Goal: Task Accomplishment & Management: Manage account settings

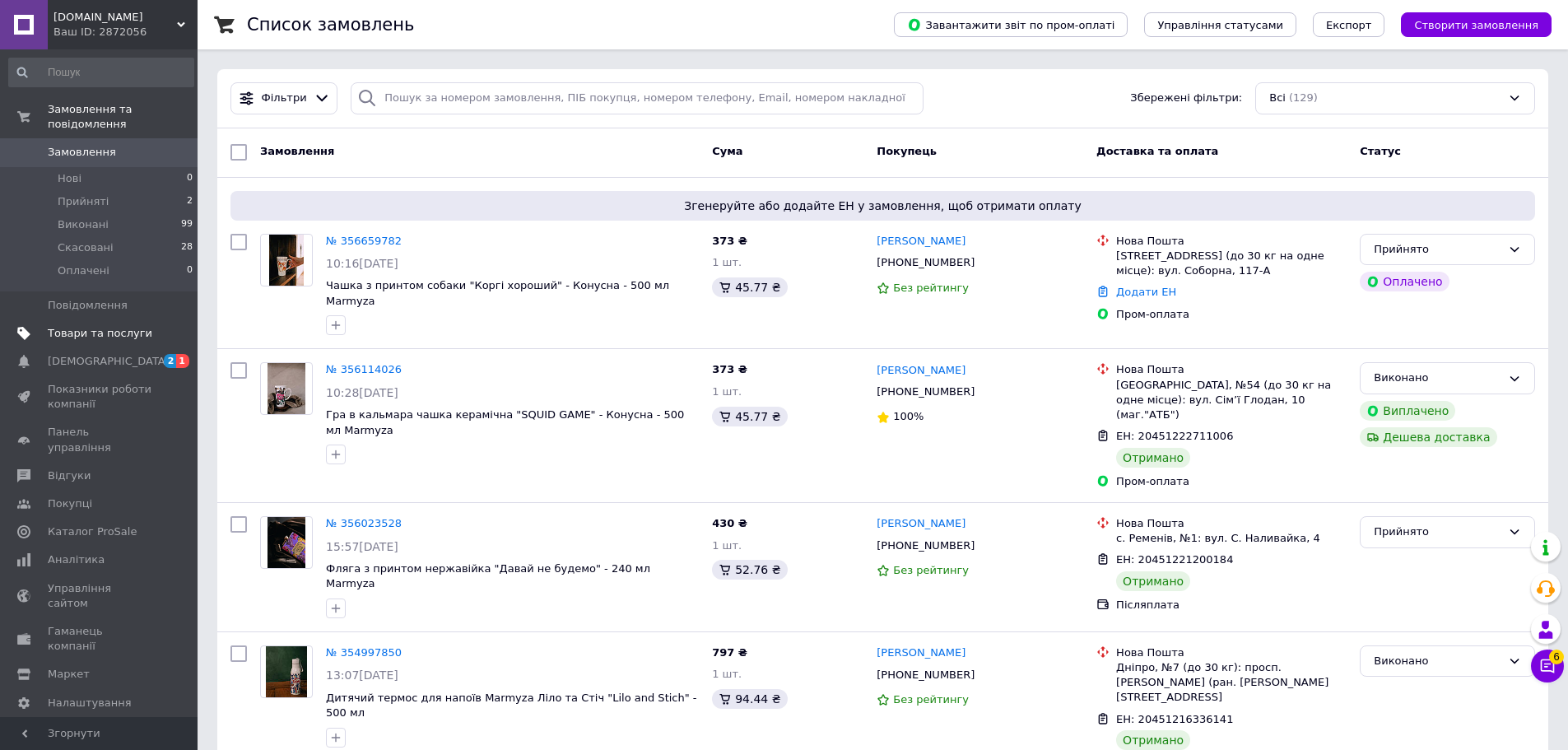
click at [82, 319] on link "Товари та послуги" at bounding box center [101, 332] width 202 height 28
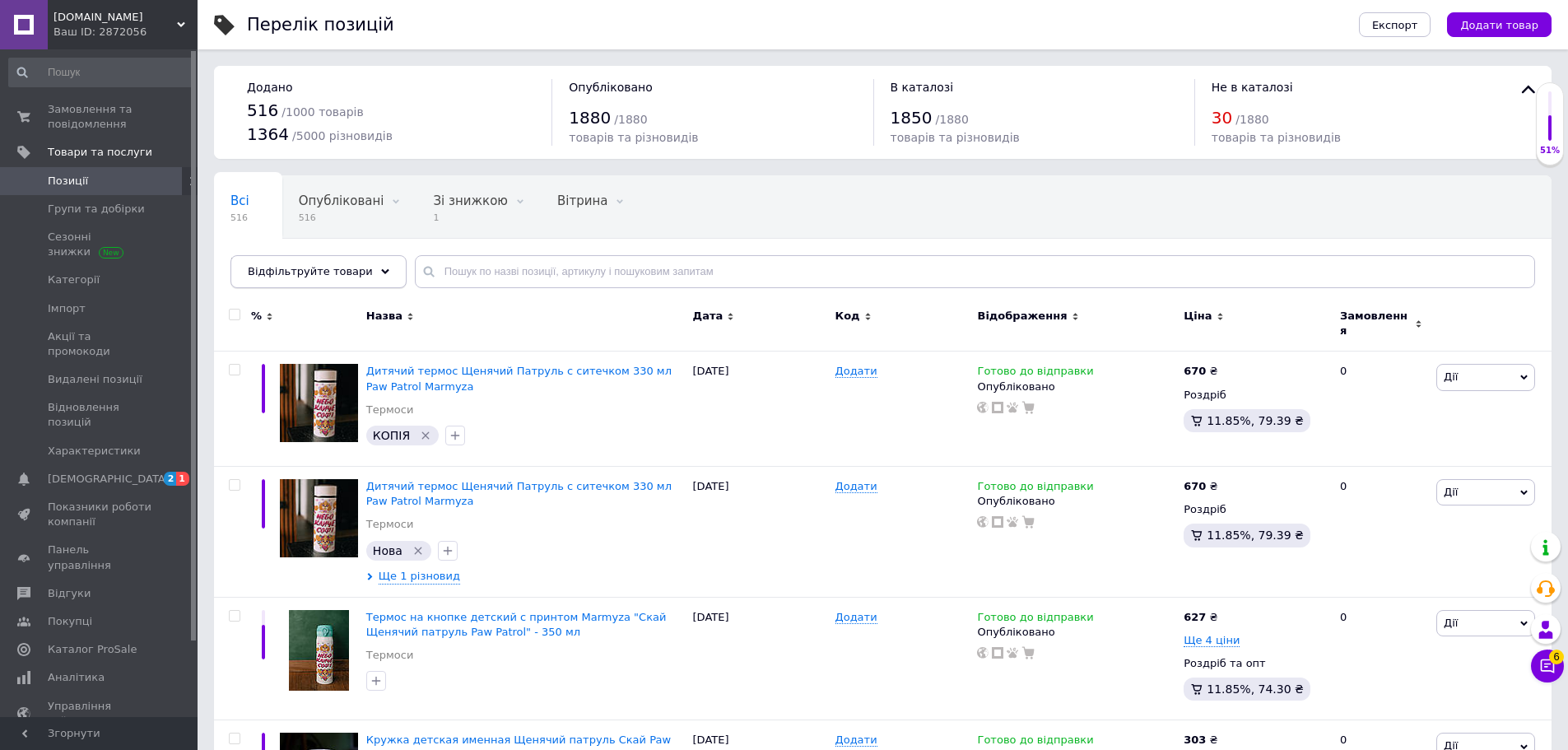
click at [336, 273] on span "Відфільтруйте товари" at bounding box center [310, 271] width 125 height 12
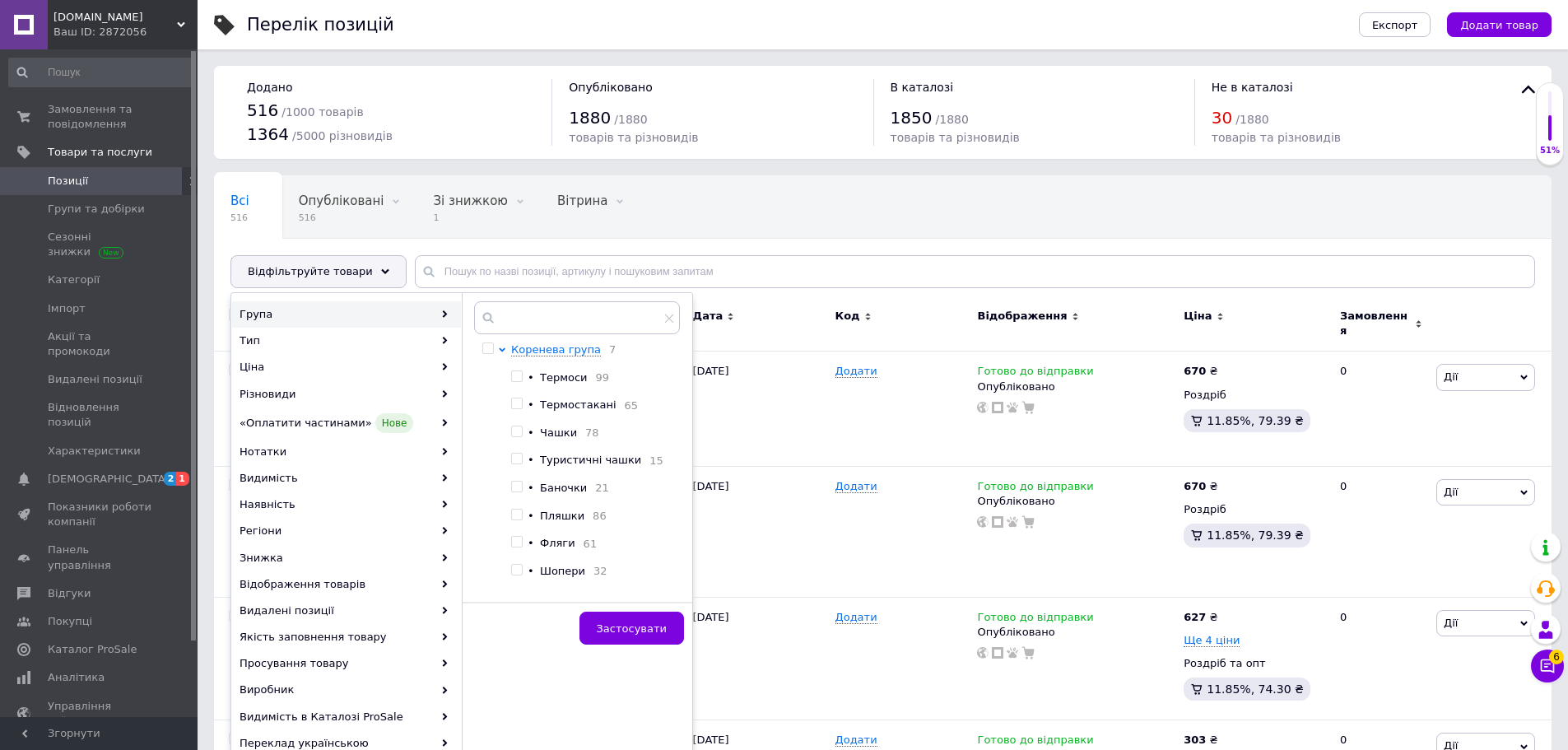
click at [517, 379] on input "checkbox" at bounding box center [516, 375] width 11 height 11
click at [514, 375] on input "checkbox" at bounding box center [516, 375] width 11 height 11
checkbox input "false"
click at [517, 520] on input "checkbox" at bounding box center [516, 514] width 11 height 11
checkbox input "true"
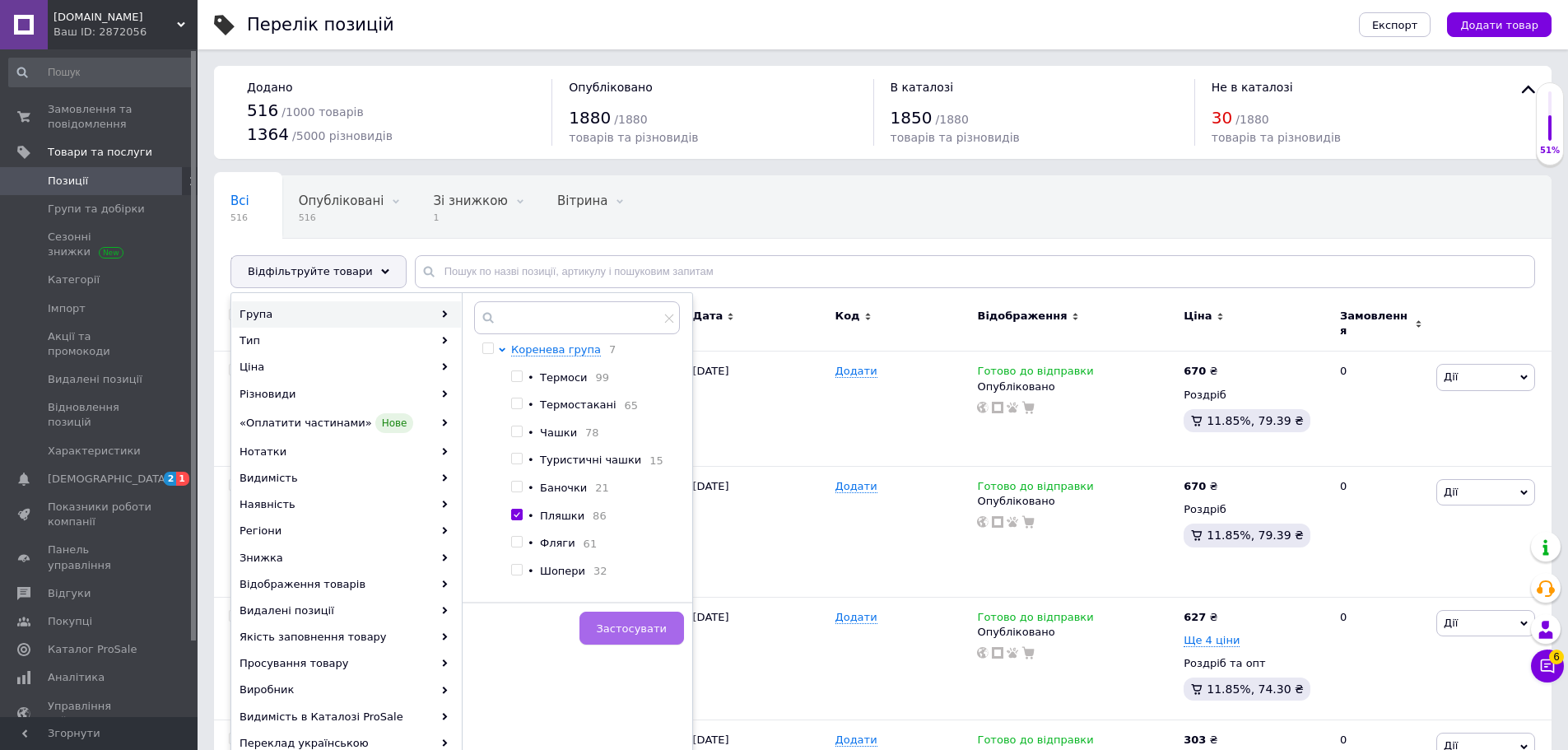
click at [656, 631] on span "Застосувати" at bounding box center [631, 628] width 70 height 12
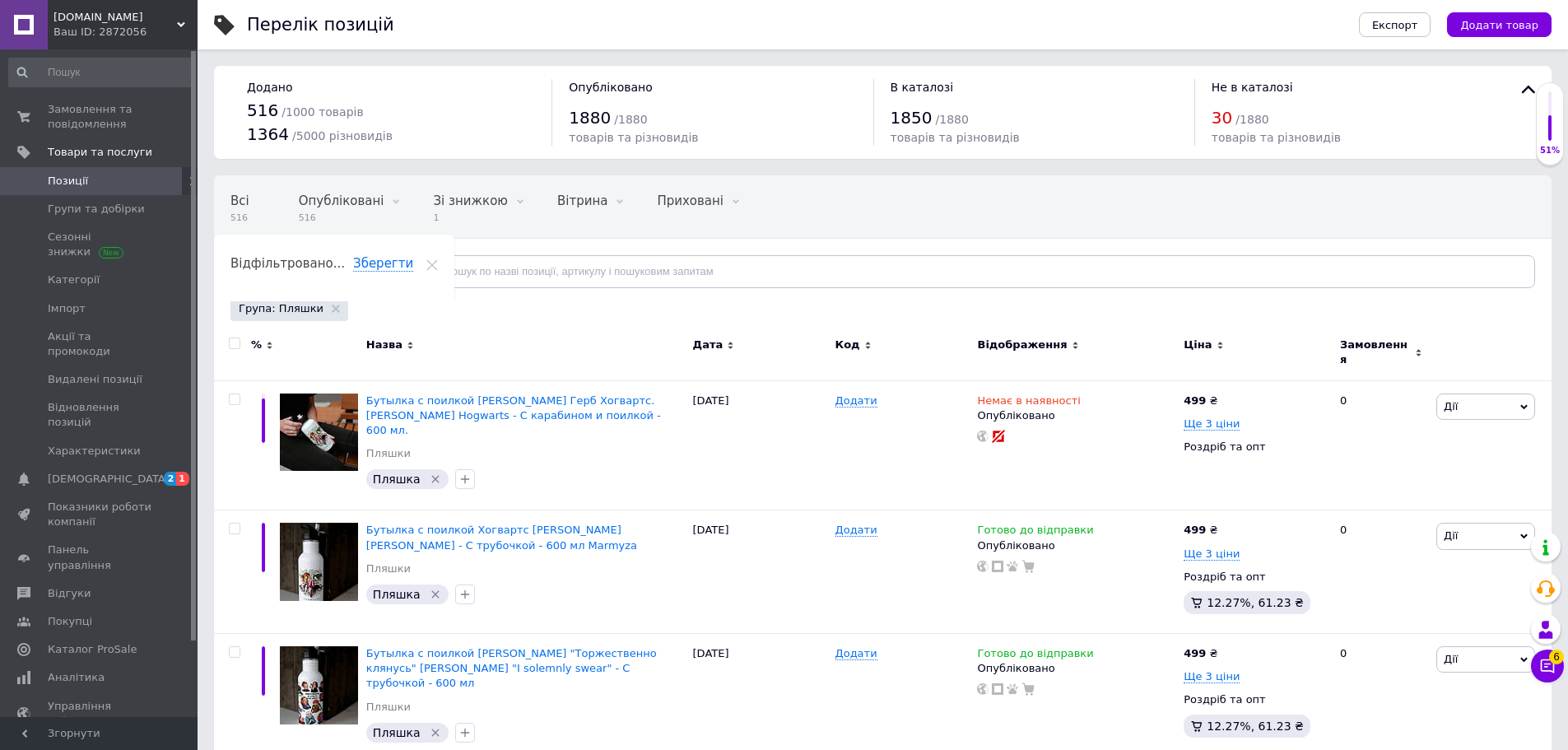
click at [587, 20] on div "Перелік позицій" at bounding box center [786, 25] width 1079 height 50
click at [308, 417] on img at bounding box center [319, 433] width 79 height 79
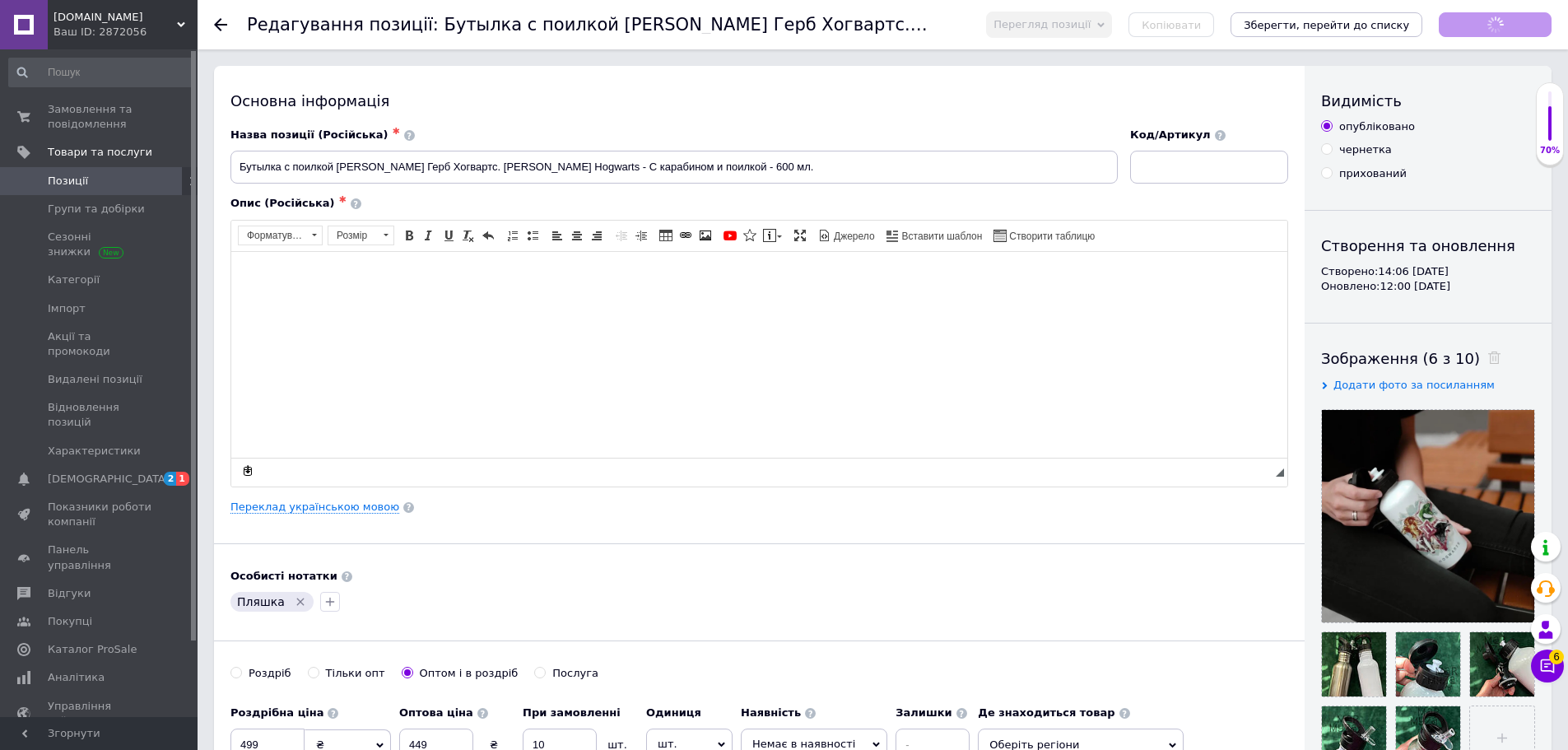
checkbox input "true"
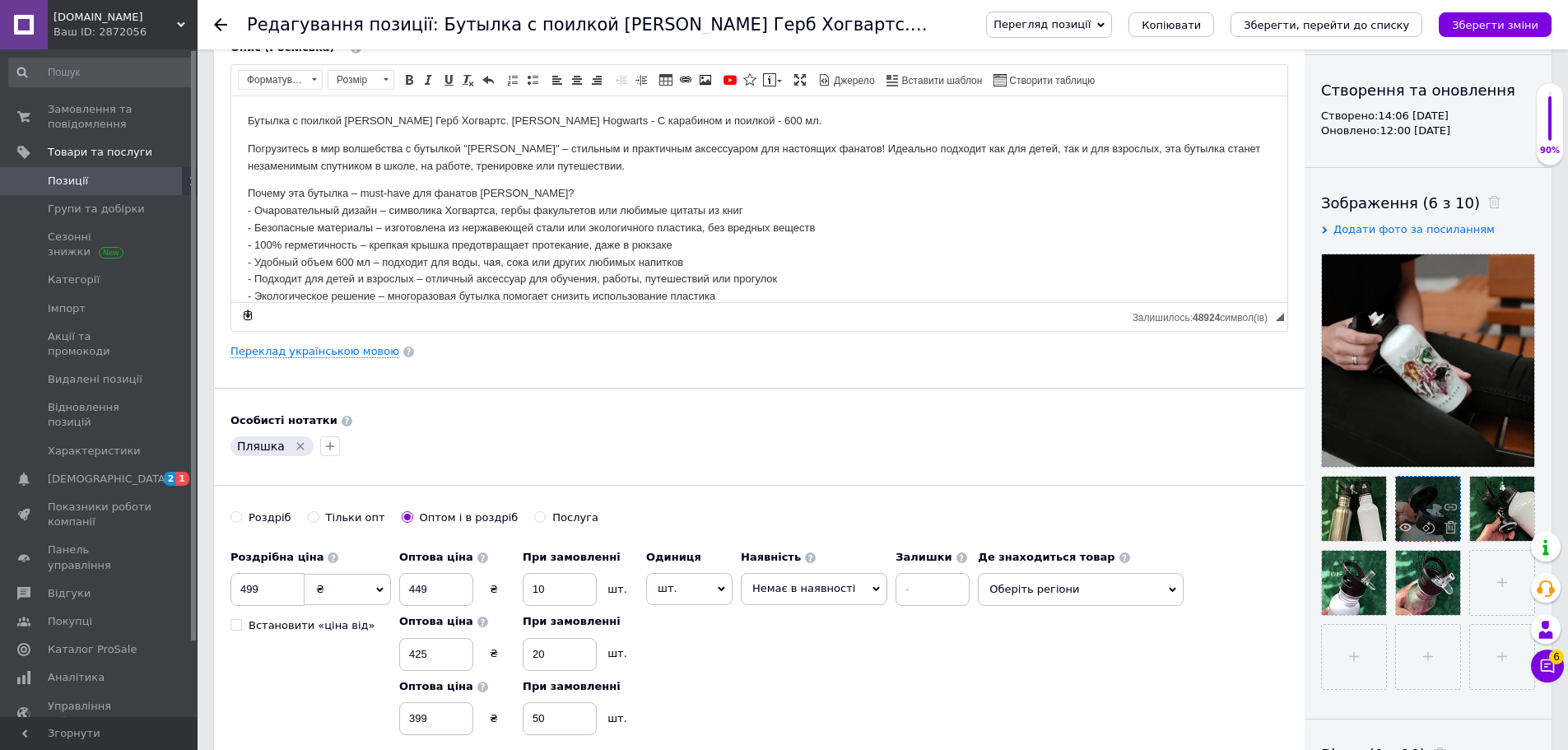
scroll to position [165, 0]
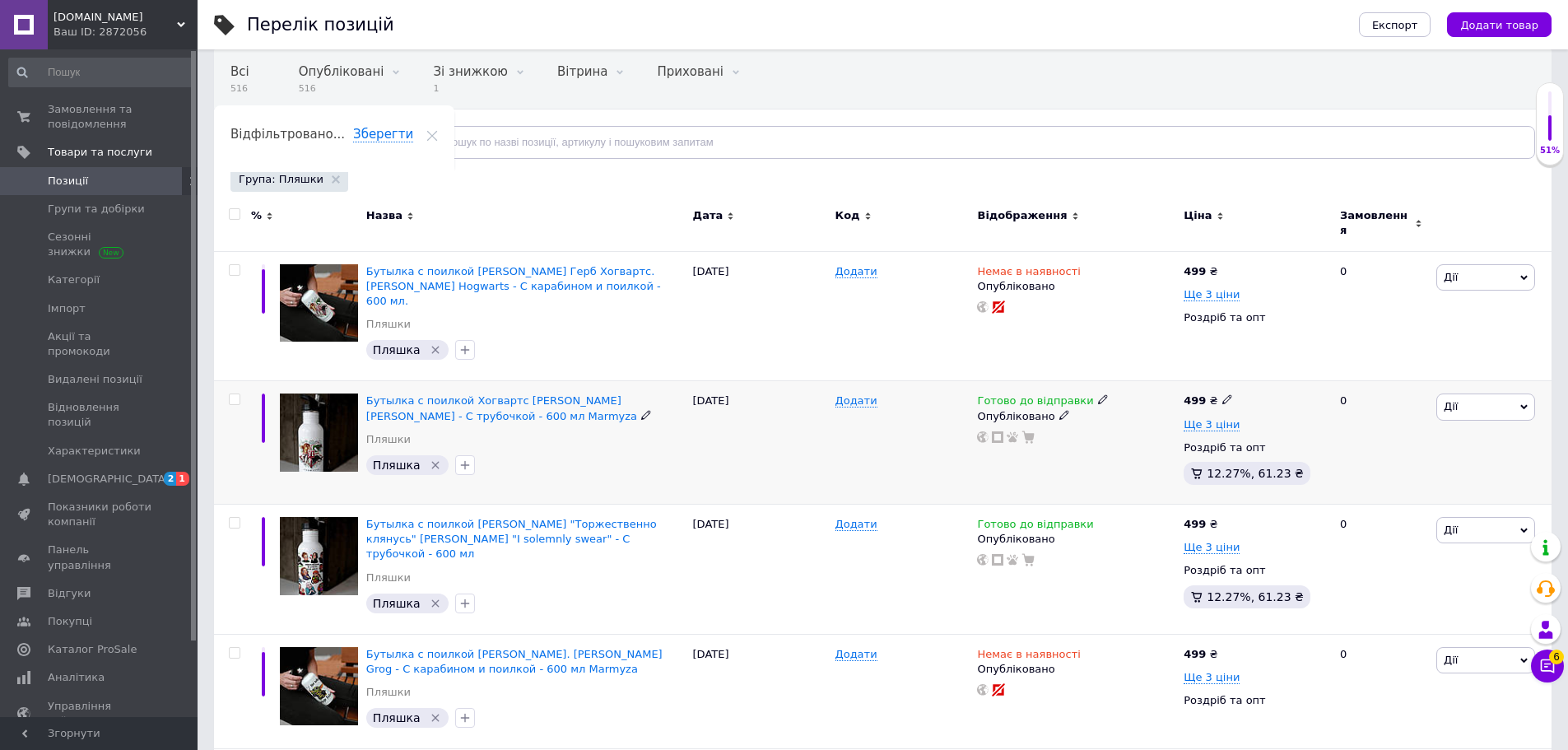
scroll to position [82, 0]
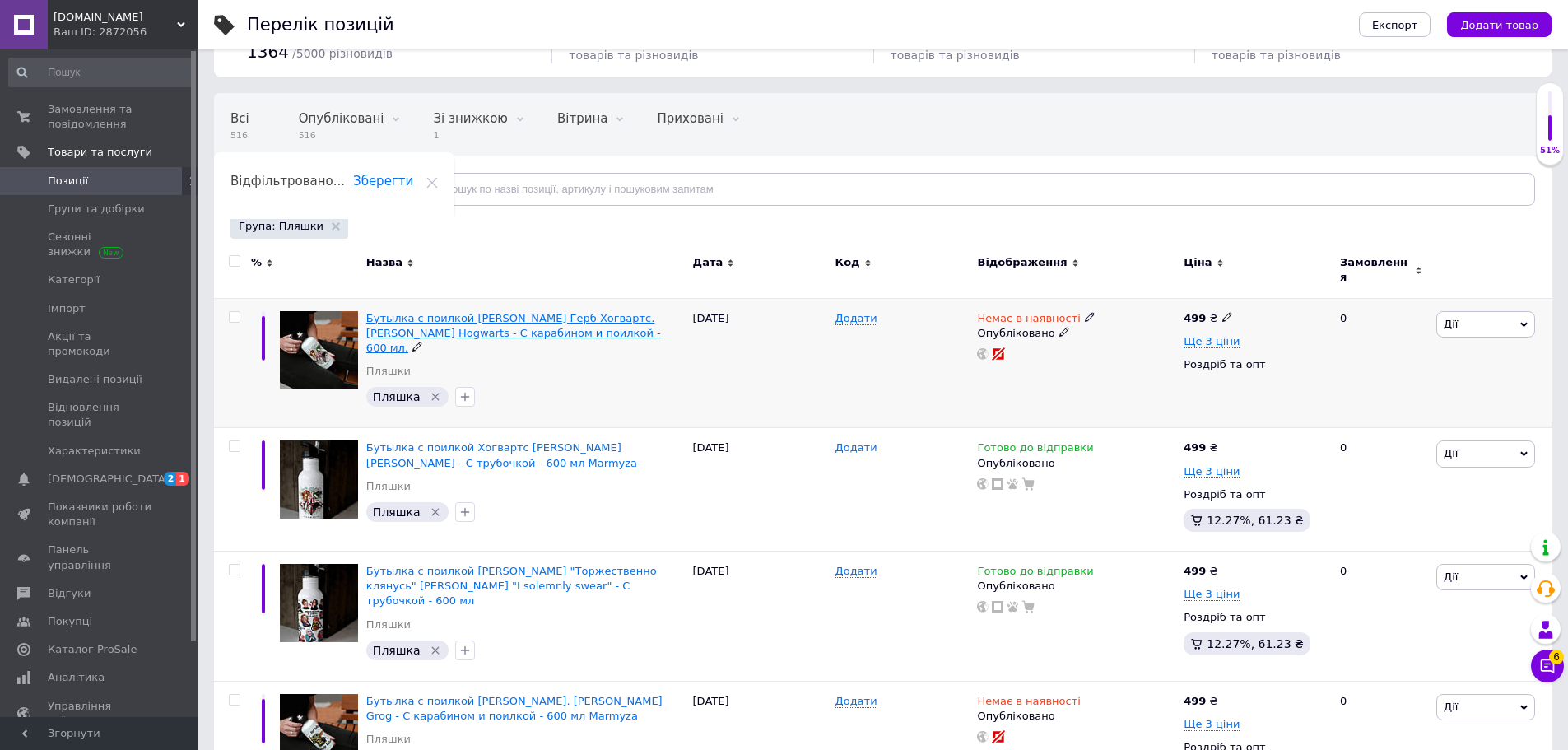
click at [405, 317] on span "Бутылка с поилкой [PERSON_NAME] Герб Хогвартс. [PERSON_NAME] Hogwarts - С караб…" at bounding box center [513, 333] width 295 height 42
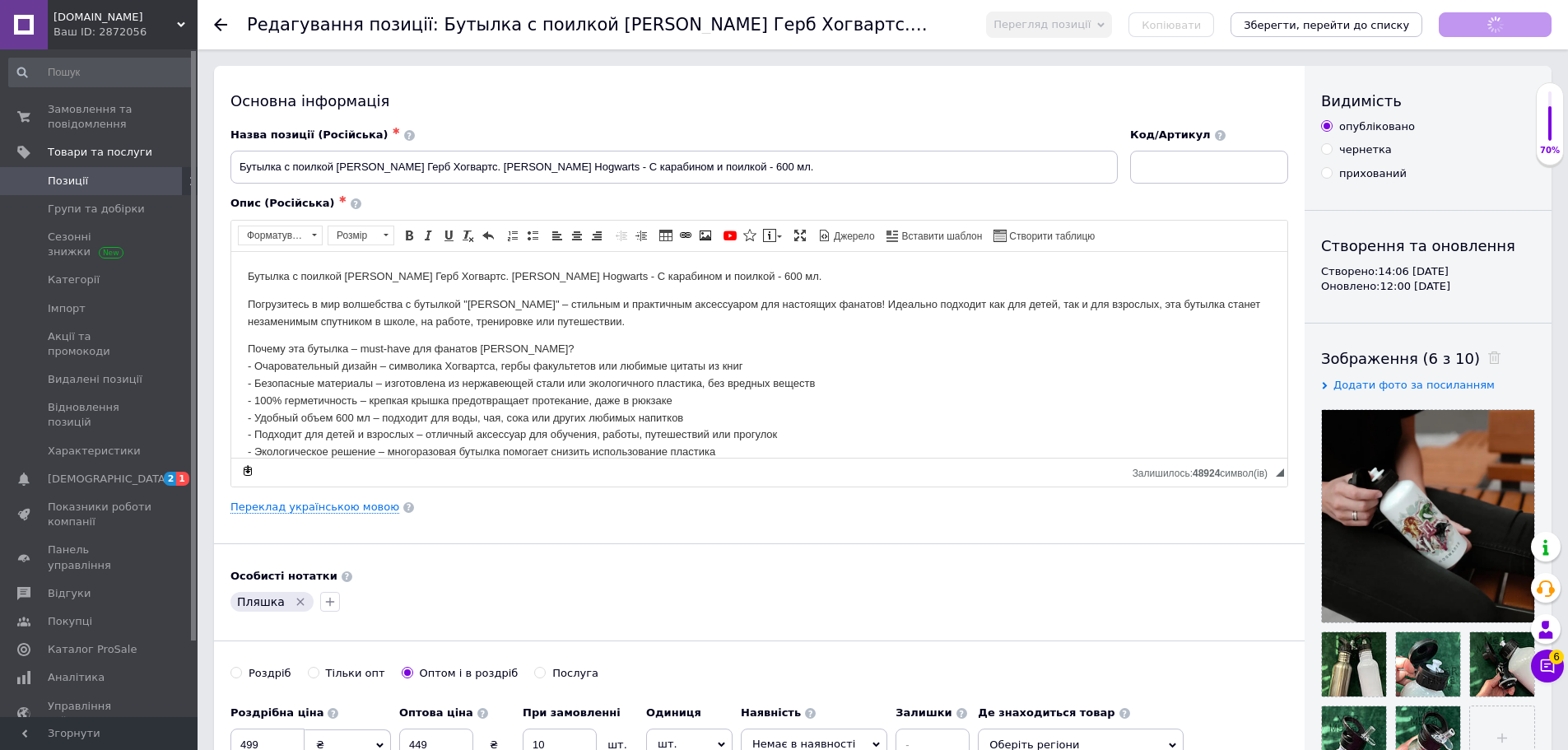
checkbox input "true"
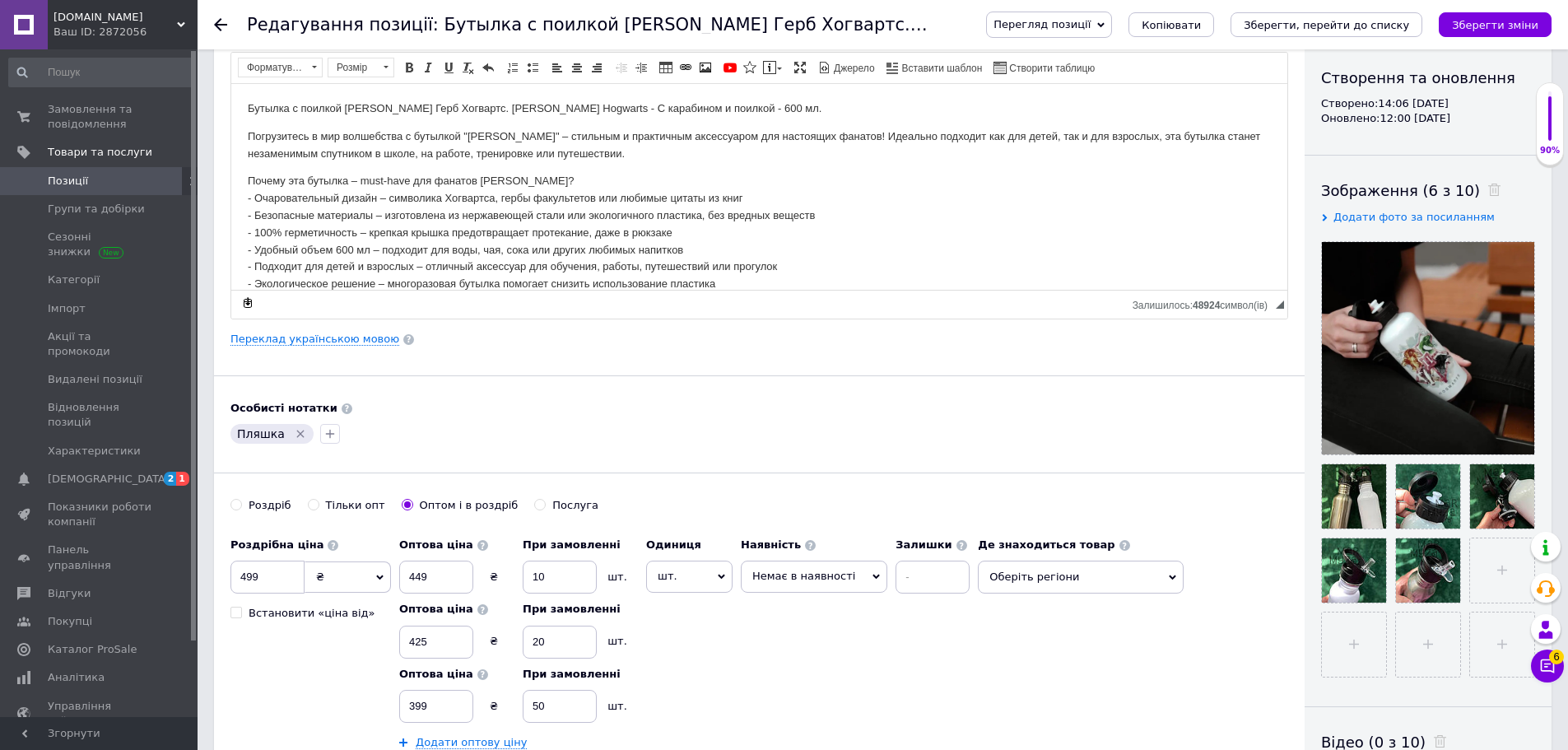
scroll to position [247, 0]
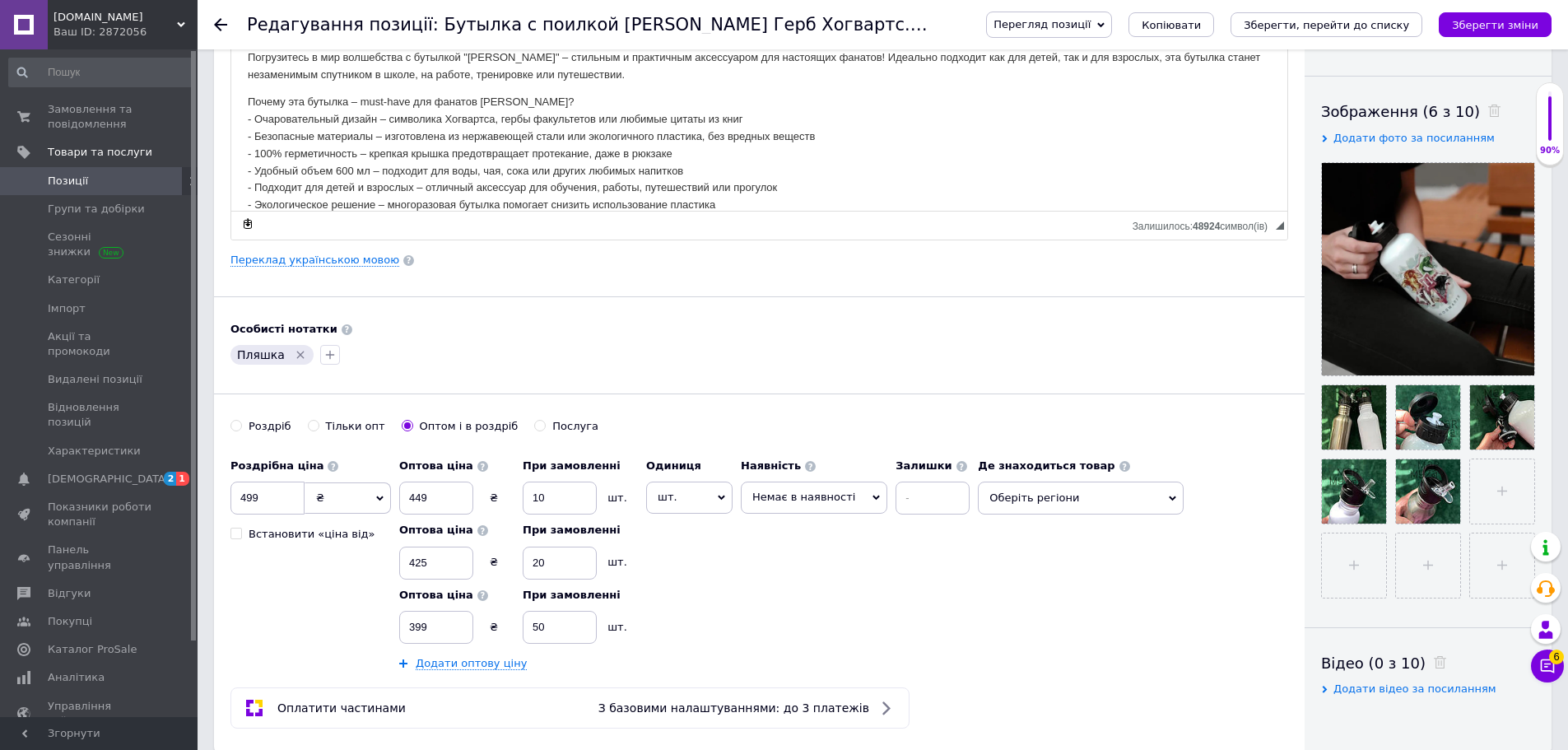
drag, startPoint x: 261, startPoint y: 423, endPoint x: 297, endPoint y: 446, distance: 42.7
click at [261, 423] on div "Роздріб" at bounding box center [269, 425] width 43 height 14
click at [241, 423] on input "Роздріб" at bounding box center [236, 424] width 11 height 11
radio input "true"
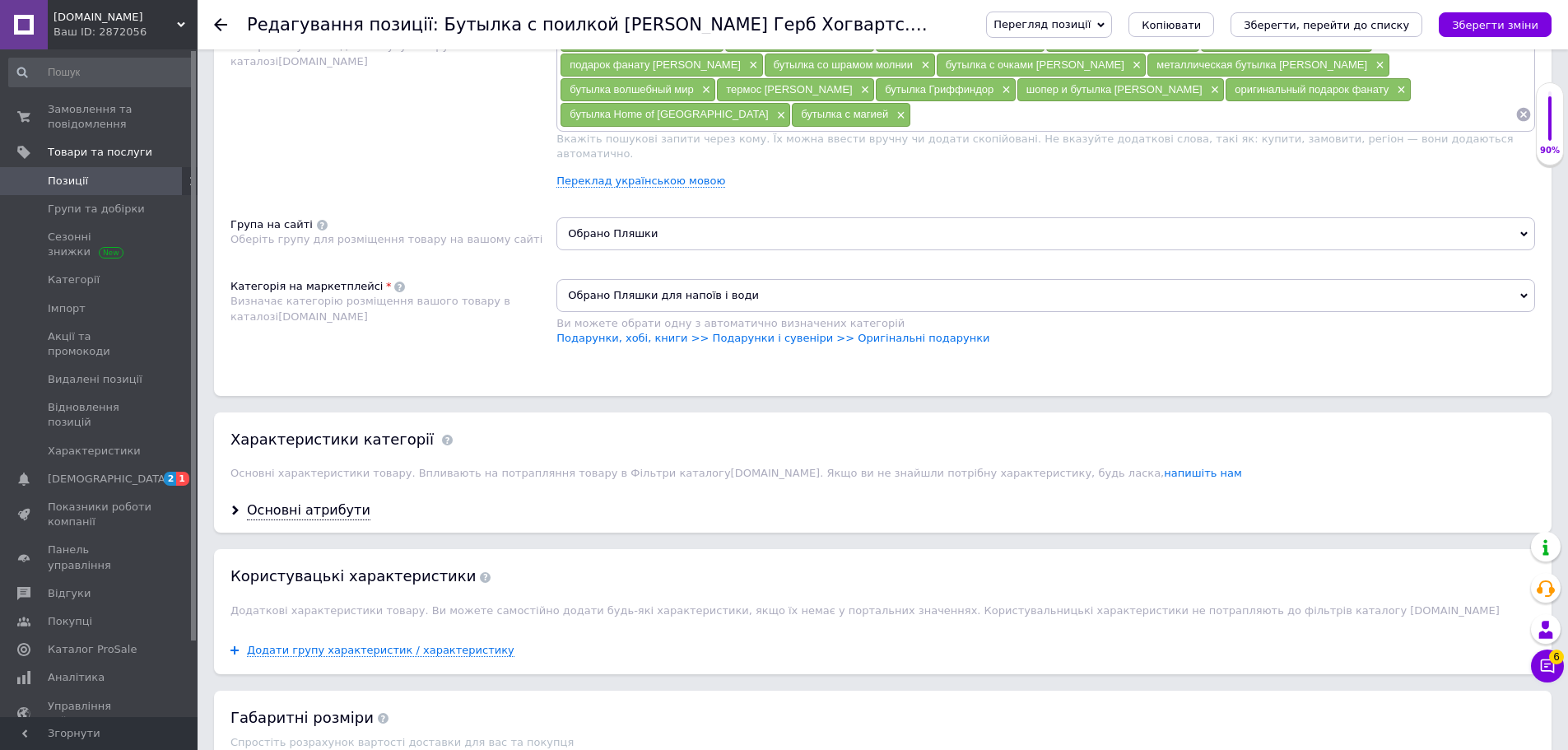
scroll to position [1152, 0]
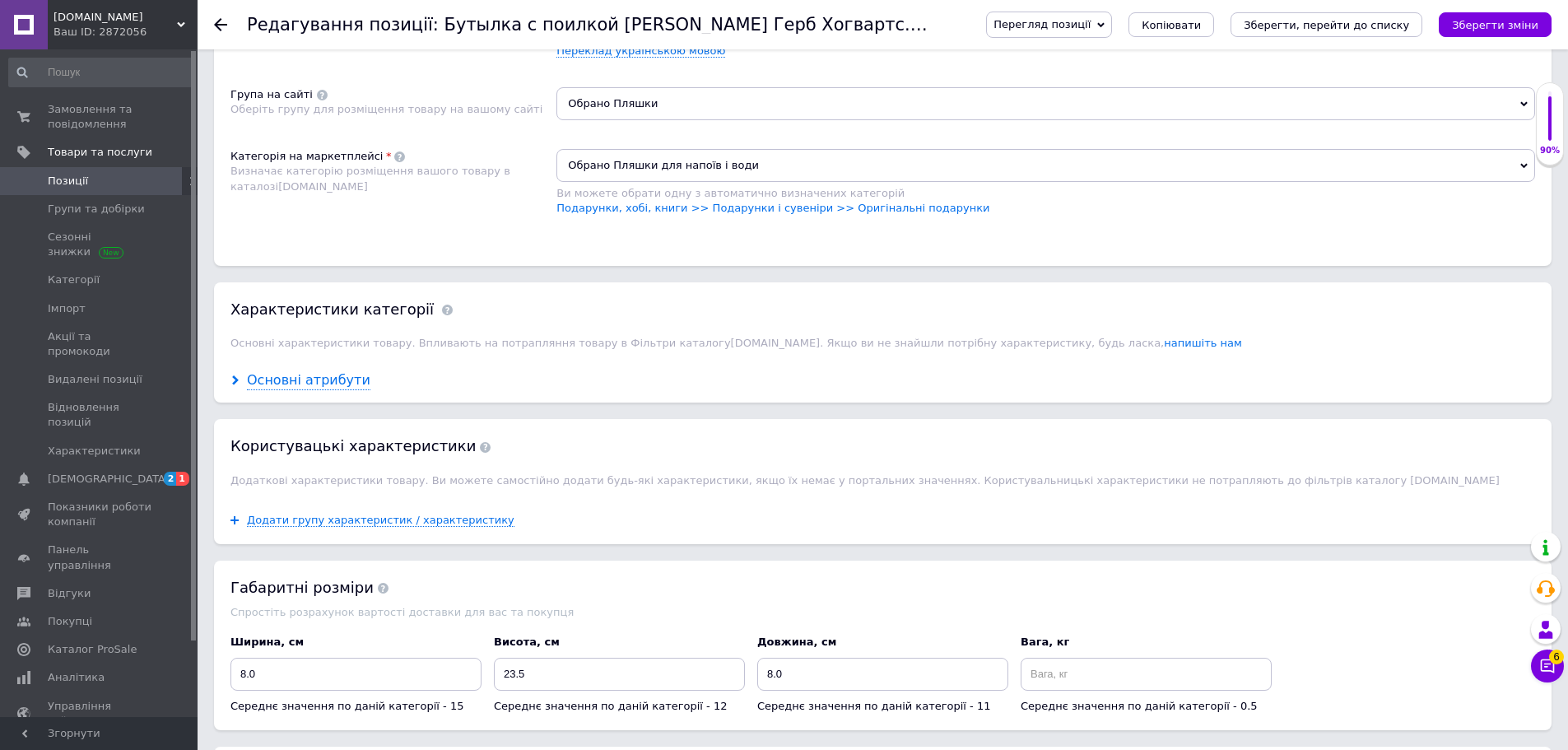
click at [299, 371] on div "Основні атрибути" at bounding box center [308, 380] width 124 height 19
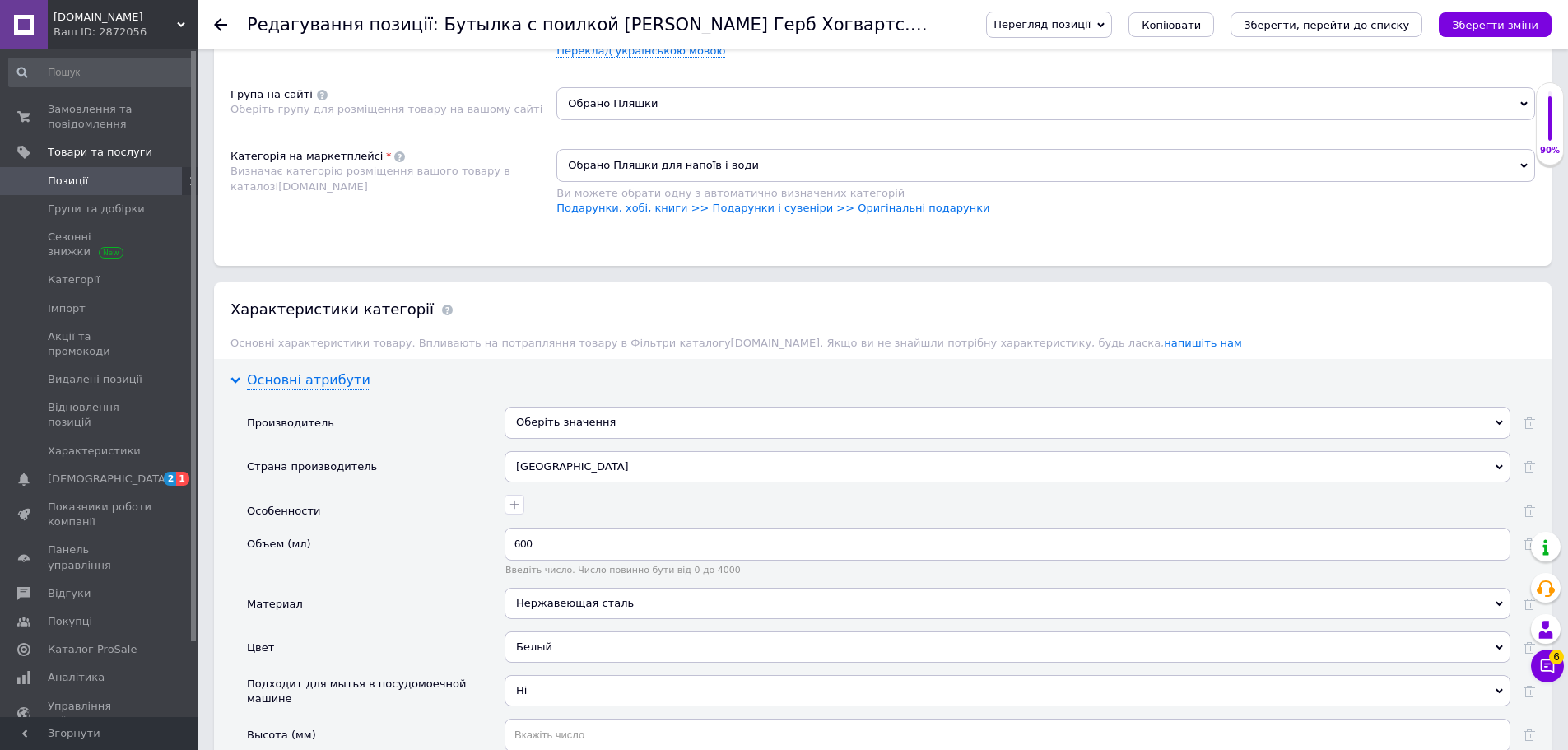
click at [299, 371] on div "Основні атрибути" at bounding box center [308, 380] width 124 height 19
checkbox input "true"
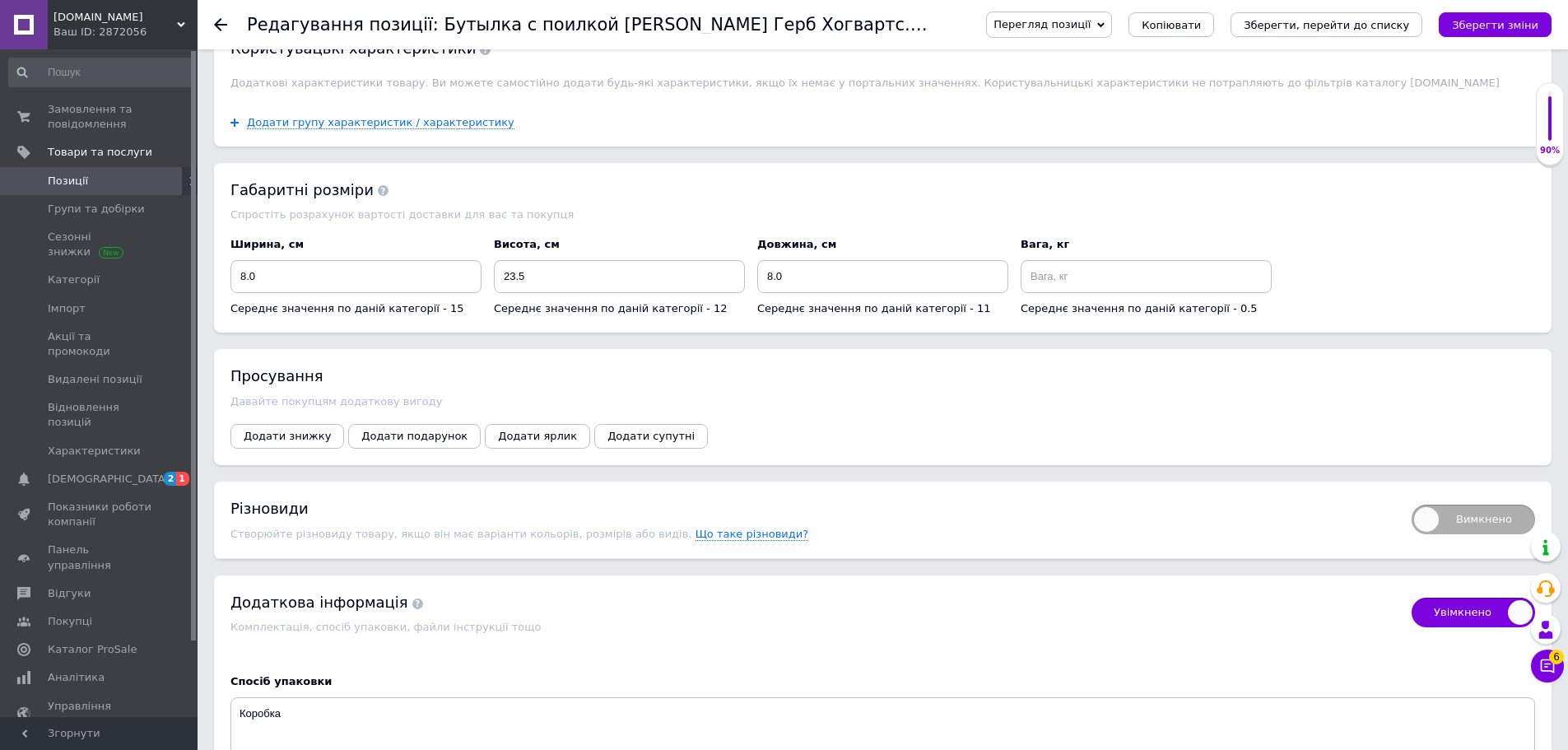
scroll to position [1563, 0]
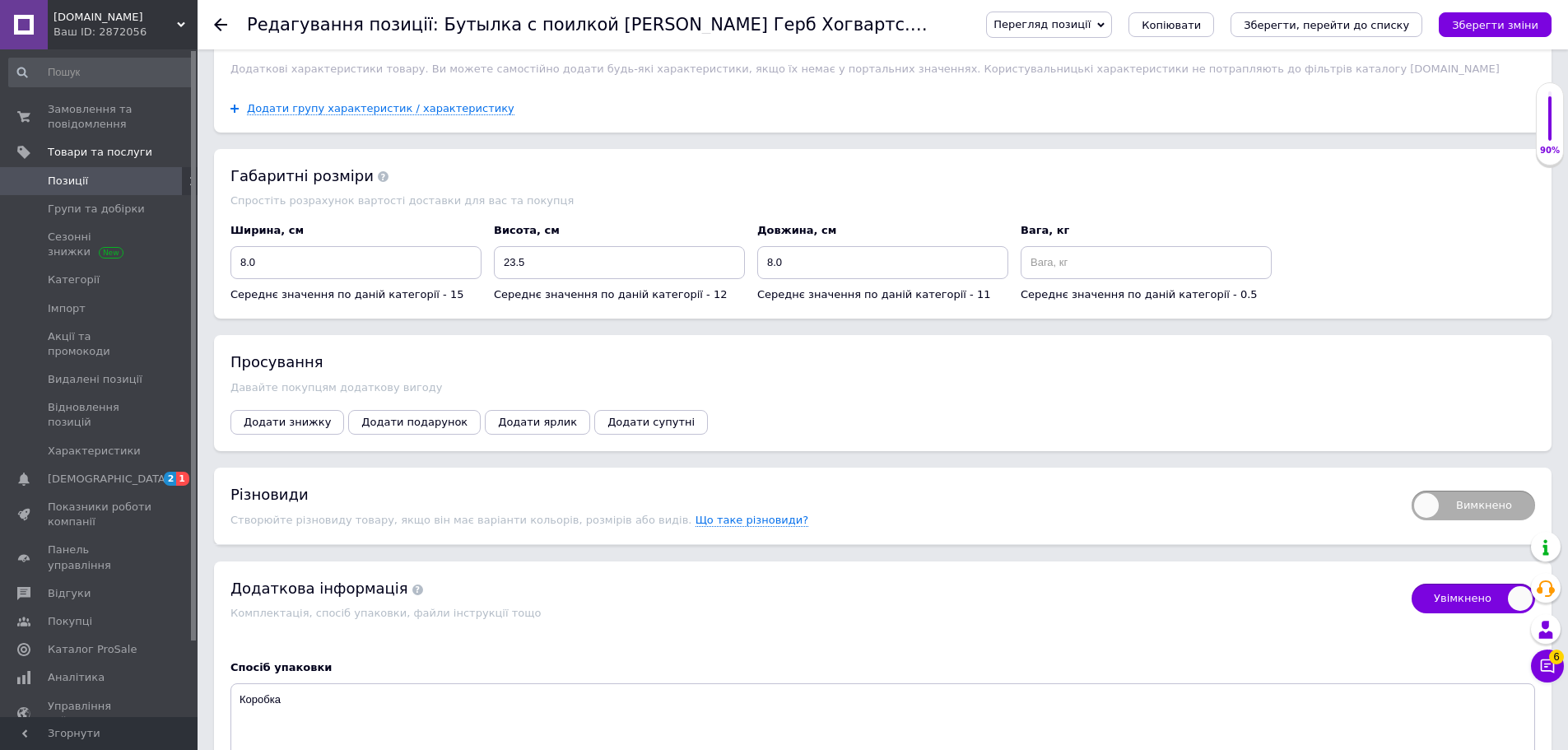
click at [1485, 505] on span "Вимкнено" at bounding box center [1473, 505] width 124 height 30
click at [1412, 490] on input "Вимкнено" at bounding box center [1405, 485] width 11 height 11
checkbox input "true"
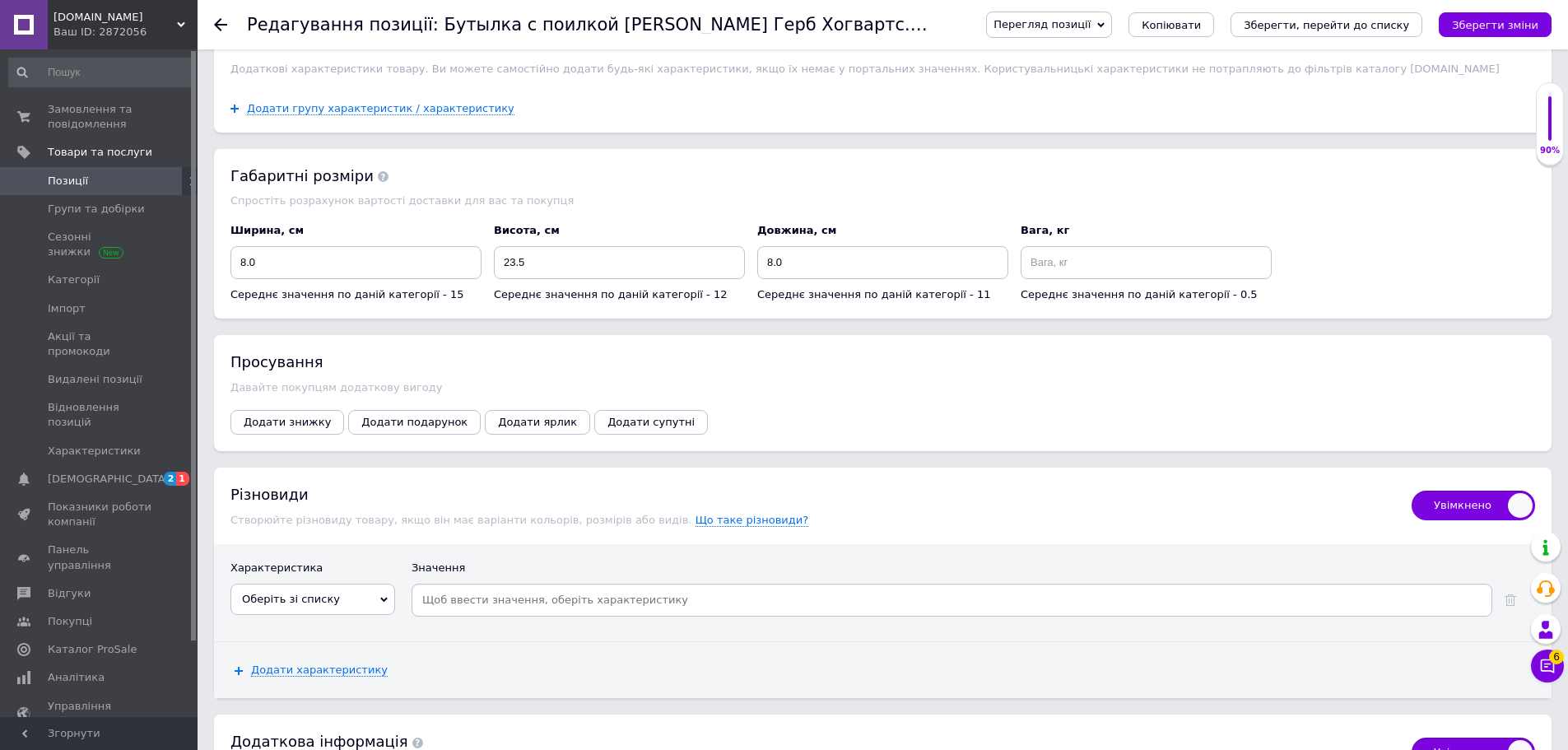
click at [365, 587] on span "Оберіть зі списку" at bounding box center [313, 599] width 165 height 32
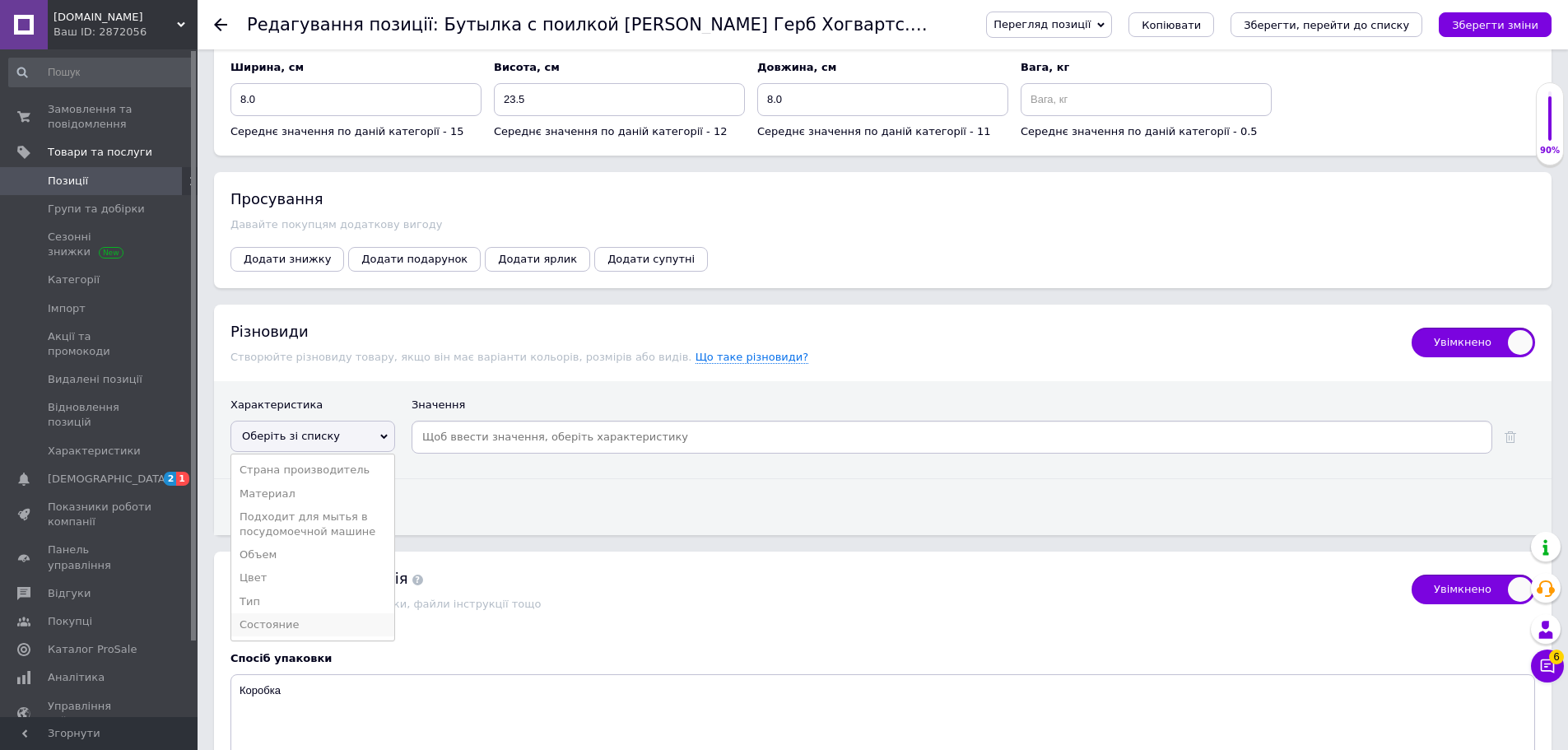
scroll to position [1728, 0]
click at [258, 588] on li "Тип" at bounding box center [312, 600] width 163 height 23
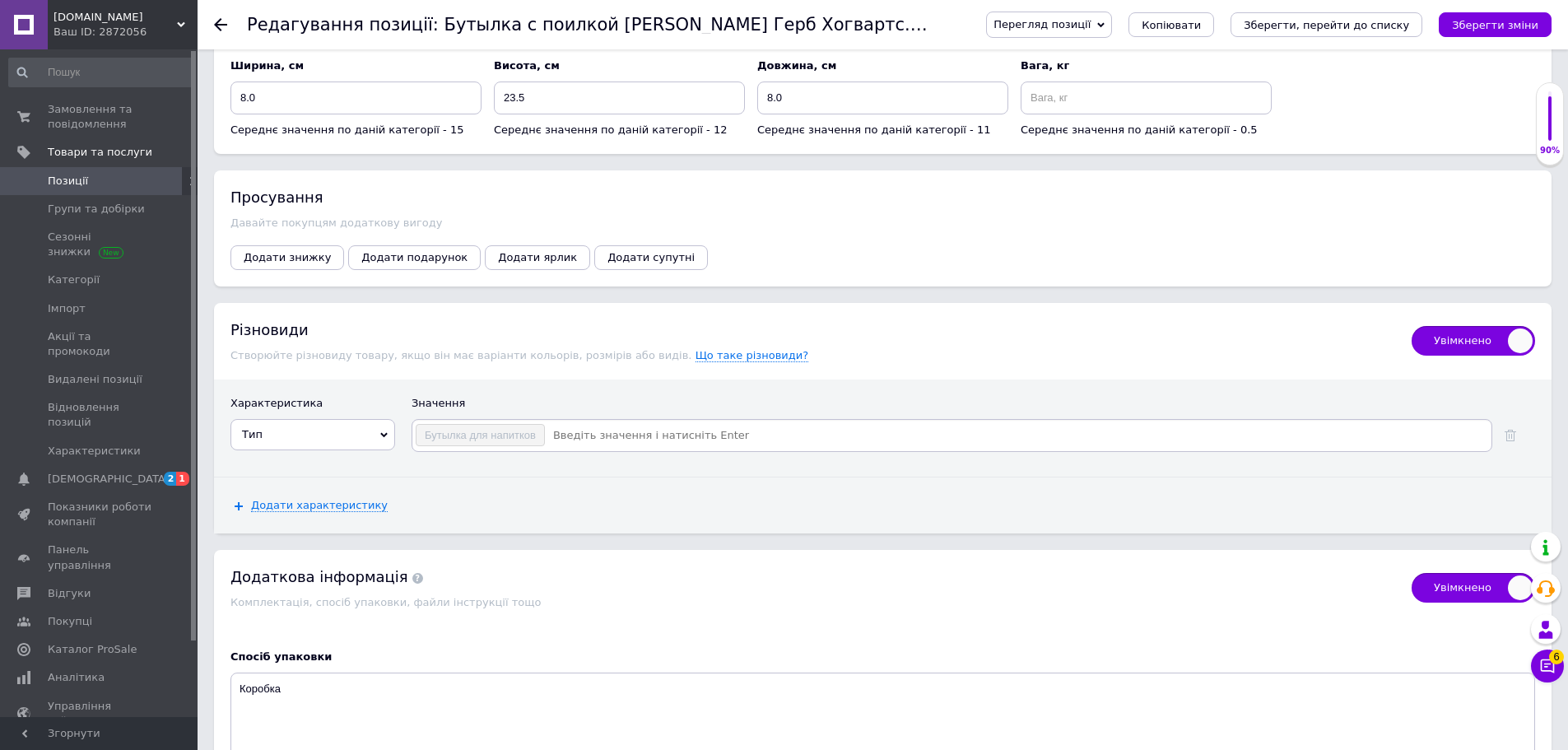
click at [588, 423] on input at bounding box center [1017, 436] width 943 height 25
checkbox input "true"
type input "З вома кришками"
drag, startPoint x: 562, startPoint y: 428, endPoint x: 570, endPoint y: 432, distance: 8.9
click at [562, 427] on input "З вома кришками" at bounding box center [1017, 436] width 943 height 25
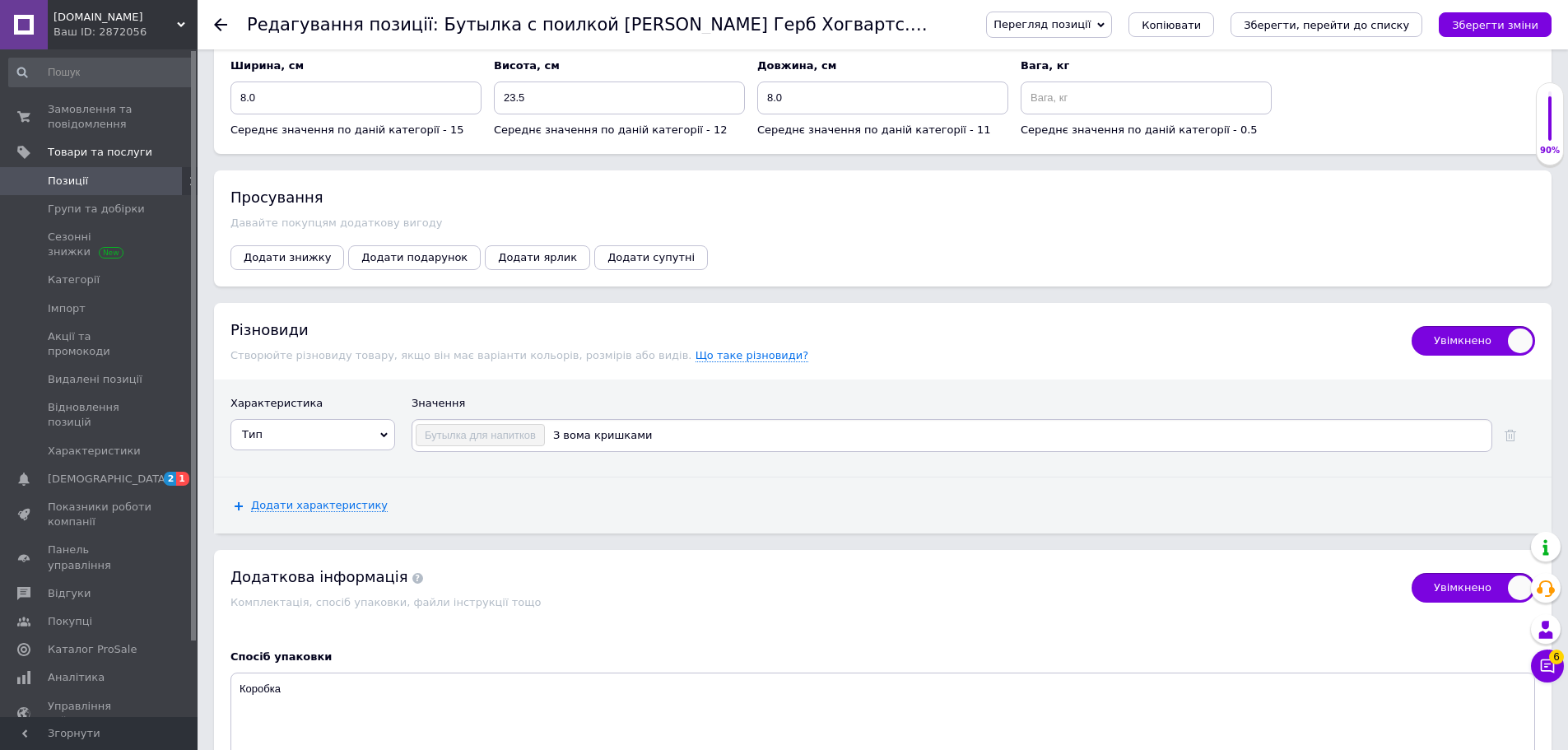
checkbox input "true"
type input "З двома кришками"
drag, startPoint x: 593, startPoint y: 425, endPoint x: 546, endPoint y: 434, distance: 47.9
click at [546, 434] on input "З двома кришками" at bounding box center [1017, 436] width 943 height 25
checkbox input "true"
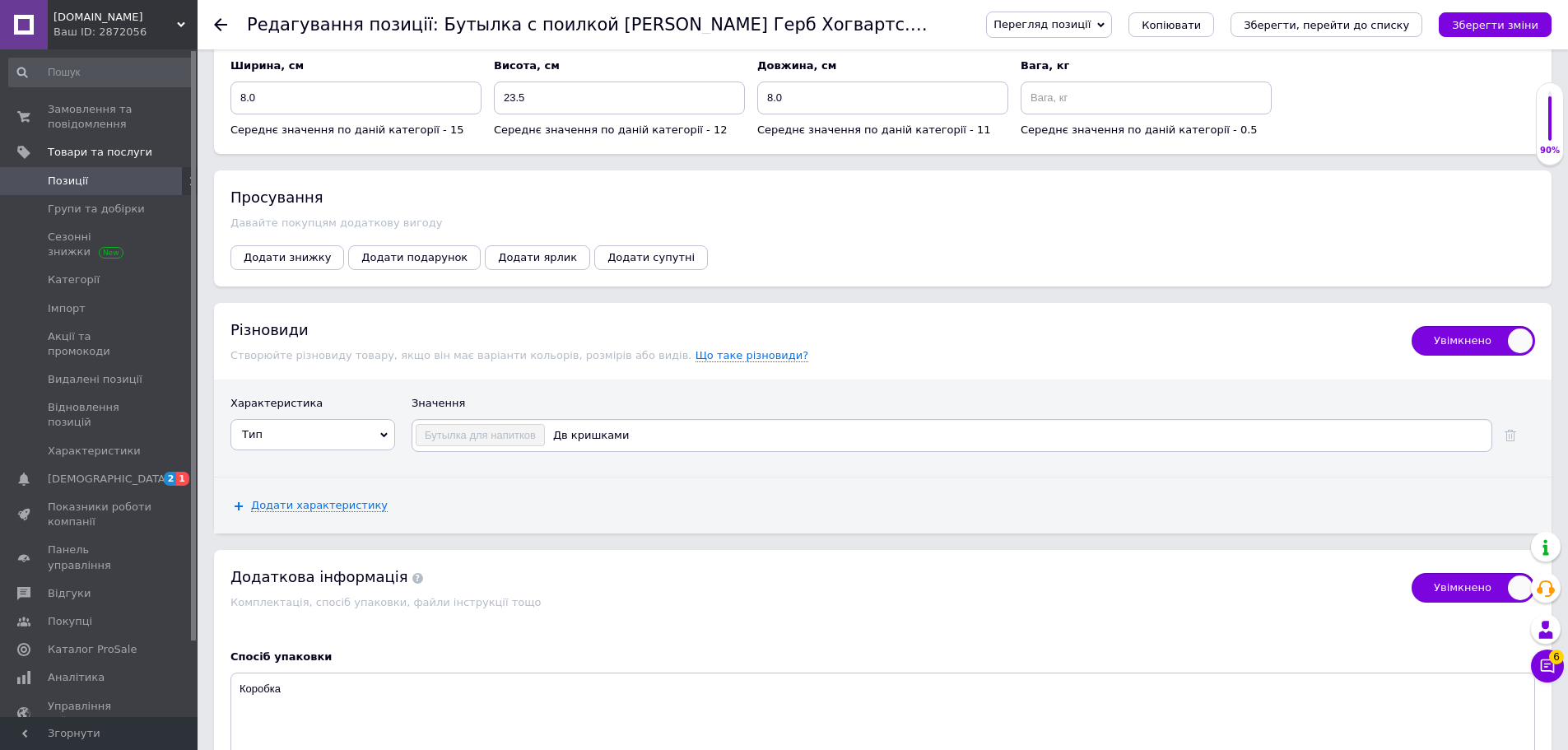
type input "Дві кришками"
click at [680, 423] on input "Дві кришками" at bounding box center [1017, 436] width 943 height 25
checkbox input "true"
type input "Дві кришки"
click at [313, 499] on span "Додати характеристику" at bounding box center [319, 506] width 137 height 13
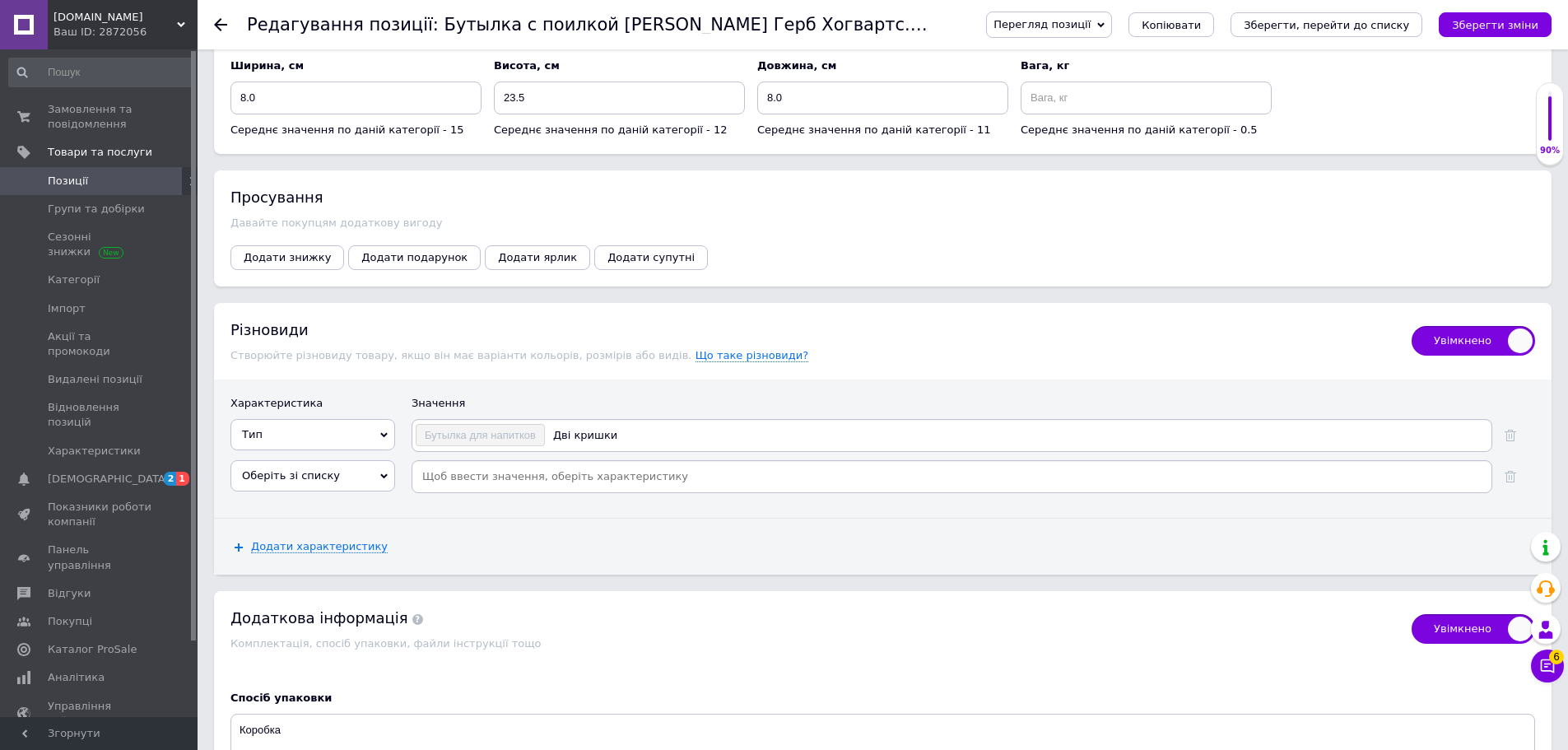
click at [307, 469] on span "Оберіть зі списку" at bounding box center [291, 475] width 98 height 12
click at [443, 518] on div "Додати характеристику" at bounding box center [882, 546] width 1337 height 56
click at [1510, 470] on icon at bounding box center [1511, 476] width 11 height 11
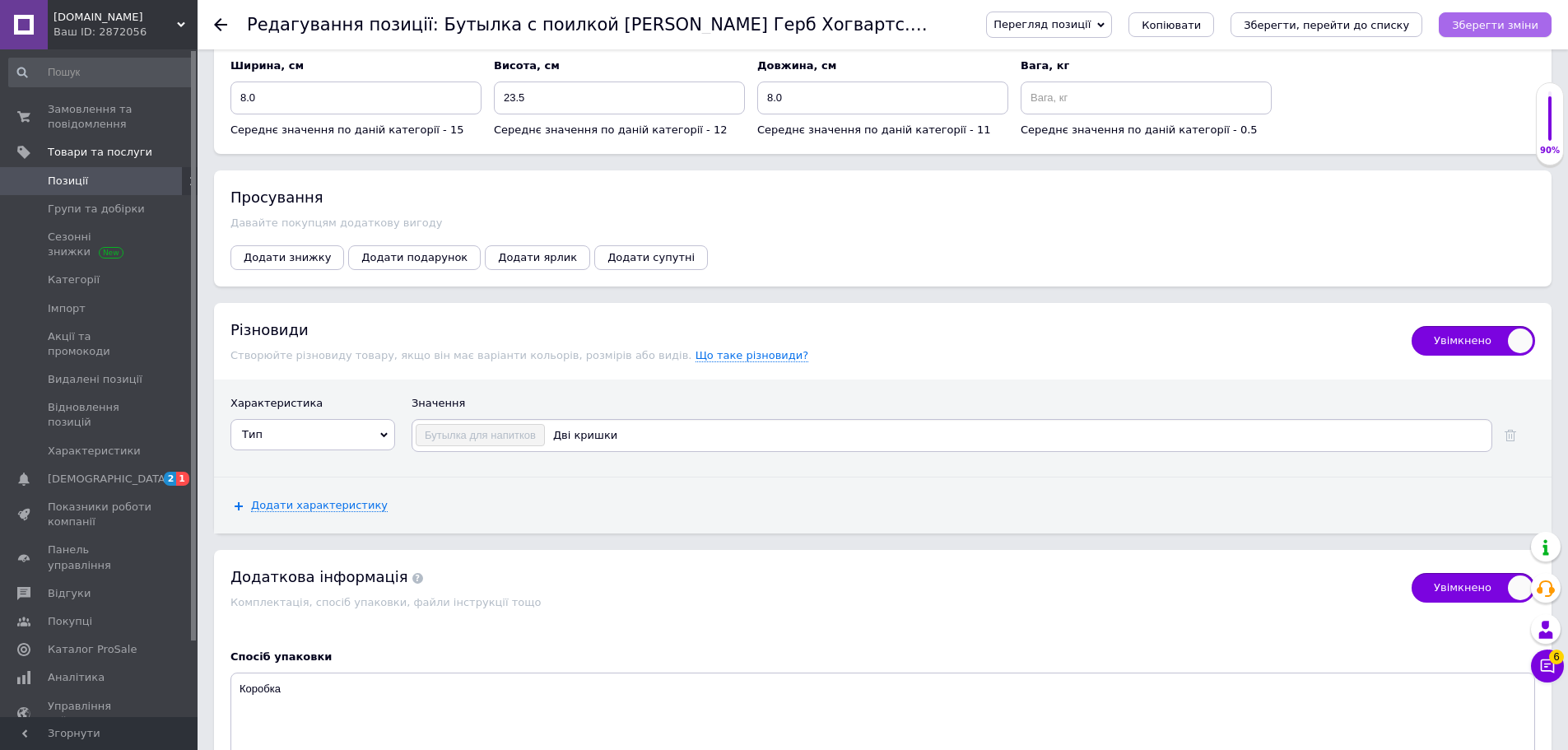
click at [1510, 32] on icon "Зберегти зміни" at bounding box center [1495, 25] width 86 height 12
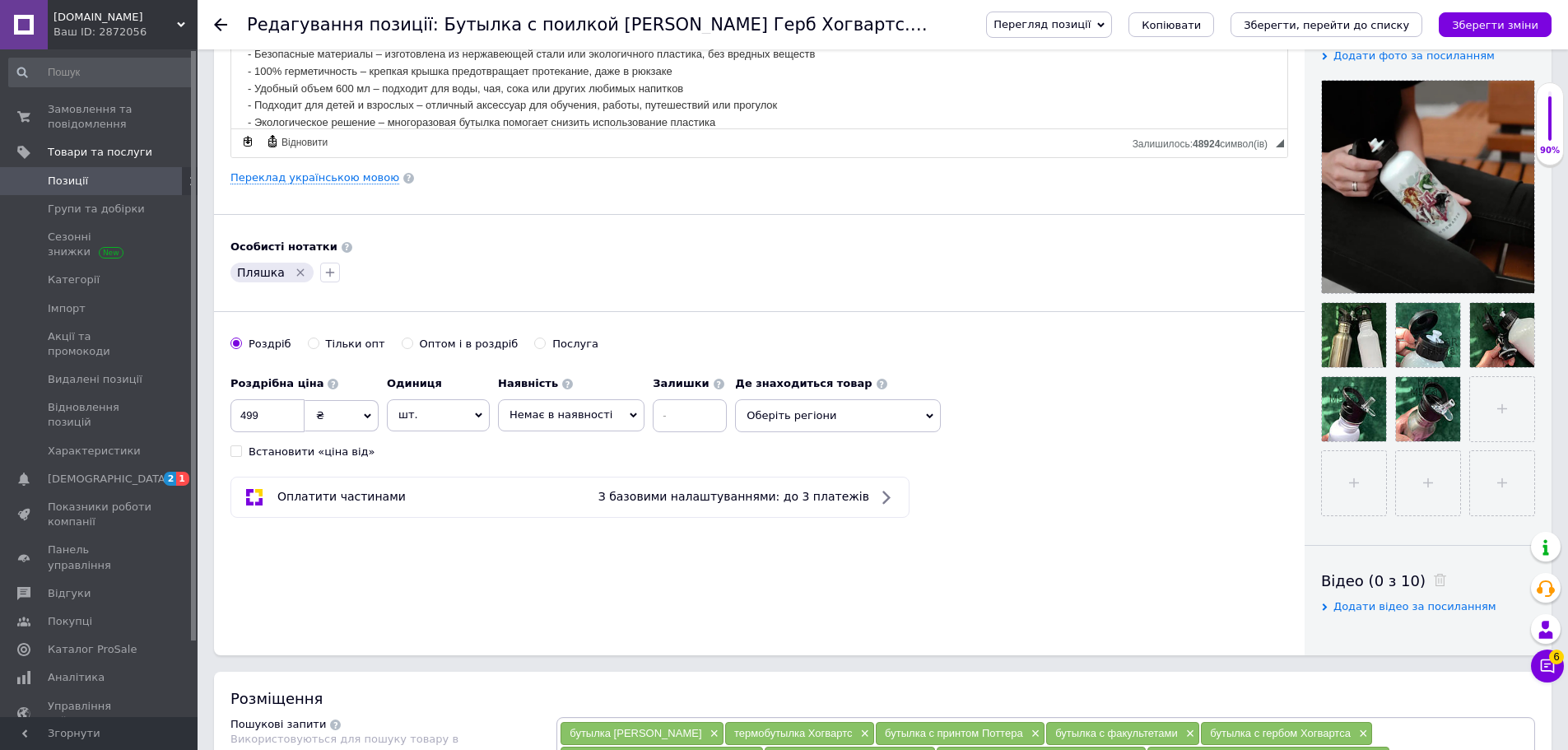
scroll to position [0, 0]
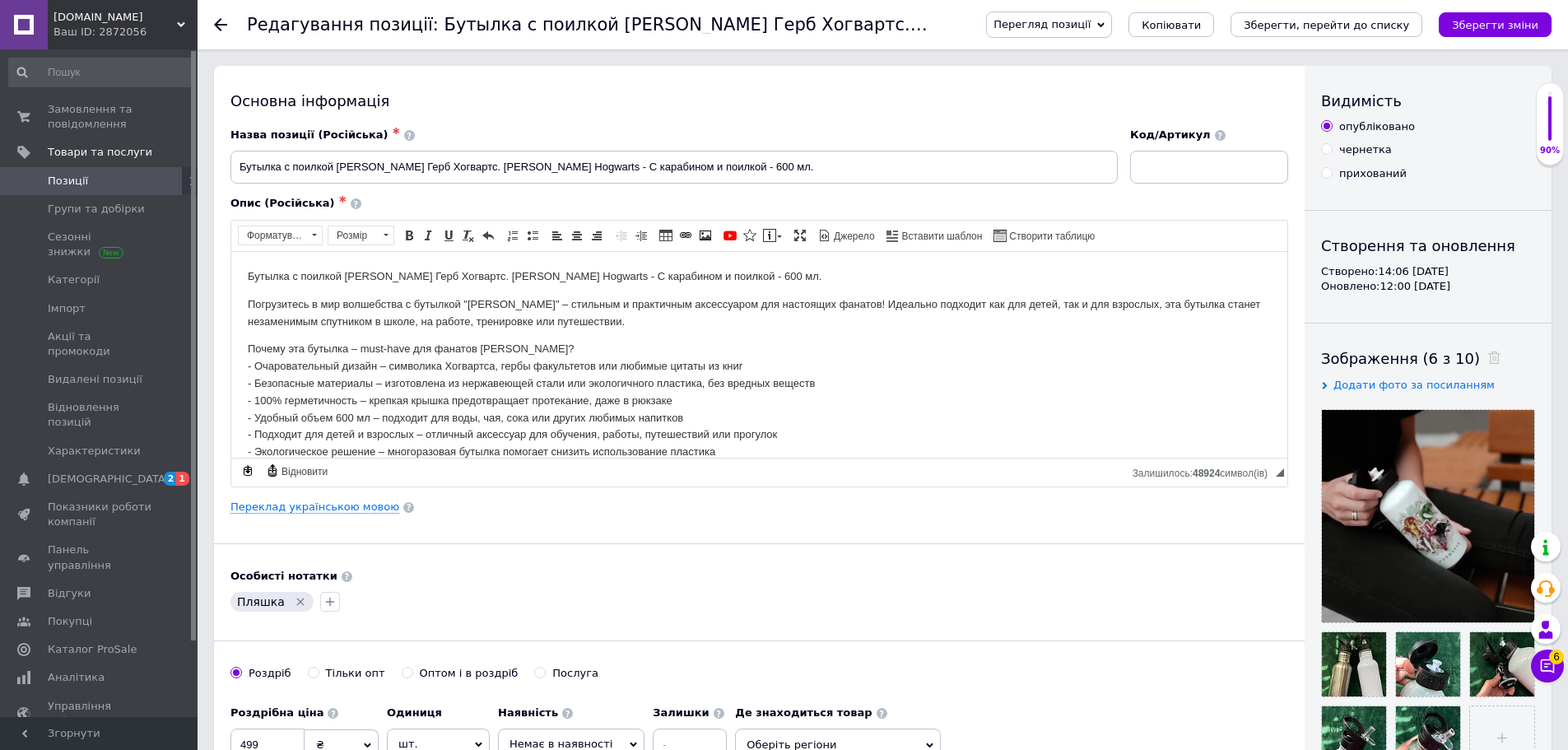
click at [1088, 29] on span "Перегляд позиції" at bounding box center [1041, 24] width 97 height 12
click at [1093, 56] on li "Зберегти та переглянути на сайті" at bounding box center [1115, 56] width 258 height 23
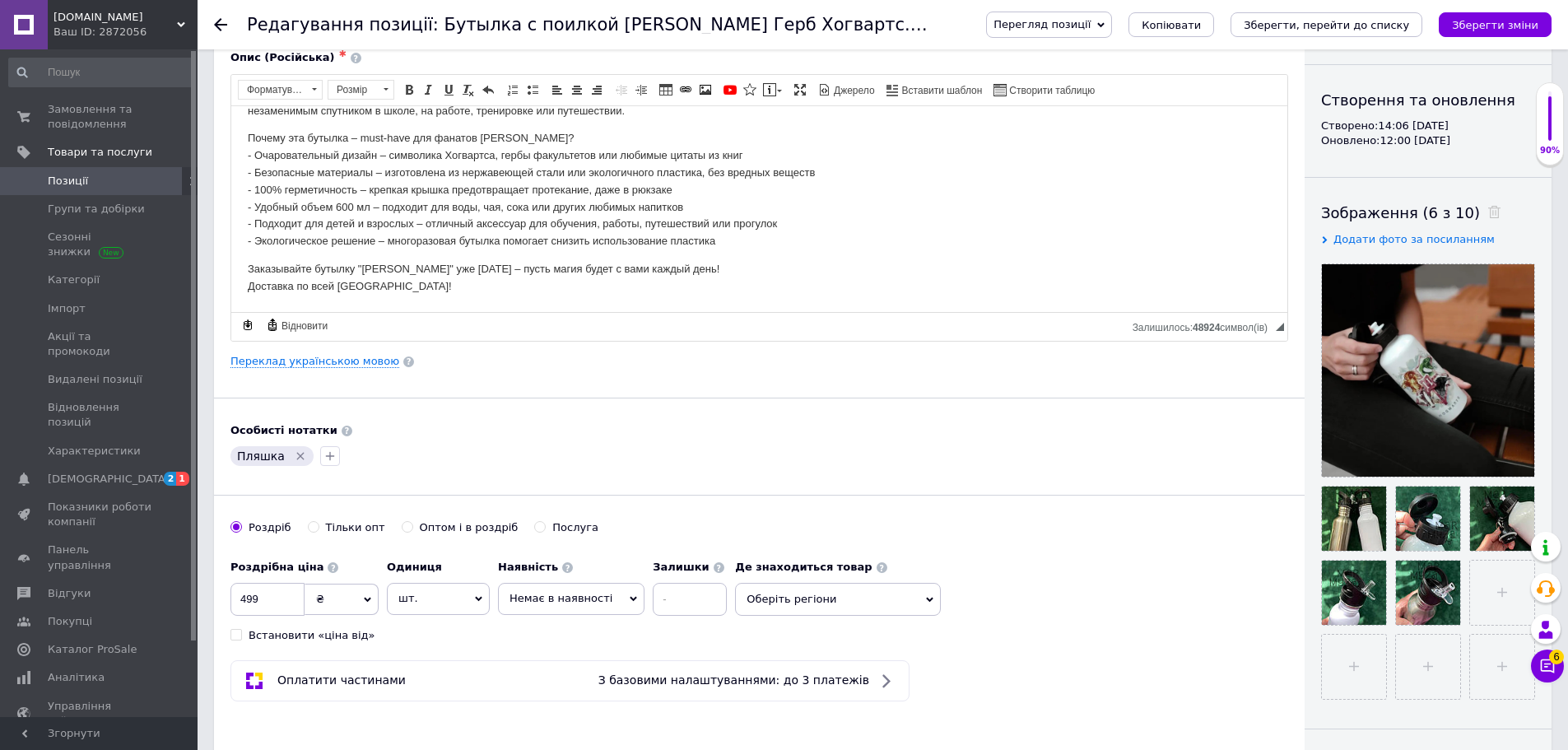
scroll to position [165, 0]
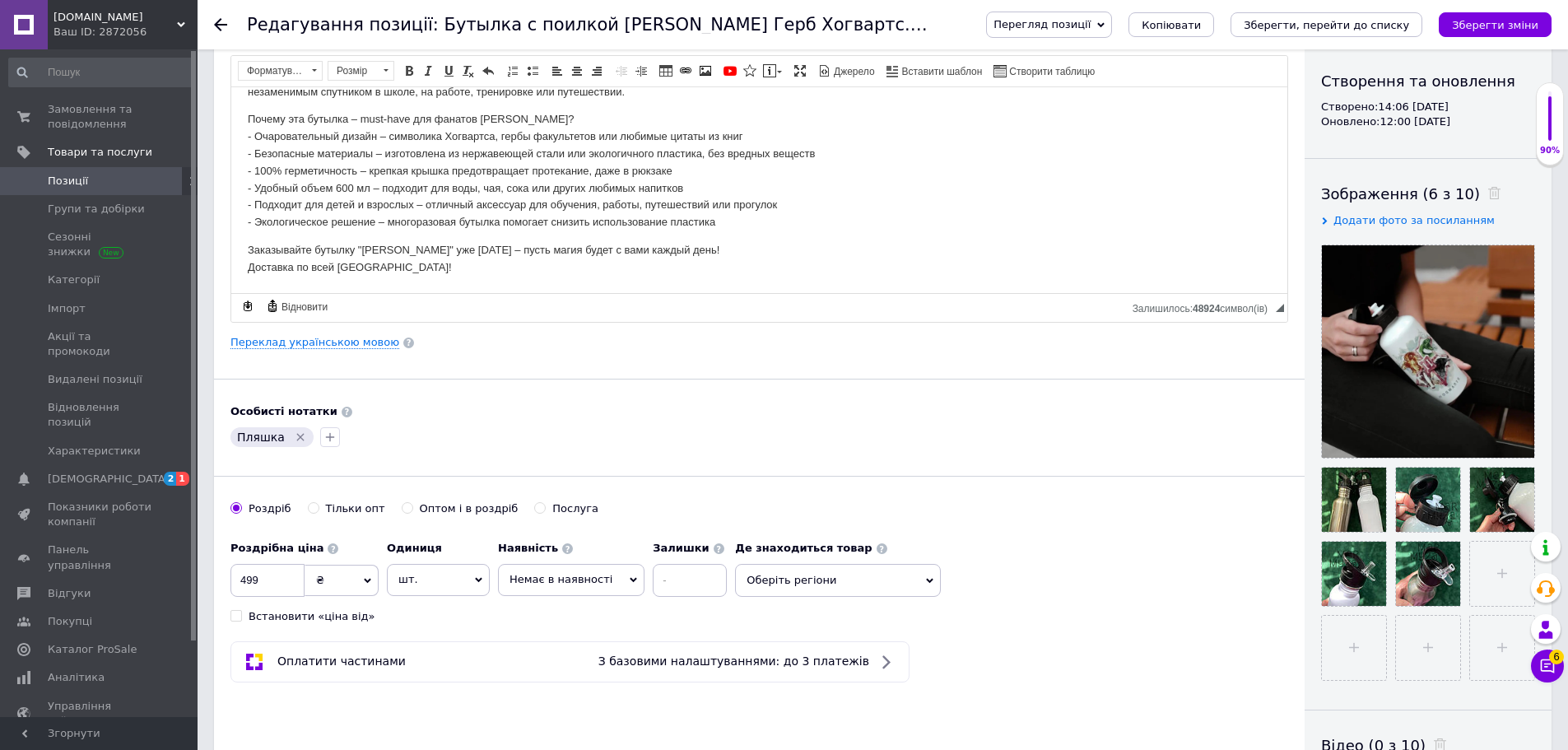
click at [579, 590] on span "Немає в наявності" at bounding box center [571, 580] width 147 height 32
click at [541, 622] on li "В наявності" at bounding box center [571, 614] width 145 height 23
click at [766, 584] on span "Оберіть регіони" at bounding box center [807, 580] width 206 height 33
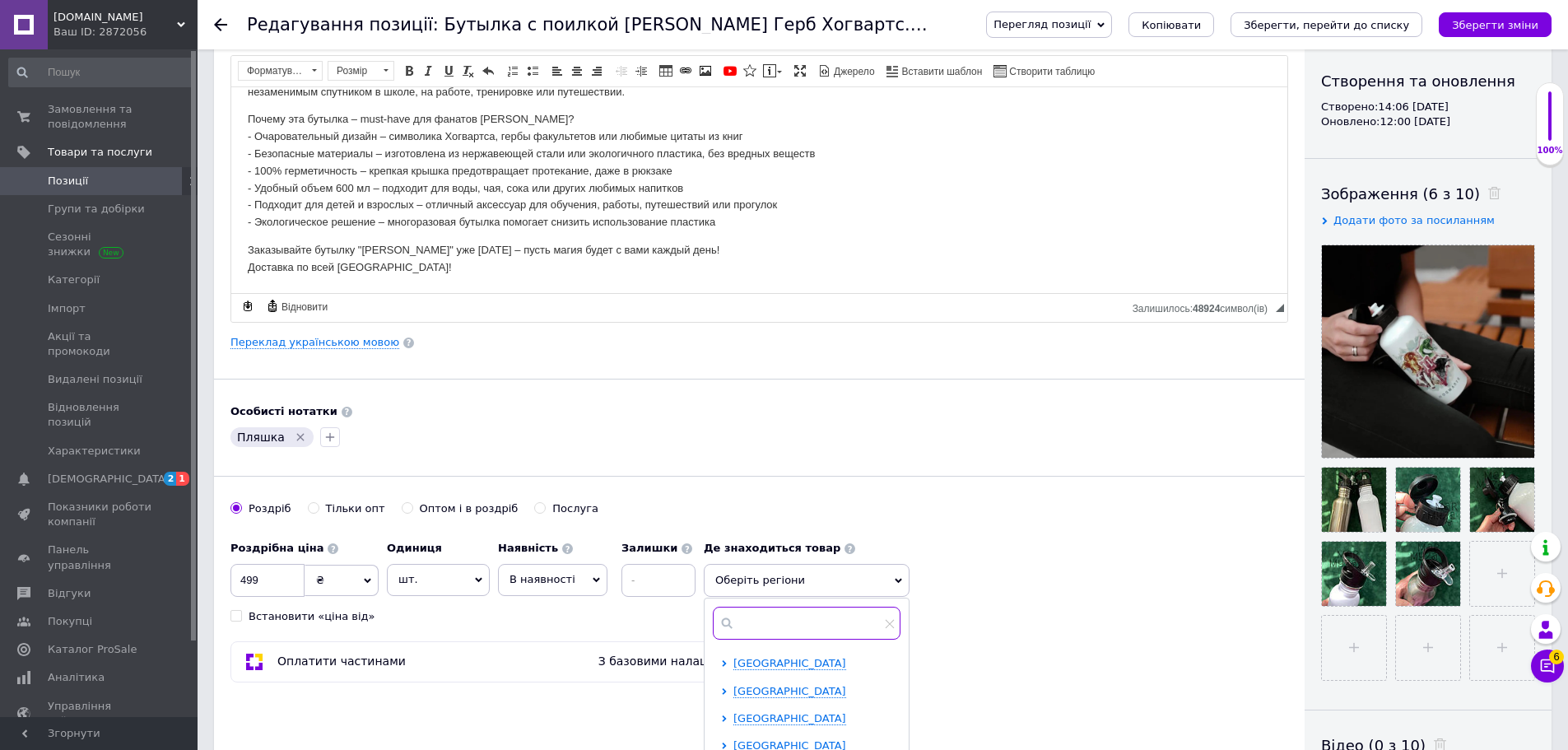
click at [761, 613] on input "text" at bounding box center [807, 623] width 188 height 33
checkbox input "true"
type input "л"
checkbox input "true"
type input "ль"
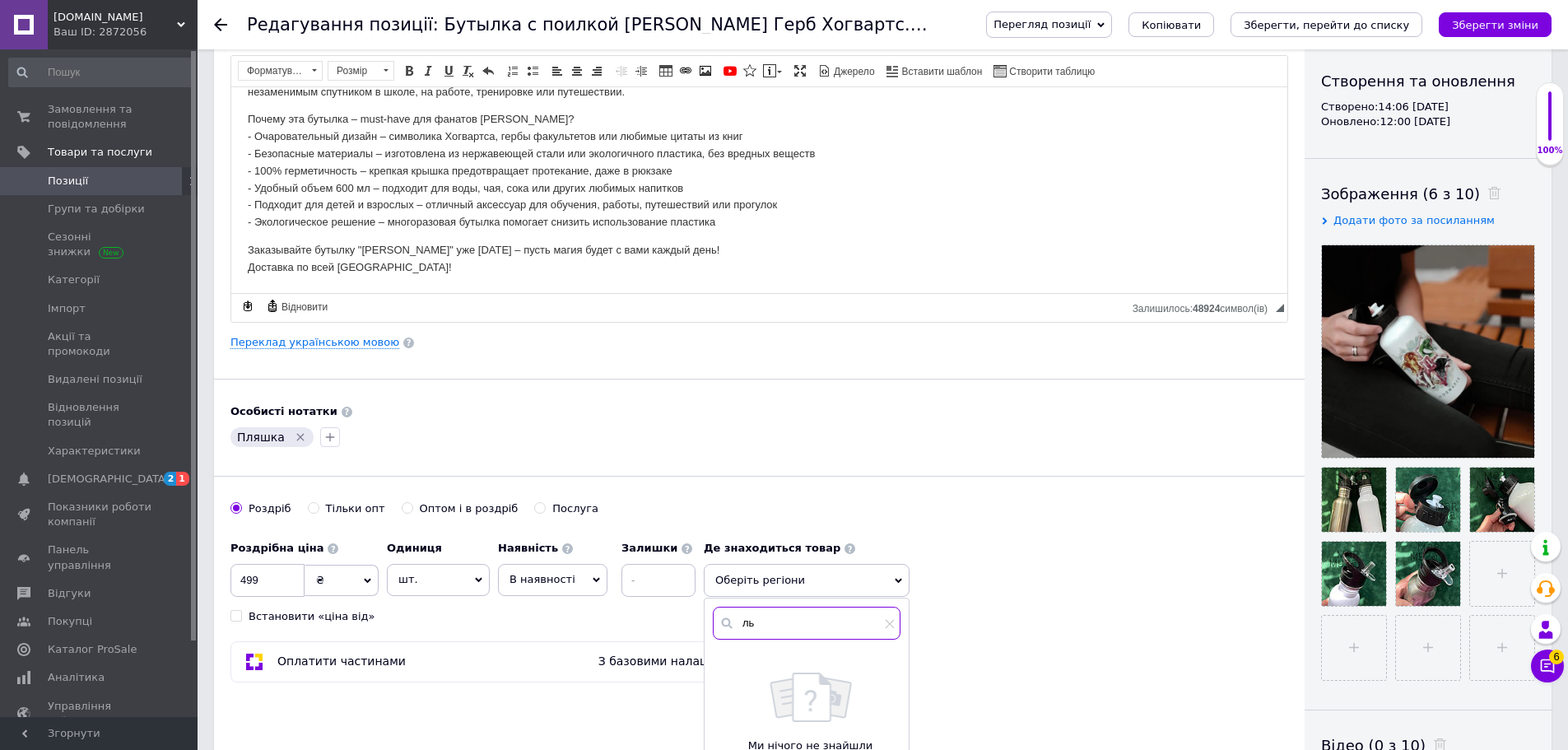
checkbox input "true"
type input "льв"
checkbox input "true"
type input "льв"
click at [729, 662] on input "checkbox" at bounding box center [726, 662] width 11 height 11
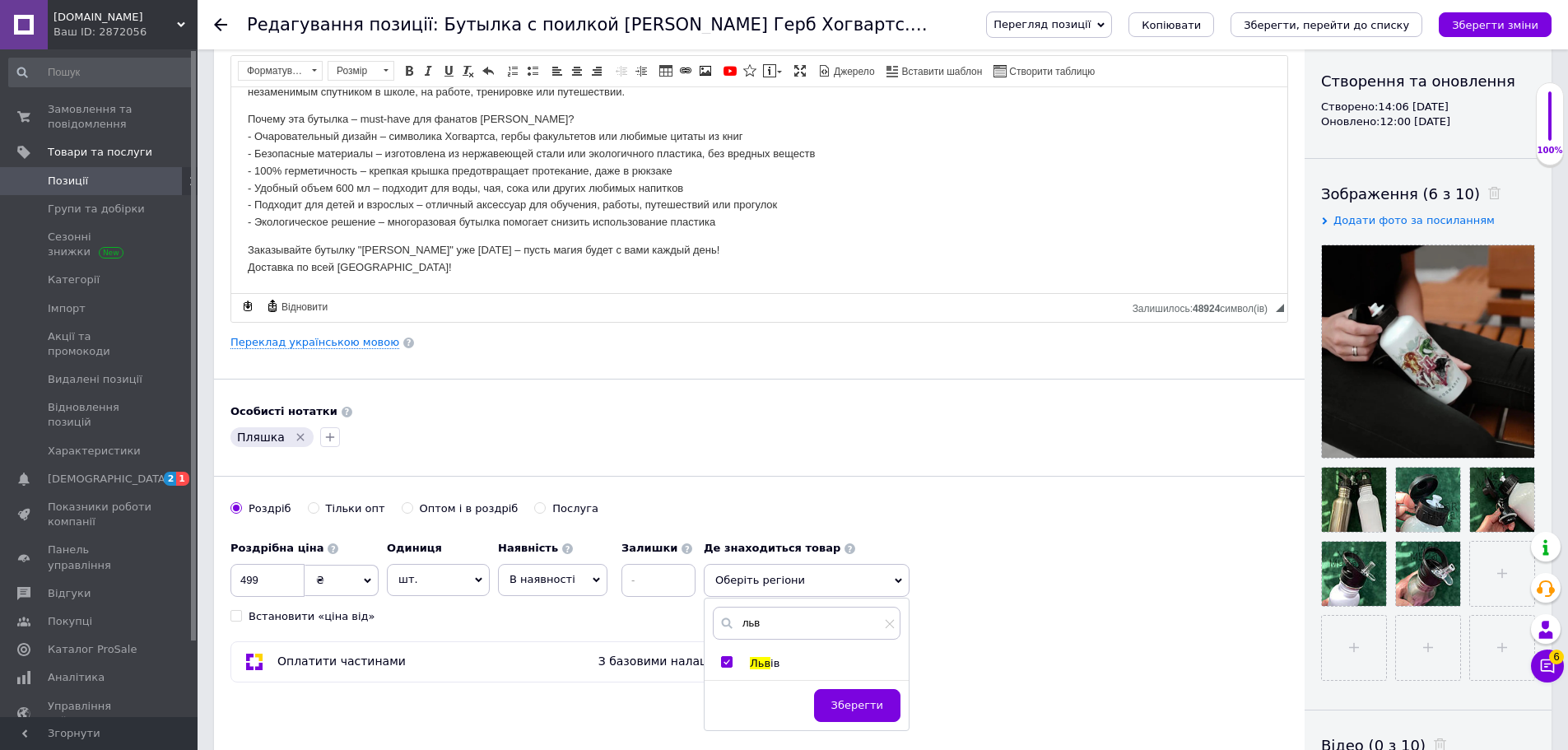
checkbox input "true"
click at [868, 711] on span "Зберегти" at bounding box center [857, 713] width 52 height 12
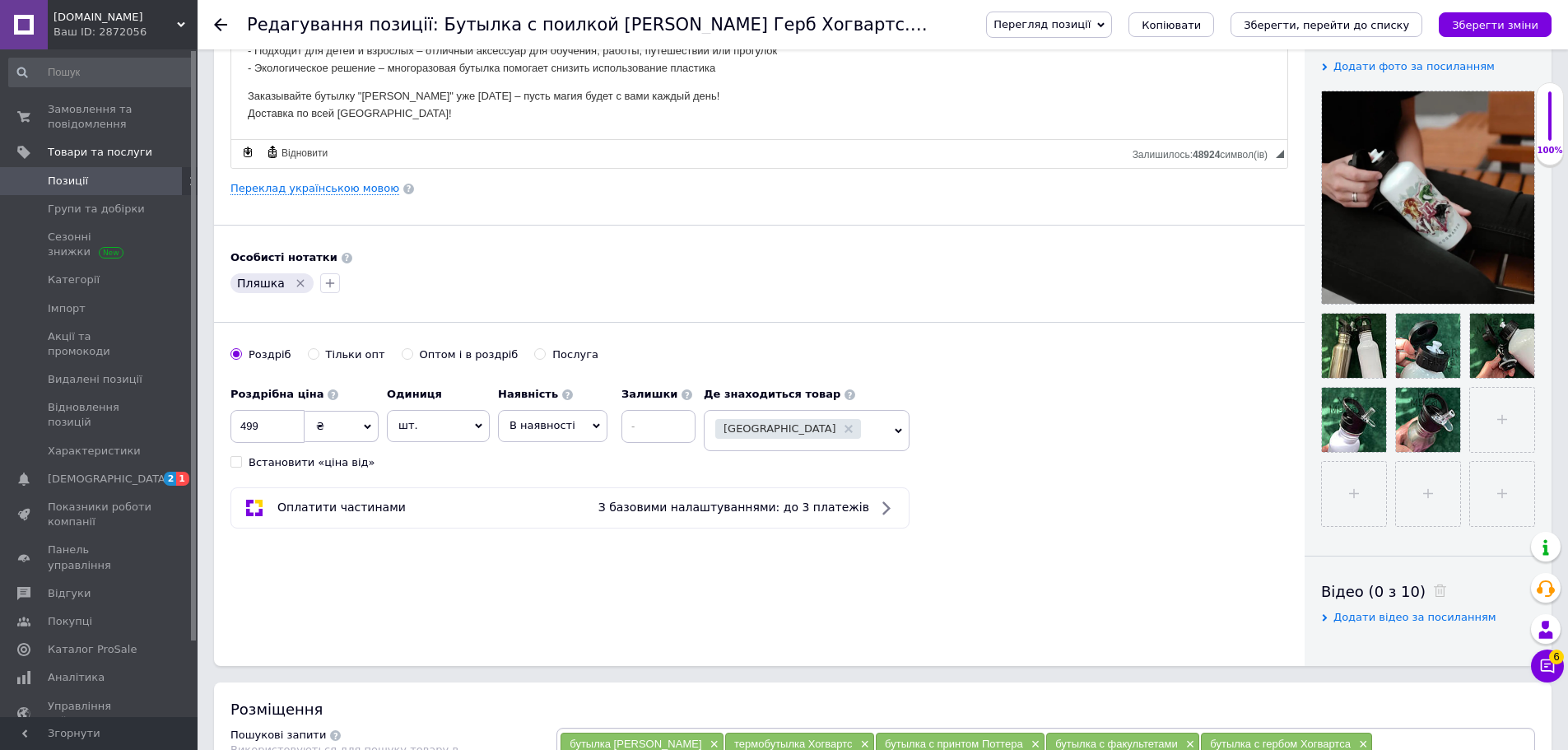
scroll to position [330, 0]
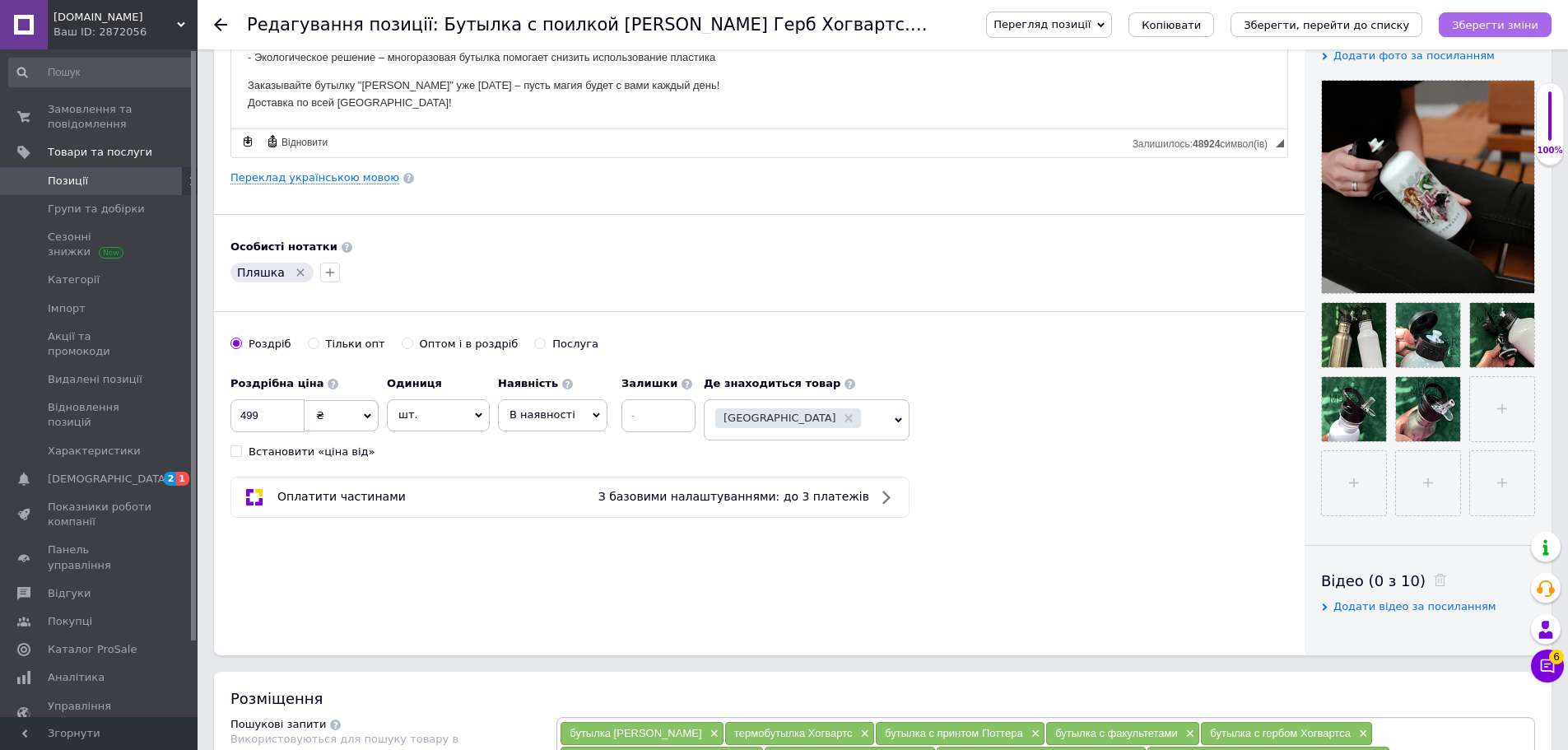
click at [1496, 27] on icon "Зберегти зміни" at bounding box center [1495, 25] width 86 height 12
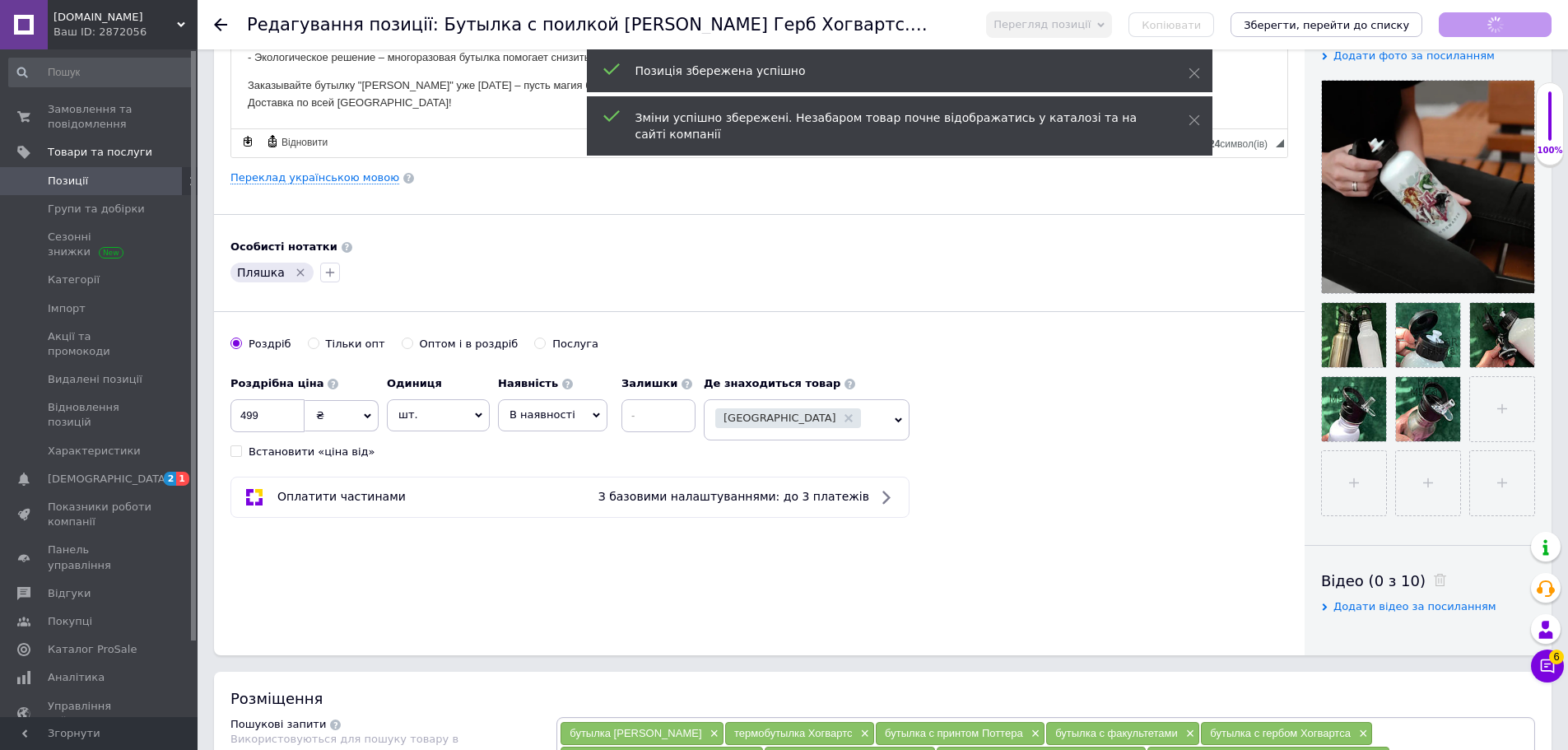
checkbox input "true"
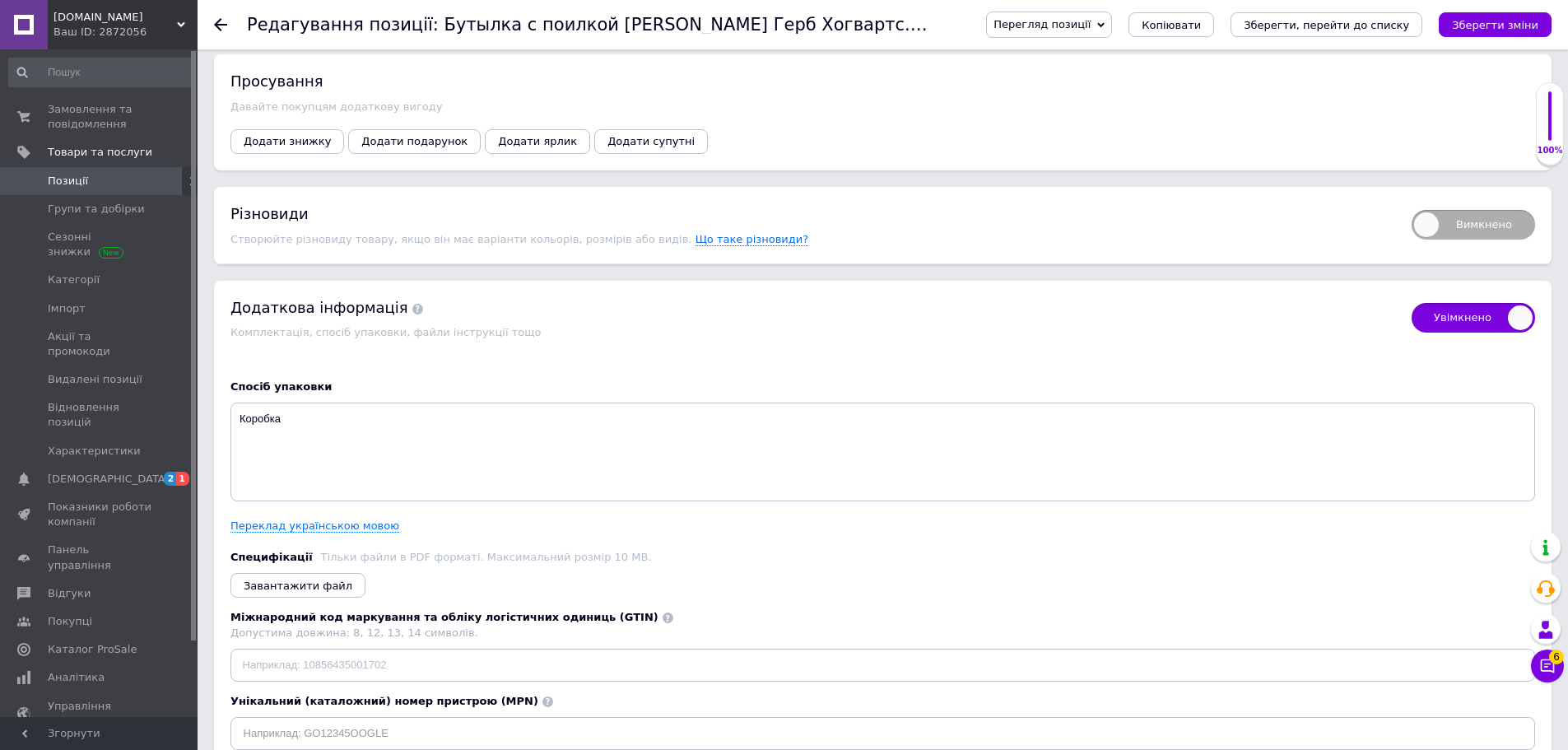
scroll to position [1893, 0]
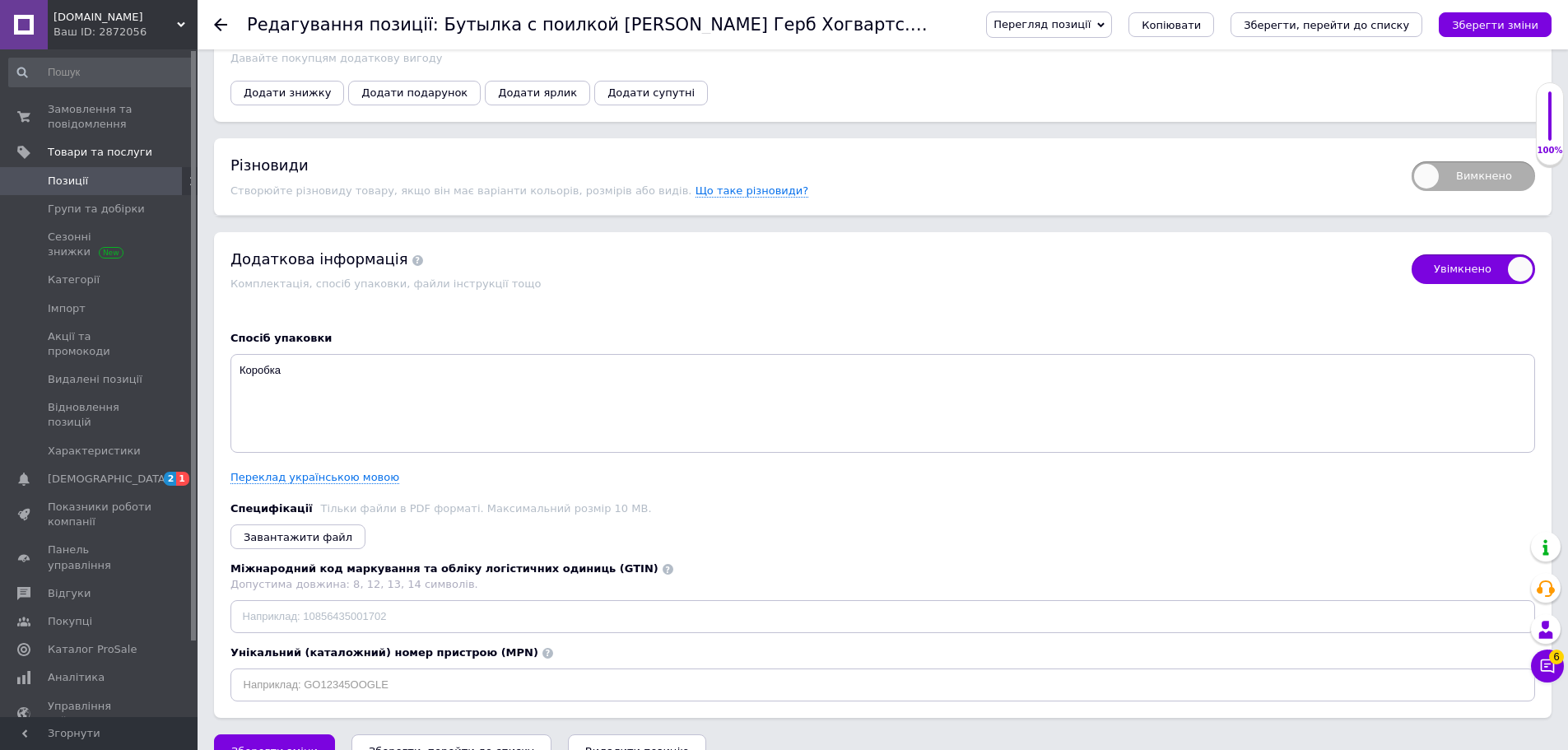
click at [1464, 172] on span "Вимкнено" at bounding box center [1473, 175] width 124 height 30
click at [1412, 161] on input "Вимкнено" at bounding box center [1405, 155] width 11 height 11
checkbox input "true"
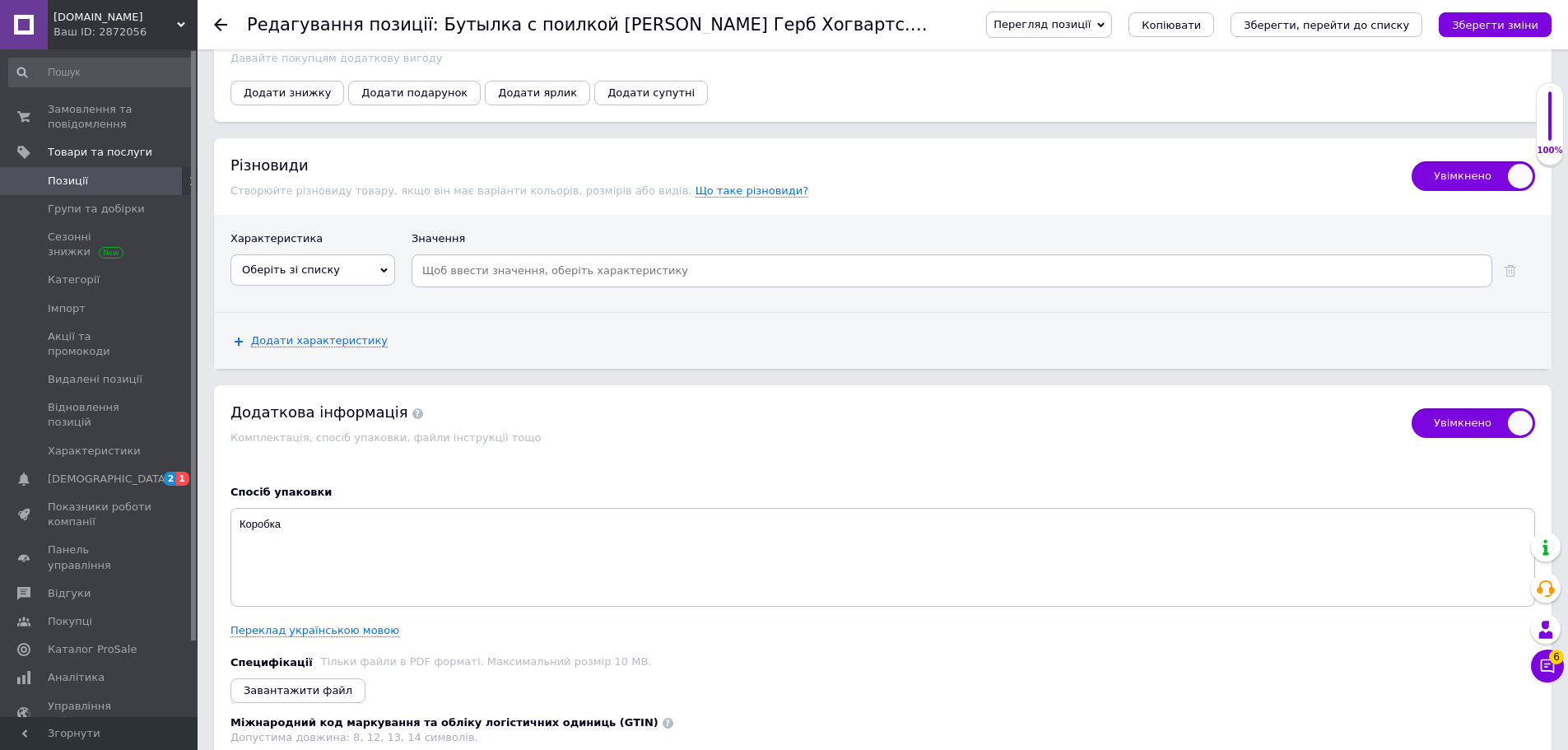
click at [677, 190] on div "Увімкнено Різновиди Створюйте різновиду товару, якщо він має варіанти кольорів,…" at bounding box center [882, 176] width 1337 height 77
click at [695, 184] on span "Що таке різновиди?" at bounding box center [752, 191] width 114 height 13
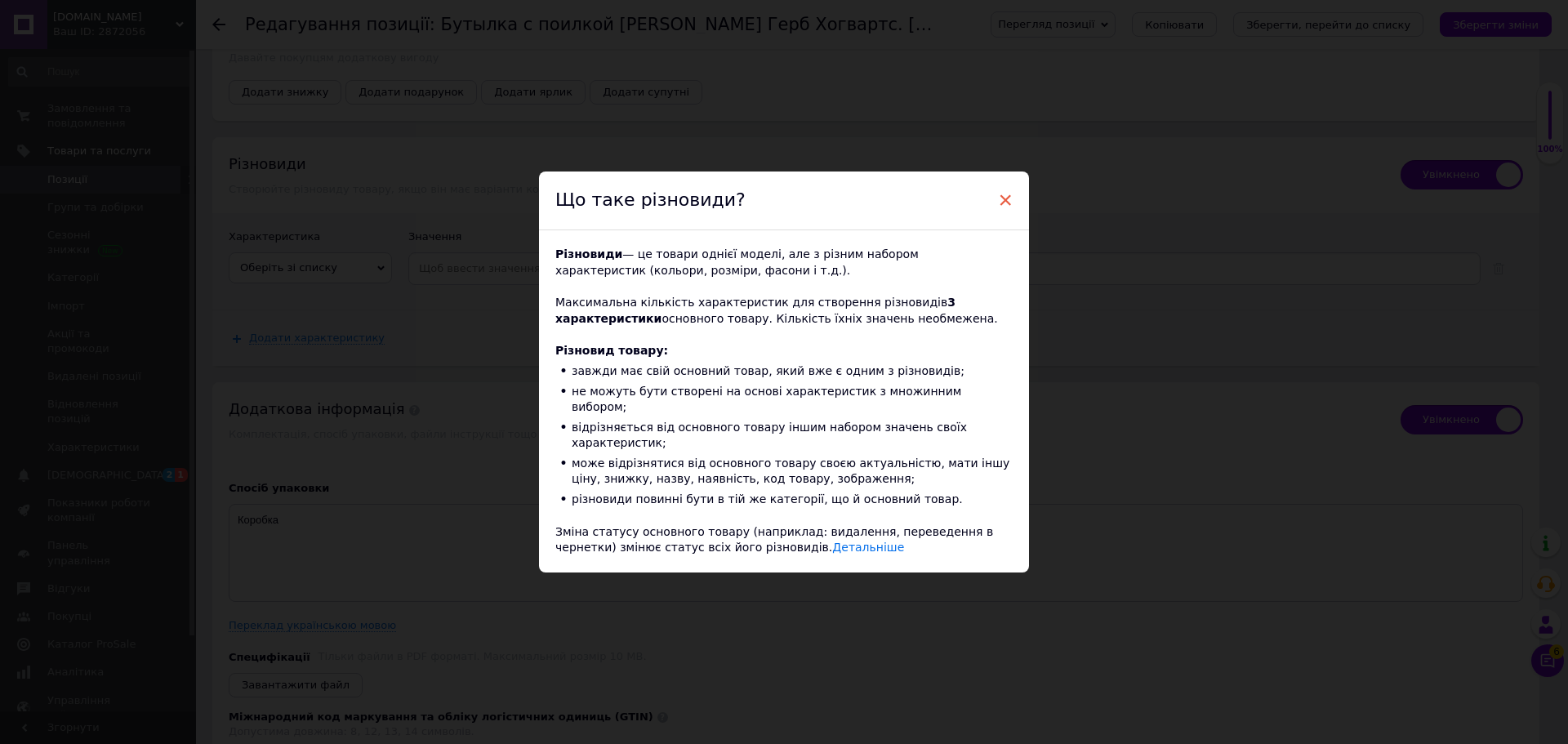
click at [1002, 214] on span "×" at bounding box center [1004, 200] width 14 height 28
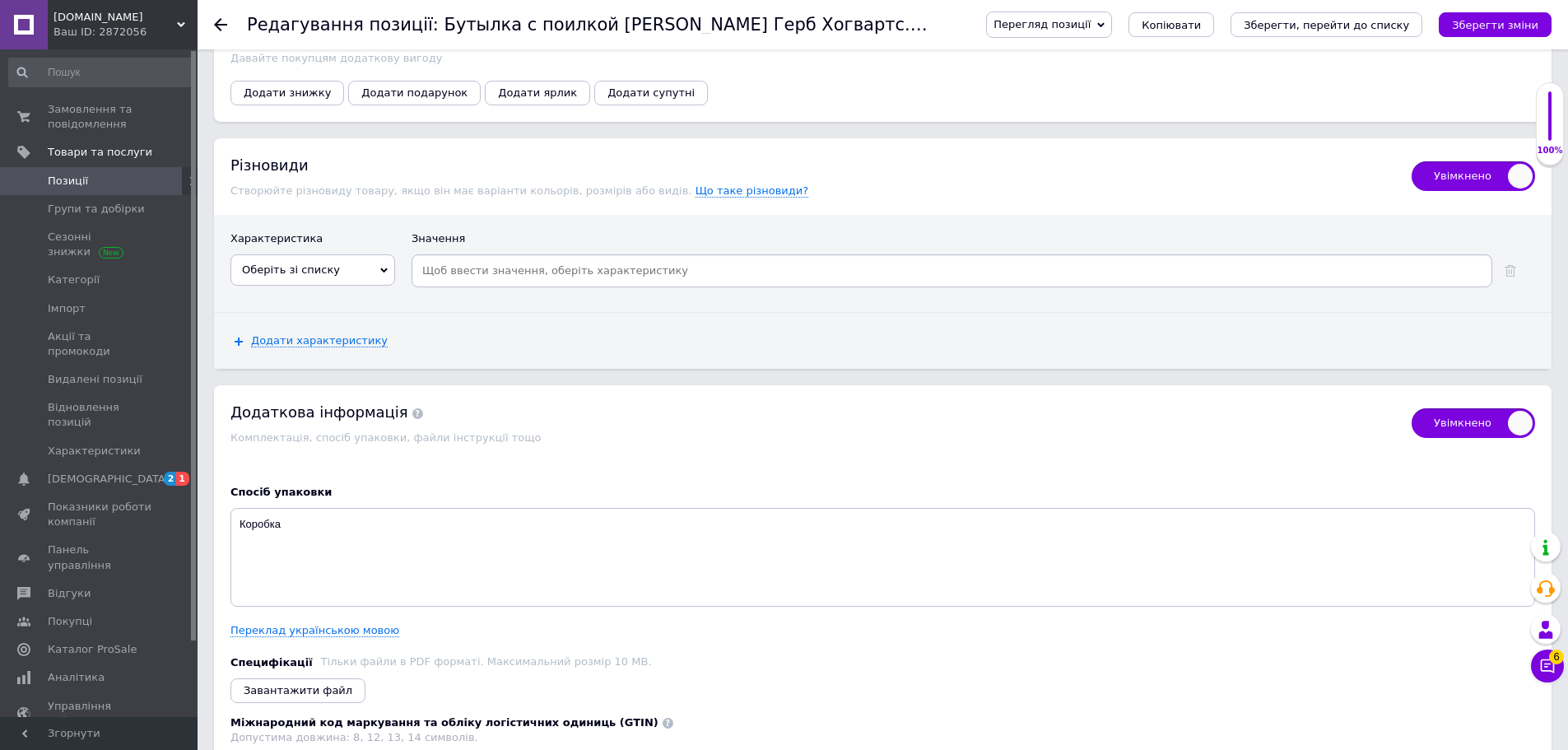
click at [326, 263] on span "Оберіть зі списку" at bounding box center [291, 269] width 98 height 12
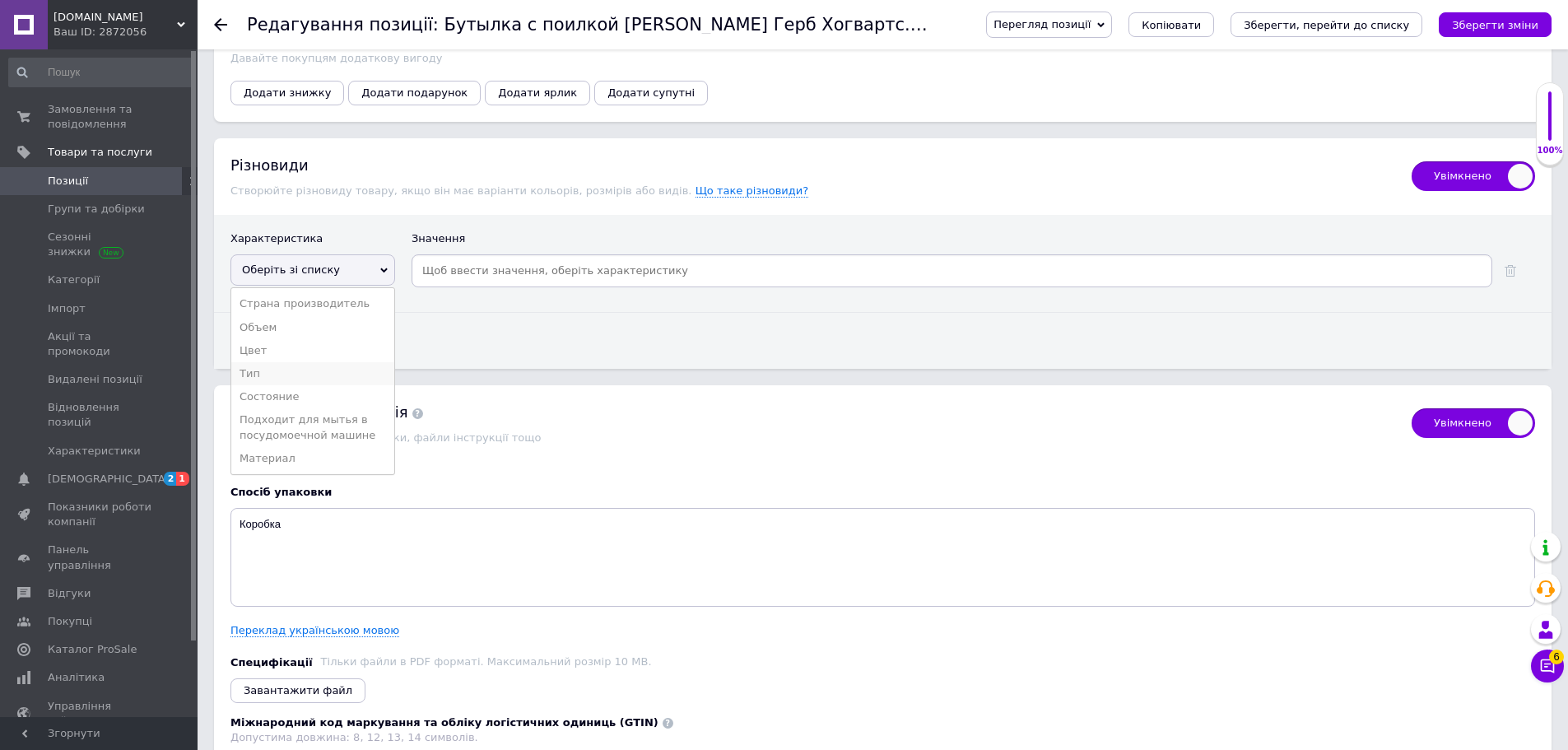
click at [284, 362] on li "Тип" at bounding box center [312, 374] width 163 height 23
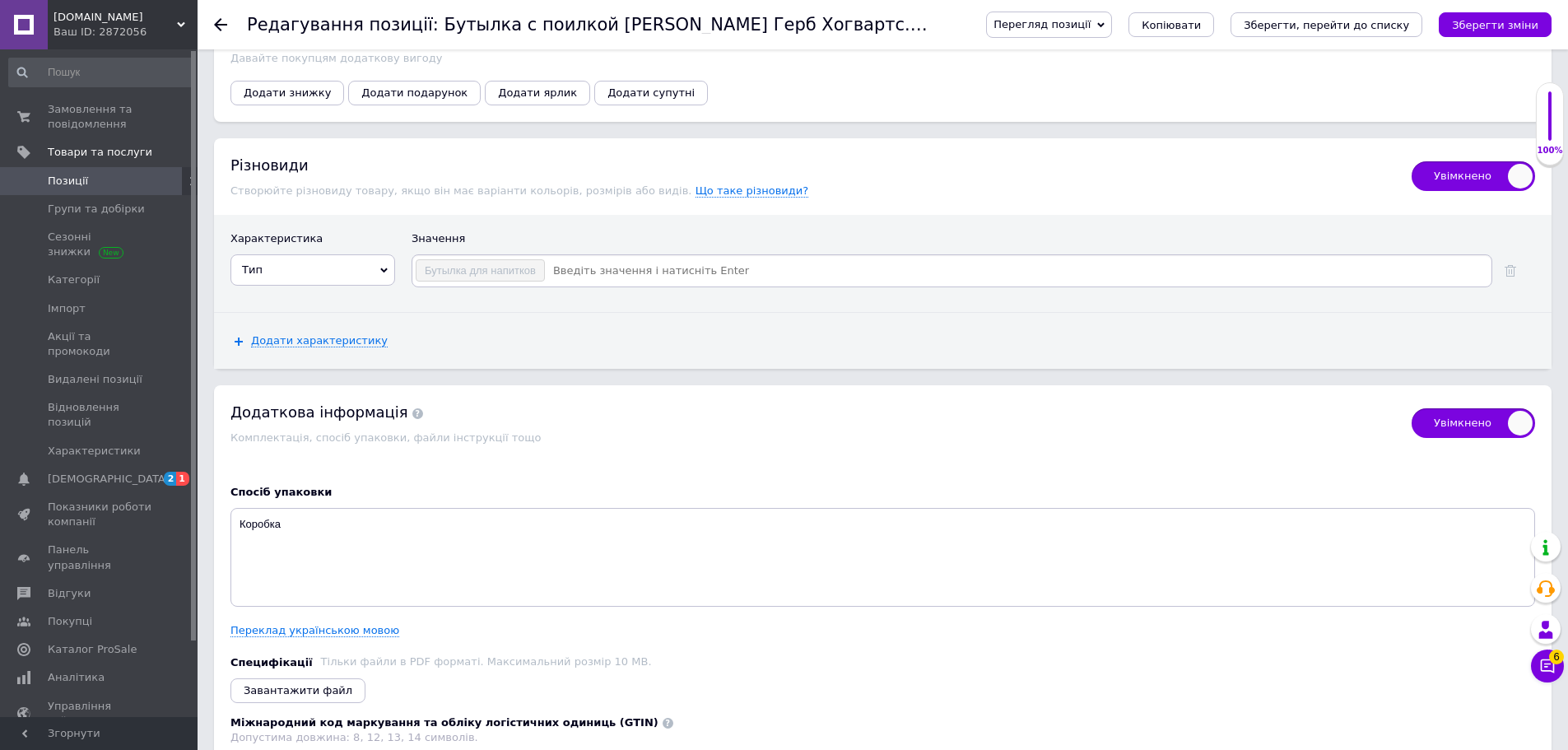
click at [526, 264] on span "Бутылка для напитков" at bounding box center [480, 270] width 111 height 12
drag, startPoint x: 535, startPoint y: 260, endPoint x: 424, endPoint y: 261, distance: 111.0
click at [424, 261] on div "Бутылка для напитков" at bounding box center [480, 270] width 129 height 22
click at [605, 272] on div "Бутылка для напитков" at bounding box center [952, 270] width 1080 height 33
click at [471, 268] on div "Бутылка для напитков" at bounding box center [480, 270] width 129 height 22
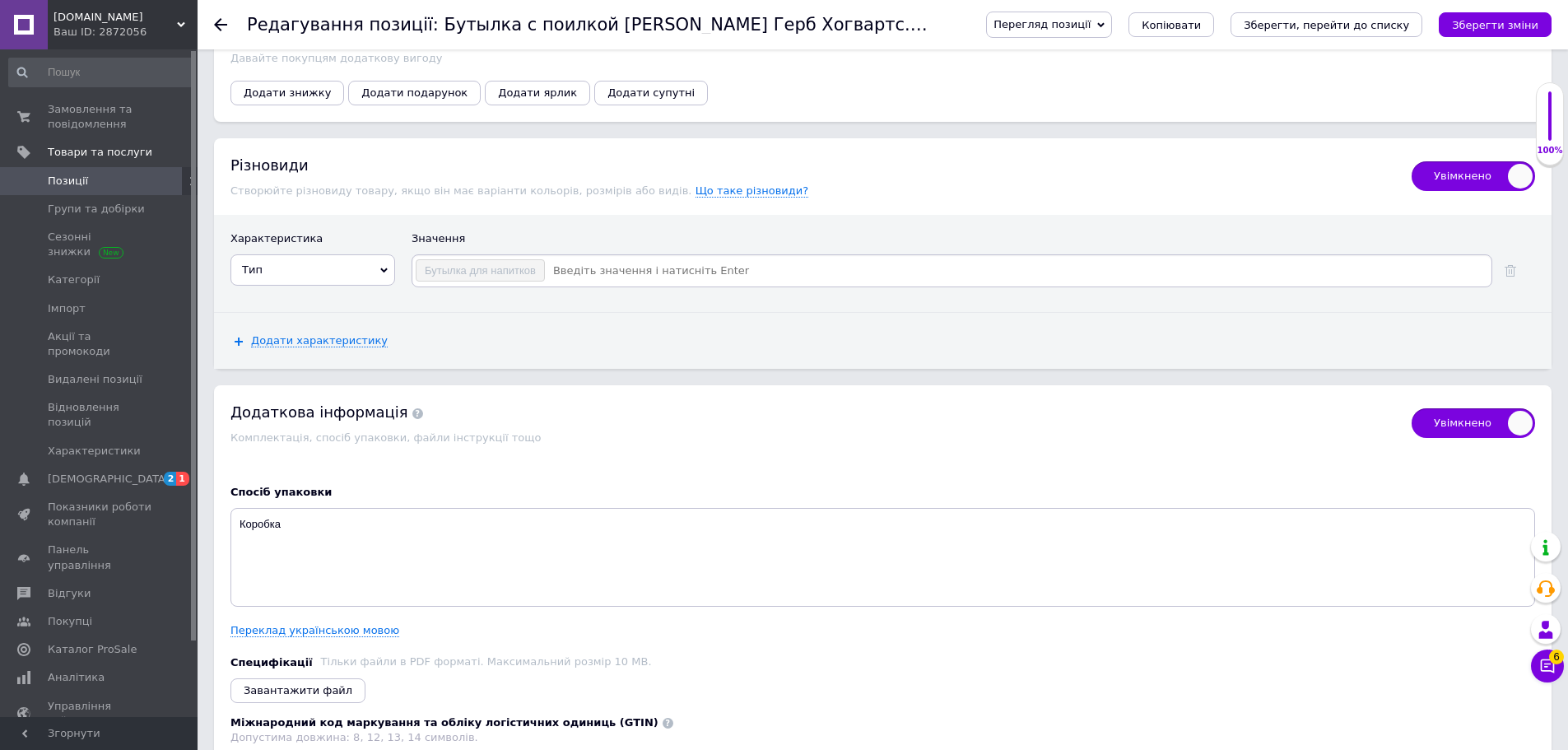
click at [482, 264] on span "Бутылка для напитков" at bounding box center [480, 270] width 111 height 12
click at [495, 264] on span "Бутылка для напитков" at bounding box center [480, 270] width 111 height 12
click at [688, 268] on input at bounding box center [1017, 271] width 943 height 25
checkbox input "true"
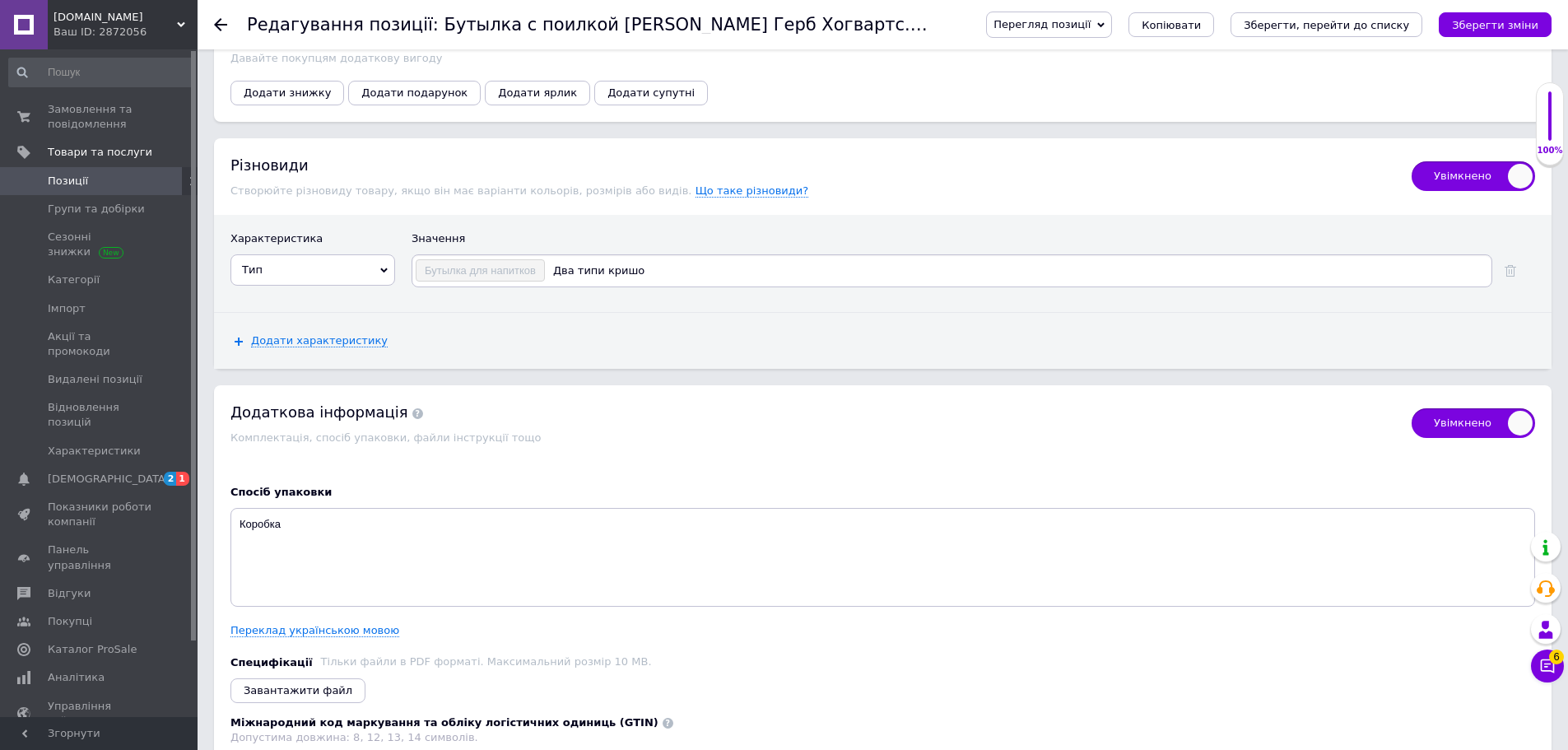
type input "Два типи кришок"
checkbox input "true"
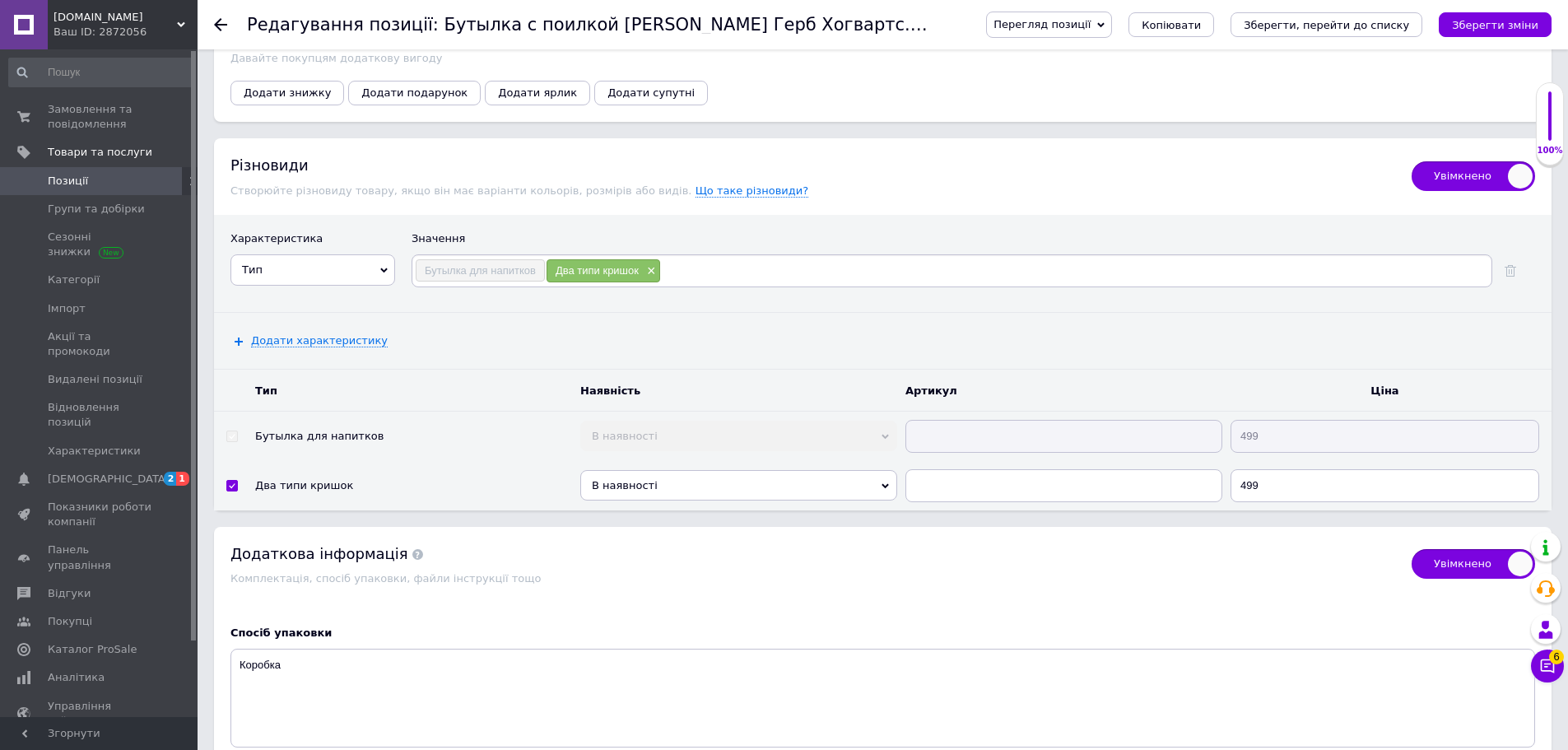
click at [483, 264] on span "Бутылка для напитков" at bounding box center [480, 270] width 111 height 12
click at [521, 264] on span "Бутылка для напитков" at bounding box center [480, 270] width 111 height 12
click at [281, 479] on div "Два типи кришок" at bounding box center [413, 485] width 317 height 12
click at [1514, 265] on use at bounding box center [1511, 271] width 11 height 11
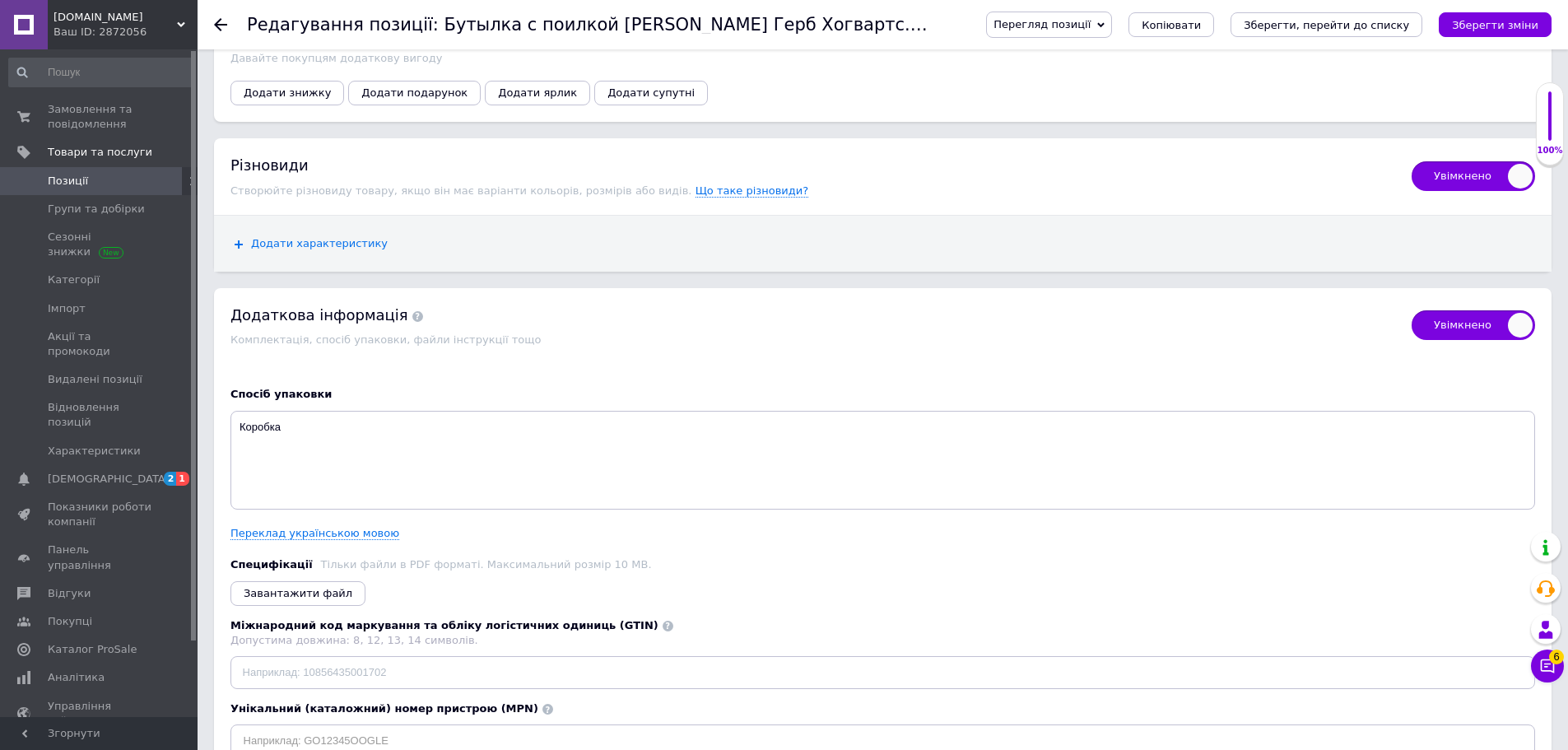
click at [314, 237] on span "Додати характеристику" at bounding box center [319, 243] width 137 height 13
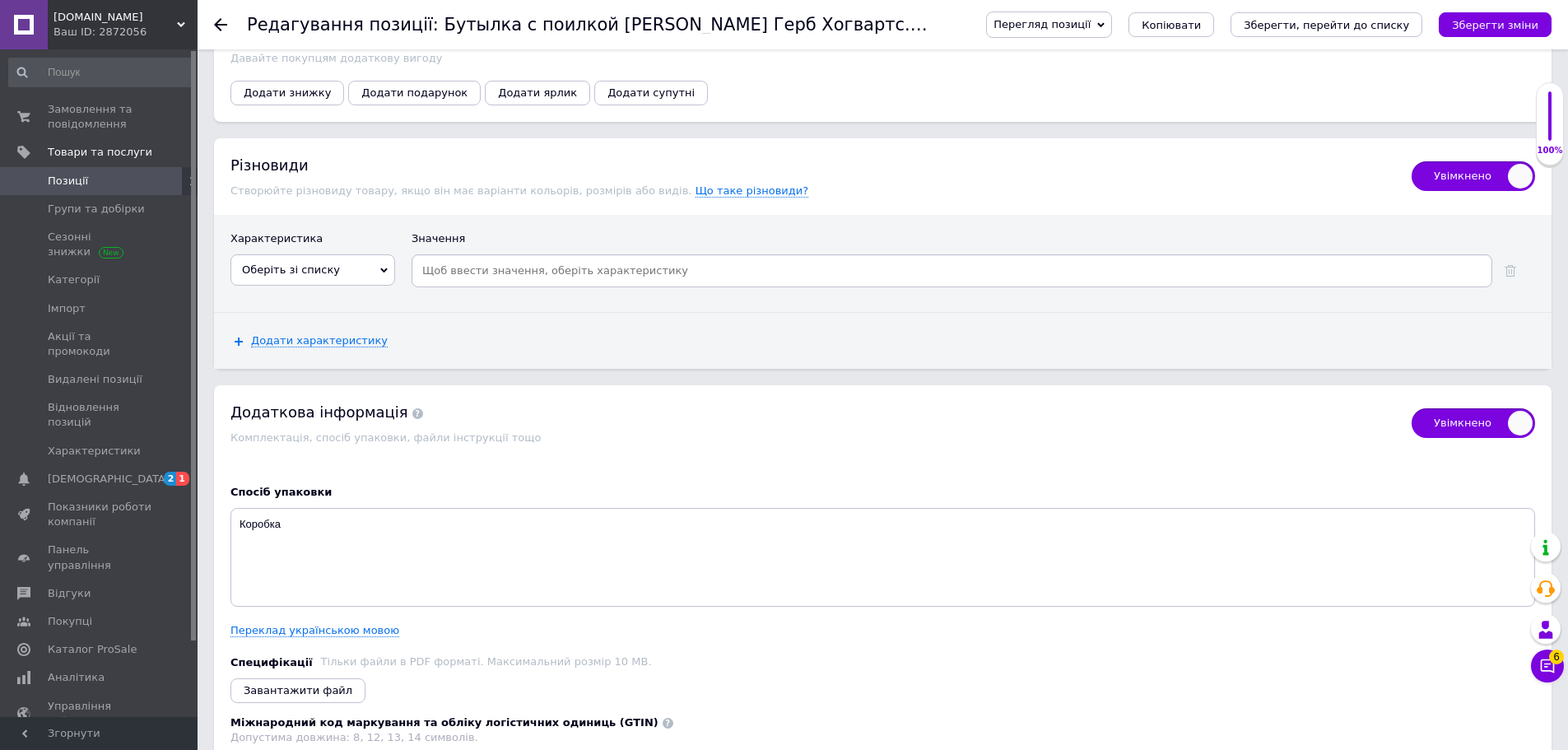
click at [359, 254] on span "Оберіть зі списку" at bounding box center [313, 269] width 165 height 32
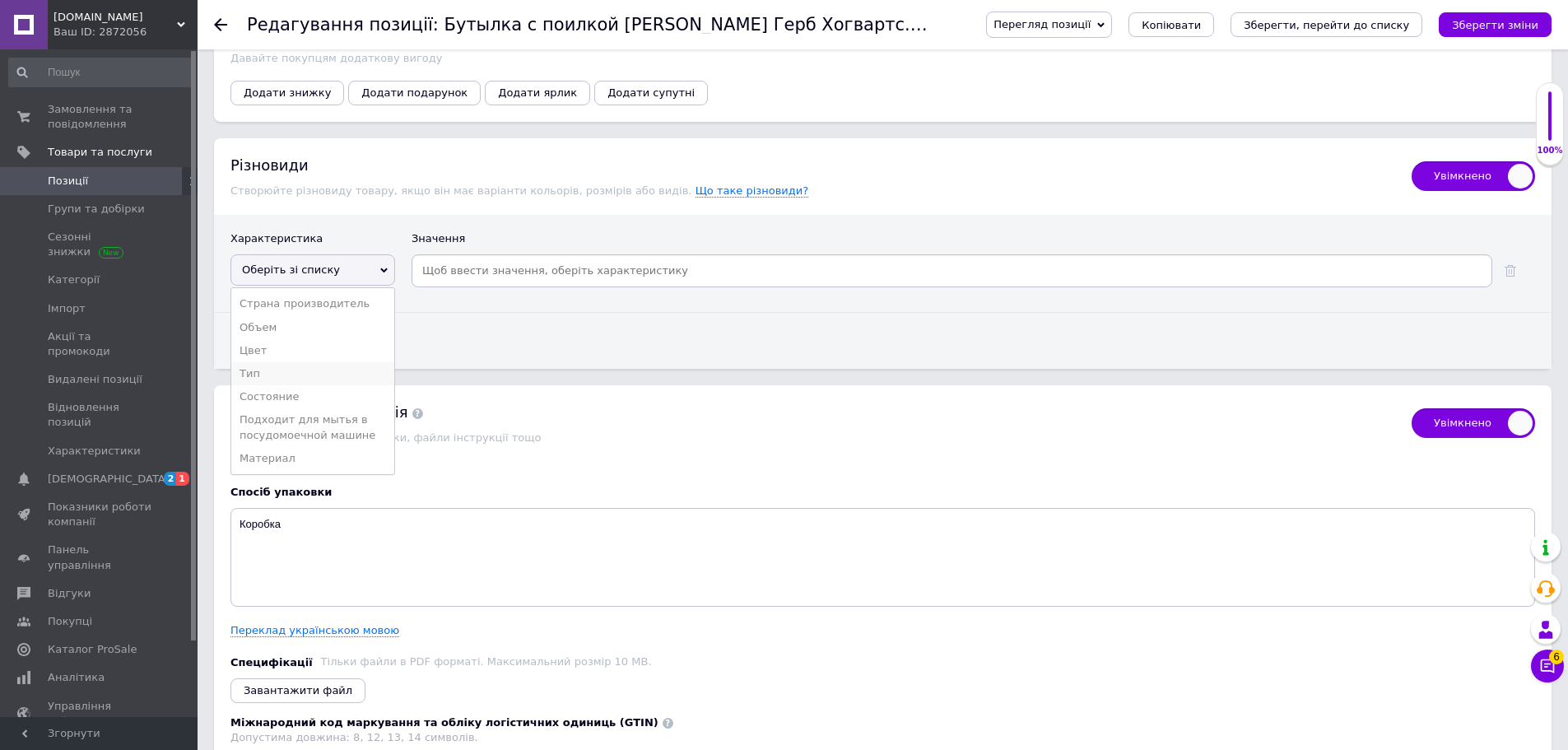
click at [248, 368] on li "Тип" at bounding box center [312, 374] width 163 height 23
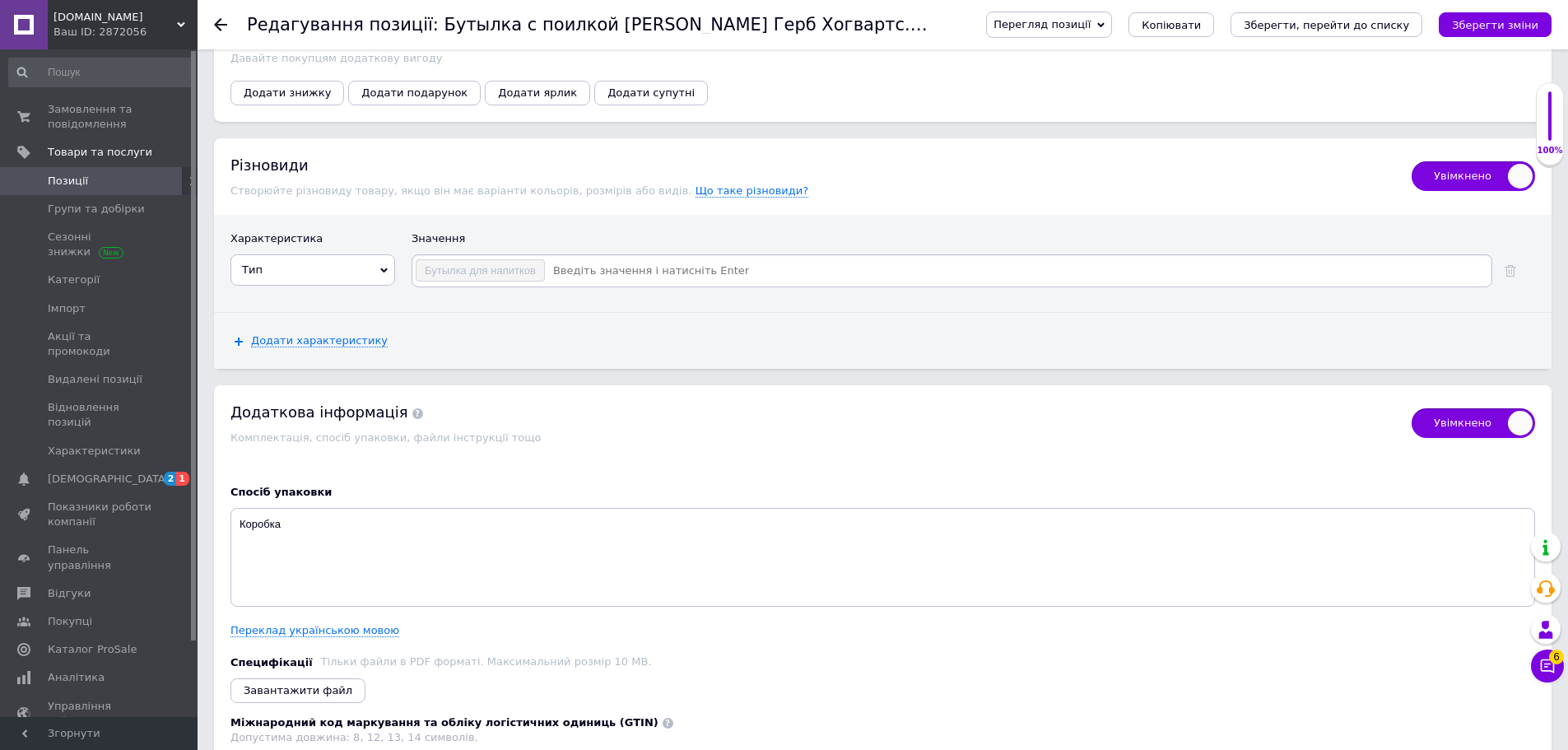
click at [629, 261] on input at bounding box center [1017, 271] width 943 height 25
checkbox input "true"
type input "Дві кришки (карабін та поїлка)"
checkbox input "true"
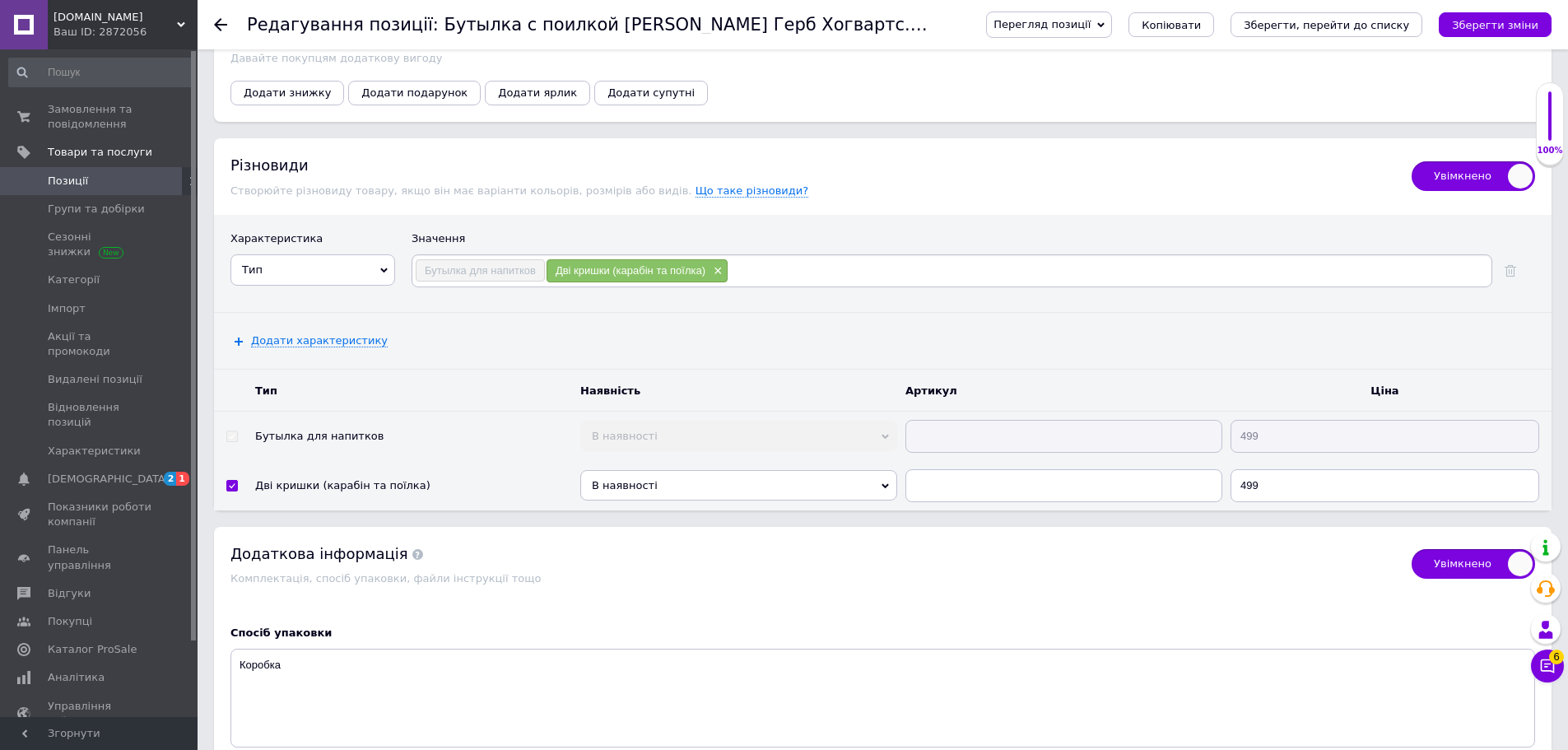
click at [854, 474] on span "В наявності" at bounding box center [739, 486] width 317 height 31
click at [1010, 474] on input "text" at bounding box center [1063, 486] width 317 height 33
click at [720, 264] on span "×" at bounding box center [716, 271] width 13 height 14
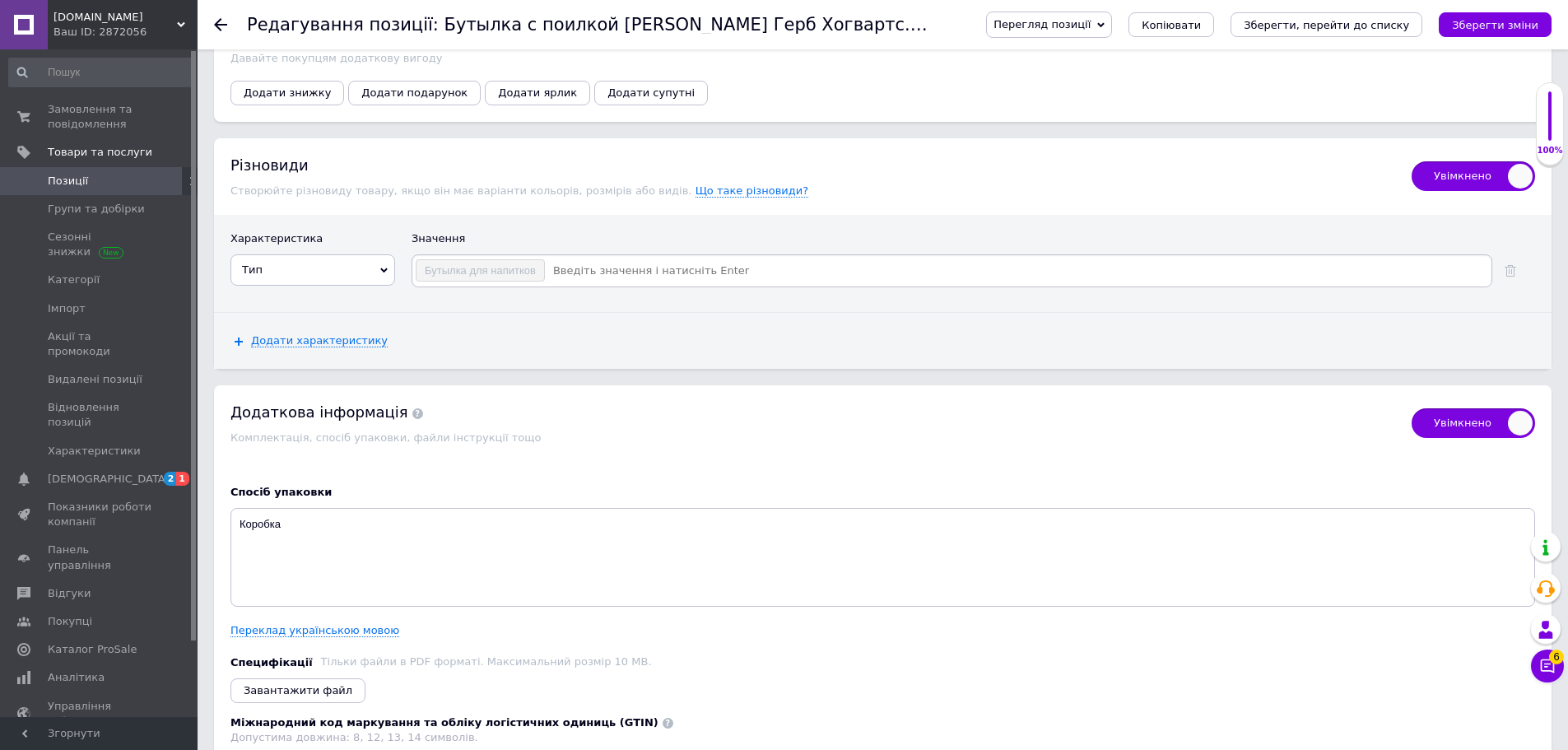
click at [675, 263] on input at bounding box center [1017, 271] width 943 height 25
checkbox input "true"
type input "З трубочкою"
checkbox input "true"
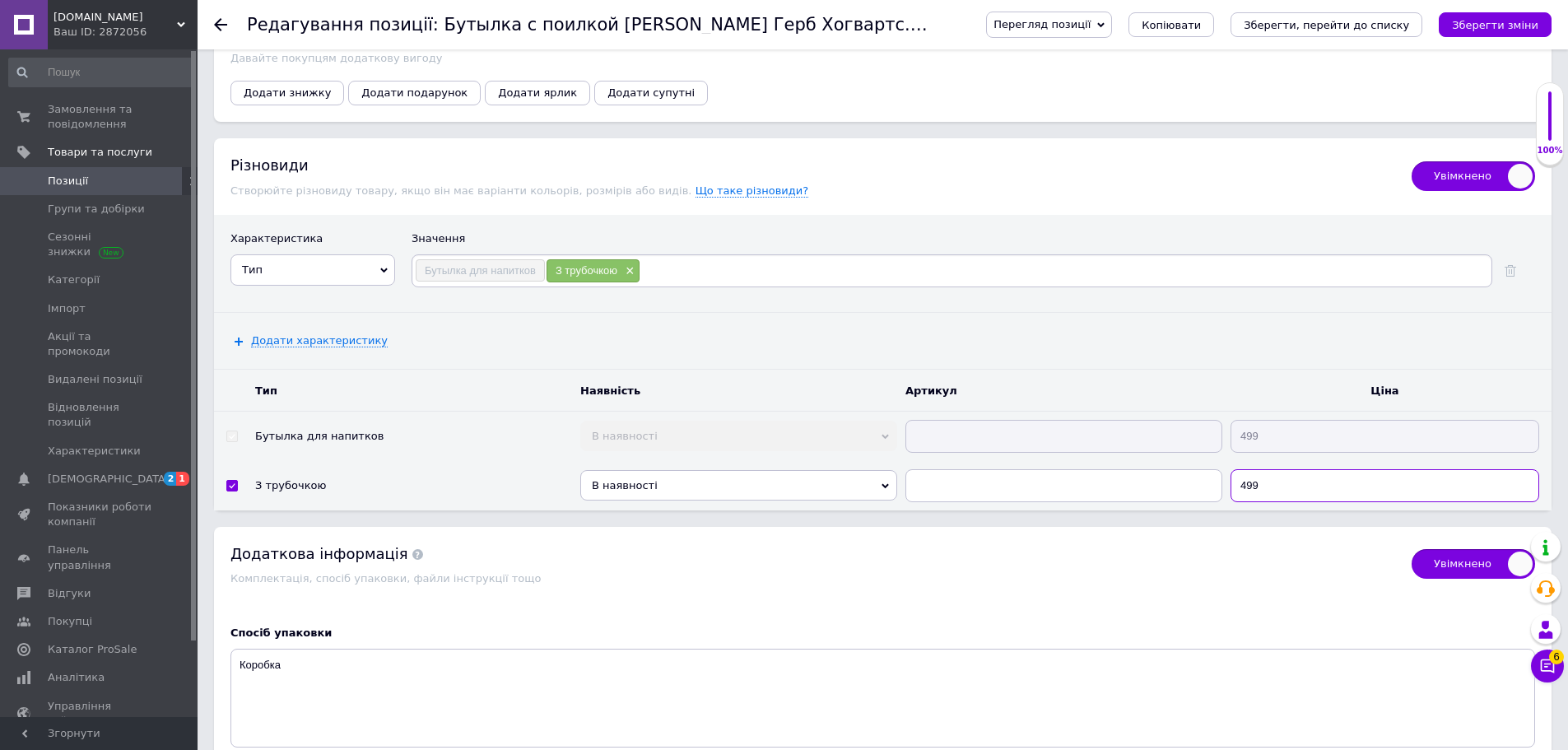
drag, startPoint x: 1296, startPoint y: 476, endPoint x: 1249, endPoint y: 481, distance: 47.3
click at [1249, 481] on input "499" at bounding box center [1384, 486] width 308 height 33
click at [1269, 476] on input "499" at bounding box center [1384, 486] width 308 height 33
drag, startPoint x: 1267, startPoint y: 472, endPoint x: 1217, endPoint y: 484, distance: 51.4
click at [1217, 484] on tr "З трубочкою В наявності Немає в наявності Під замовлення Готово до відправки 499" at bounding box center [882, 486] width 1337 height 50
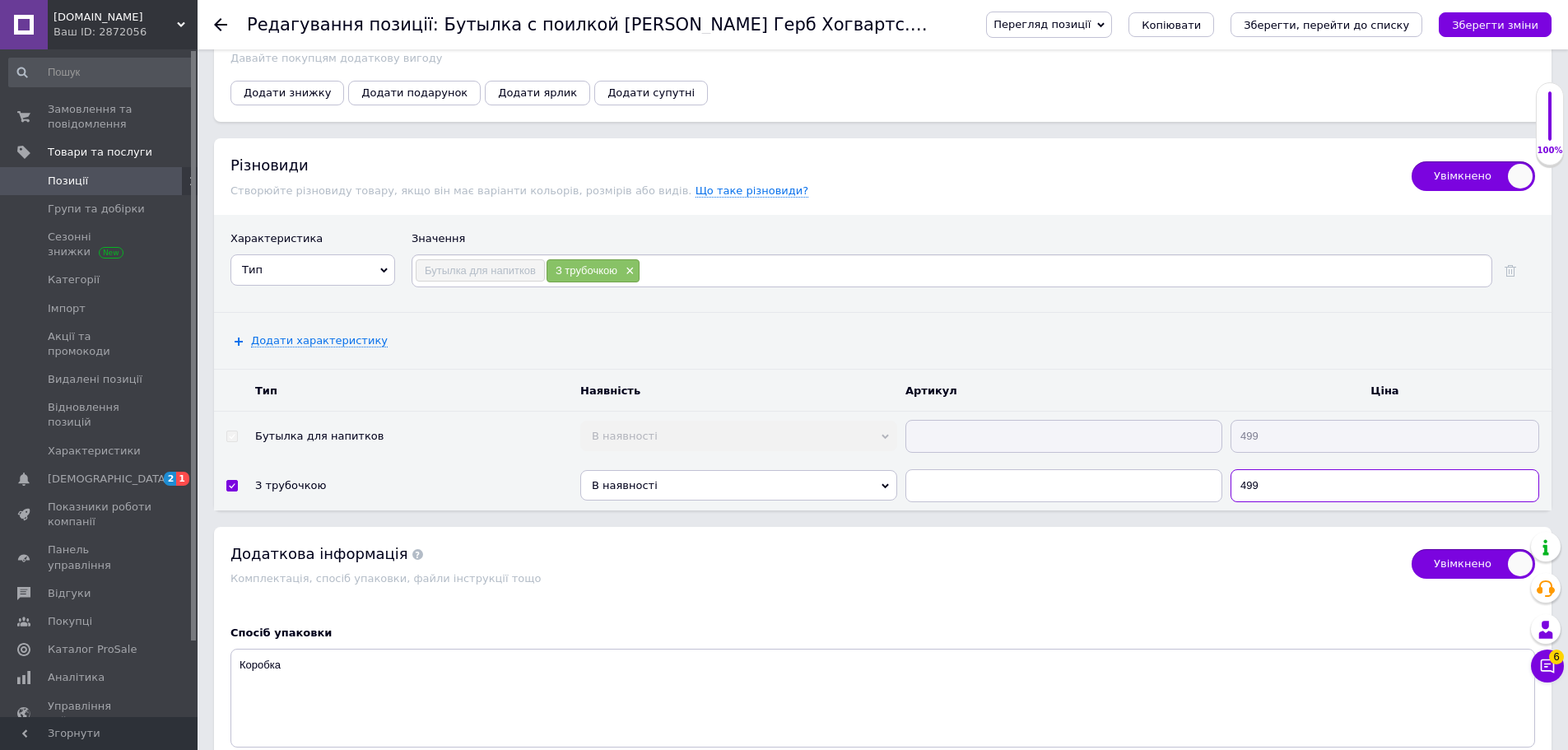
checkbox input "true"
type input "6"
checkbox input "true"
type input "63"
checkbox input "true"
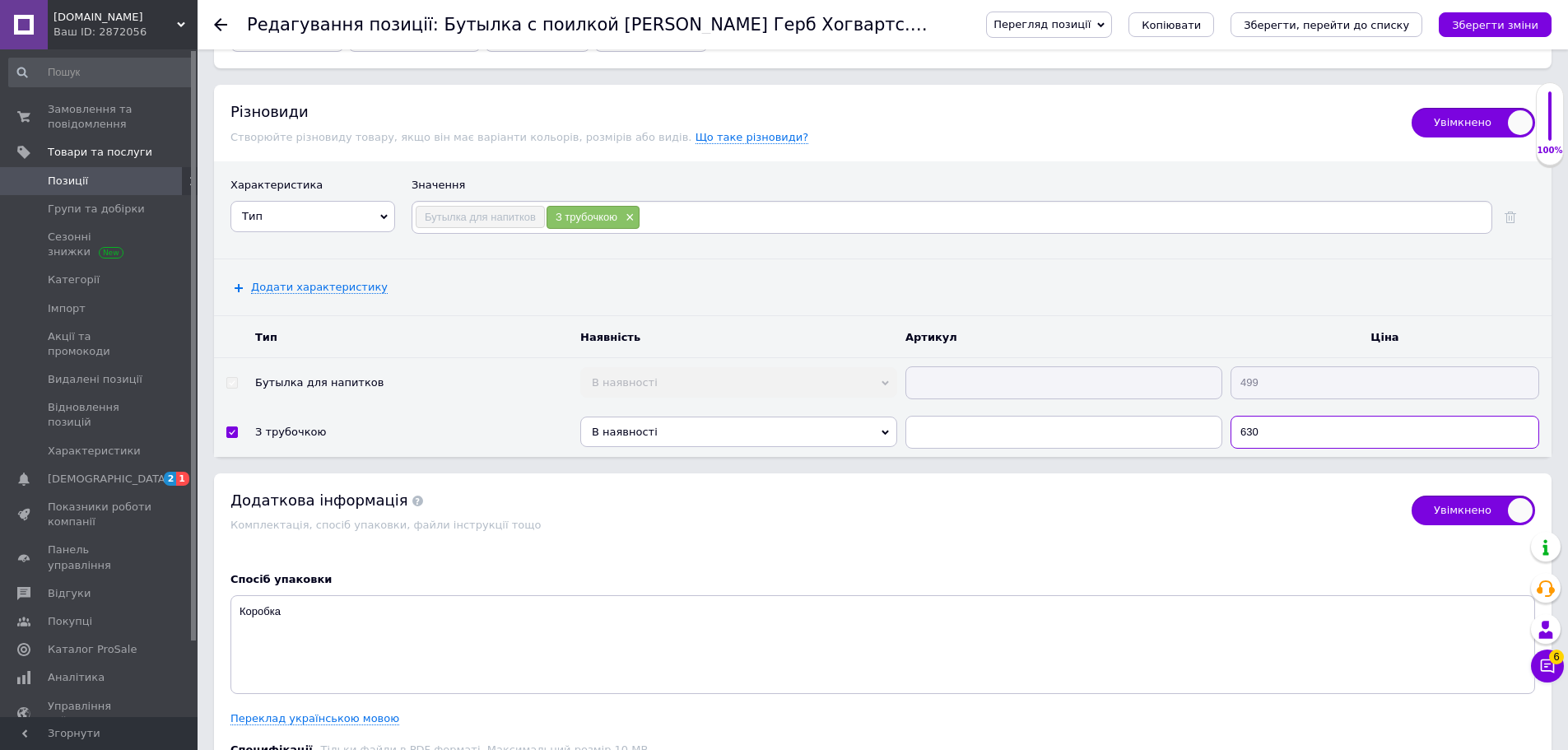
scroll to position [1975, 0]
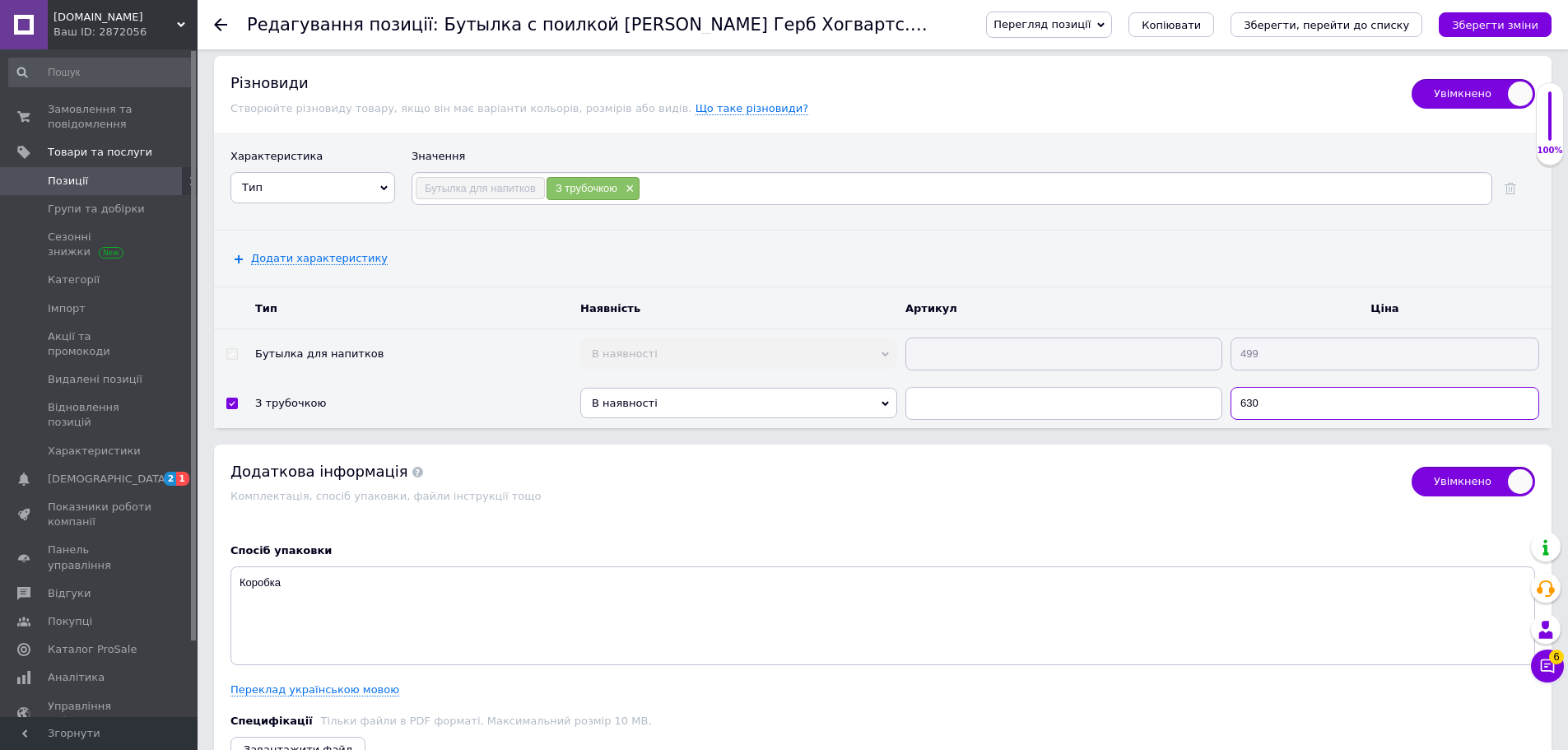
type input "630"
click at [1477, 47] on div "Перегляд позиції Зберегти та переглянути на сайті Зберегти та переглянути на ма…" at bounding box center [1252, 25] width 599 height 50
click at [1480, 26] on icon "Зберегти зміни" at bounding box center [1495, 25] width 86 height 12
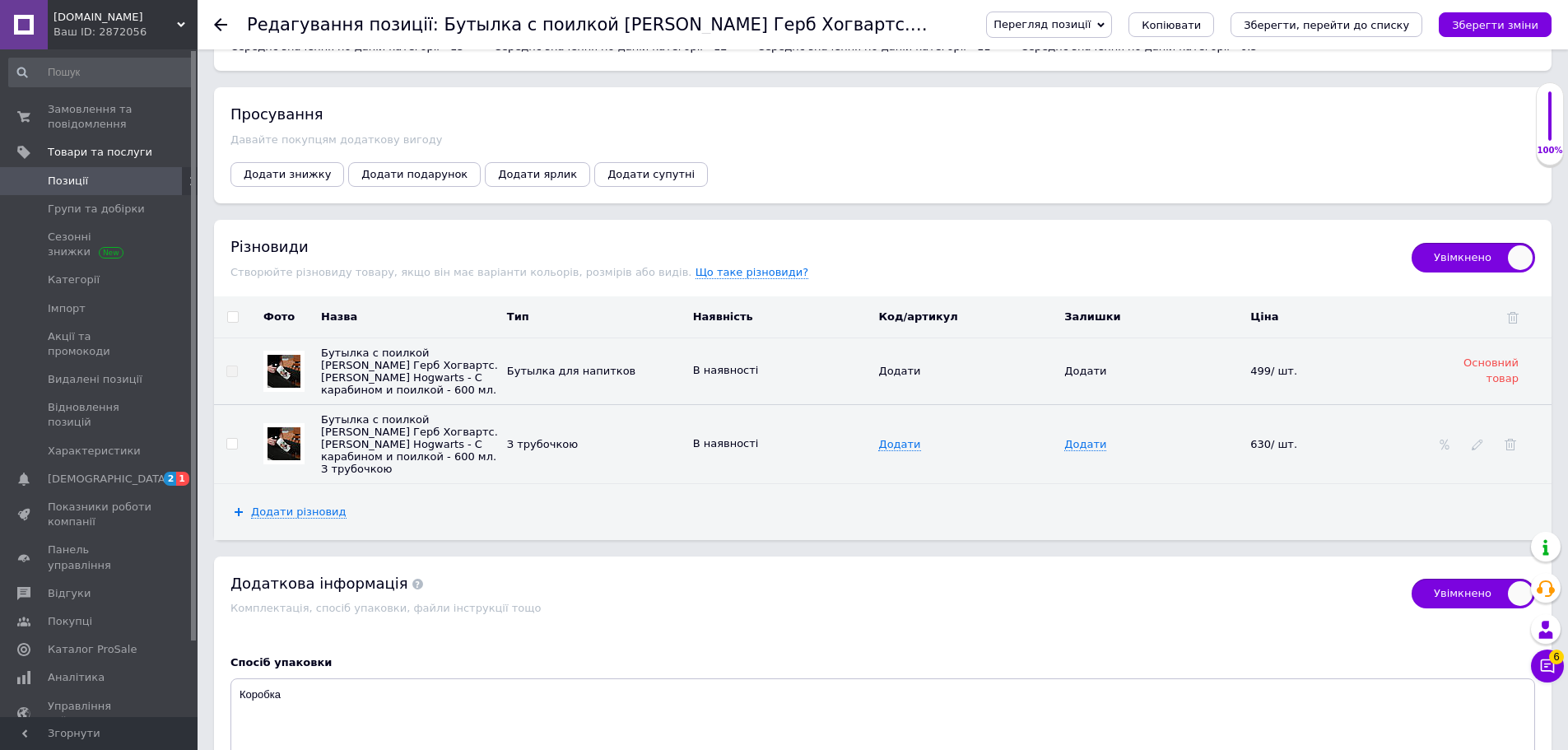
scroll to position [1831, 0]
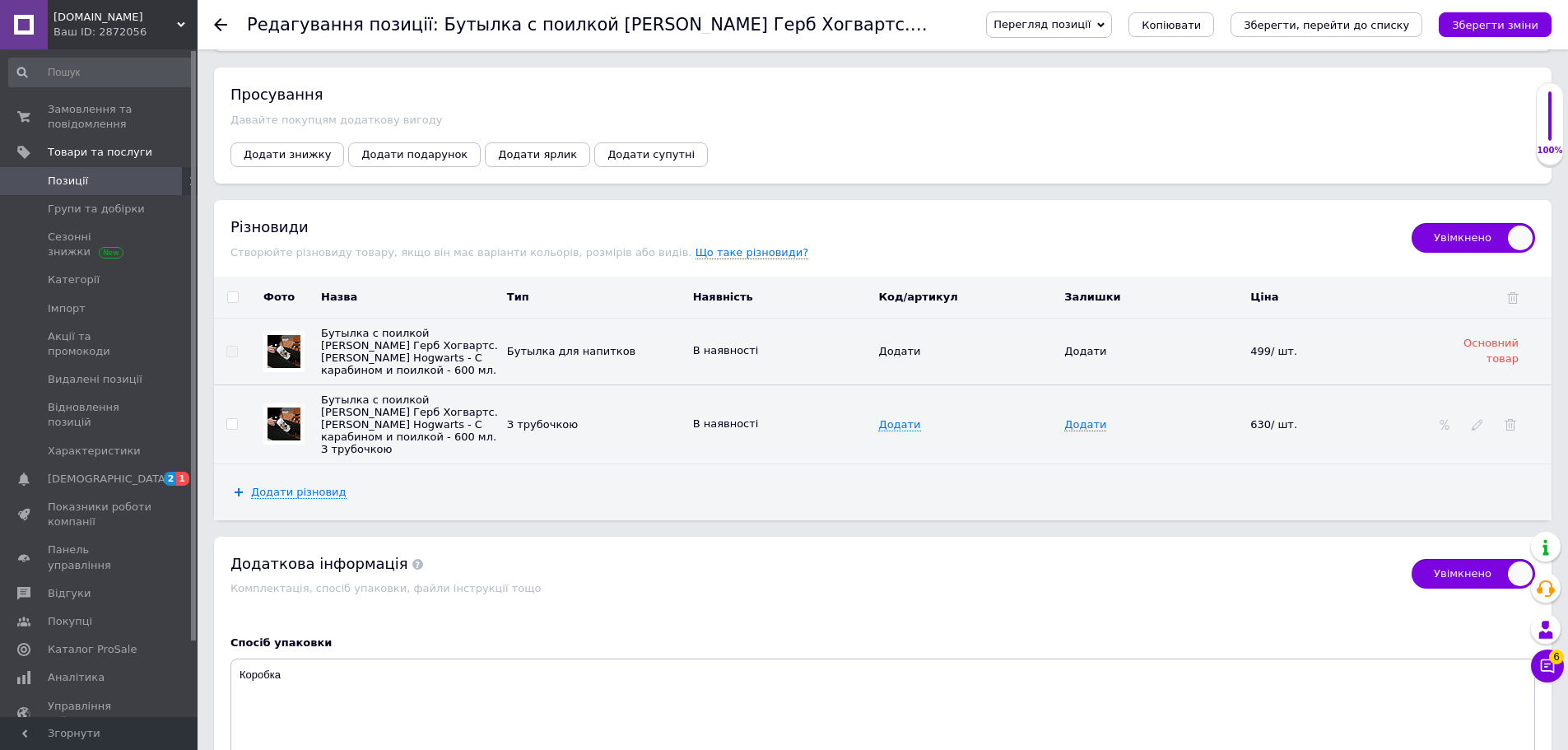
click at [295, 418] on img at bounding box center [284, 423] width 33 height 33
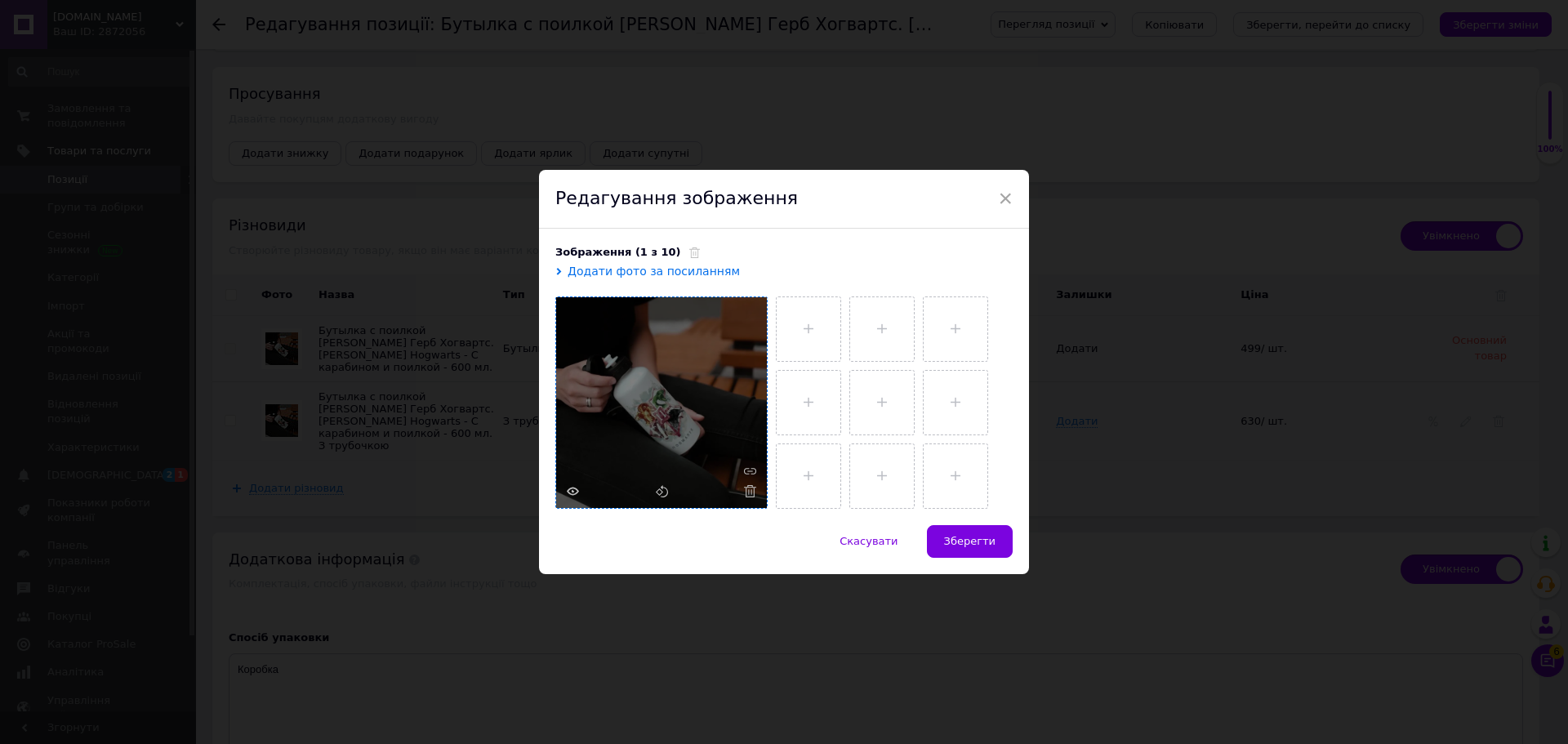
click at [745, 498] on div at bounding box center [661, 403] width 211 height 211
click at [744, 485] on icon at bounding box center [750, 490] width 12 height 12
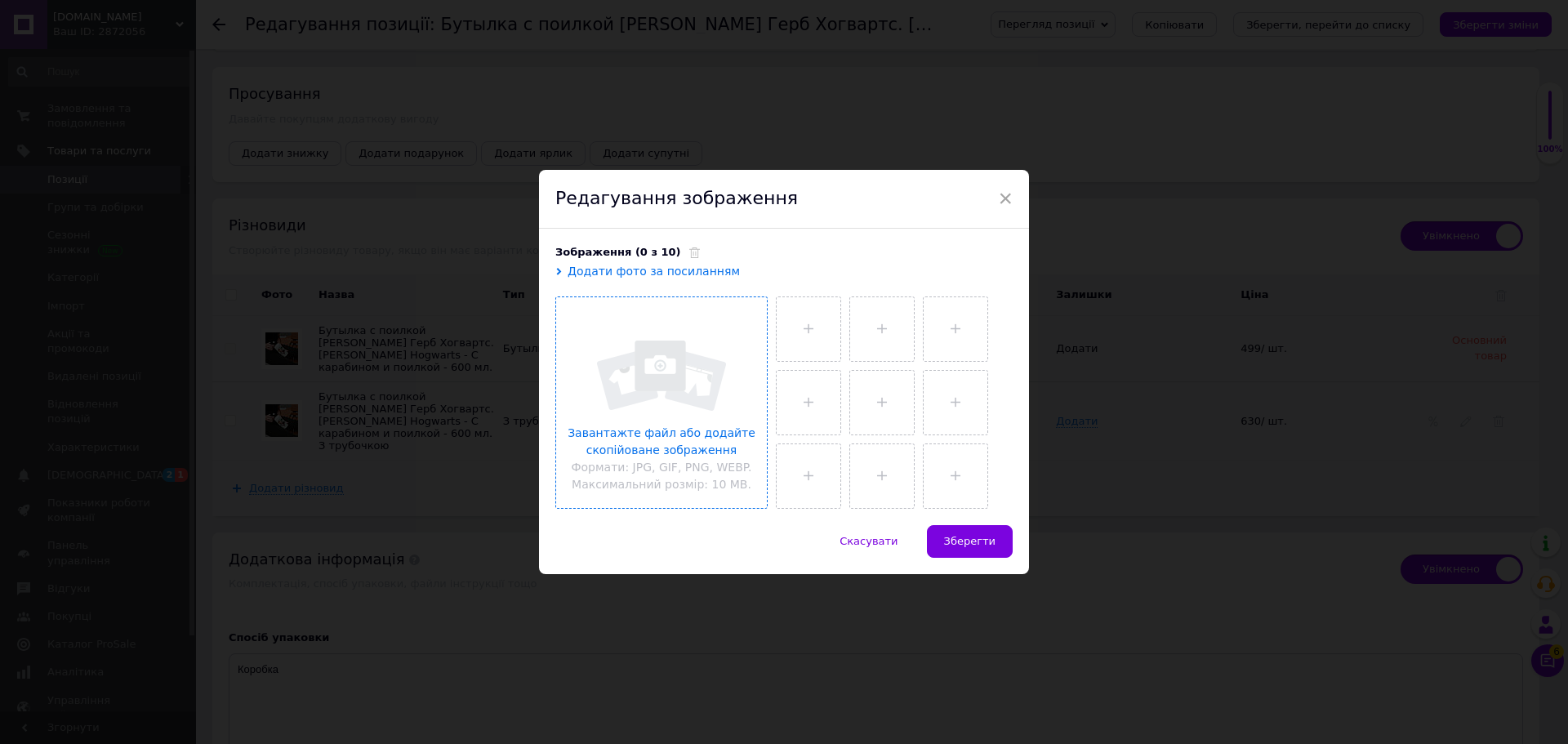
click at [679, 405] on input "file" at bounding box center [661, 403] width 211 height 211
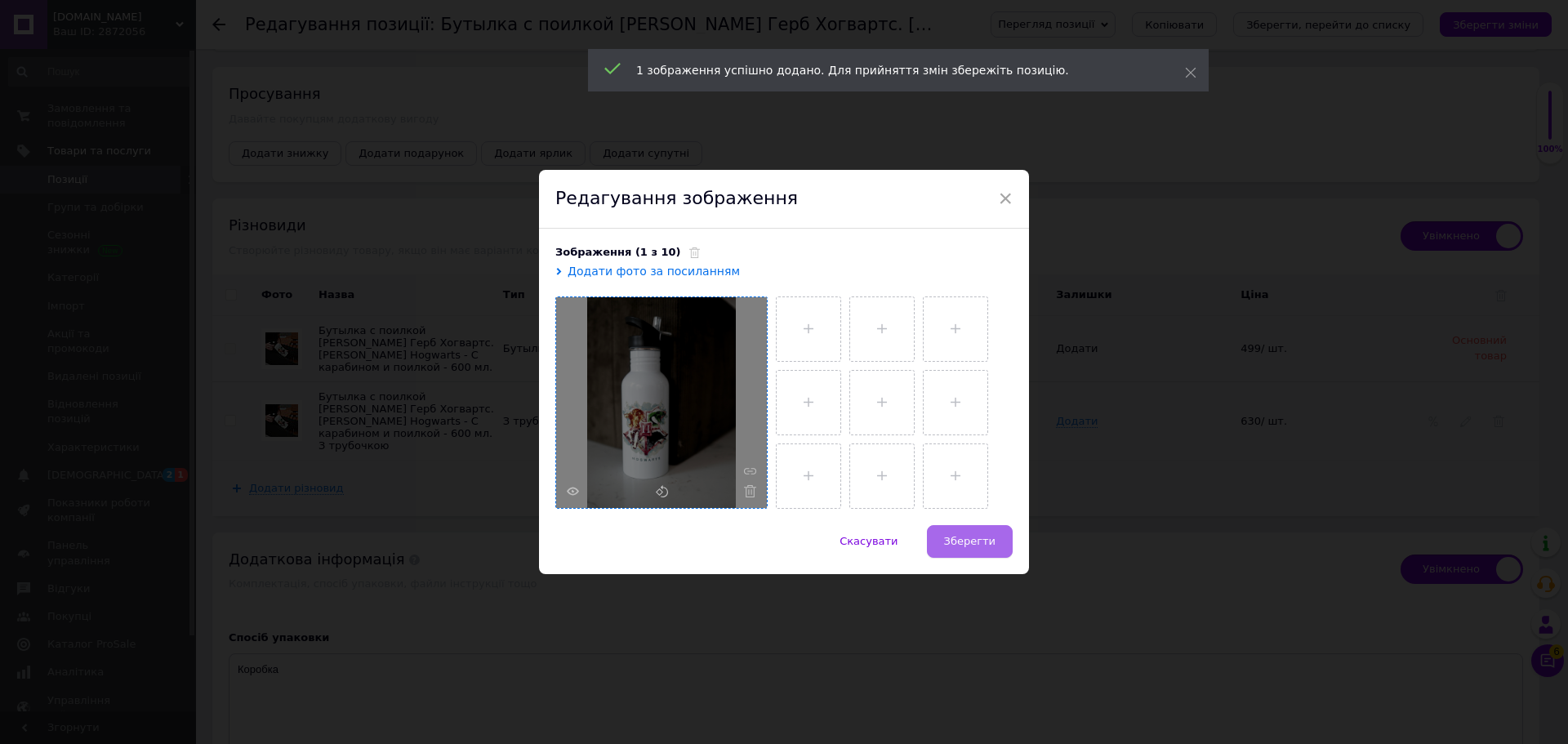
click at [971, 577] on div "× Редагування зображення Зображення (1 з 10) Додати фото за посиланням Скасуват…" at bounding box center [784, 372] width 1568 height 744
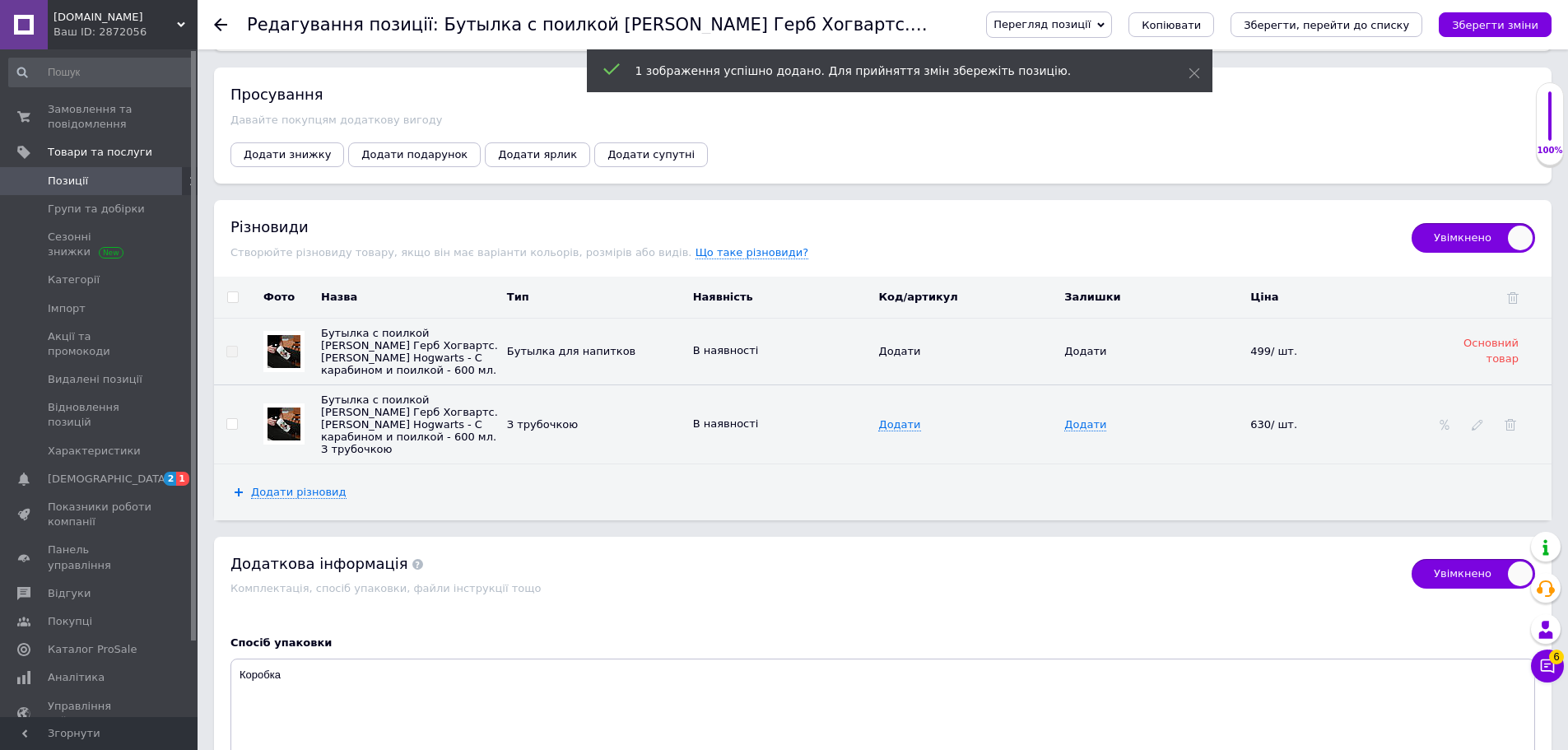
click at [278, 409] on img at bounding box center [284, 423] width 33 height 33
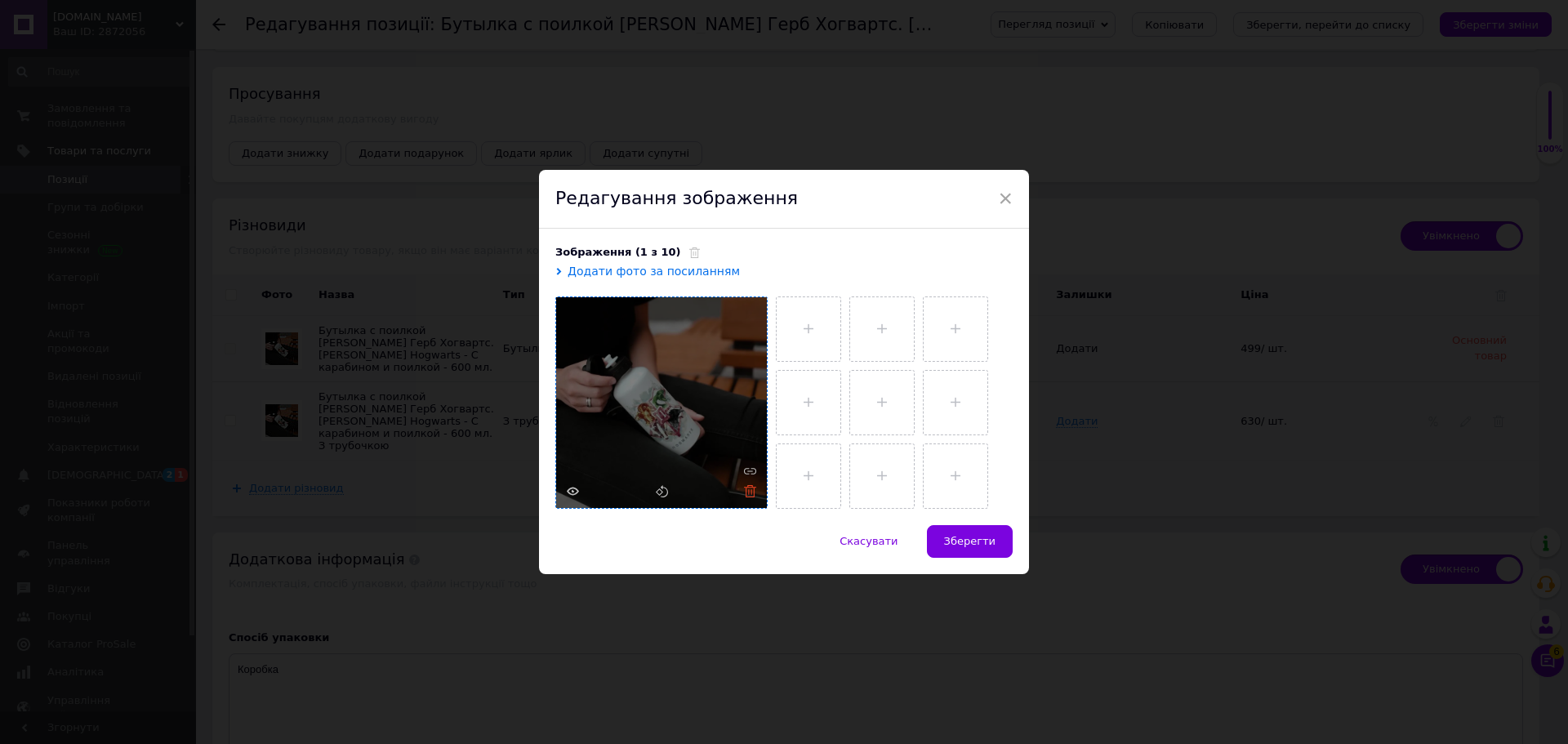
click at [744, 492] on icon at bounding box center [750, 490] width 12 height 12
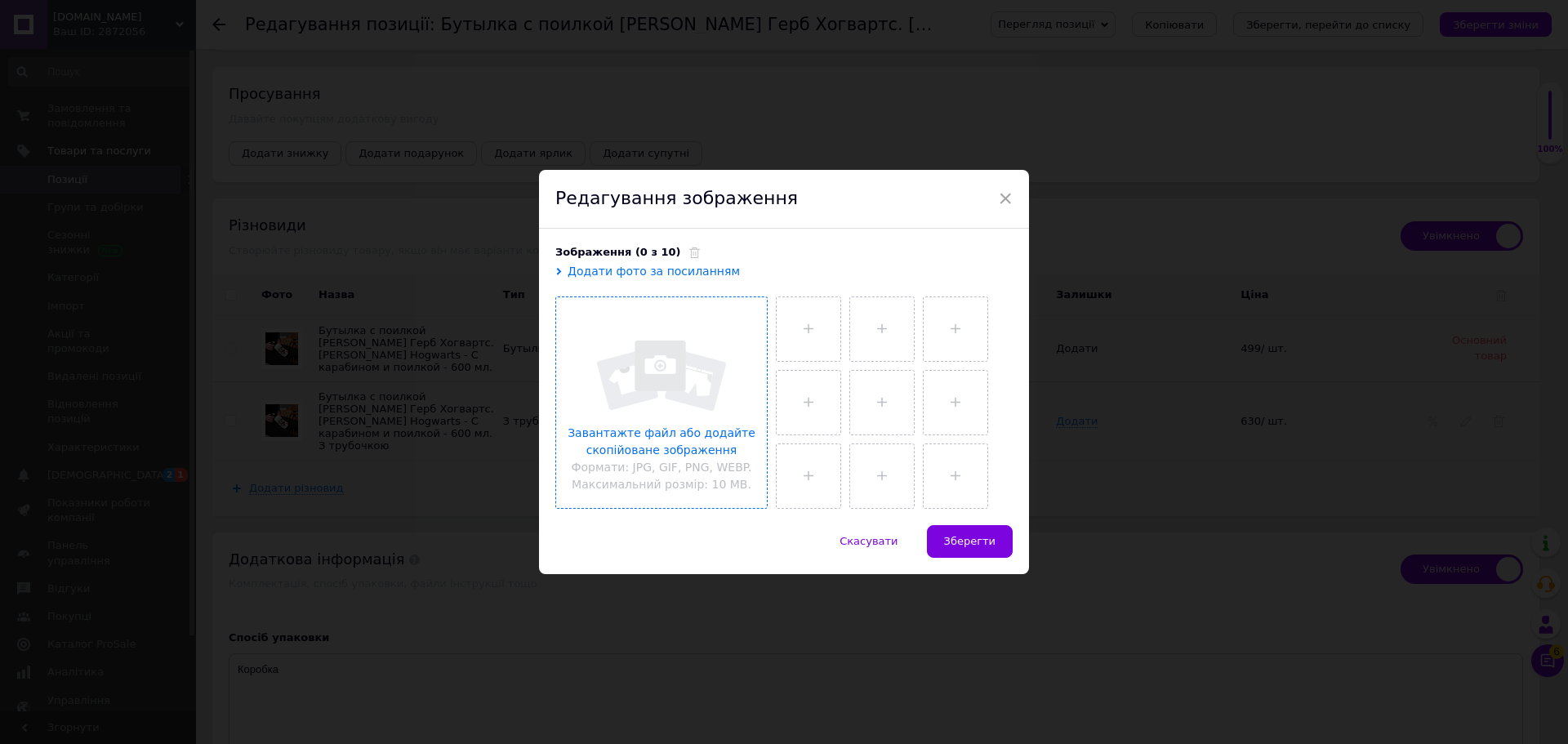
click at [676, 384] on input "file" at bounding box center [661, 403] width 211 height 211
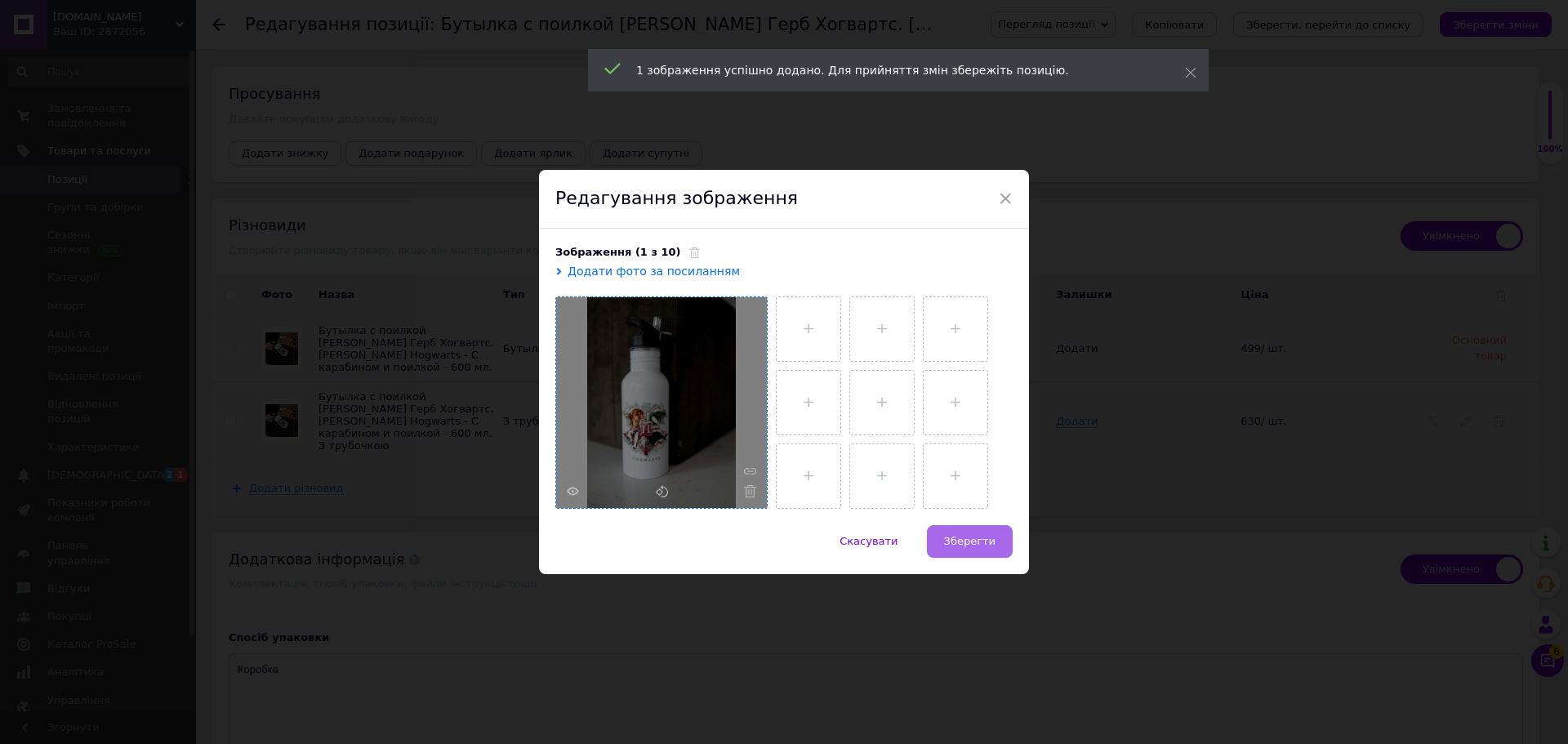
click at [975, 537] on span "Зберегти" at bounding box center [969, 541] width 51 height 12
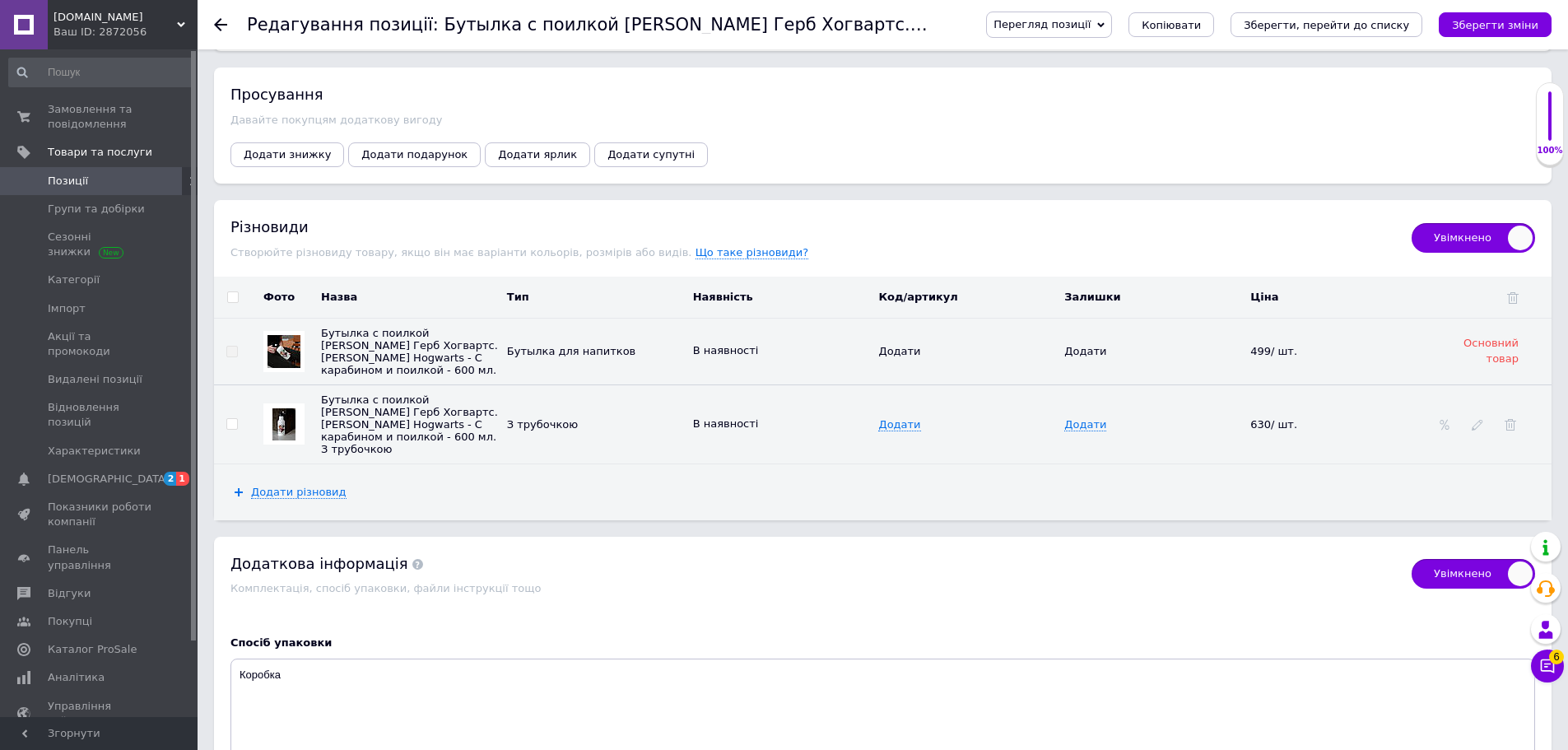
click at [1076, 346] on span "Додати" at bounding box center [1085, 351] width 42 height 12
click at [1490, 26] on icon "Зберегти зміни" at bounding box center [1495, 25] width 86 height 12
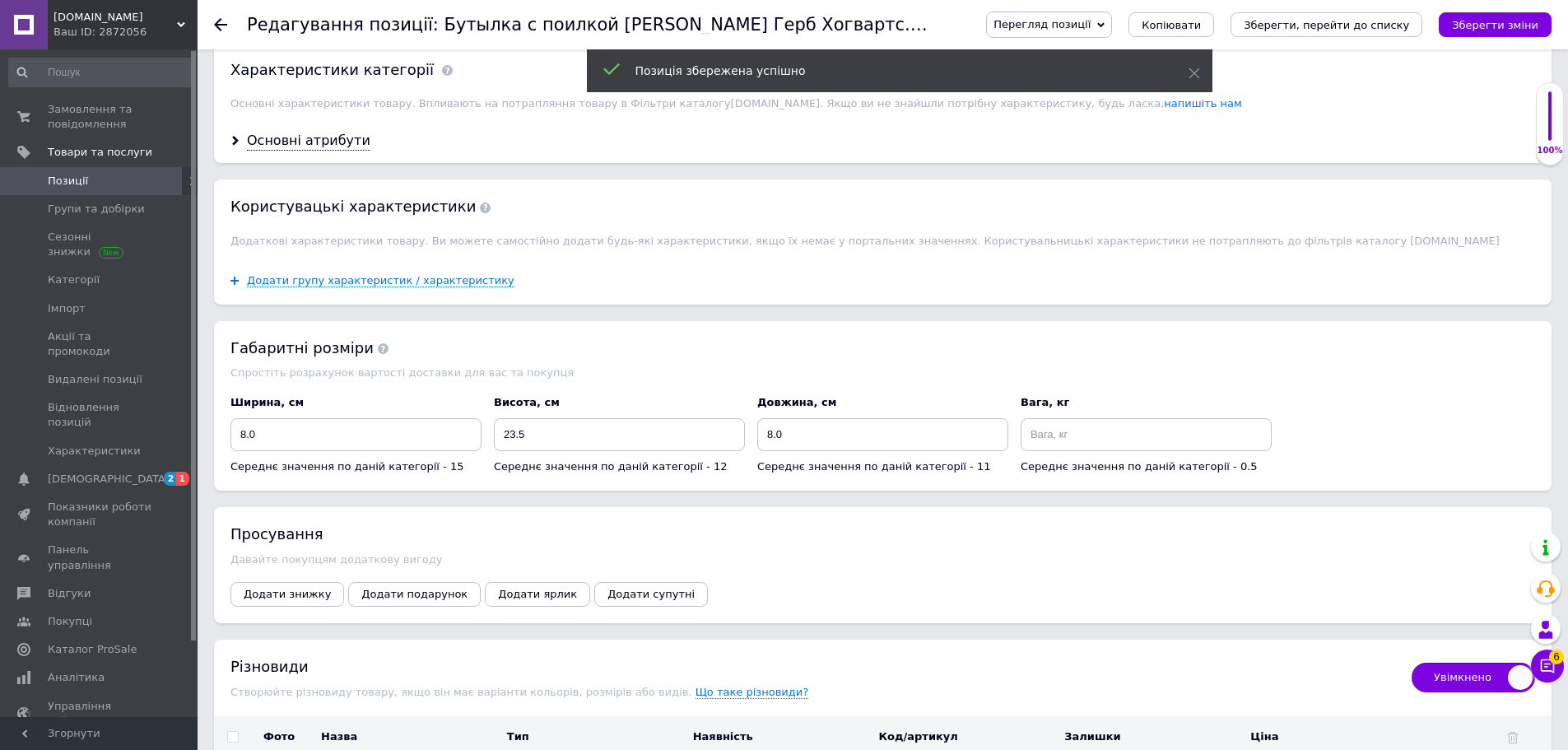
scroll to position [1337, 0]
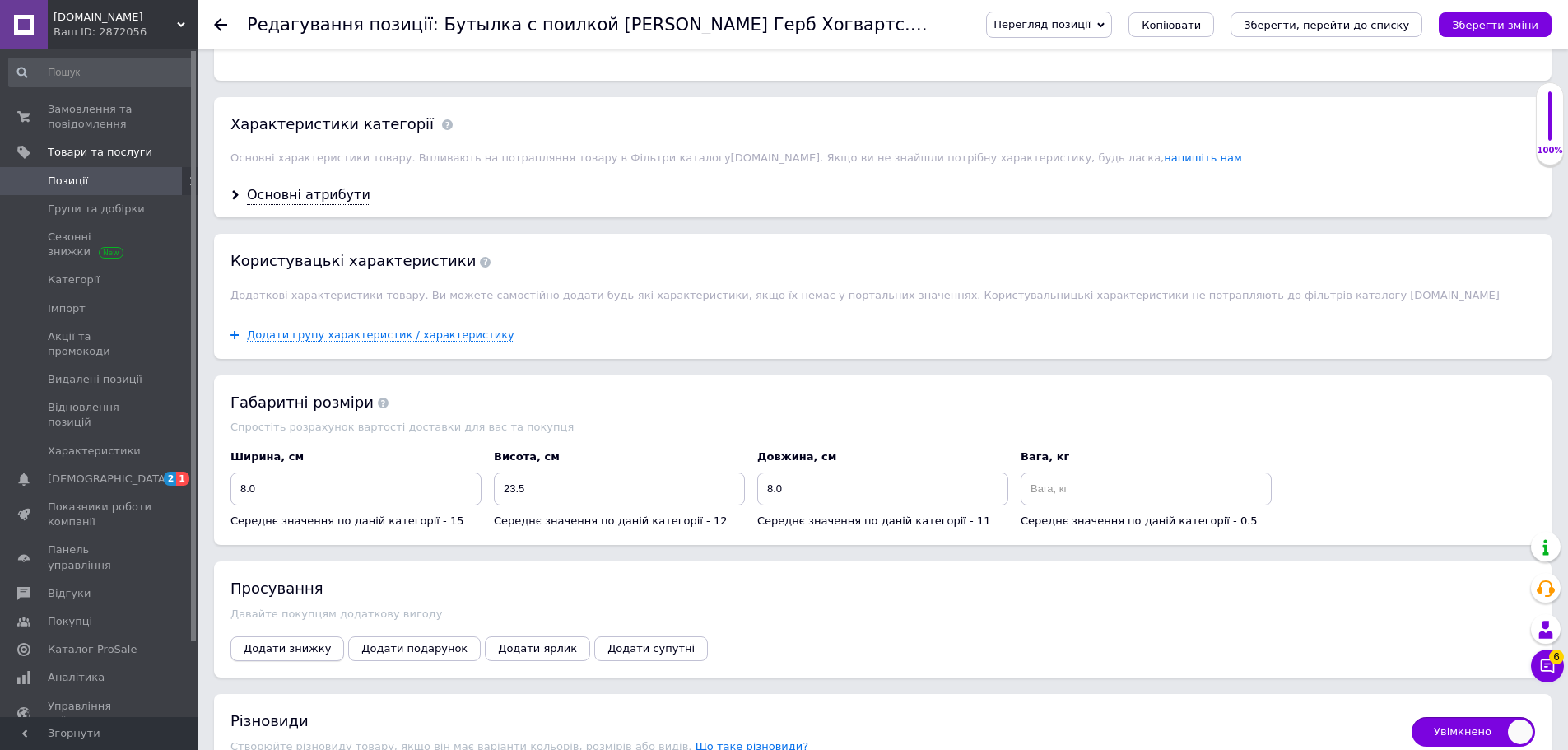
click at [286, 636] on button "Додати знижку" at bounding box center [287, 648] width 114 height 25
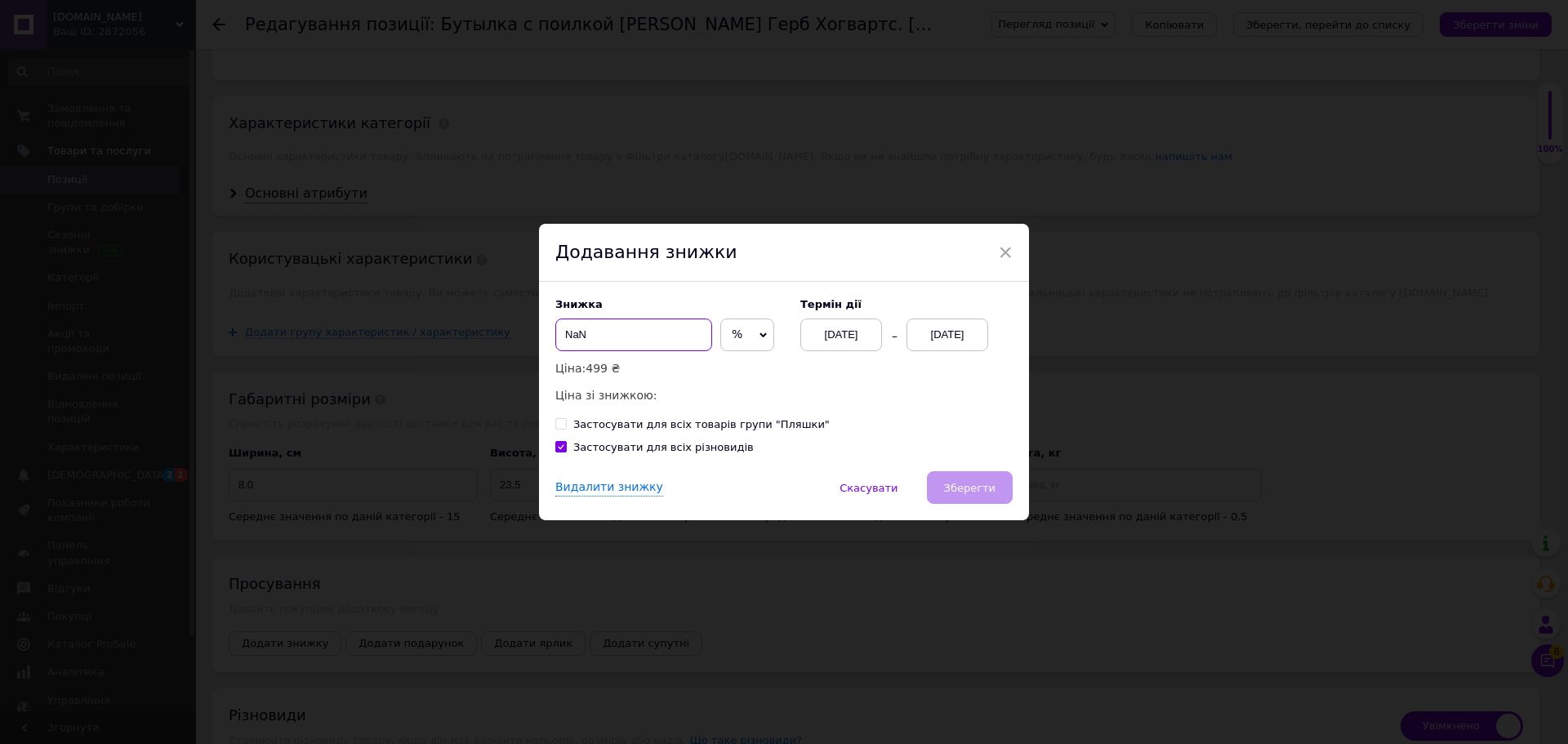
drag, startPoint x: 668, startPoint y: 338, endPoint x: 506, endPoint y: 347, distance: 162.2
click at [506, 347] on div "× Додавання знижки Знижка NaN % ₴ Ціна: 499 ₴ Ціна зі знижкою: Термін дії [DATE…" at bounding box center [784, 372] width 1568 height 744
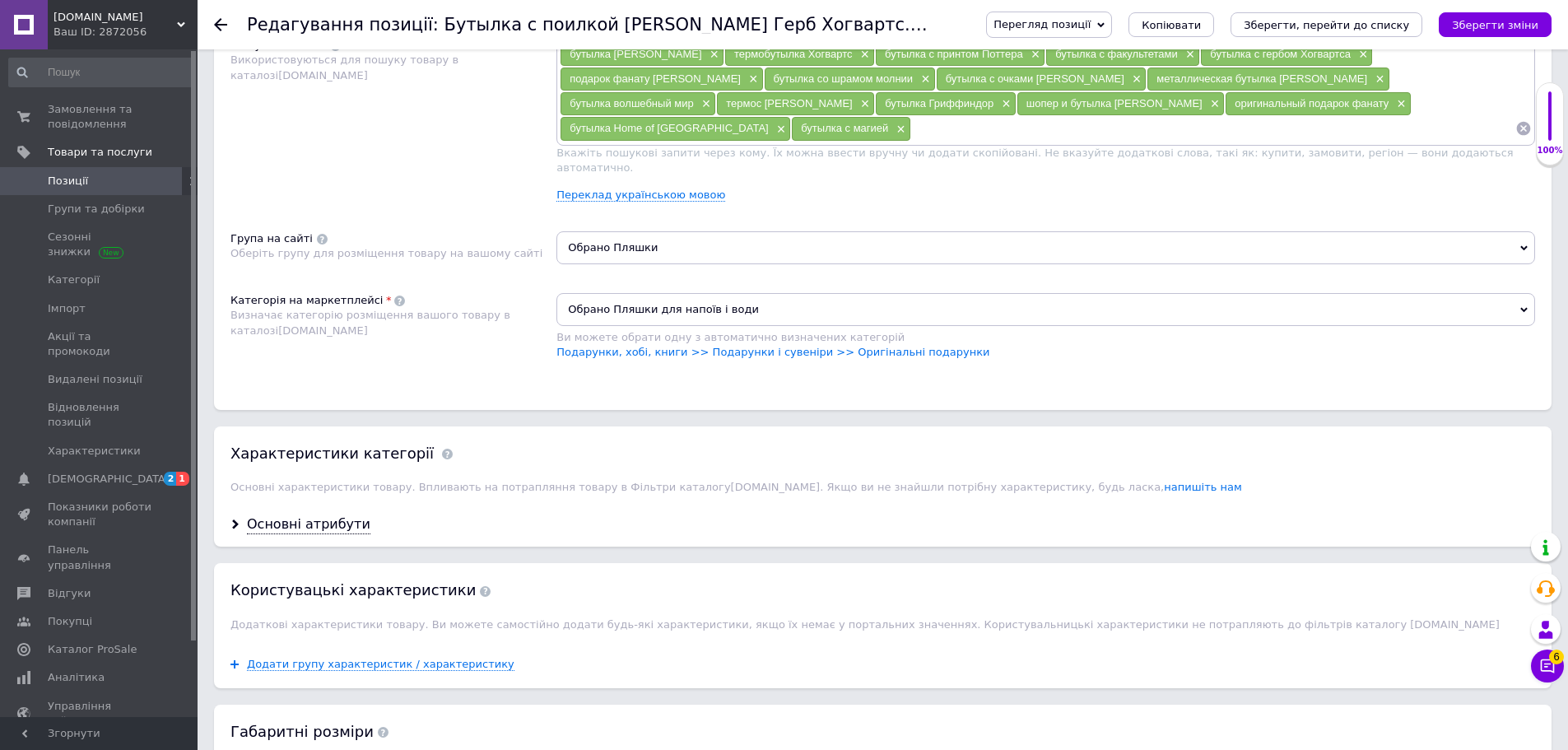
scroll to position [1584, 0]
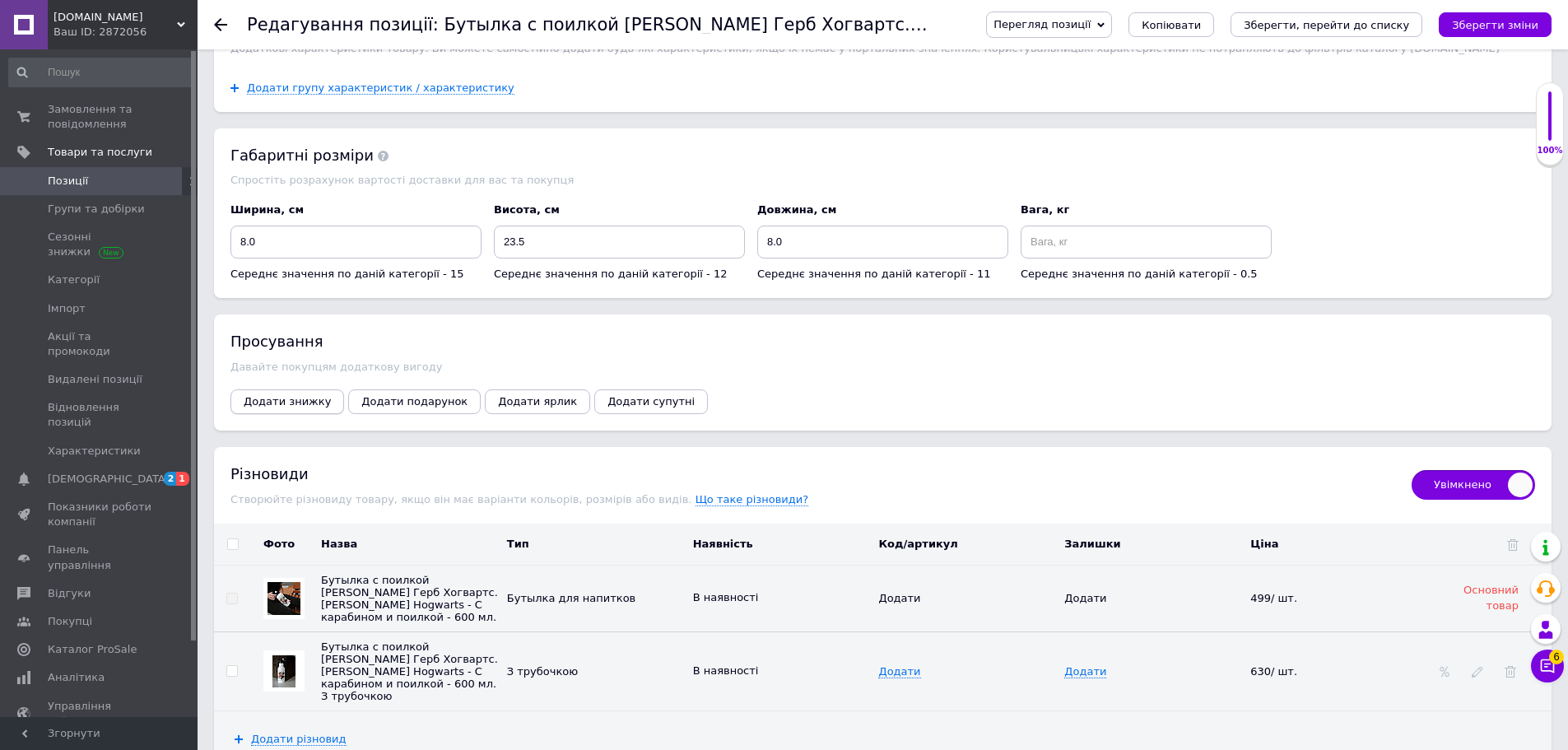
click at [271, 395] on span "Додати знижку" at bounding box center [286, 400] width 87 height 12
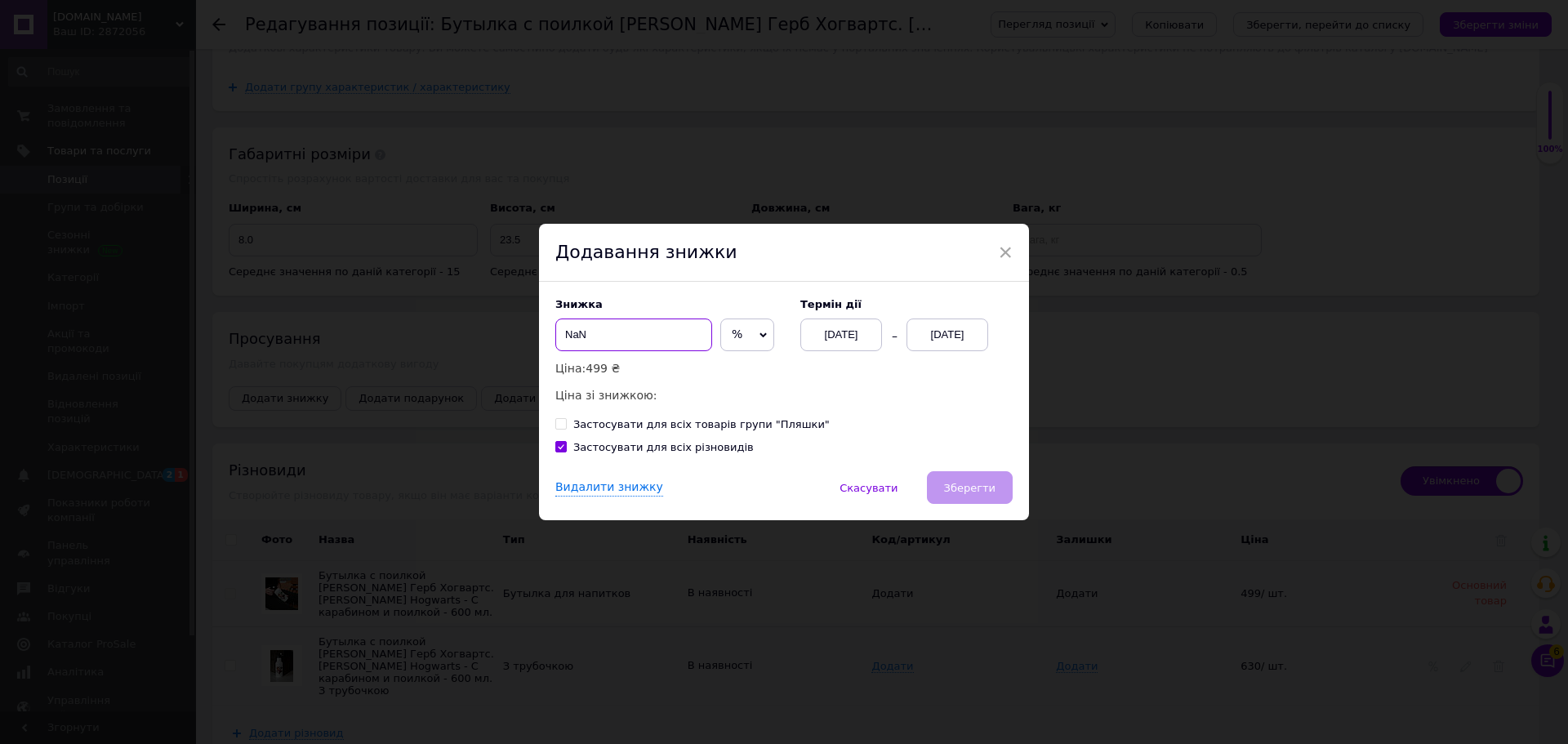
click at [586, 339] on input "NaN" at bounding box center [633, 334] width 157 height 32
click at [745, 339] on span "%" at bounding box center [747, 334] width 54 height 32
click at [621, 334] on input "NaN" at bounding box center [633, 334] width 157 height 32
checkbox input "true"
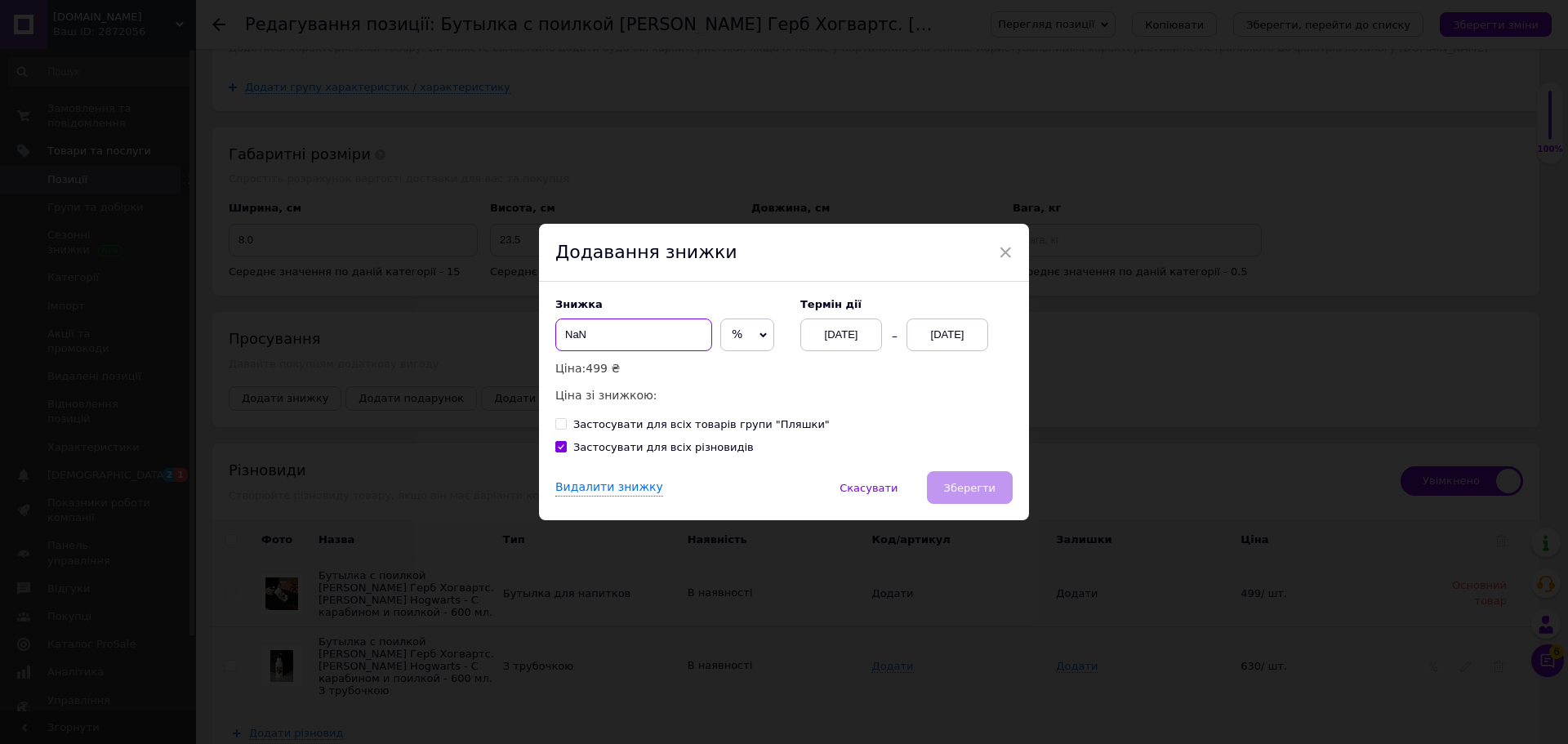
type input "NaN"
checkbox input "true"
type input "NaN"
click at [576, 338] on input "NaN" at bounding box center [633, 334] width 157 height 32
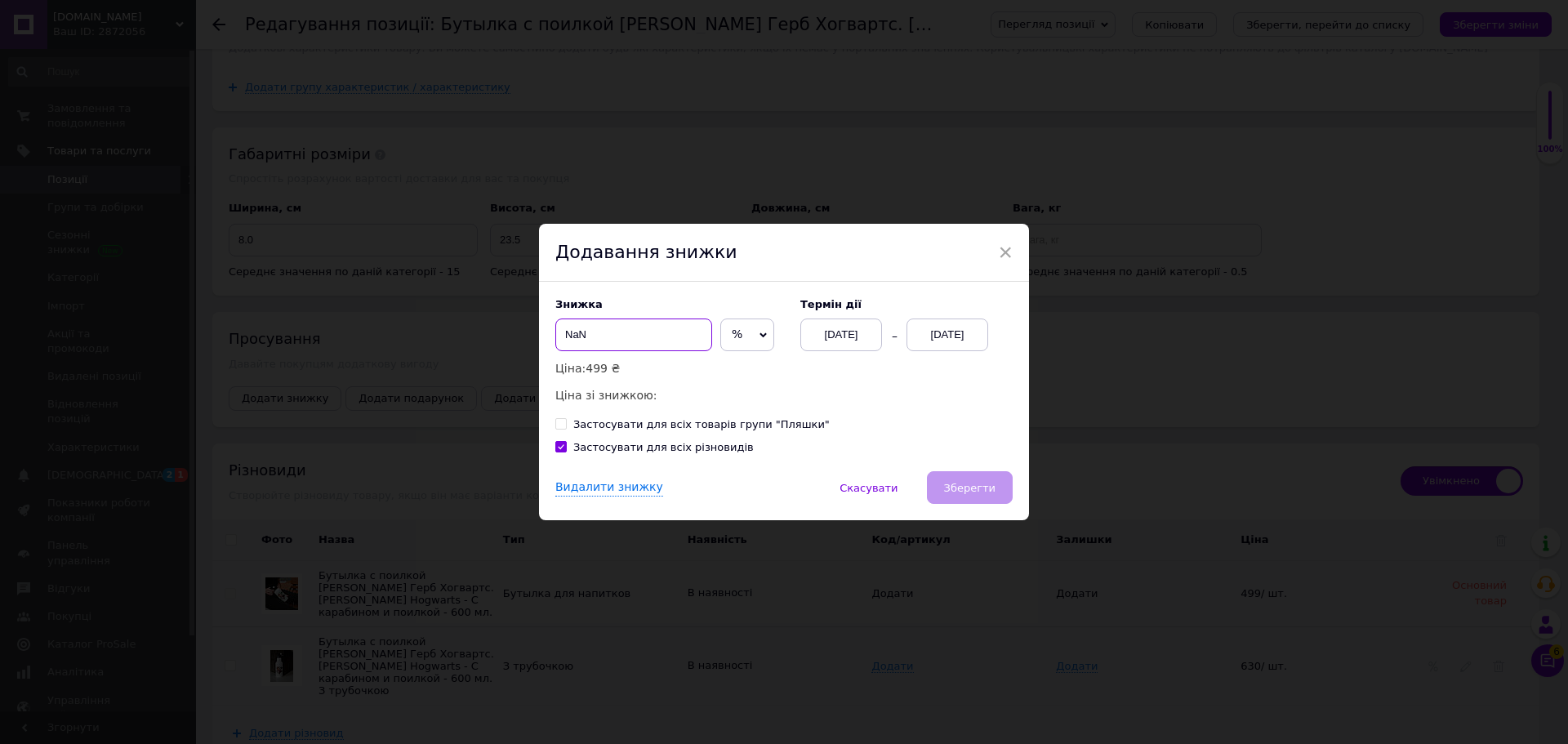
checkbox input "true"
click at [559, 445] on input "Застосувати для всіх різновидів" at bounding box center [560, 446] width 10 height 10
checkbox input "false"
checkbox input "true"
click at [559, 446] on input "Застосувати для всіх різновидів" at bounding box center [560, 446] width 10 height 10
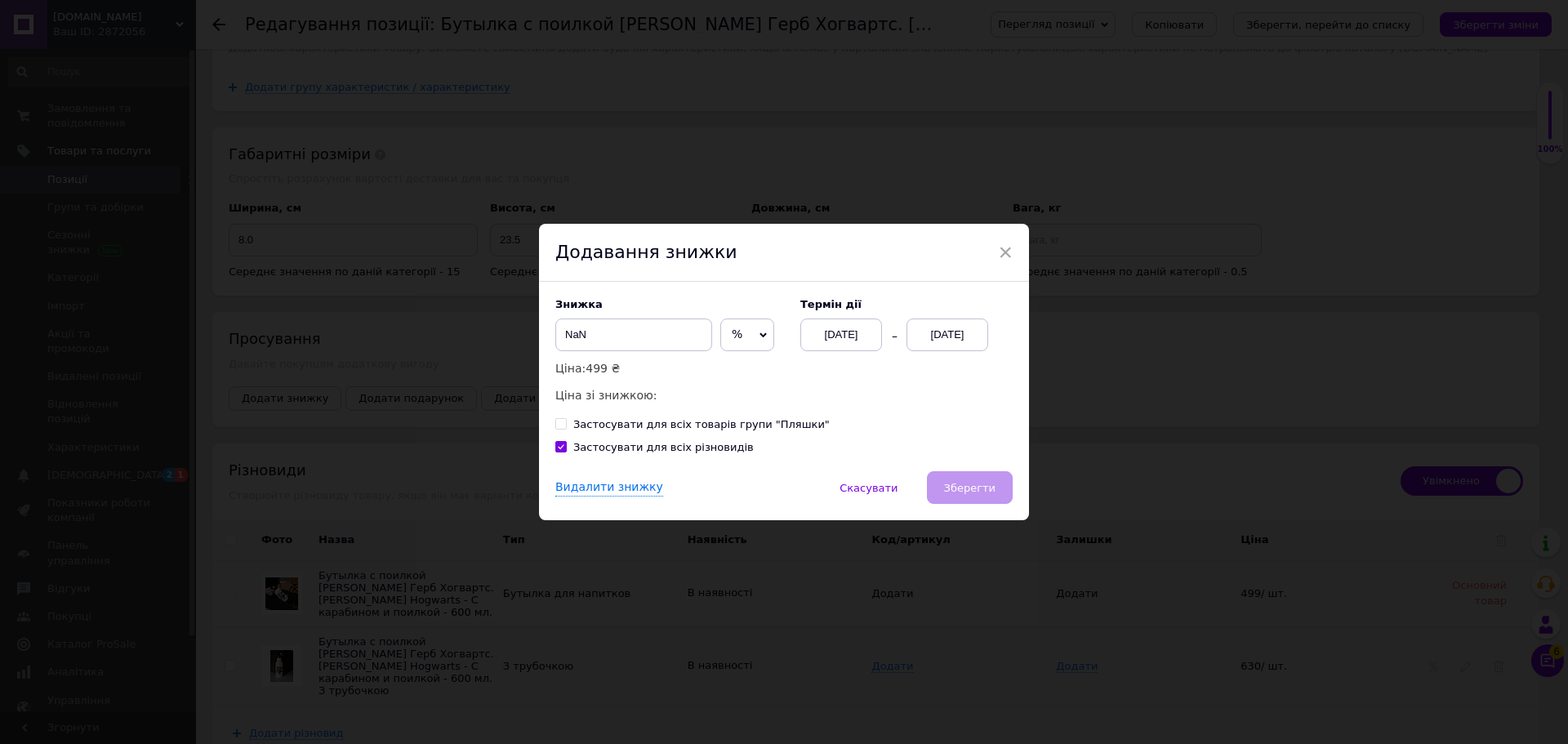
checkbox input "true"
click at [555, 448] on input "Застосувати для всіх різновидів" at bounding box center [560, 446] width 10 height 10
checkbox input "false"
click at [593, 334] on input "NaN" at bounding box center [633, 334] width 157 height 32
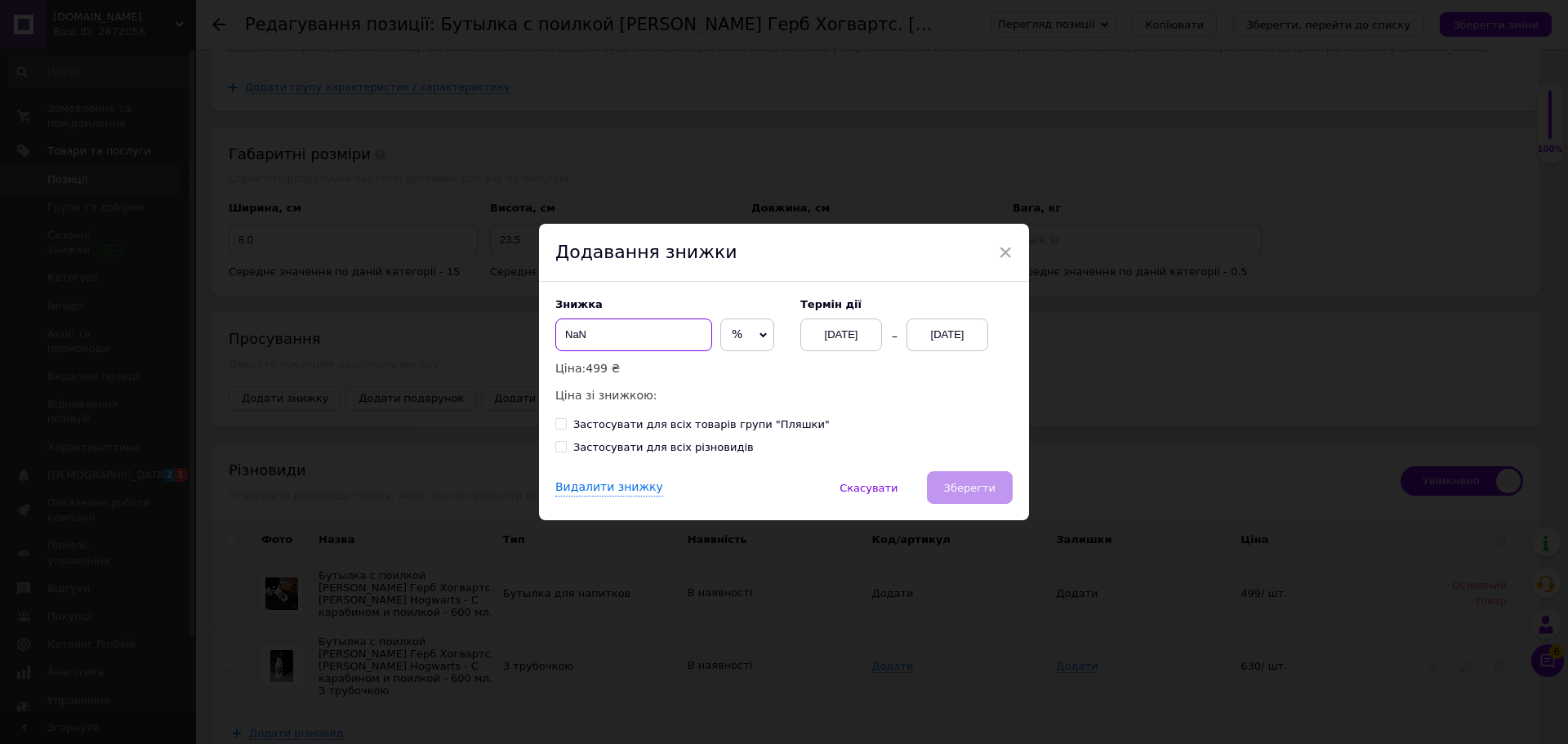
click at [599, 334] on input "NaN" at bounding box center [633, 334] width 157 height 32
checkbox input "true"
type input "NaN"
checkbox input "true"
type input "NaN"
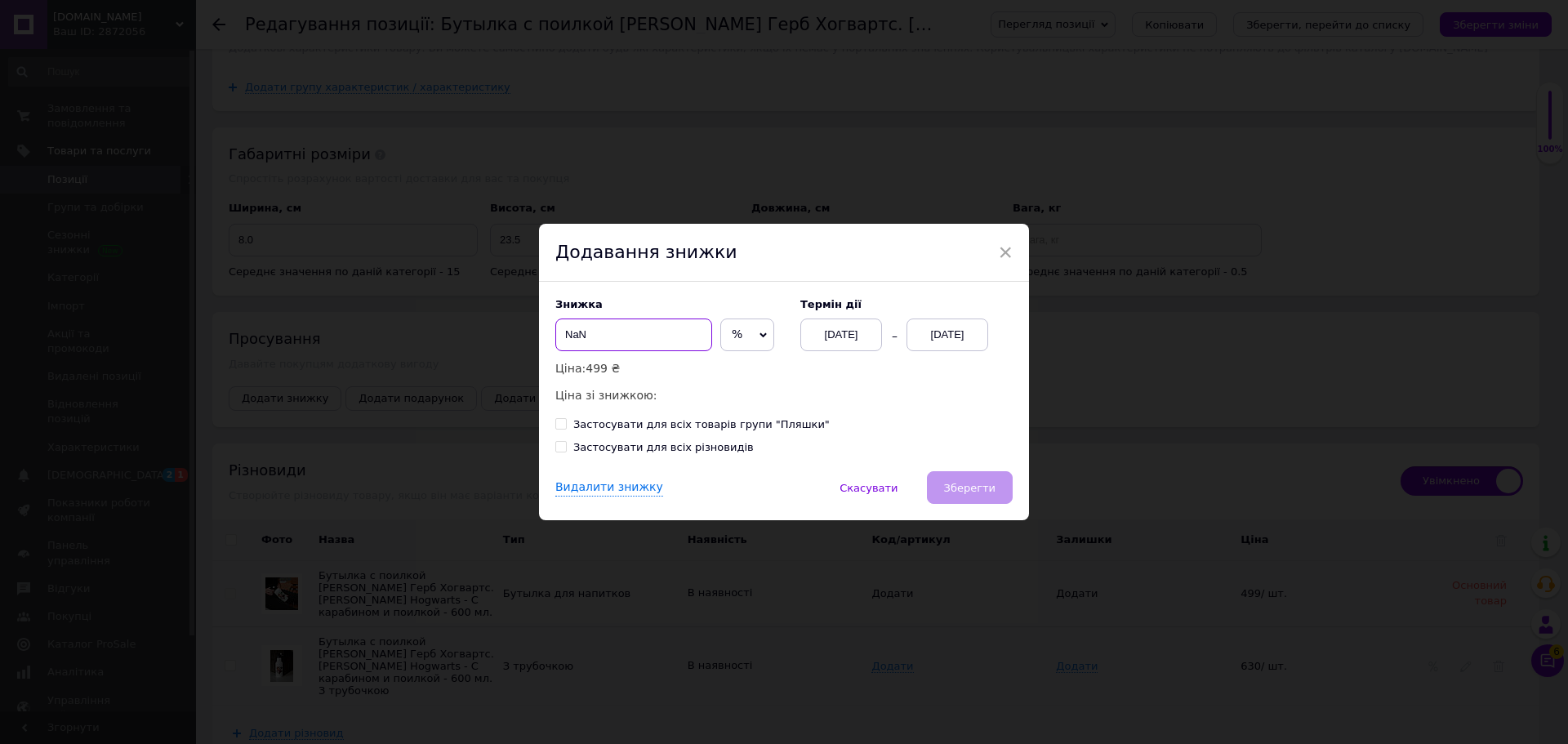
checkbox input "true"
type input "NaN"
checkbox input "true"
type input "NaN"
checkbox input "true"
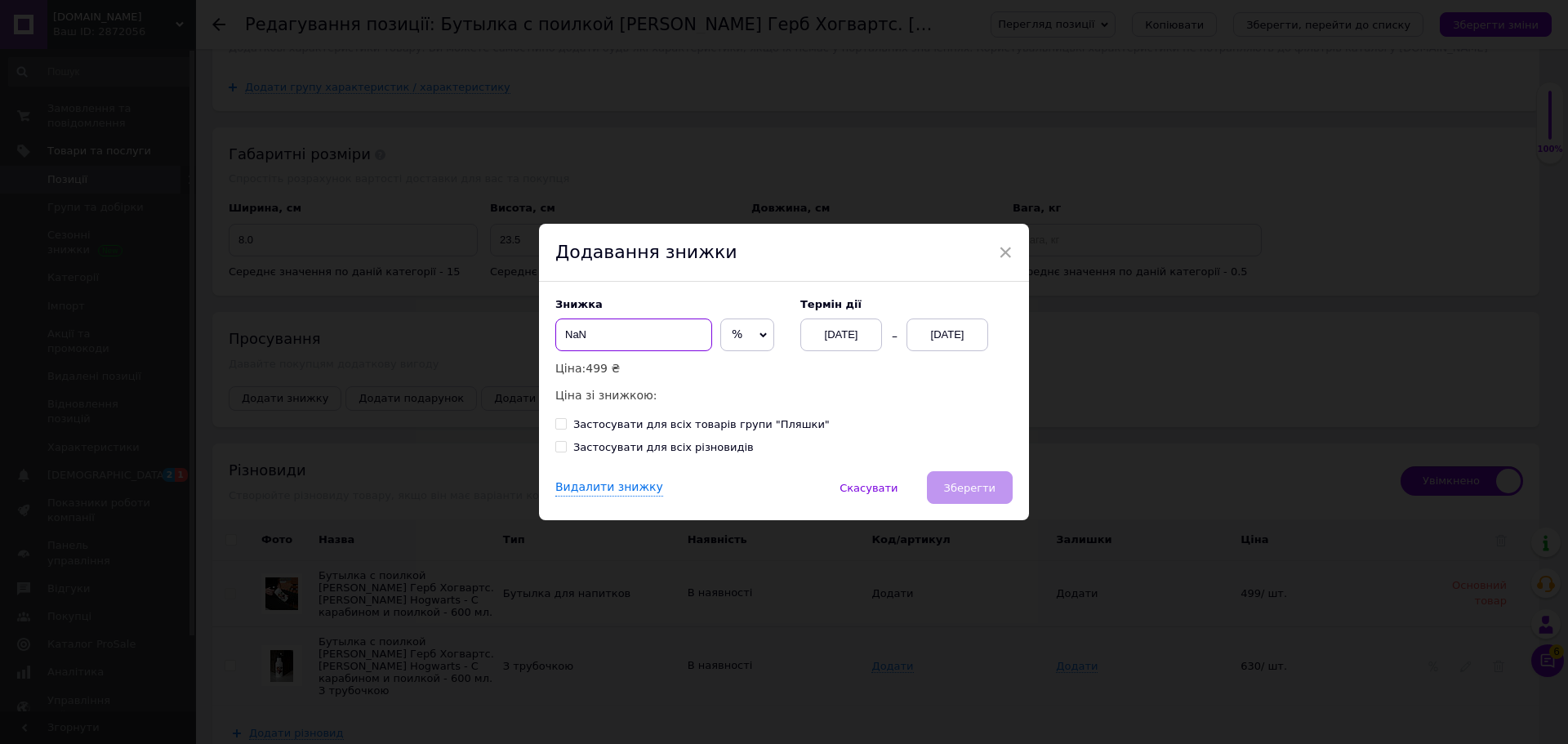
type input "NaN"
checkbox input "true"
type input "NaN"
click at [614, 488] on div "Видалити знижку" at bounding box center [608, 487] width 107 height 17
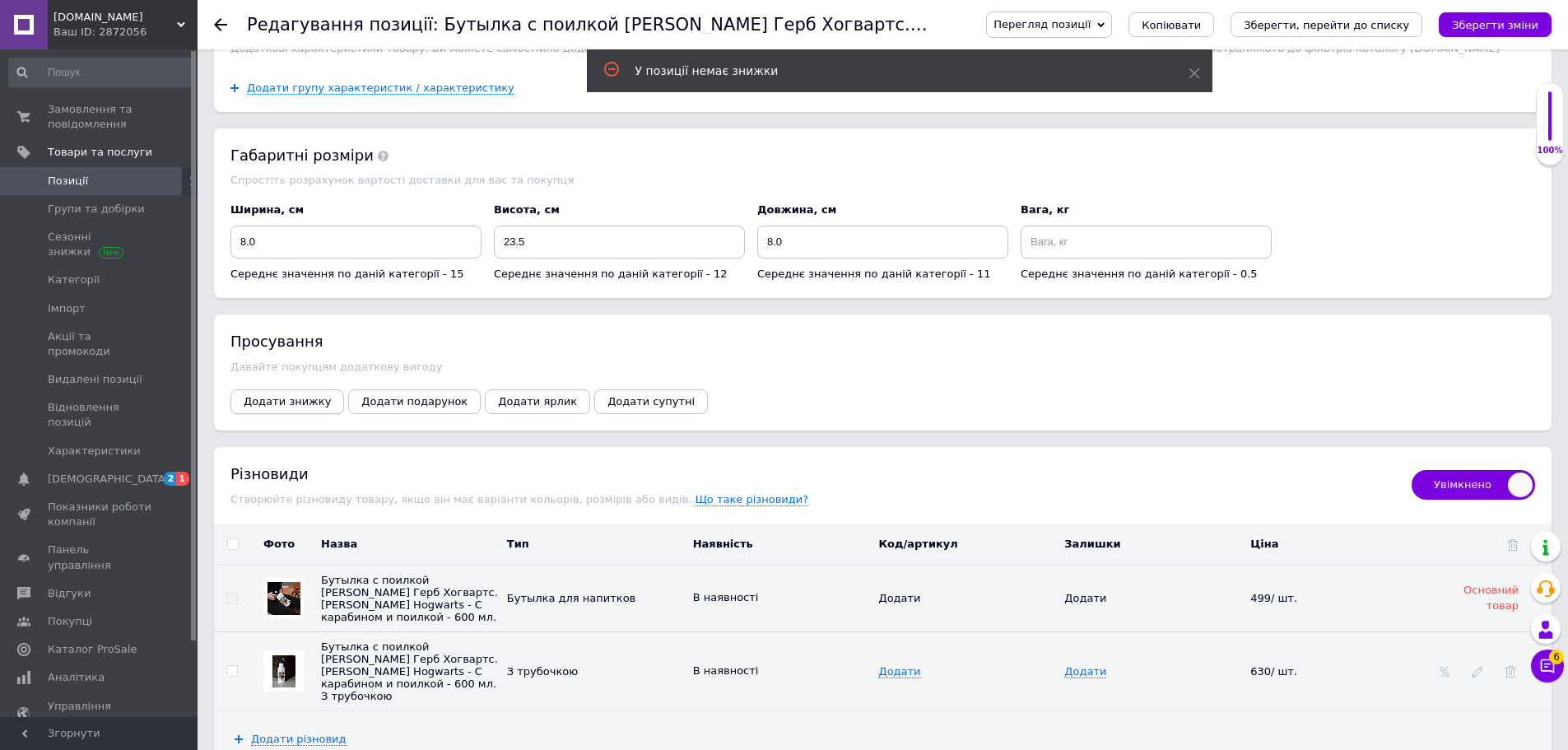
click at [294, 395] on span "Додати знижку" at bounding box center [286, 400] width 87 height 12
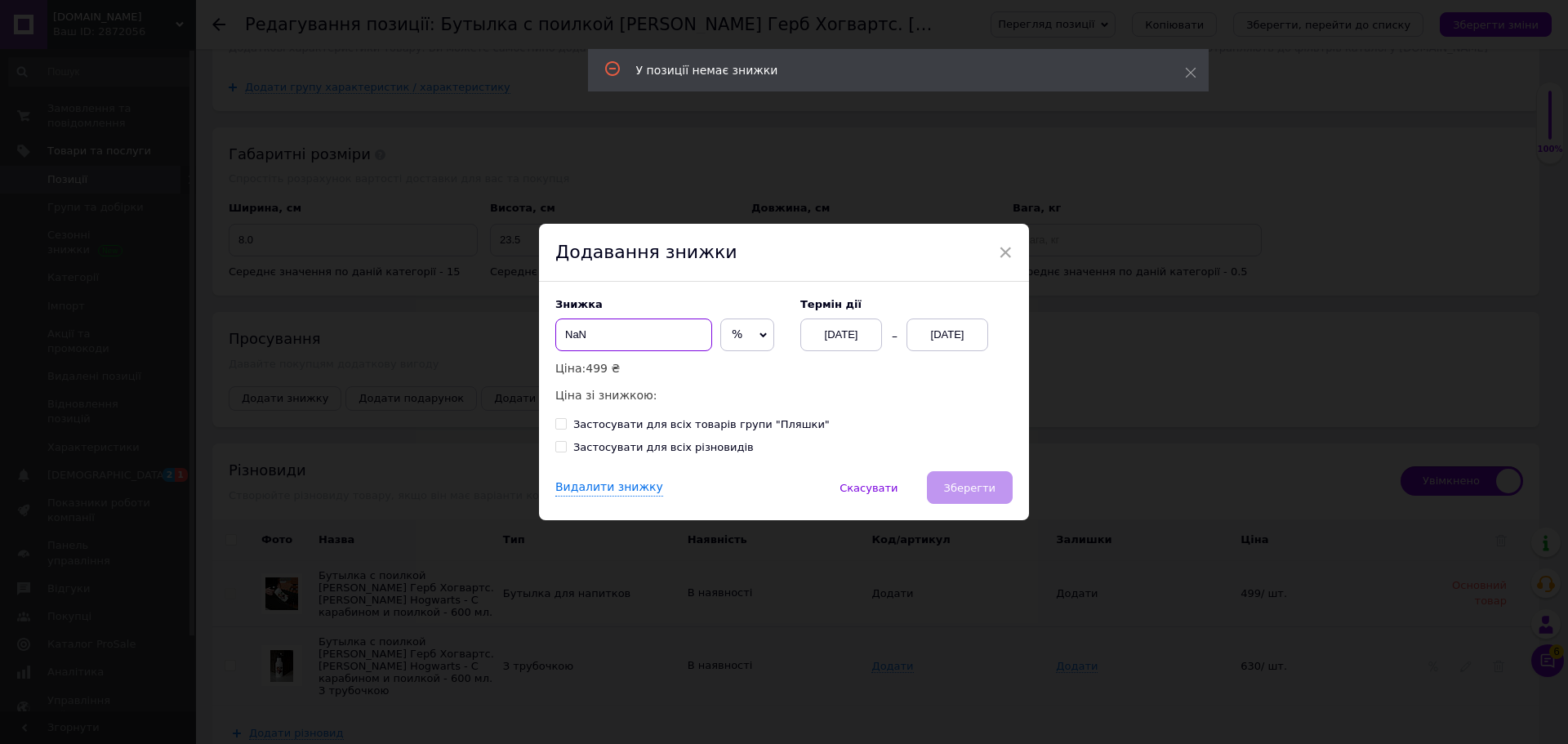
click at [608, 331] on input "NaN" at bounding box center [633, 334] width 157 height 32
checkbox input "true"
type input "NaN"
checkbox input "true"
type input "NaN"
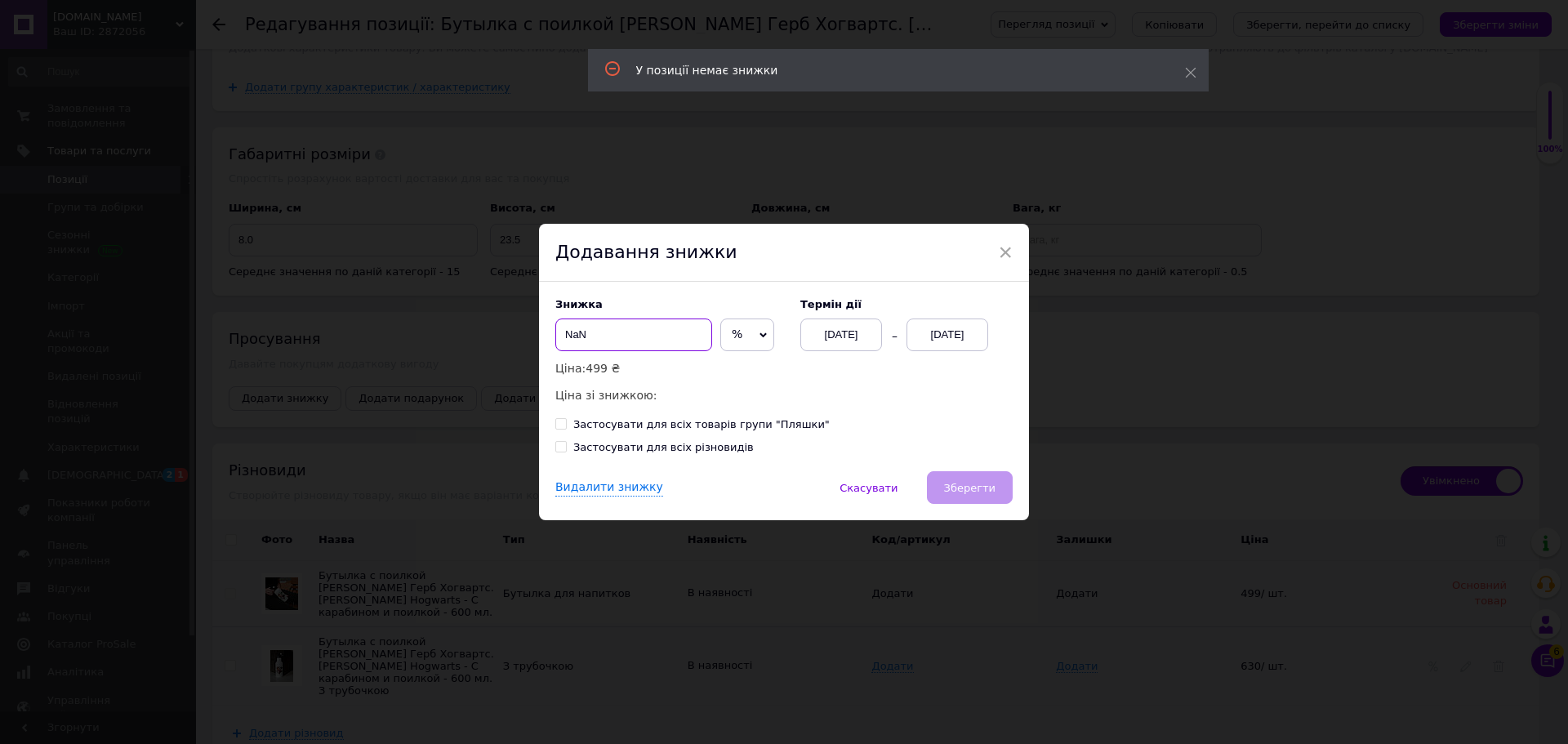
checkbox input "true"
type input "NaN"
checkbox input "true"
type input "NaN"
checkbox input "true"
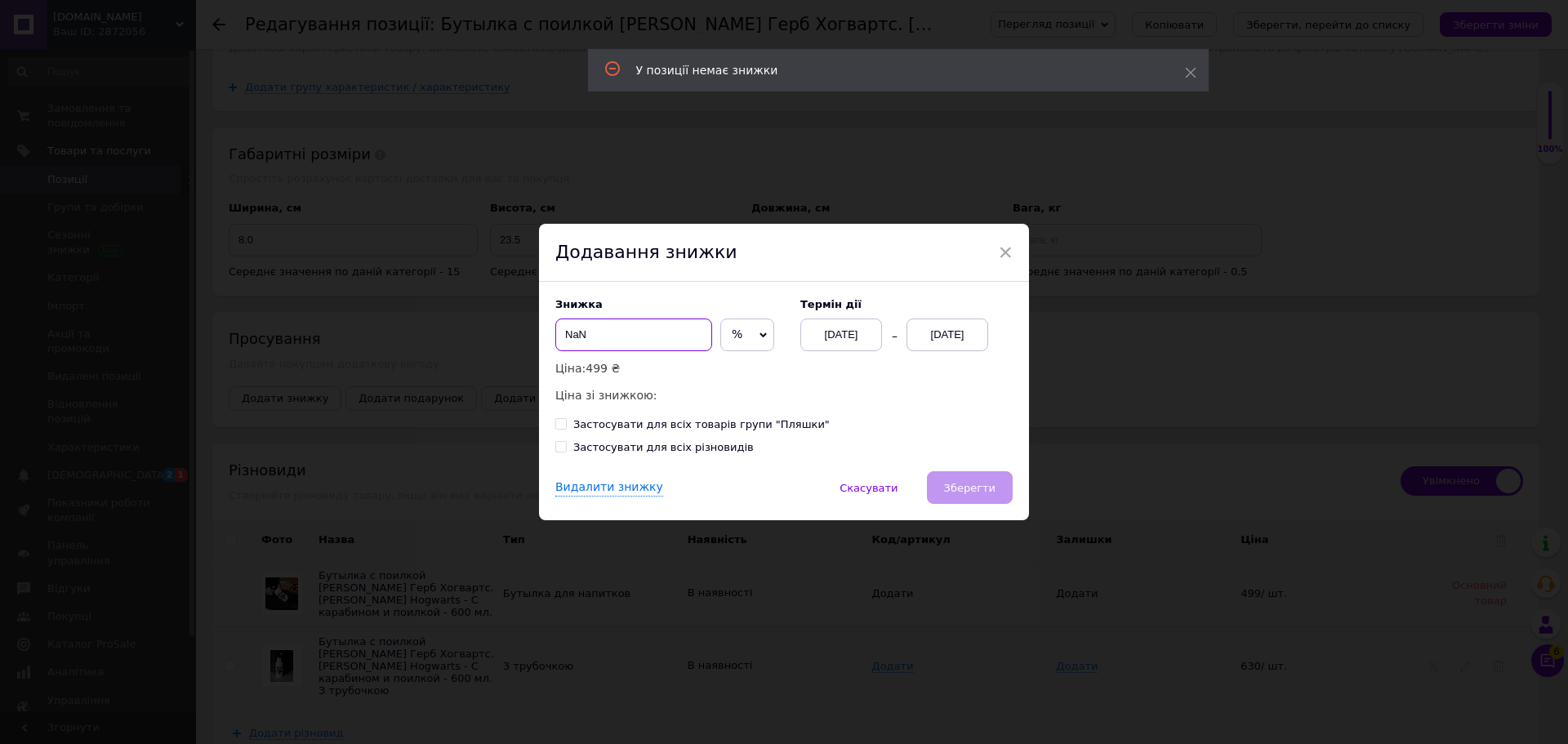
type input "NaN"
checkbox input "true"
type input "NaN"
click at [577, 447] on div "Застосувати для всіх різновидів" at bounding box center [663, 447] width 181 height 14
click at [565, 447] on input "Застосувати для всіх різновидів" at bounding box center [560, 446] width 10 height 10
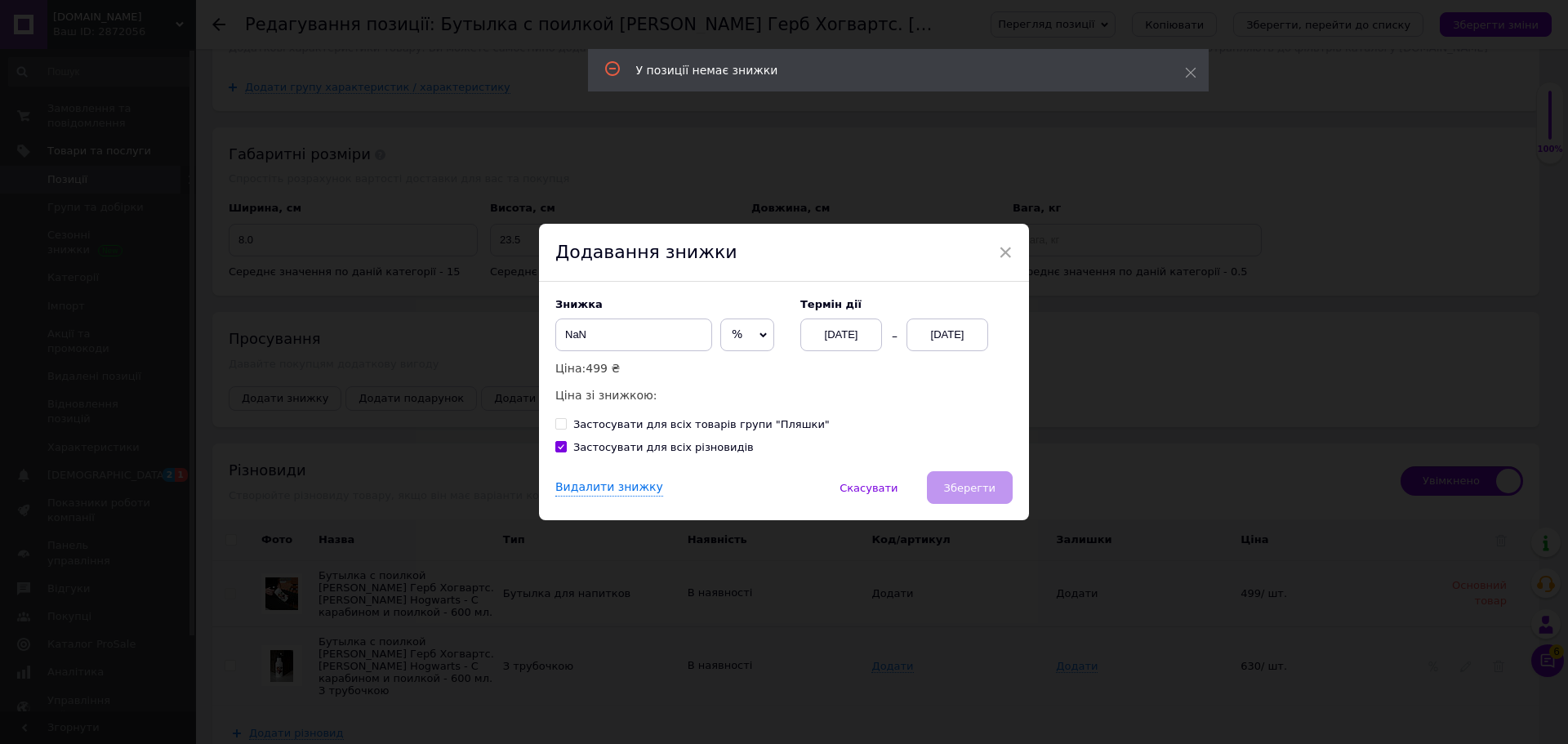
checkbox input "true"
click at [584, 334] on input "NaN" at bounding box center [633, 334] width 157 height 32
click at [572, 337] on input "NaN" at bounding box center [633, 334] width 157 height 32
checkbox input "true"
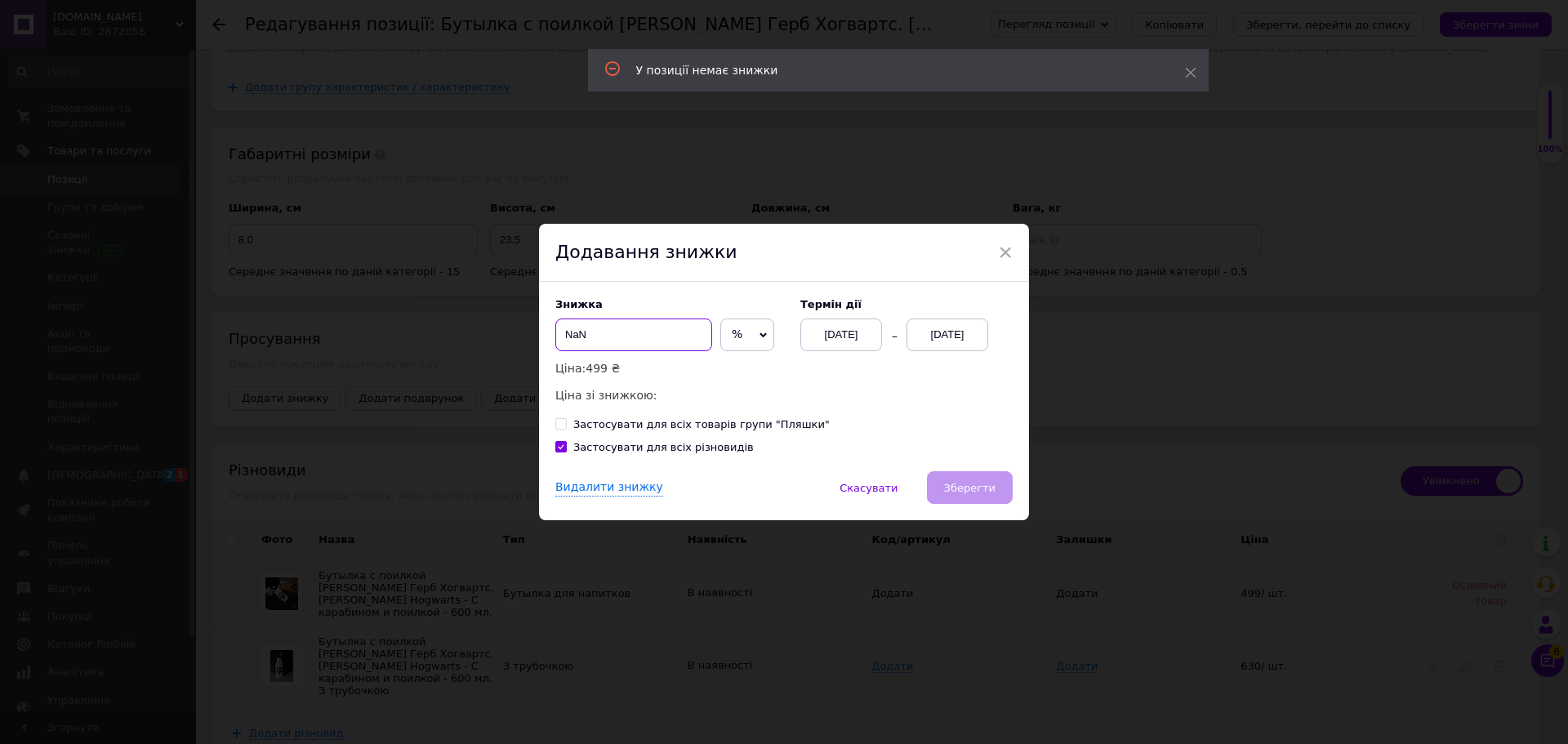
type input "2"
checkbox input "true"
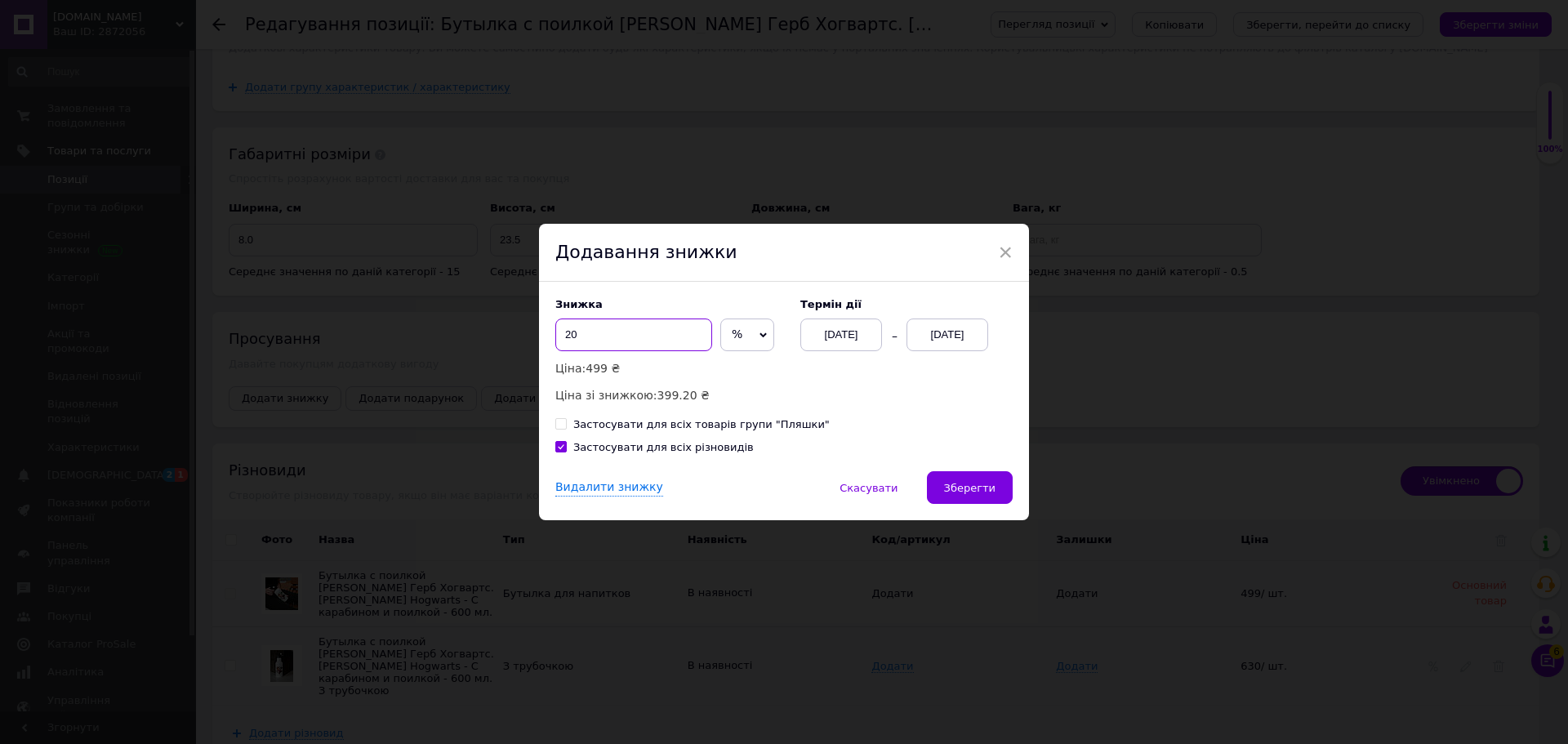
type input "20"
click at [949, 335] on div "[DATE]" at bounding box center [947, 334] width 82 height 32
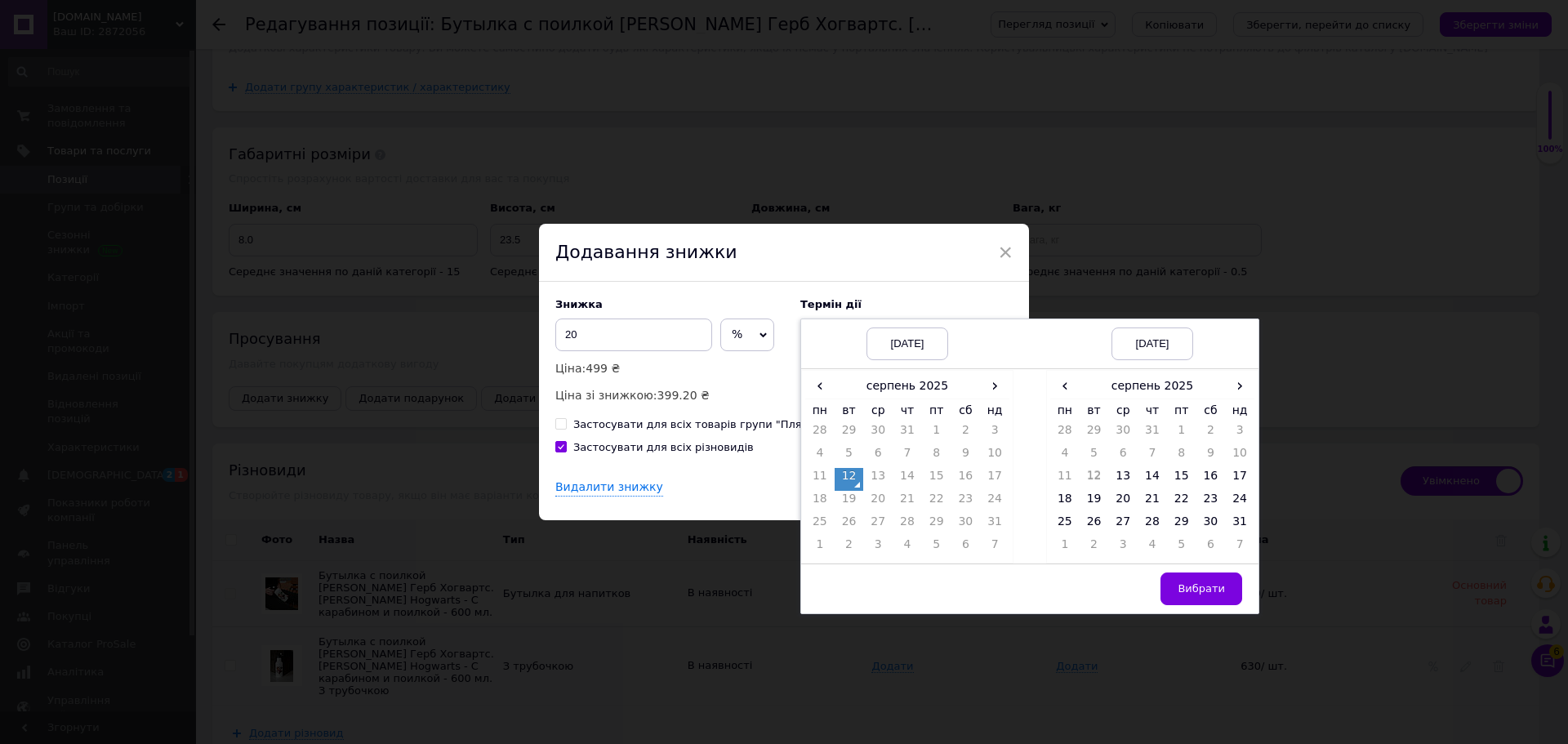
click at [839, 478] on td "12" at bounding box center [849, 479] width 29 height 23
click at [1228, 526] on td "31" at bounding box center [1239, 525] width 29 height 23
click at [1208, 597] on button "Вибрати" at bounding box center [1201, 588] width 82 height 32
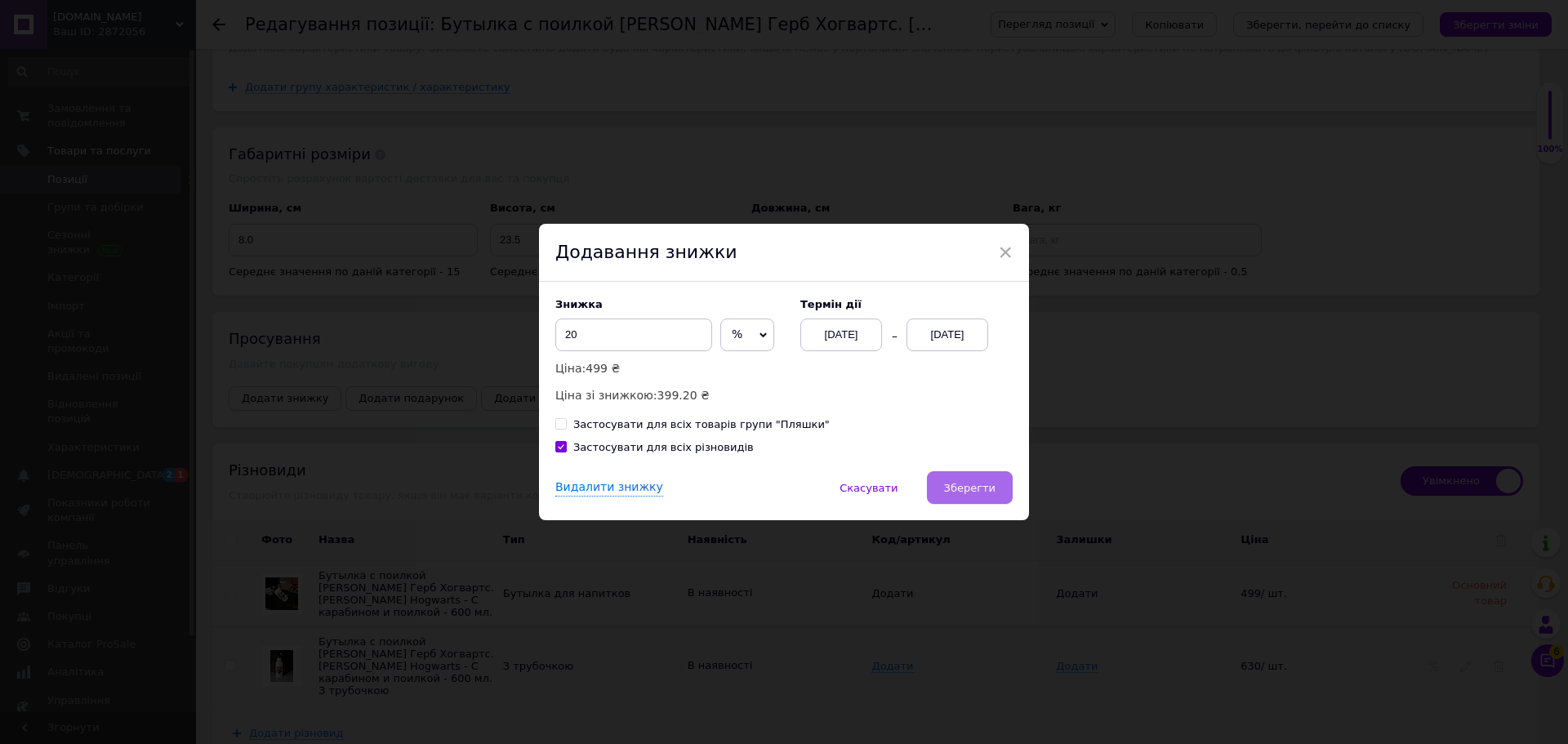
click at [994, 491] on button "Зберегти" at bounding box center [969, 487] width 86 height 32
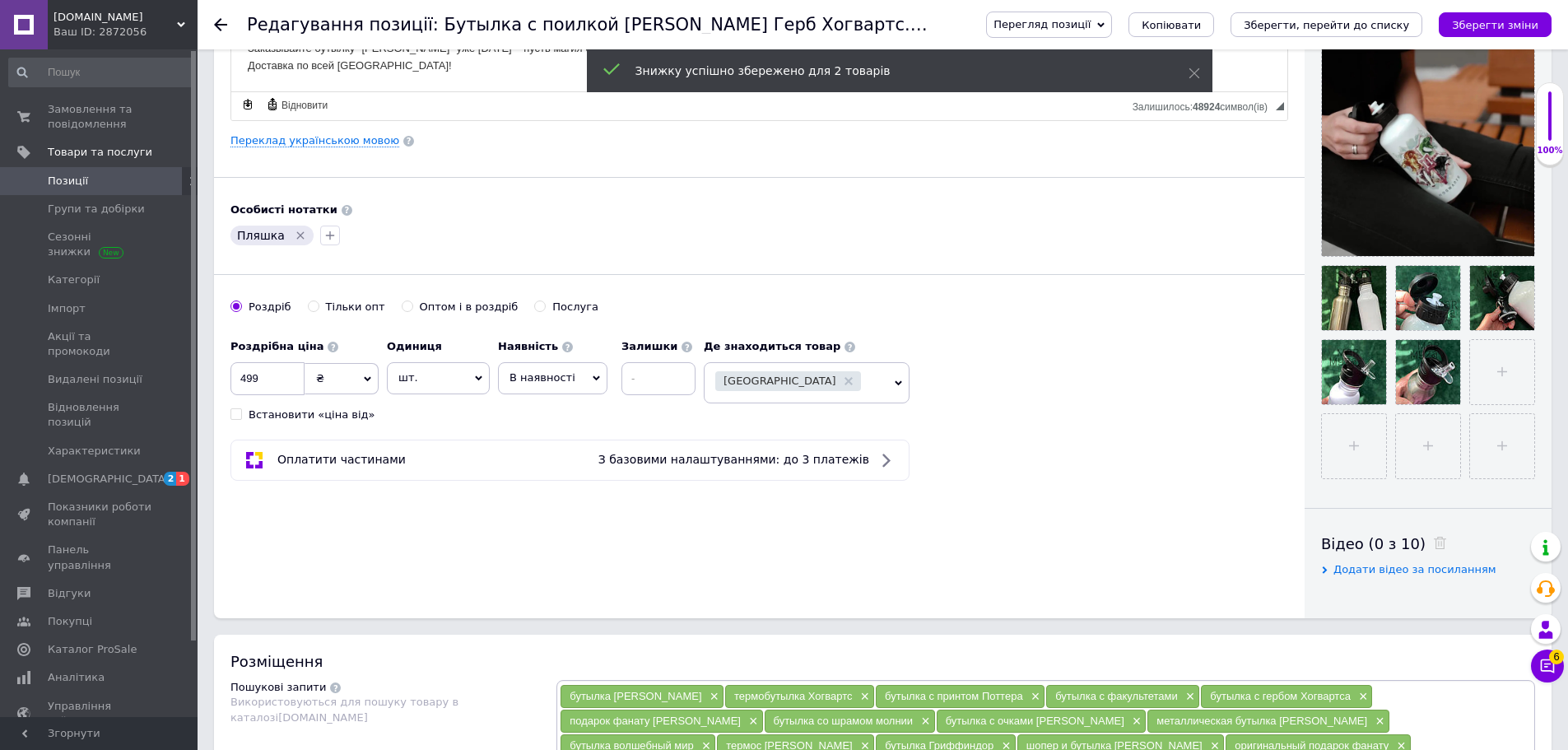
scroll to position [350, 0]
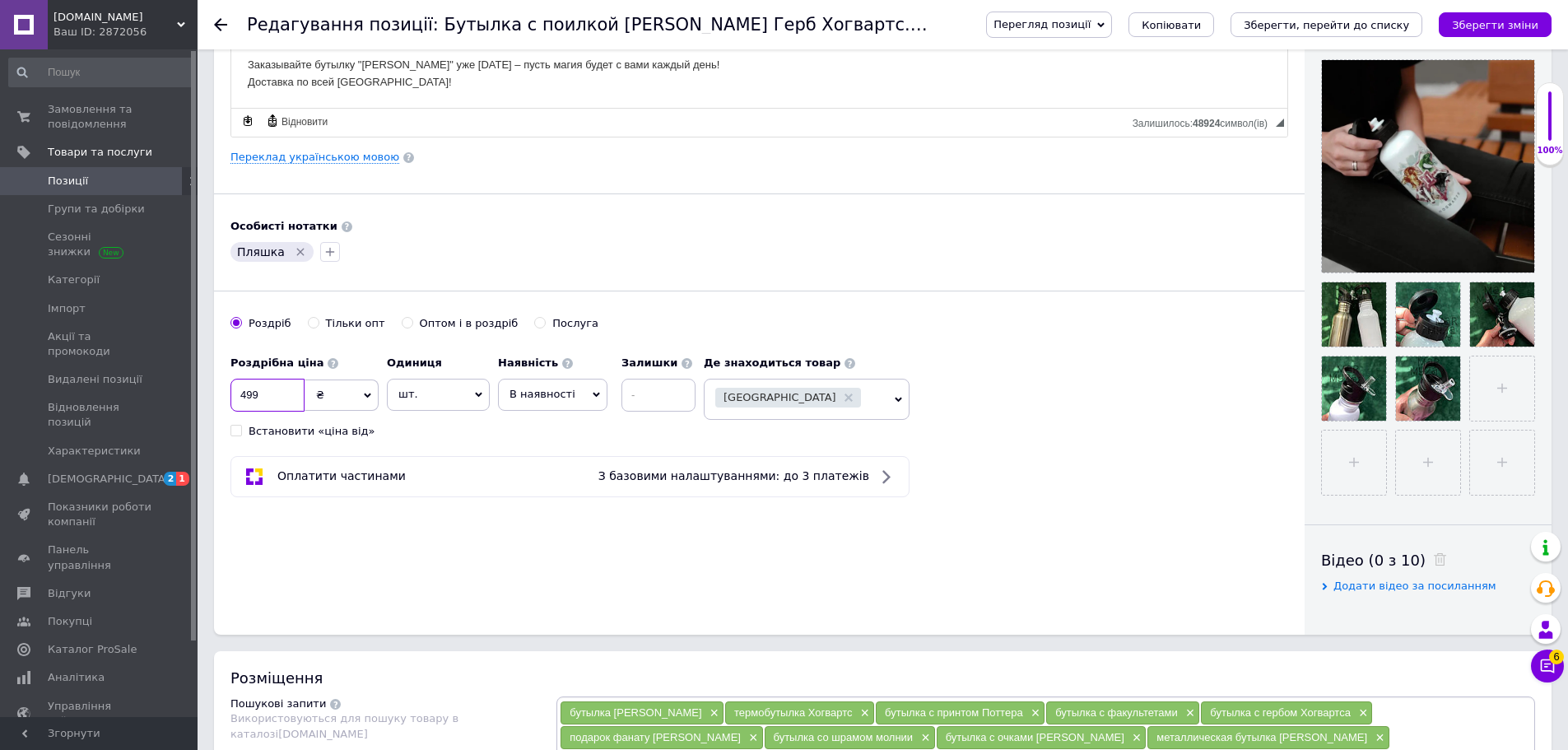
drag, startPoint x: 271, startPoint y: 395, endPoint x: 225, endPoint y: 398, distance: 46.1
click at [225, 398] on div "Основна інформація Назва позиції (Російська) ✱ Бутылка с поилкой [PERSON_NAME] …" at bounding box center [759, 175] width 1090 height 919
checkbox input "true"
type input "5"
checkbox input "true"
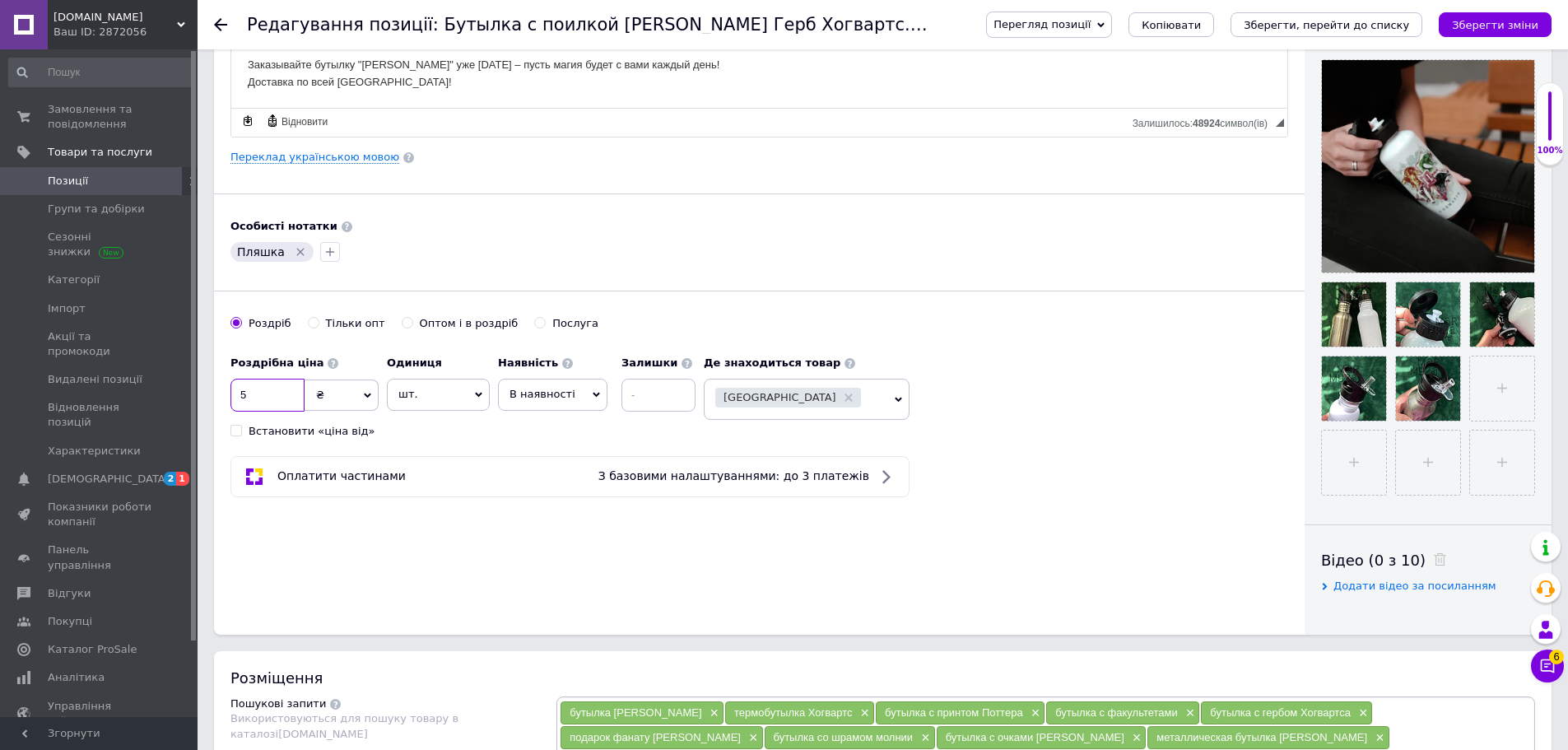
type input "56"
checkbox input "true"
type input "560"
click at [513, 434] on div "Роздрібна ціна 560 ₴ $ EUR CHF GBP ¥ PLN ₸ MDL HUF KGS CNY TRY KRW lei Встанови…" at bounding box center [467, 393] width 473 height 91
click at [640, 397] on input at bounding box center [658, 395] width 74 height 33
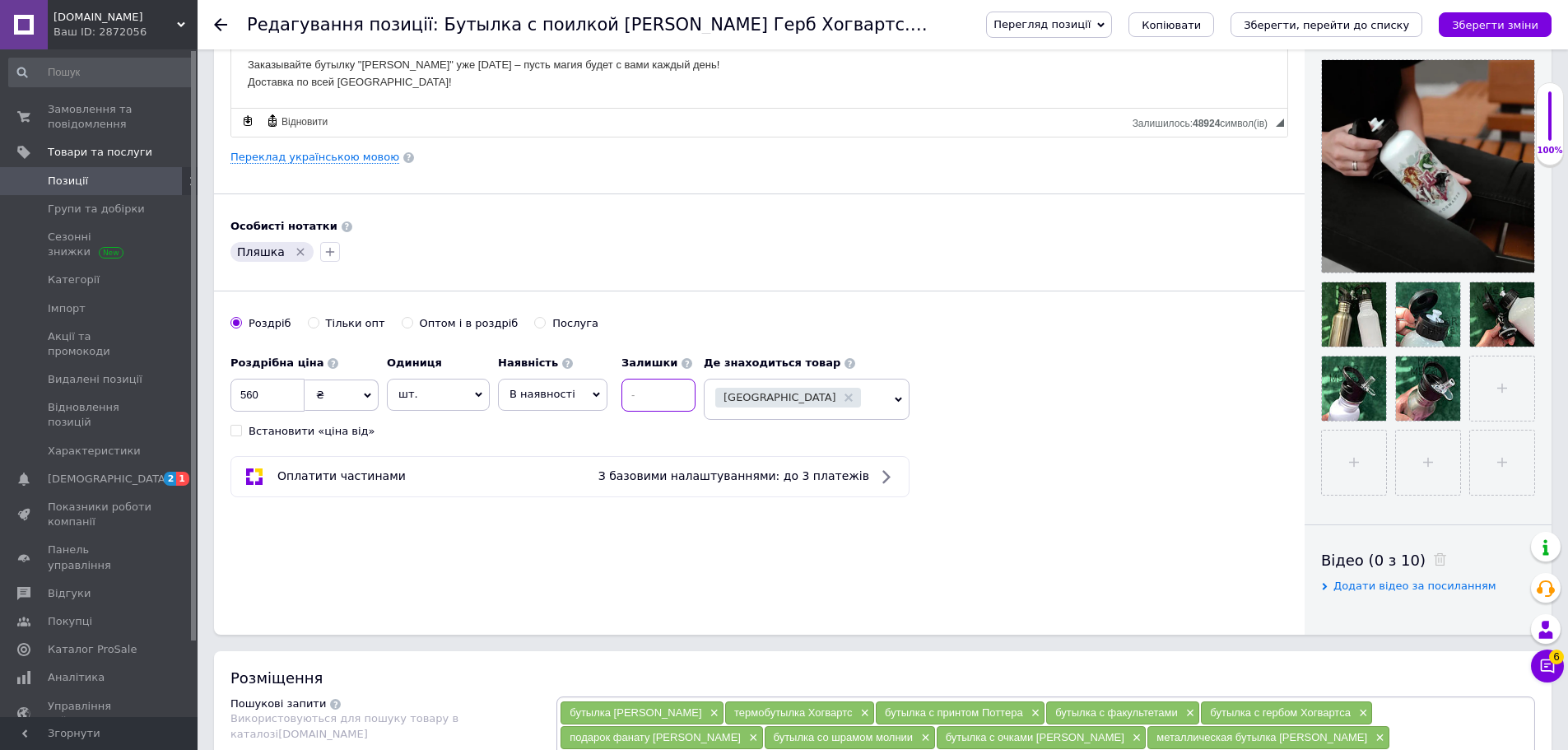
checkbox input "true"
type input "1"
checkbox input "true"
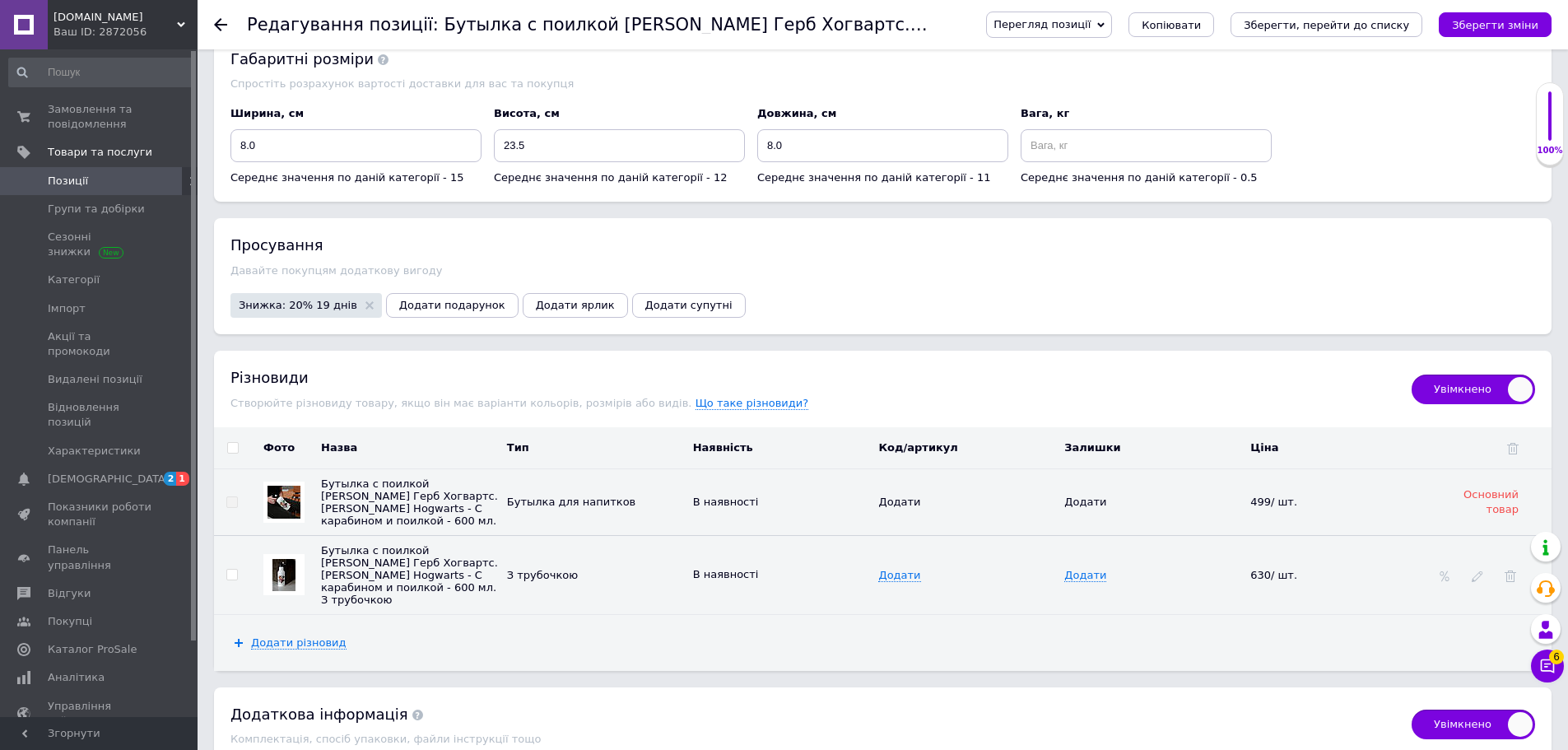
scroll to position [1914, 0]
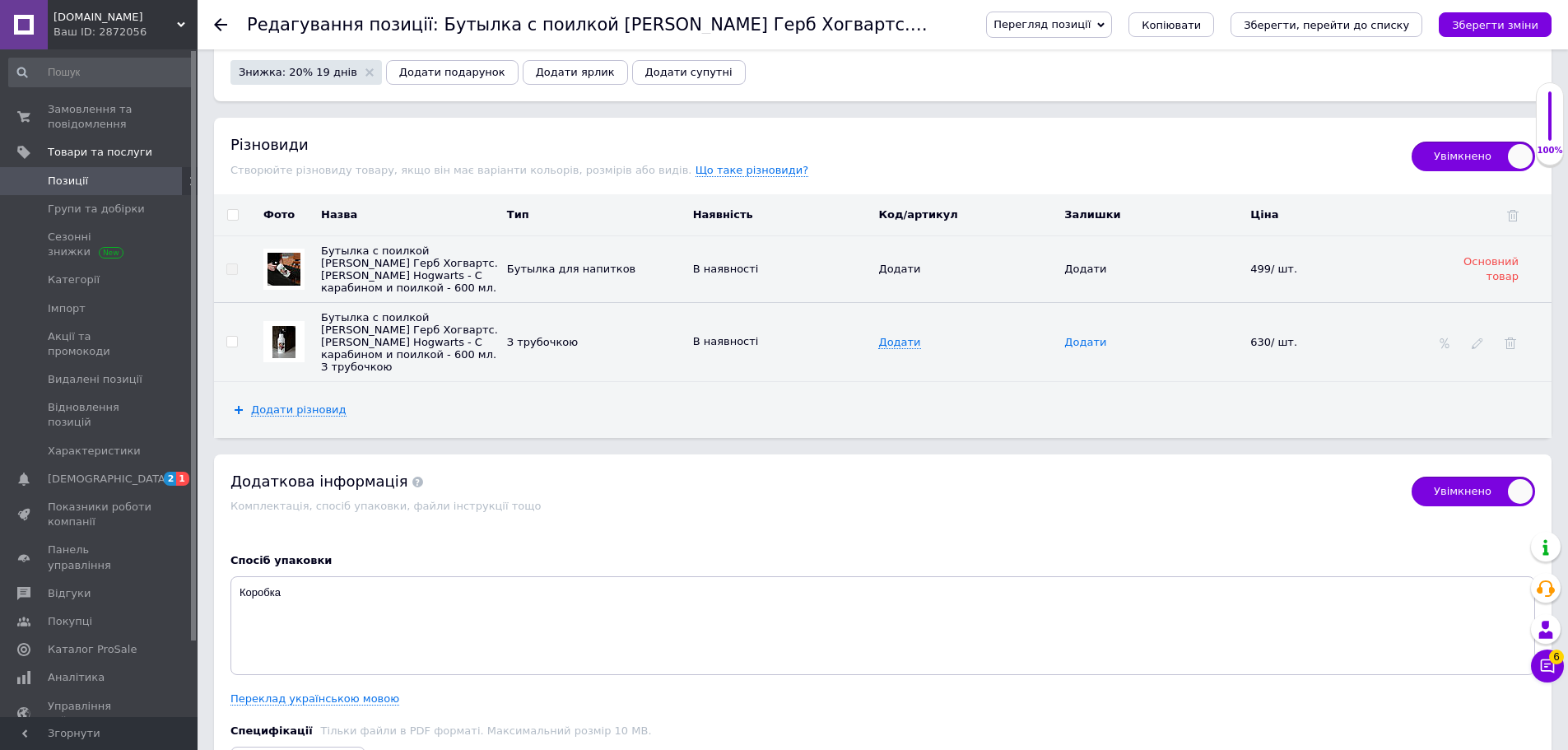
type input "10"
click at [1084, 336] on span "Додати" at bounding box center [1085, 343] width 42 height 13
checkbox input "true"
type input "1"
checkbox input "true"
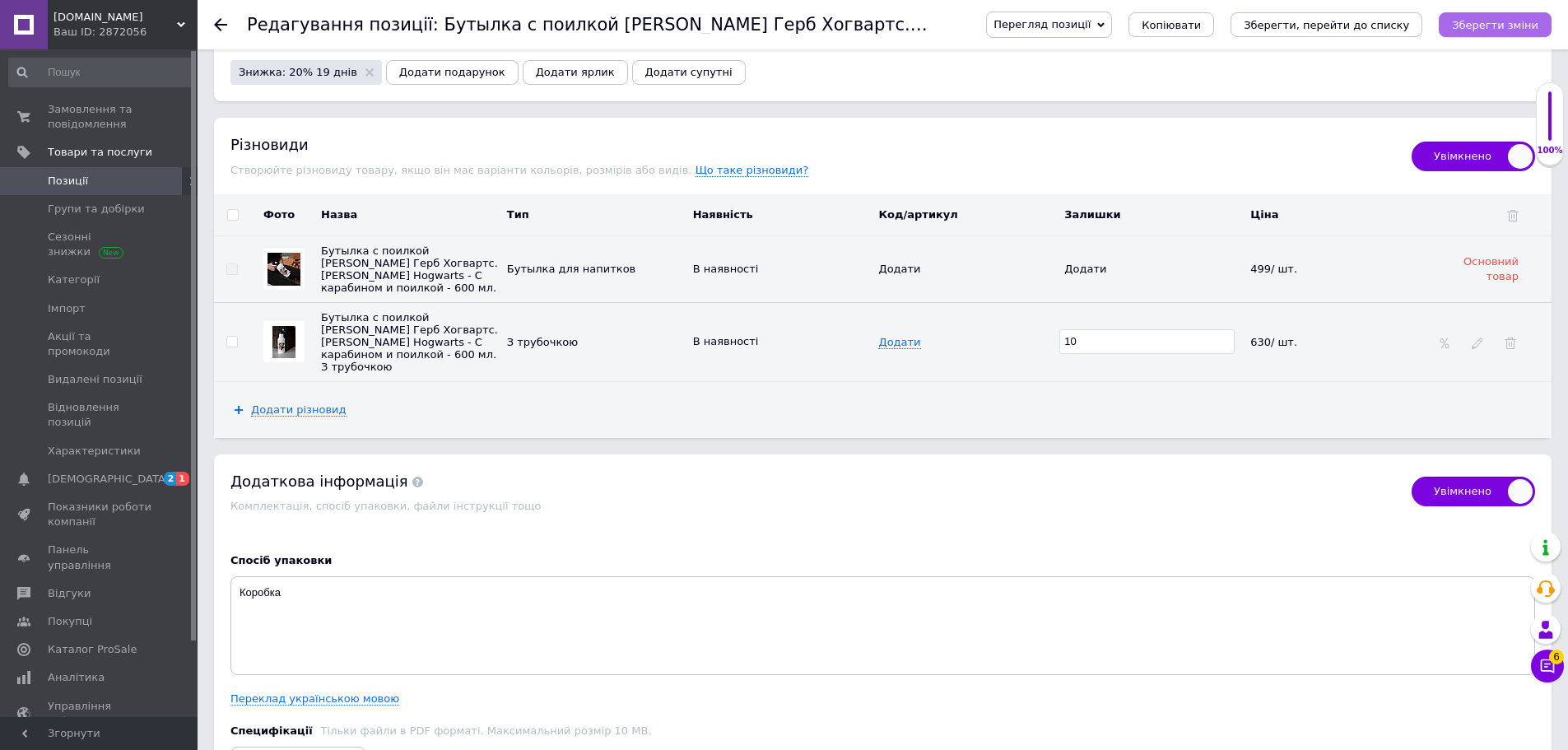
type input "10"
click at [1488, 16] on button "Зберегти зміни" at bounding box center [1495, 25] width 113 height 25
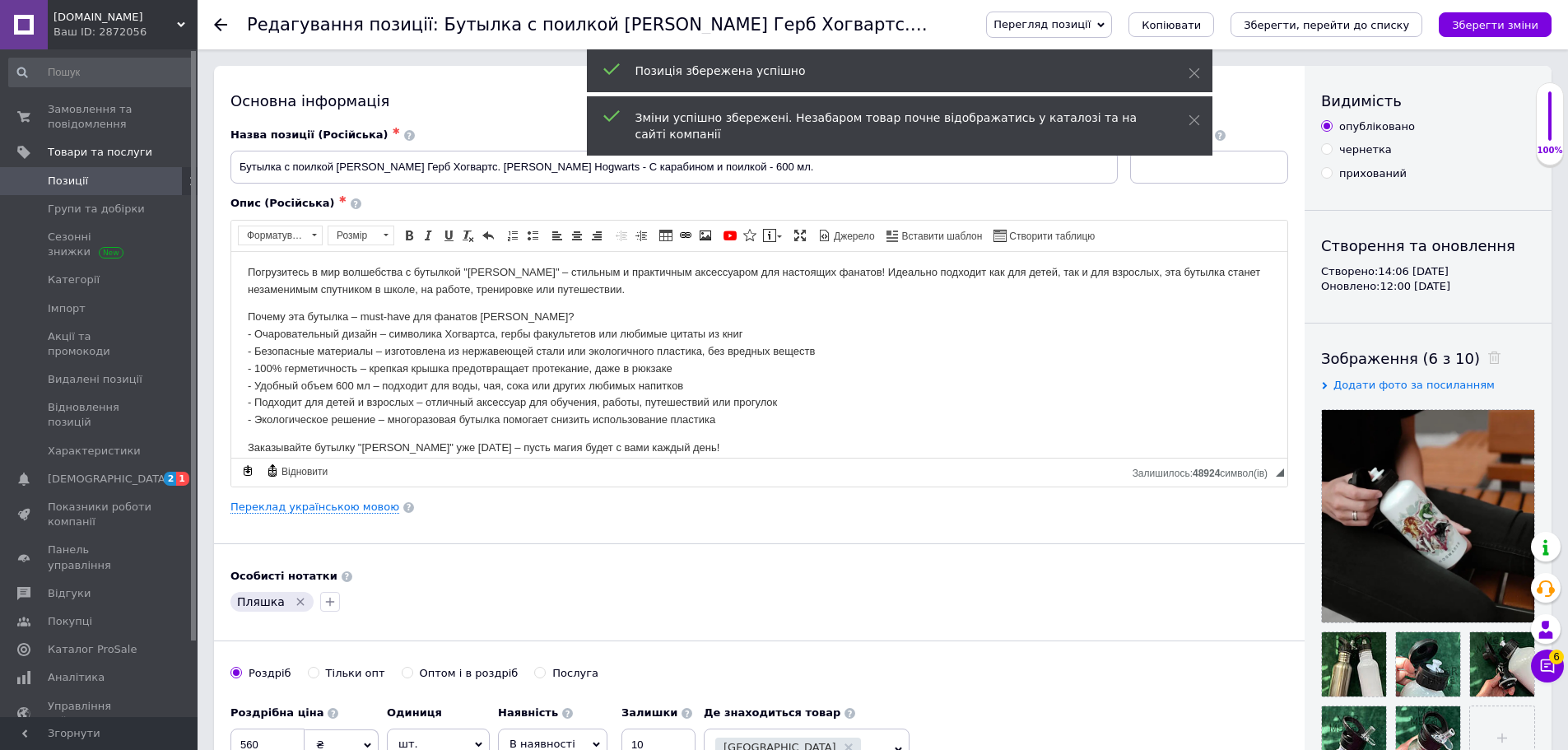
scroll to position [0, 0]
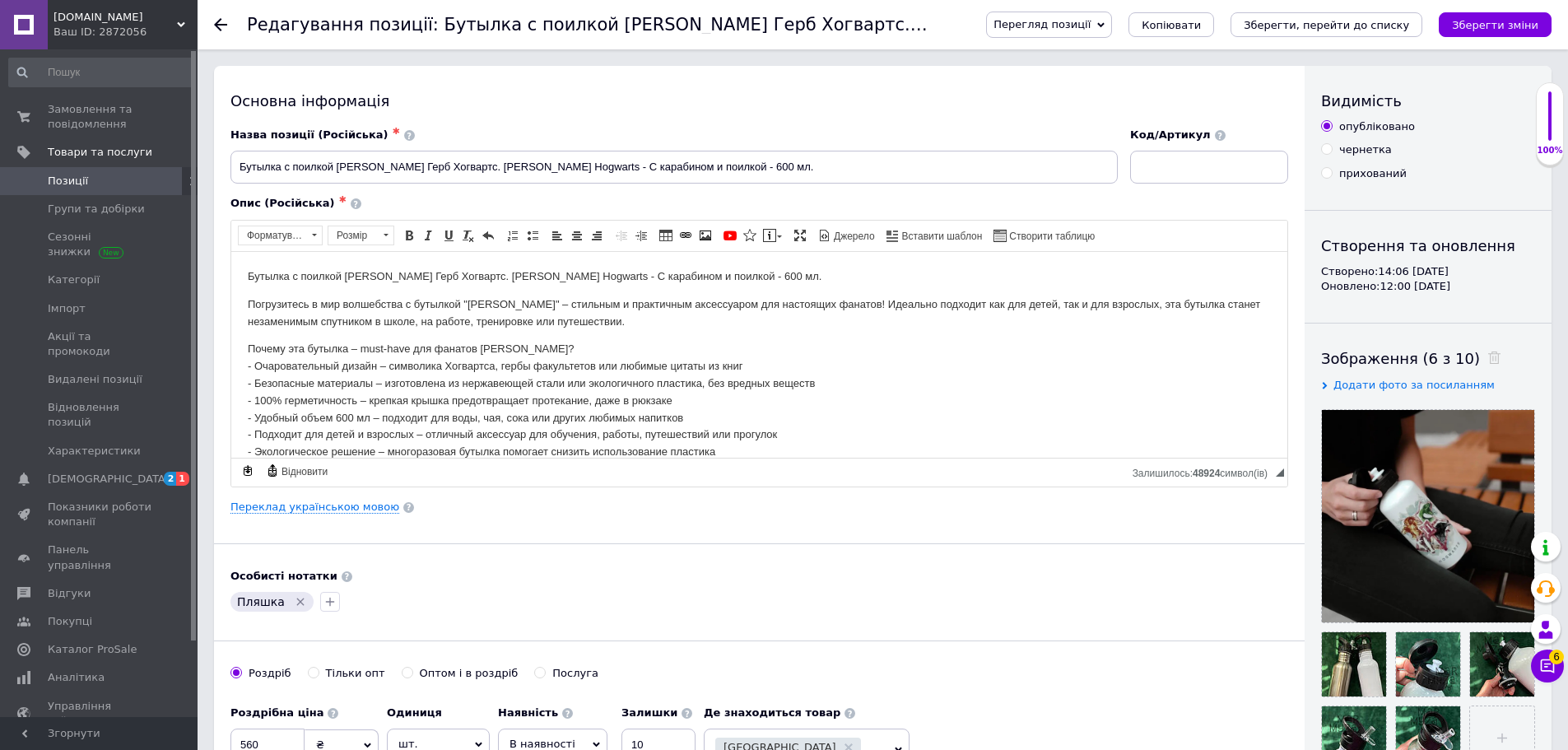
click at [1090, 25] on span "Перегляд позиції" at bounding box center [1041, 24] width 97 height 12
click at [1112, 79] on li "Зберегти та переглянути на маркетплейсі" at bounding box center [1115, 79] width 258 height 23
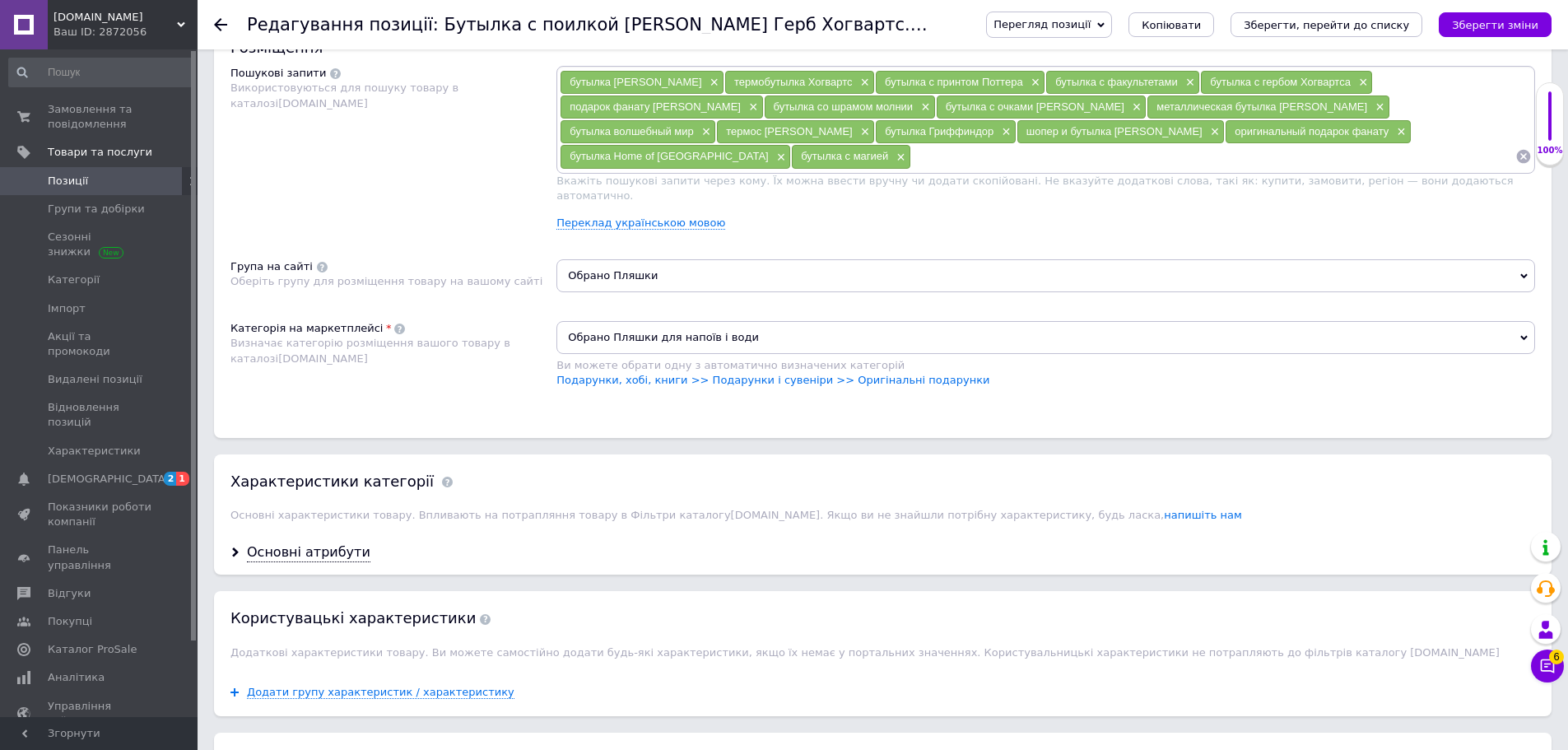
scroll to position [988, 0]
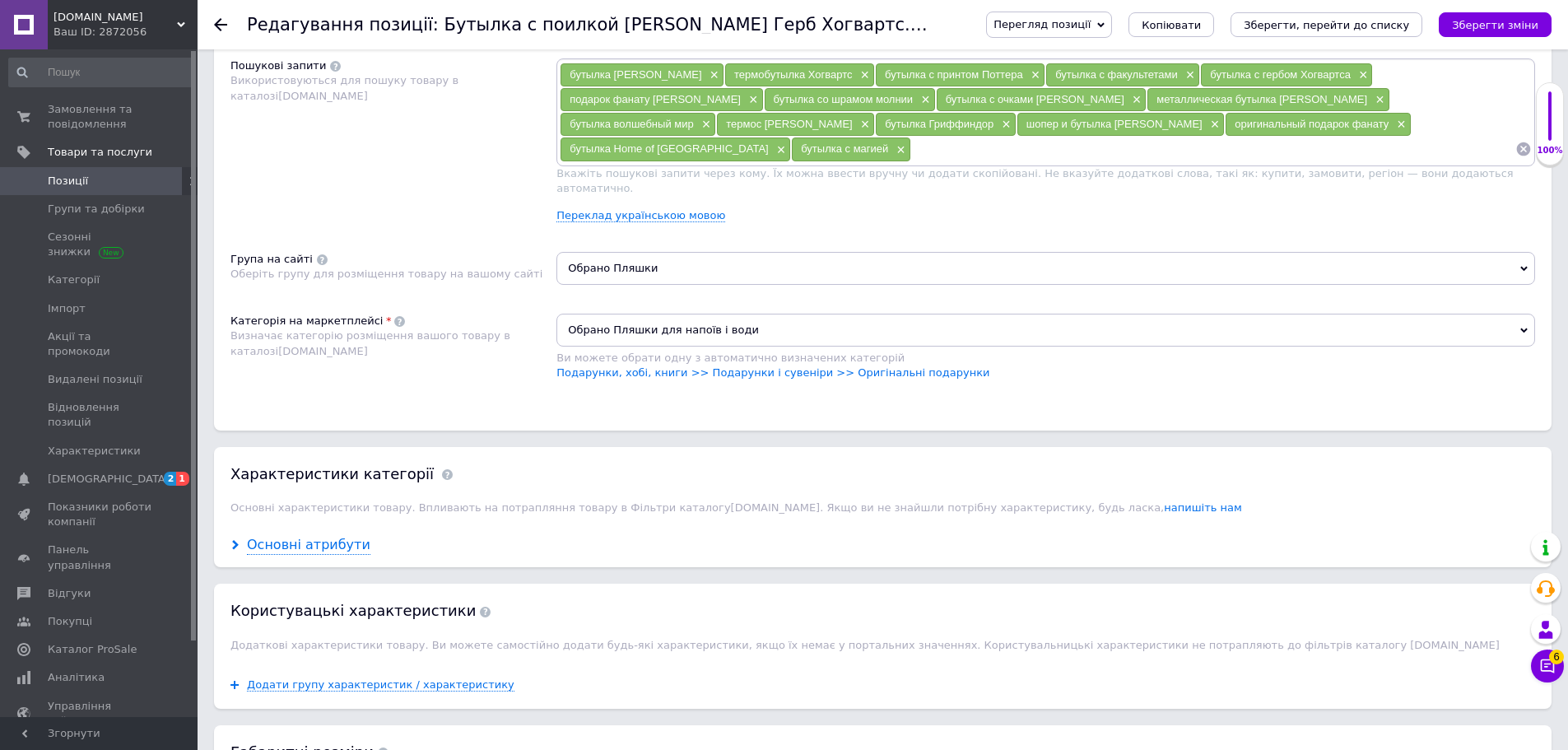
click at [321, 535] on div "Основні атрибути" at bounding box center [308, 545] width 124 height 19
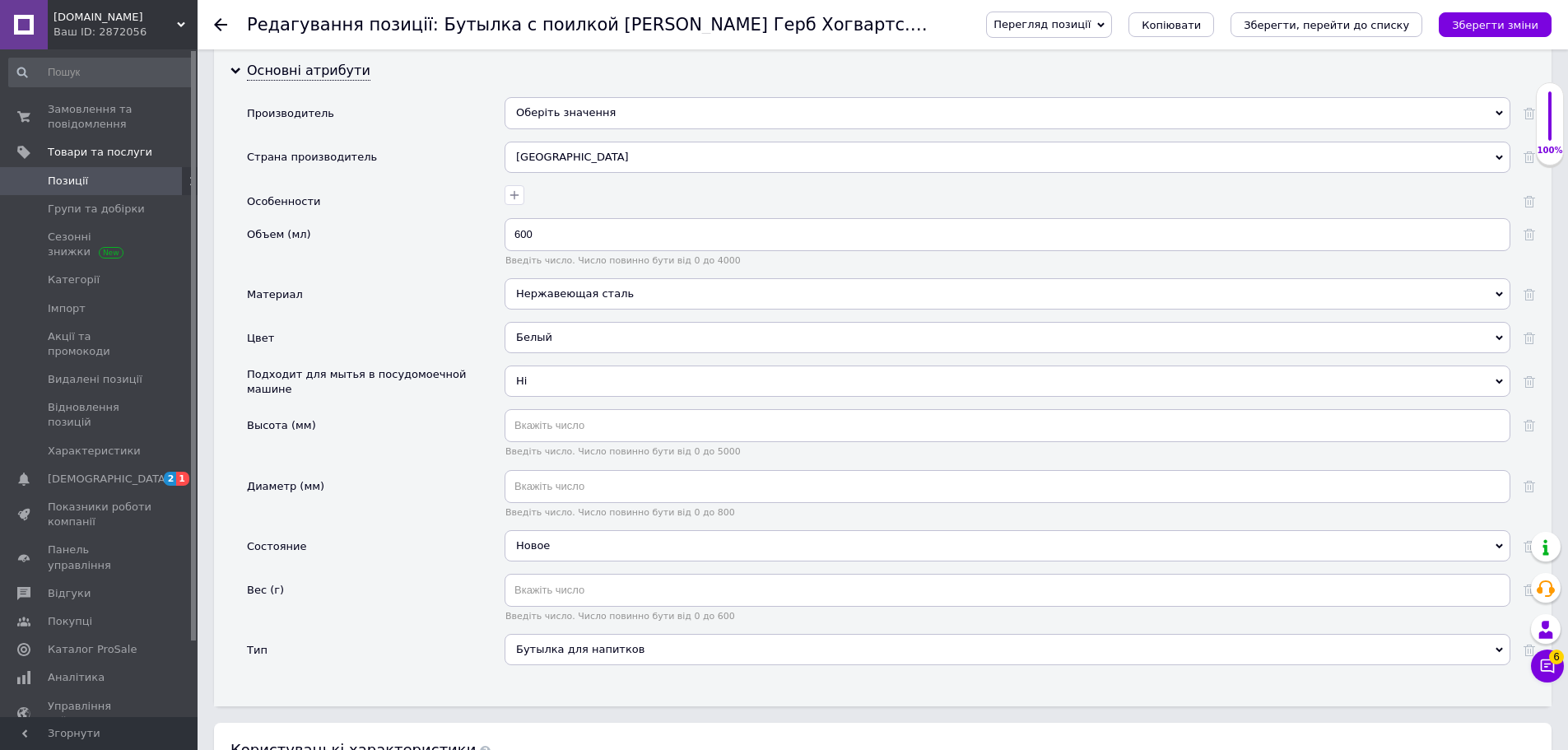
scroll to position [1482, 0]
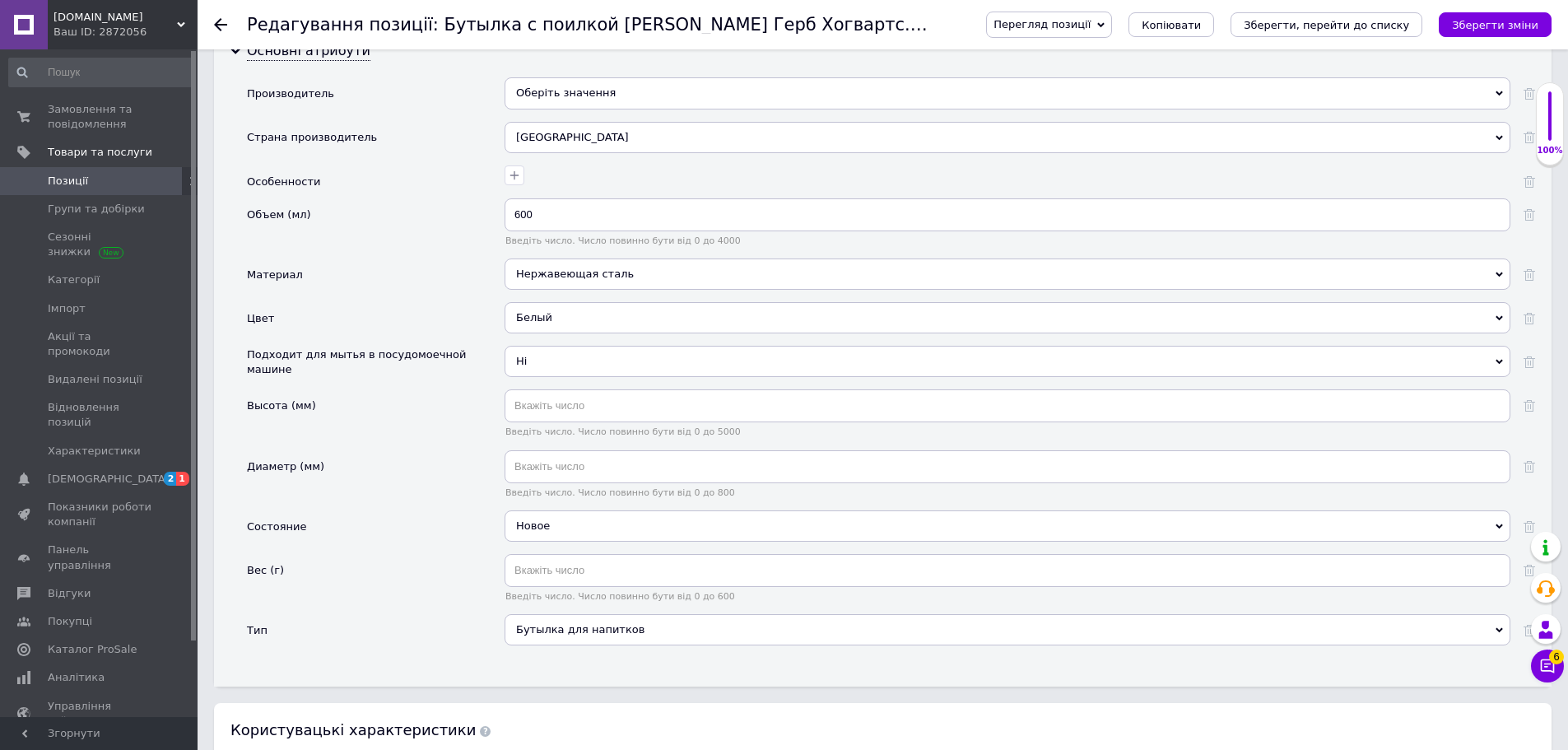
click at [627, 614] on div "Бутылка для напитков" at bounding box center [1008, 629] width 1006 height 32
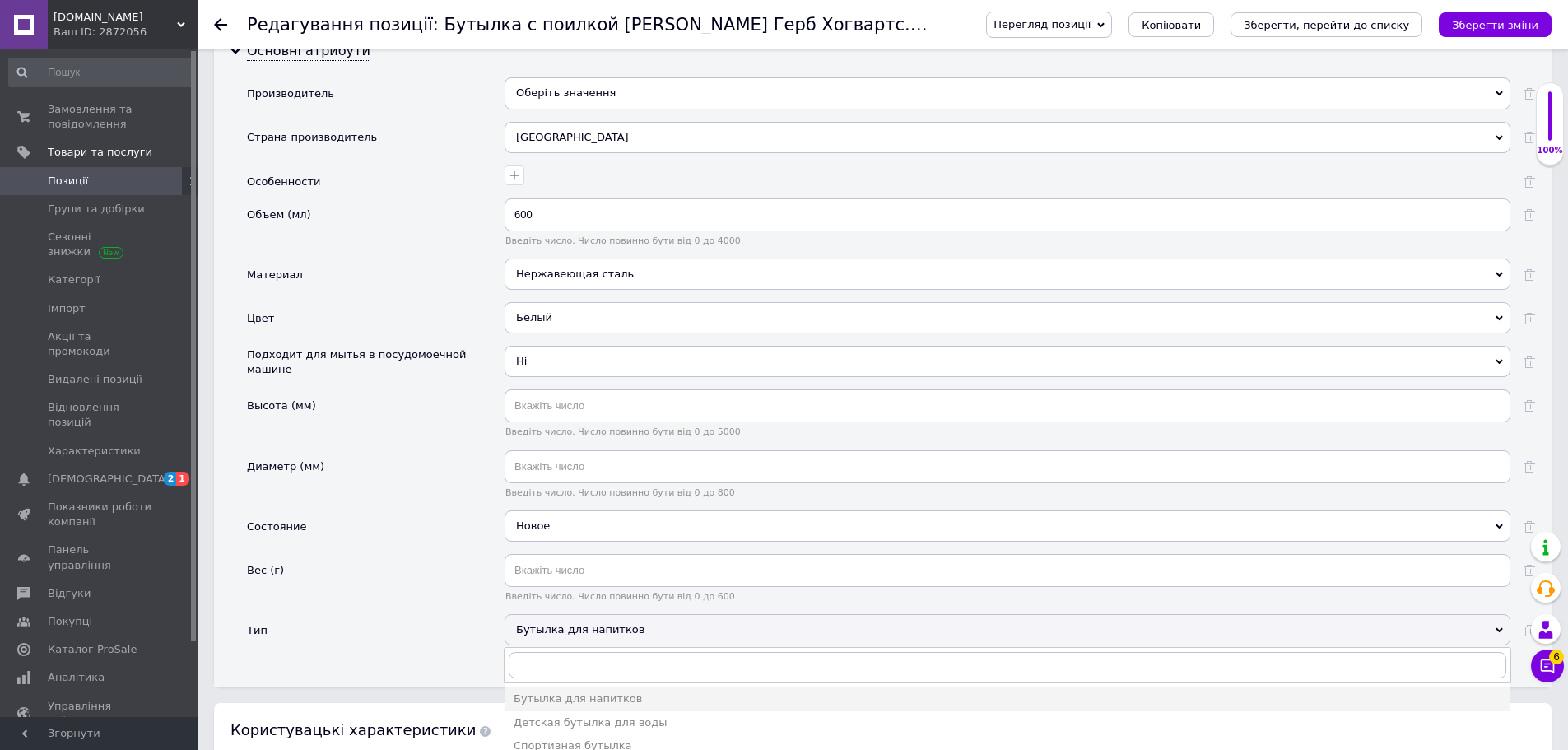
click at [627, 614] on div "Бутылка для напитков" at bounding box center [1008, 629] width 1006 height 32
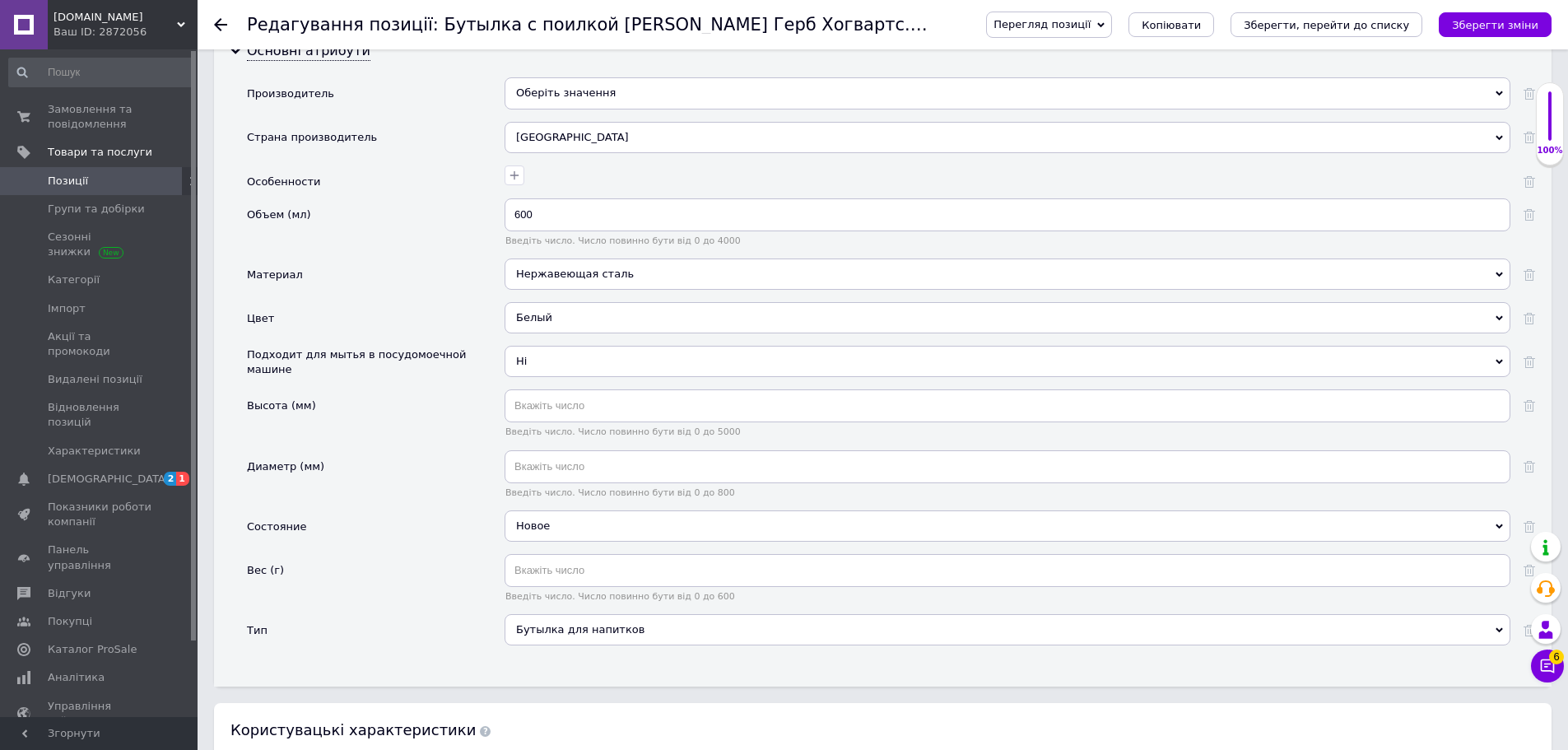
click at [648, 616] on div "Бутылка для напитков" at bounding box center [1008, 629] width 1006 height 32
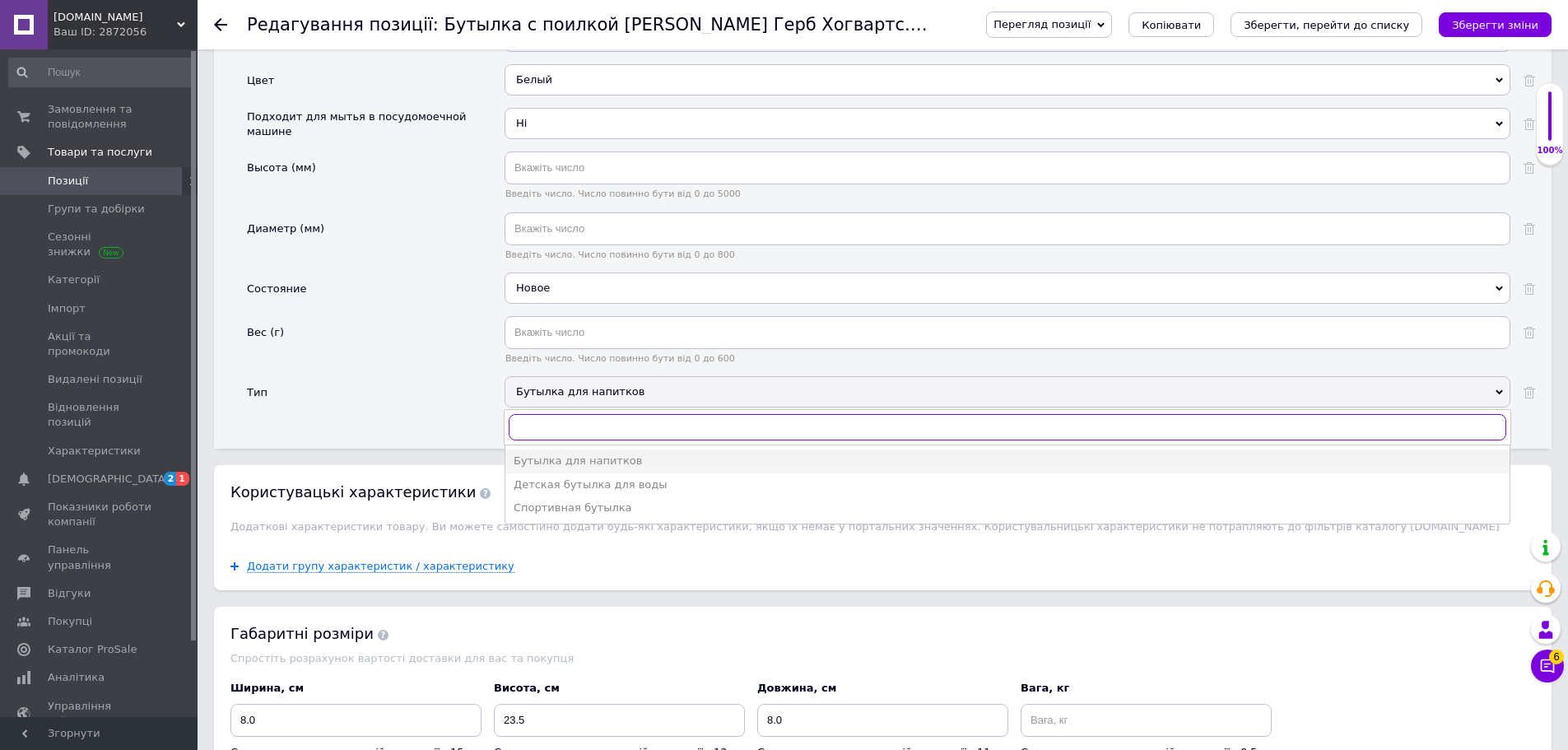
scroll to position [1728, 0]
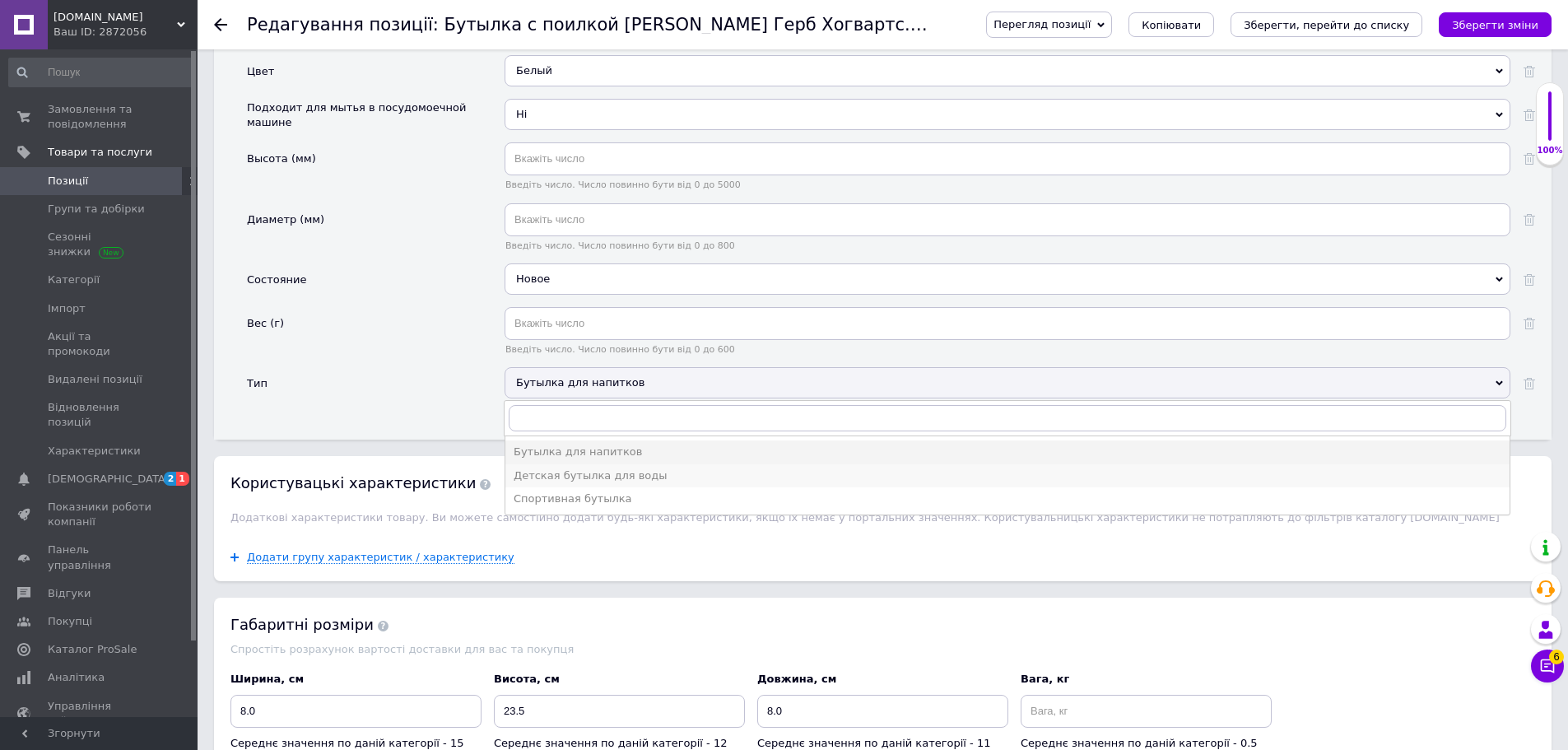
click at [570, 468] on div "Детская бутылка для воды" at bounding box center [1007, 475] width 988 height 14
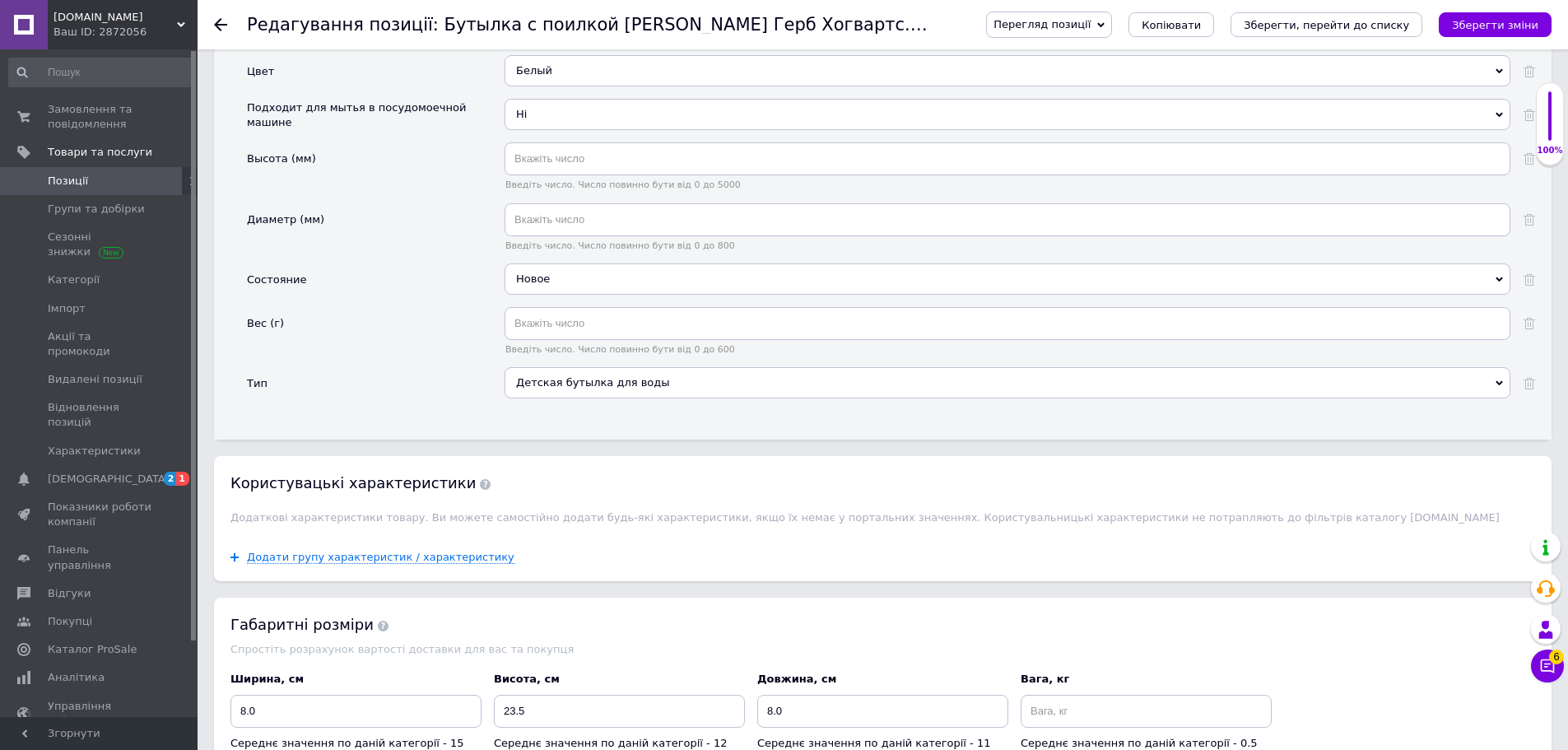
click at [597, 370] on div "Детская бутылка для воды" at bounding box center [1008, 382] width 1006 height 32
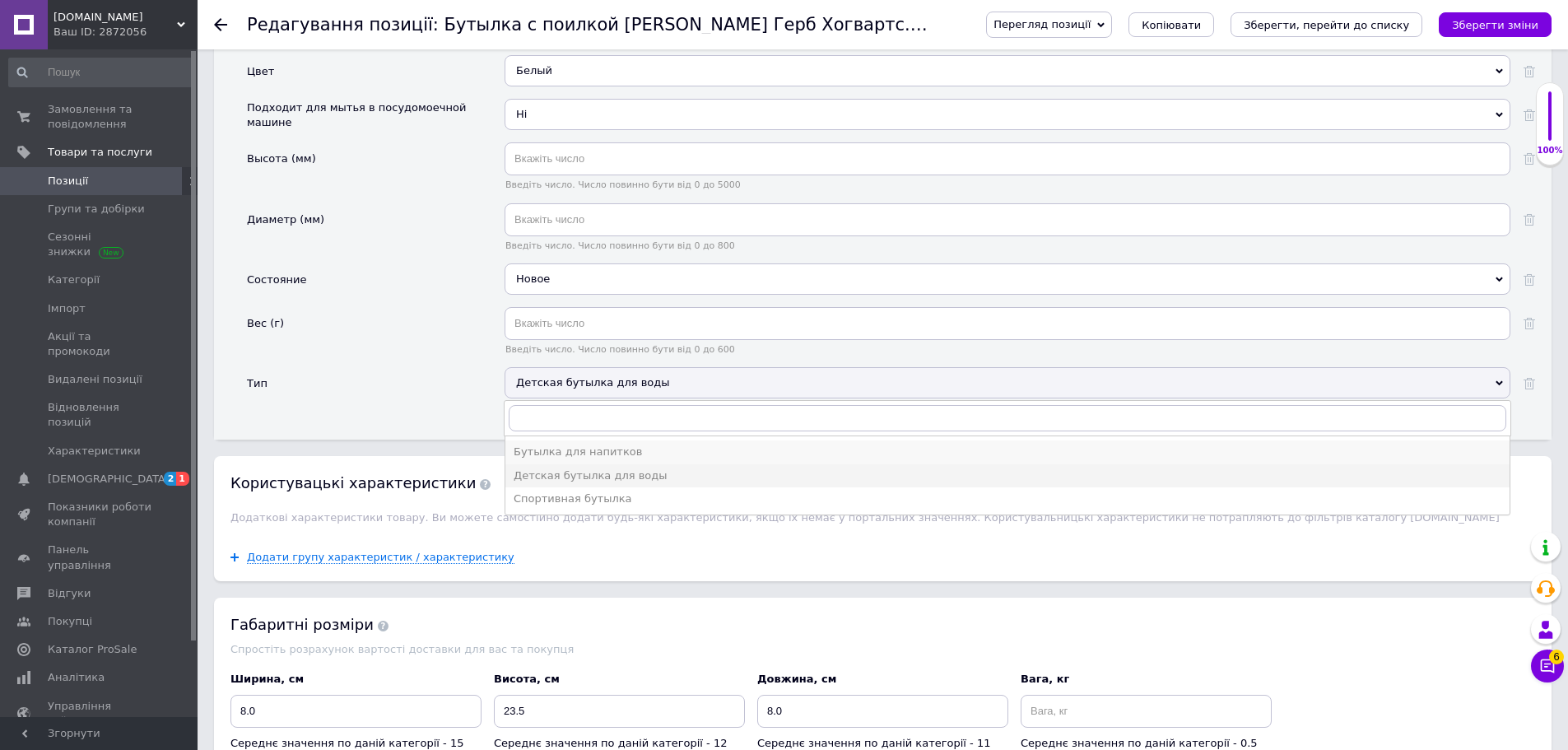
click at [563, 444] on div "Бутылка для напитков" at bounding box center [1007, 451] width 988 height 14
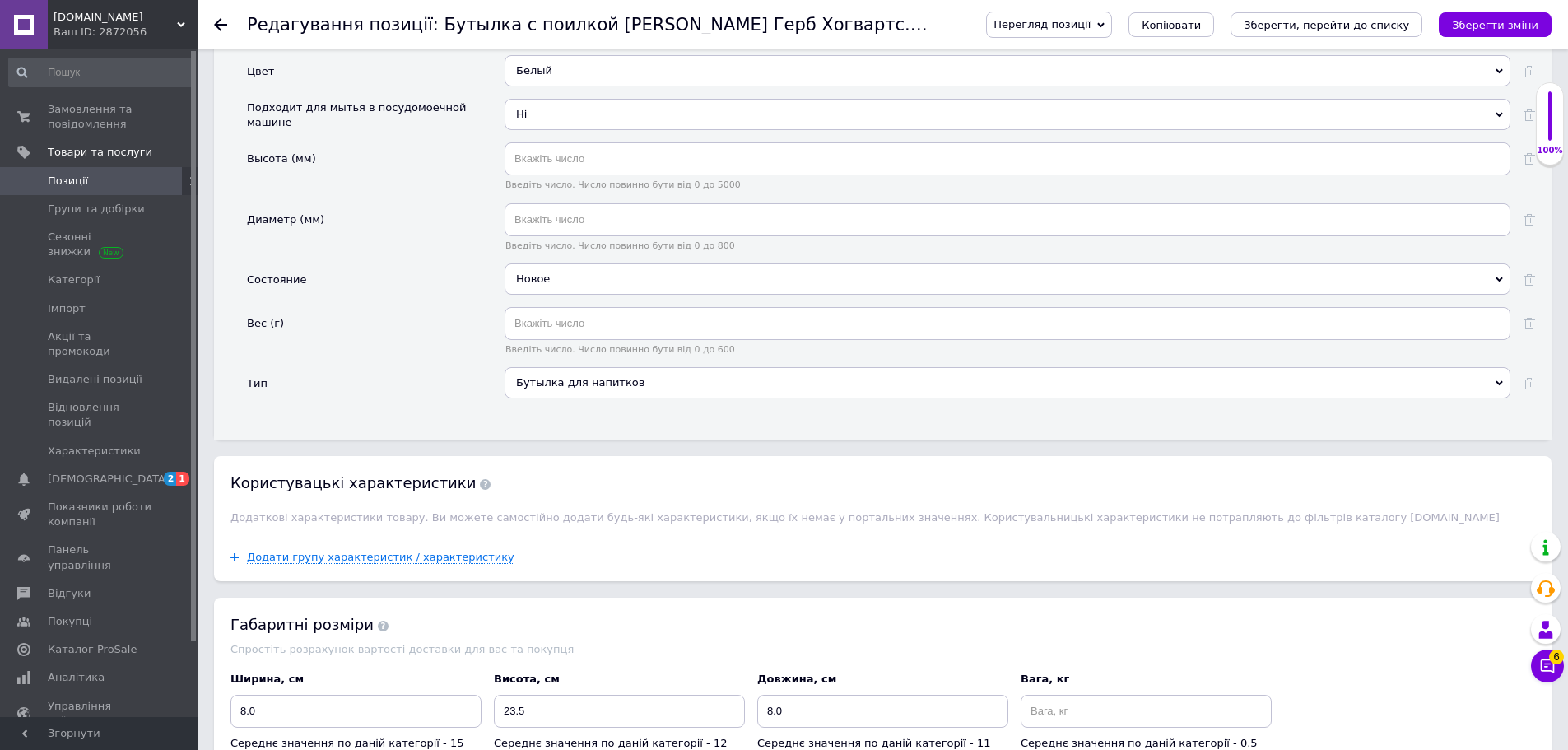
click at [595, 369] on div "Бутылка для напитков" at bounding box center [1008, 382] width 1006 height 32
checkbox input "true"
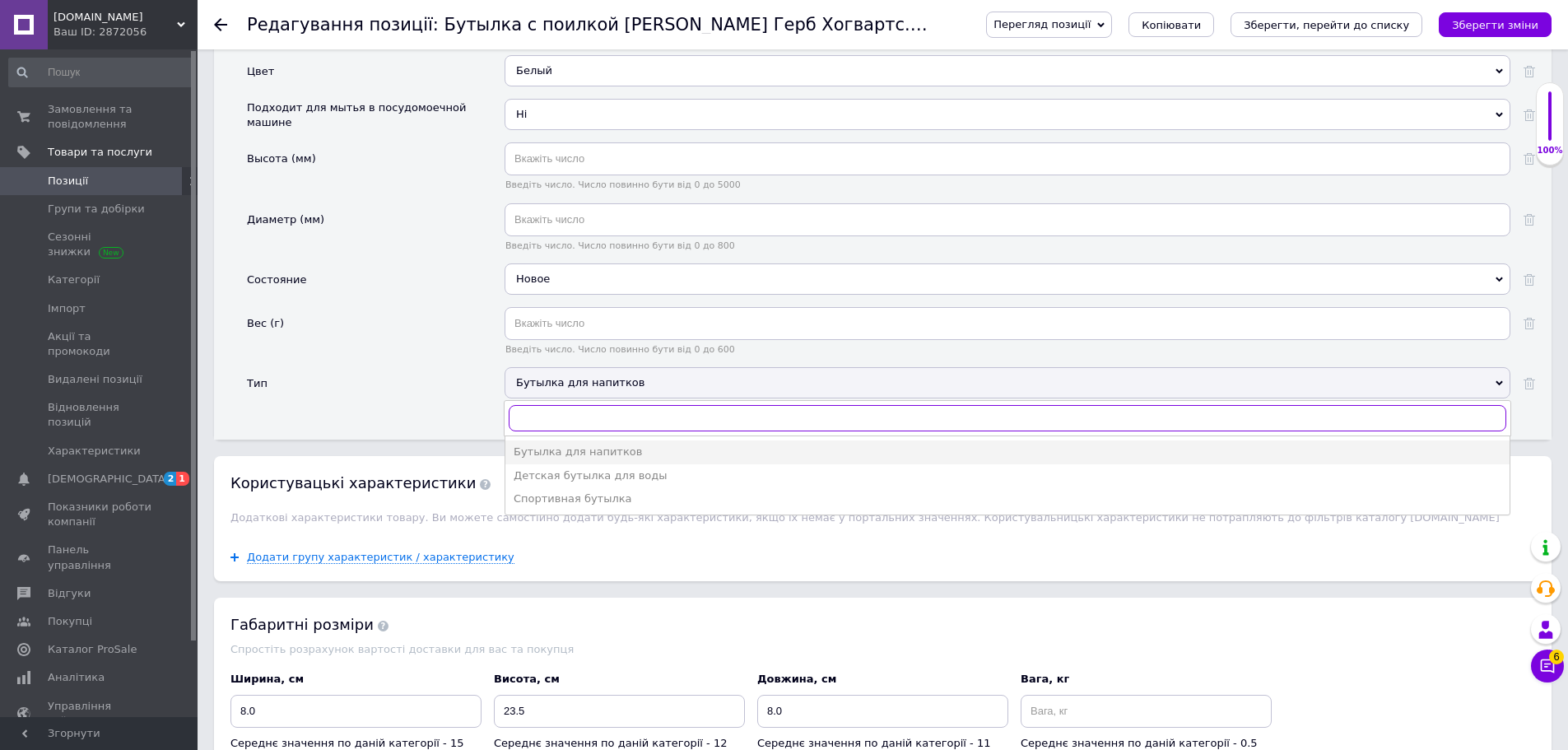
click at [593, 405] on input "text" at bounding box center [1007, 418] width 997 height 26
type input "Пляшка з карабіном"
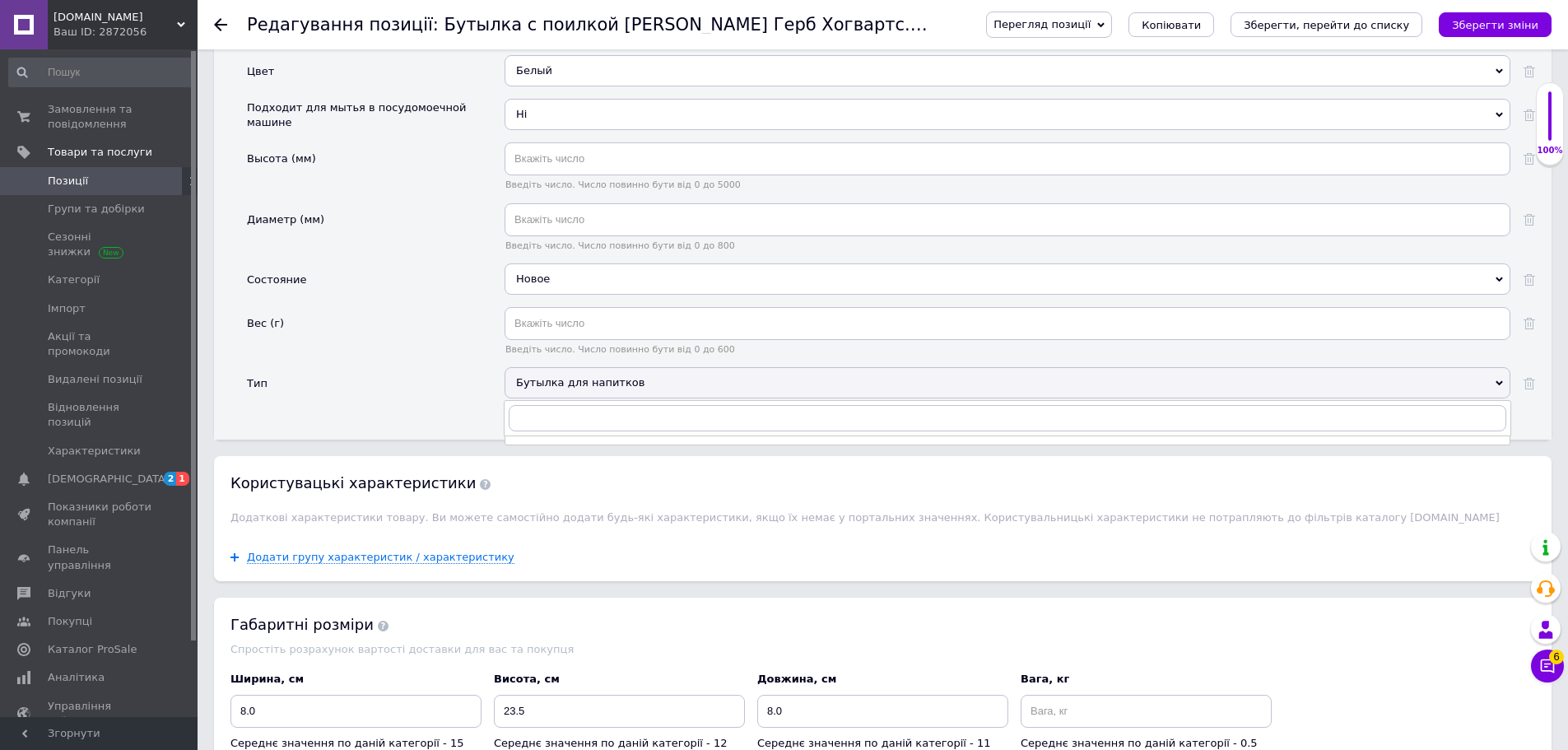
click at [436, 341] on div "Вес (г)" at bounding box center [375, 336] width 258 height 60
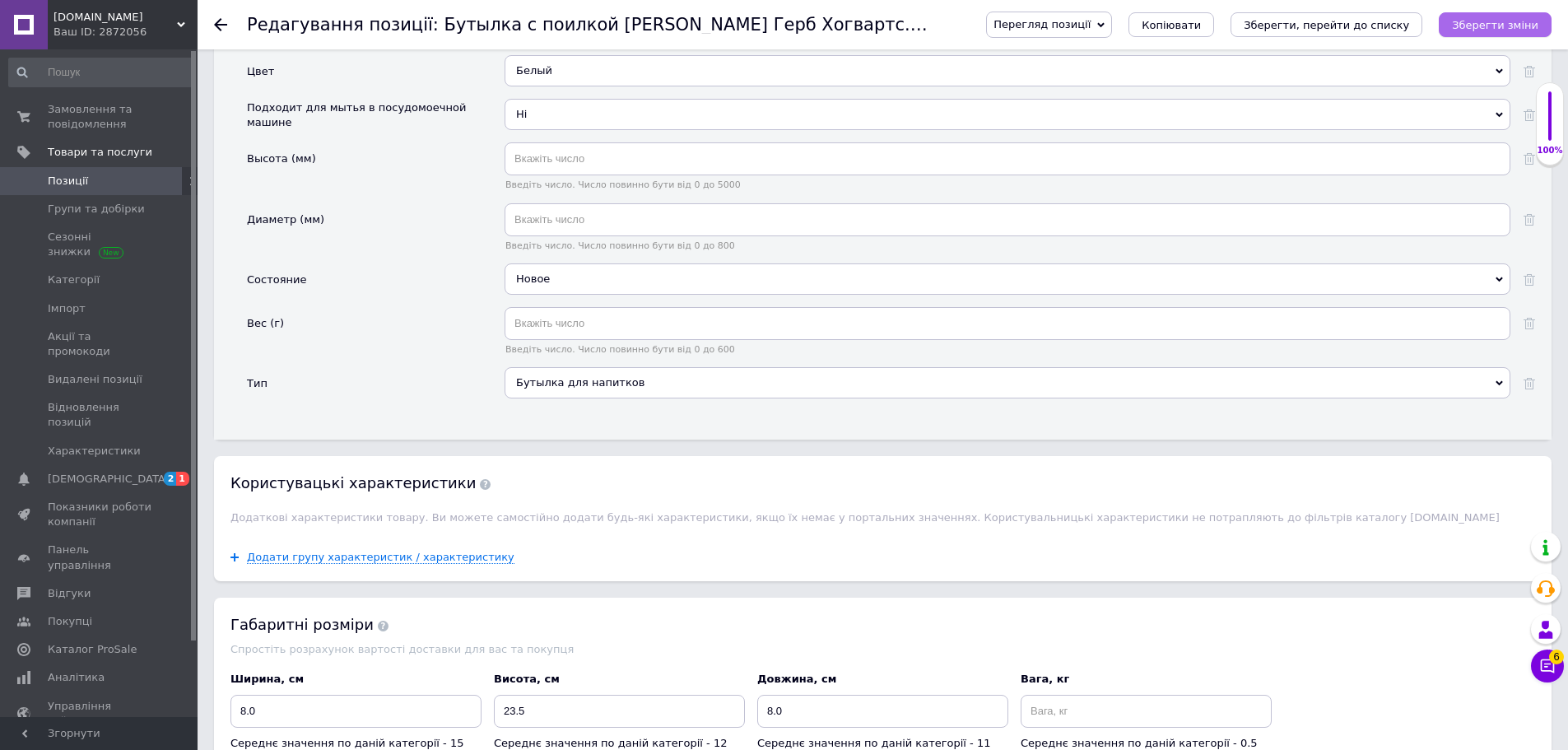
click at [1472, 27] on icon "Зберегти зміни" at bounding box center [1495, 25] width 86 height 12
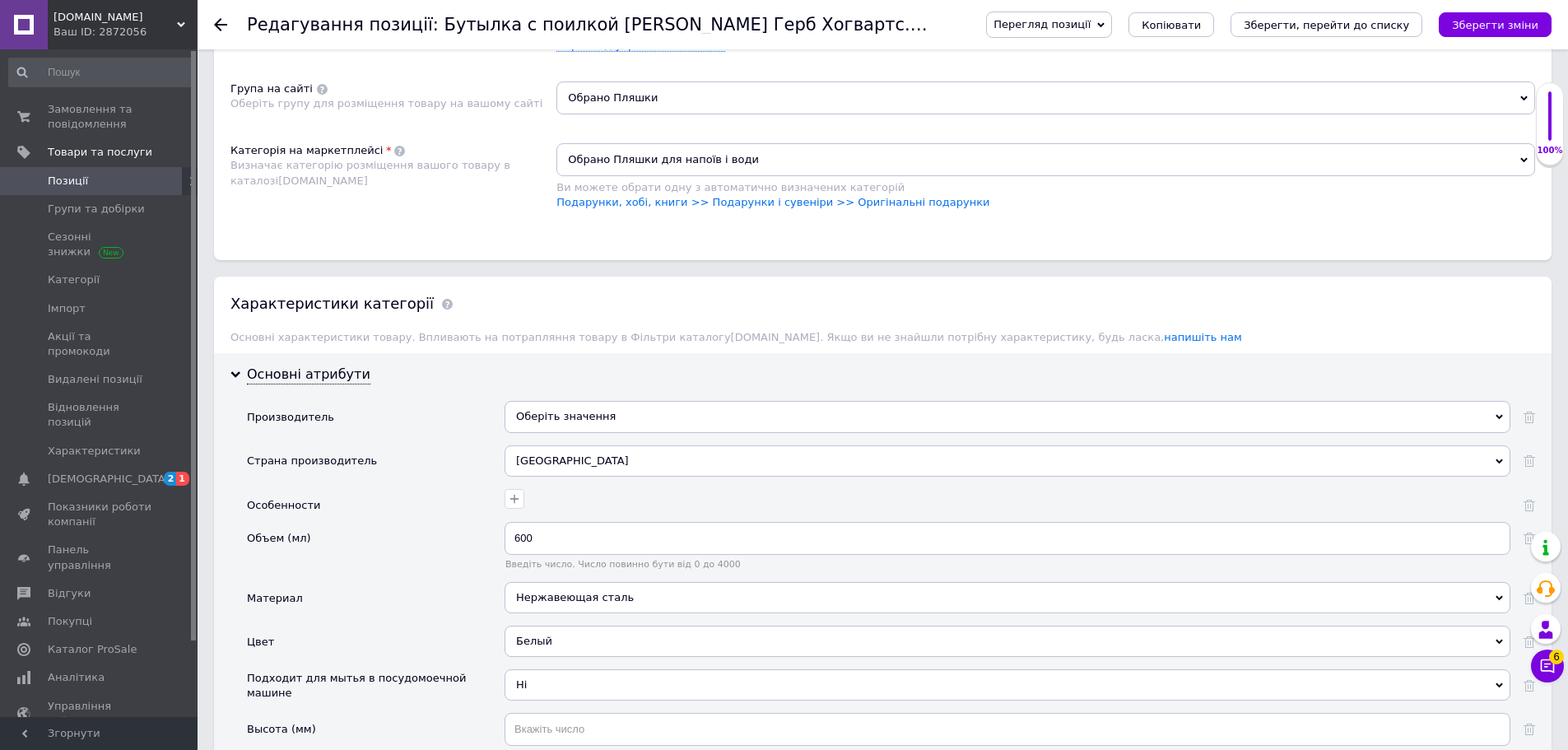
scroll to position [1070, 0]
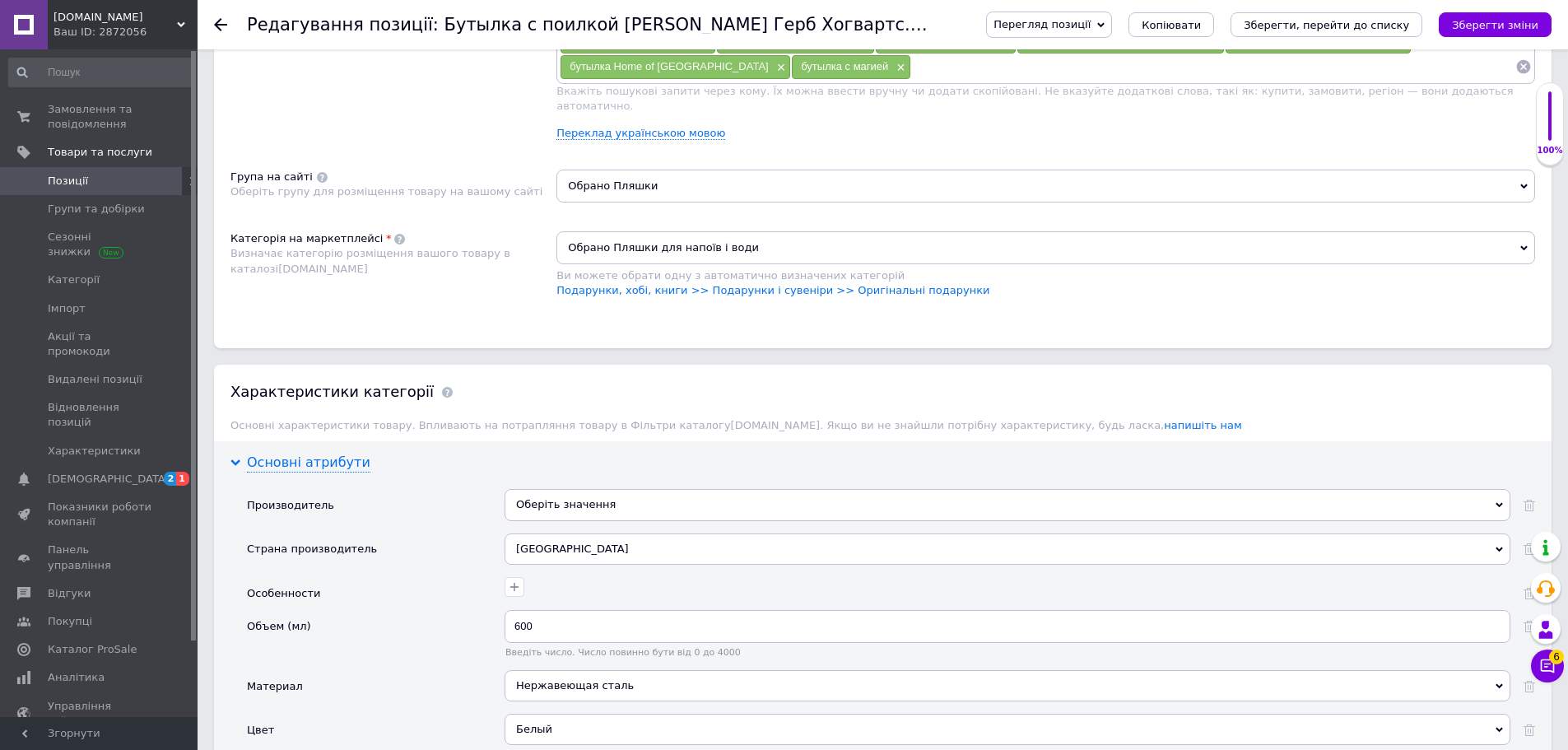
click at [273, 453] on div "Основні атрибути" at bounding box center [308, 463] width 124 height 19
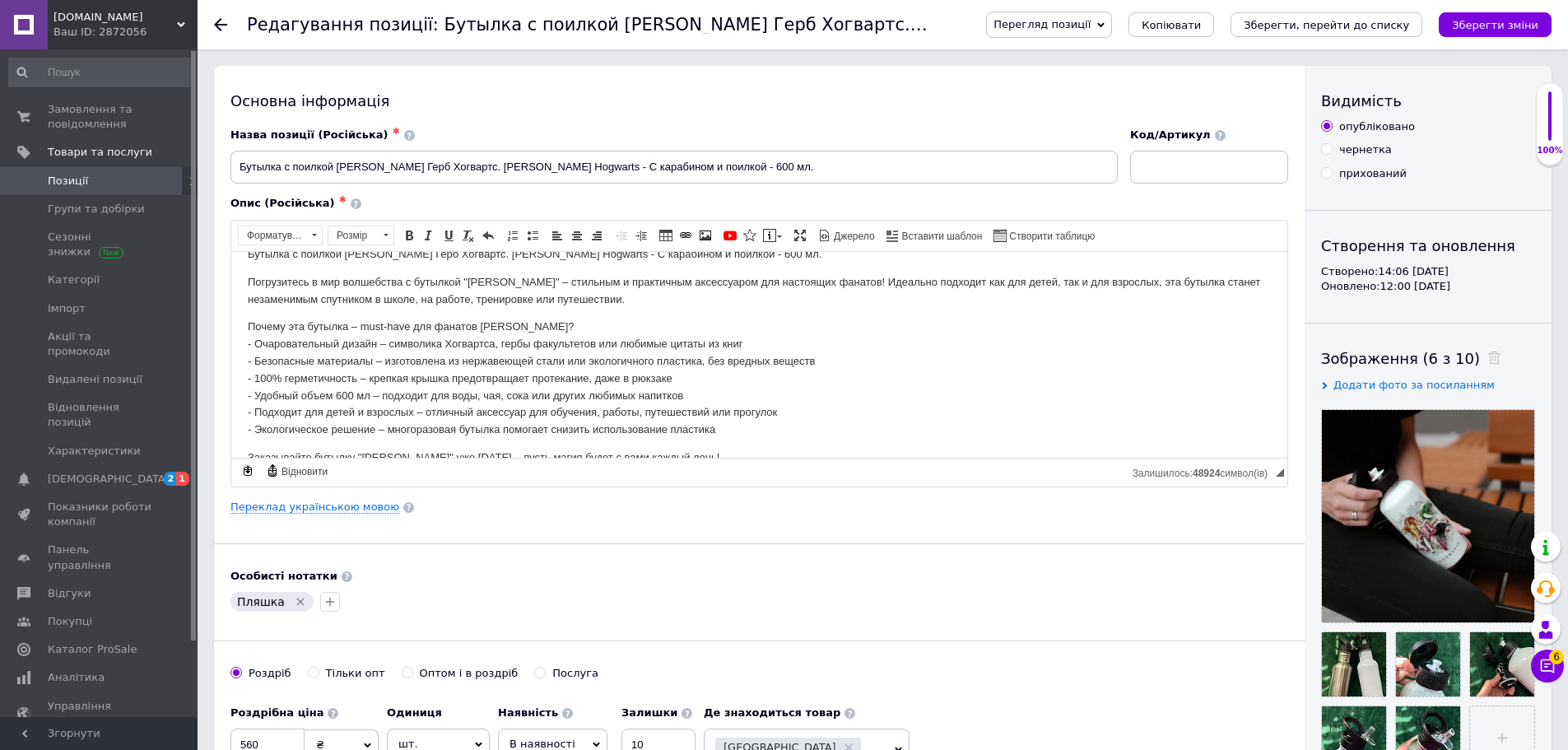
scroll to position [0, 0]
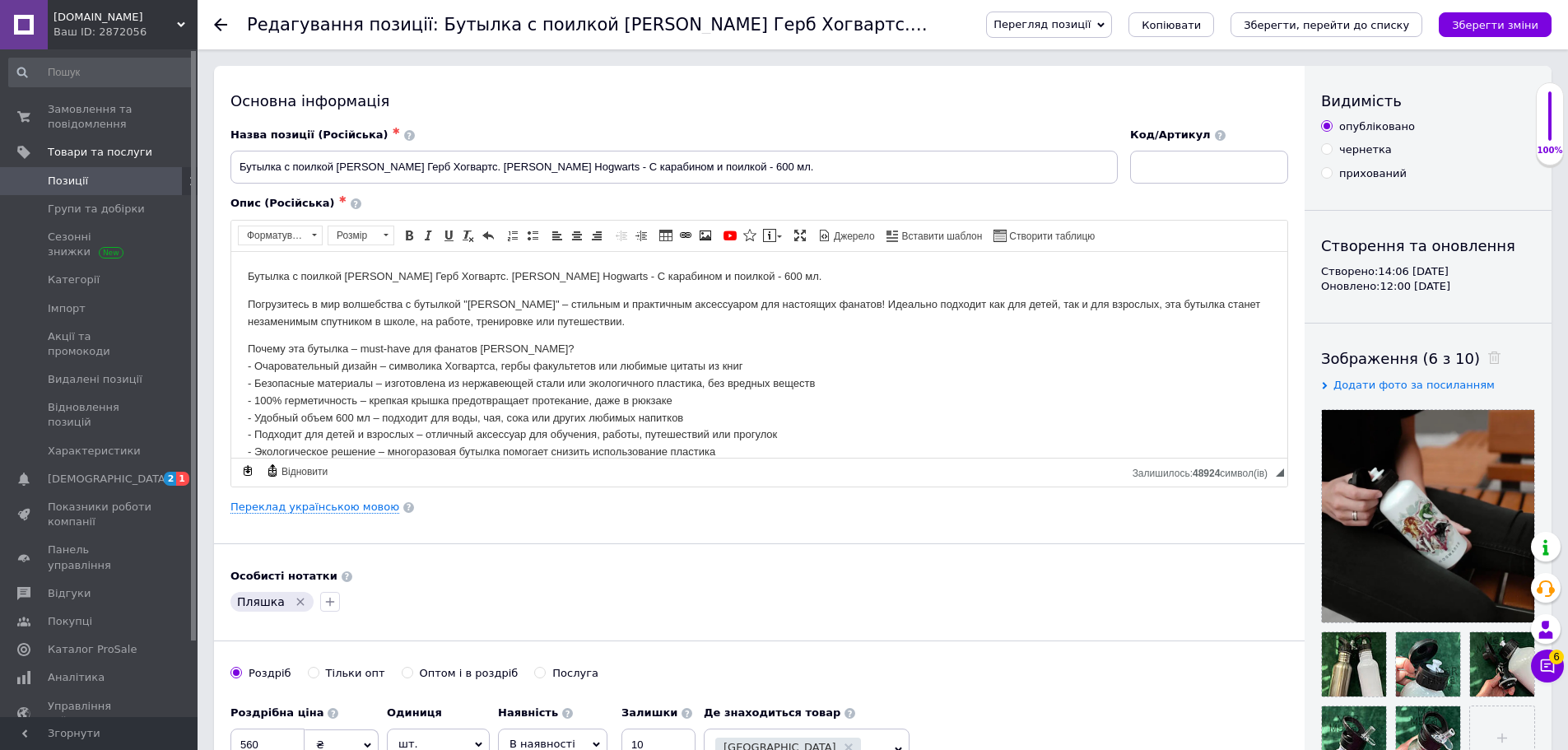
click at [609, 94] on div "Основна інформація" at bounding box center [760, 101] width 1057 height 20
click at [593, 101] on div "Основна інформація" at bounding box center [760, 101] width 1057 height 20
click at [289, 108] on div "Основна інформація" at bounding box center [760, 101] width 1057 height 20
click at [276, 106] on div "Основна інформація" at bounding box center [760, 101] width 1057 height 20
checkbox input "true"
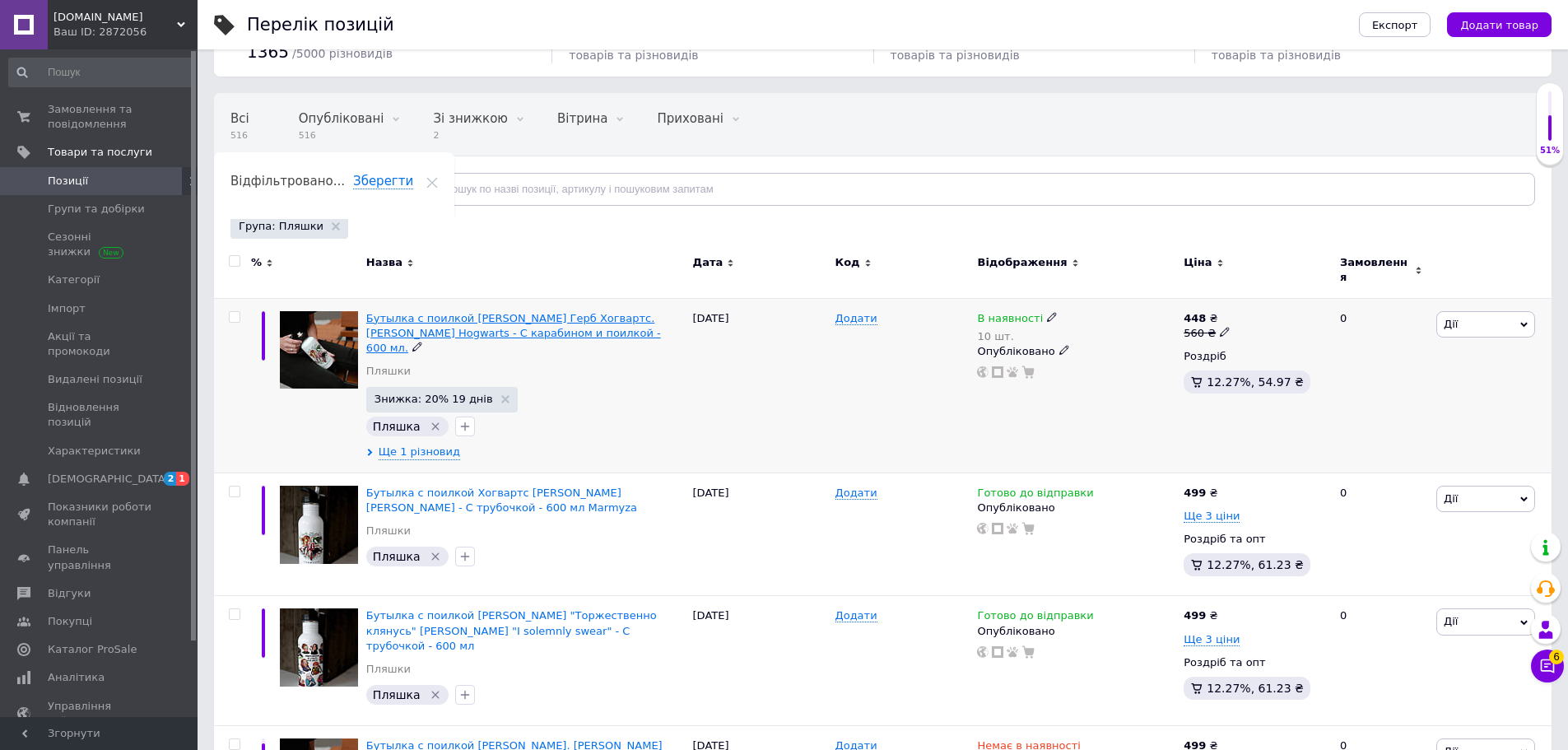
scroll to position [165, 0]
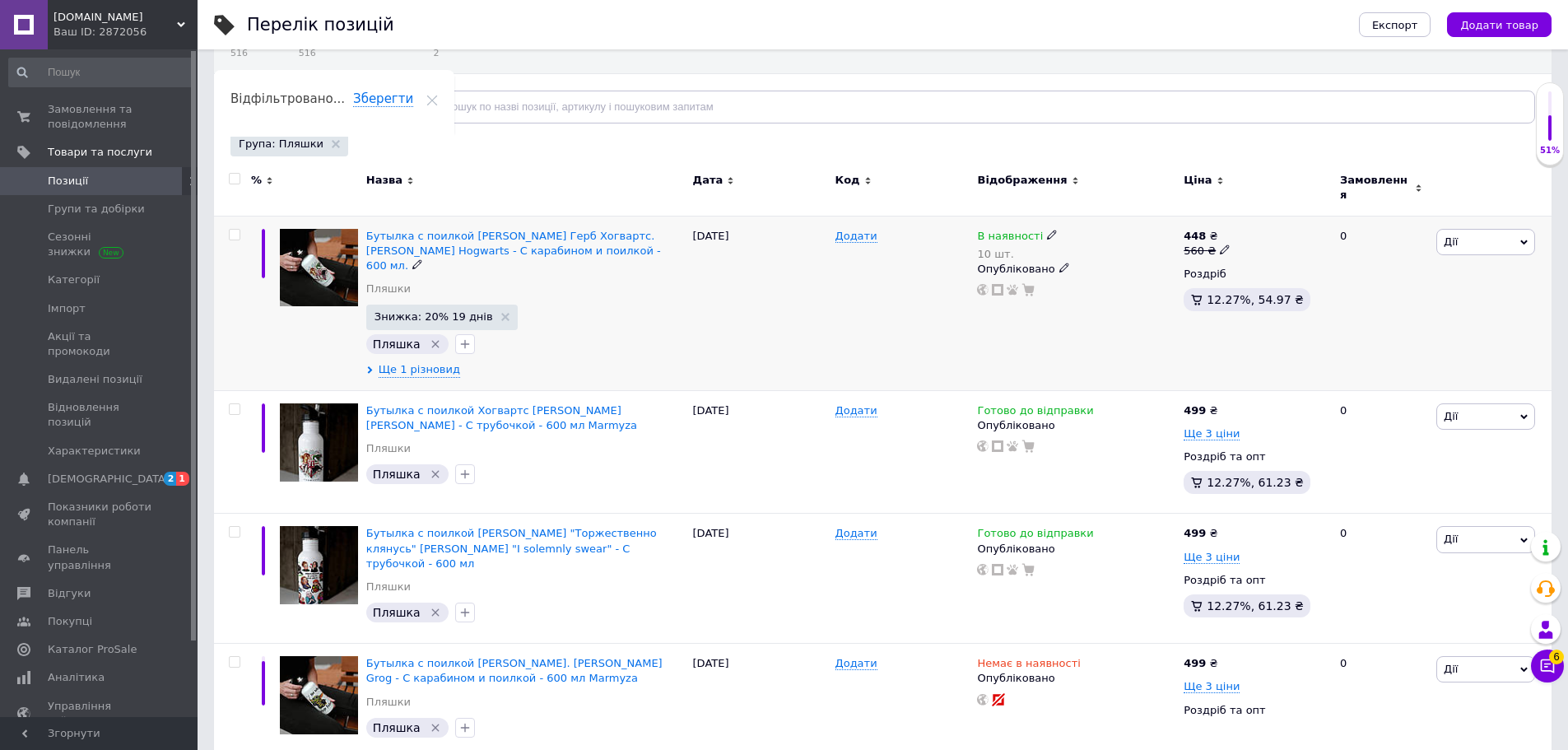
click at [676, 270] on div "Бутылка с поилкой [PERSON_NAME] Герб Хогвартс. [PERSON_NAME] Hogwarts - С караб…" at bounding box center [525, 267] width 319 height 77
click at [544, 239] on span "Бутылка с поилкой [PERSON_NAME] Герб Хогвартс. [PERSON_NAME] Hogwarts - С караб…" at bounding box center [513, 251] width 295 height 42
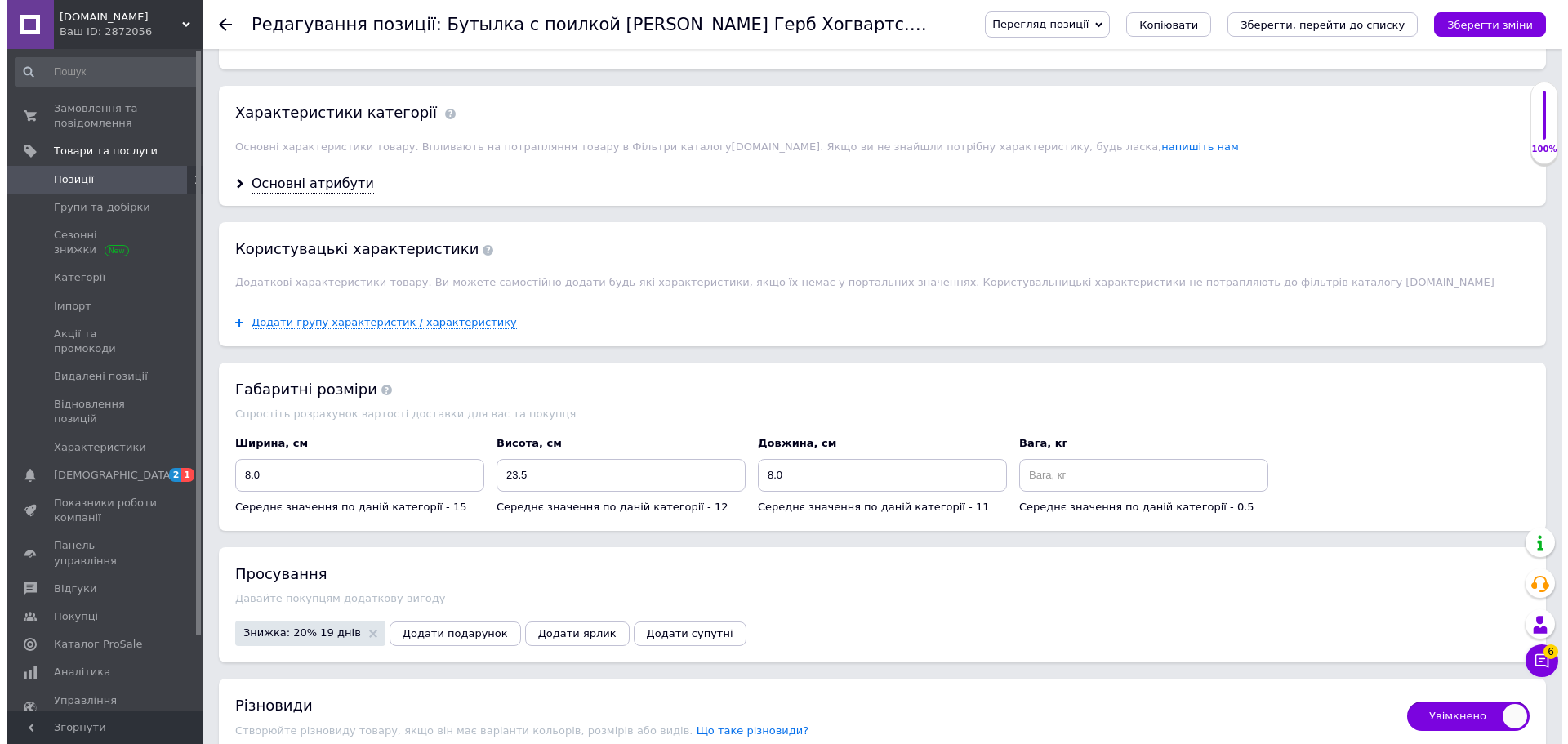
scroll to position [1388, 0]
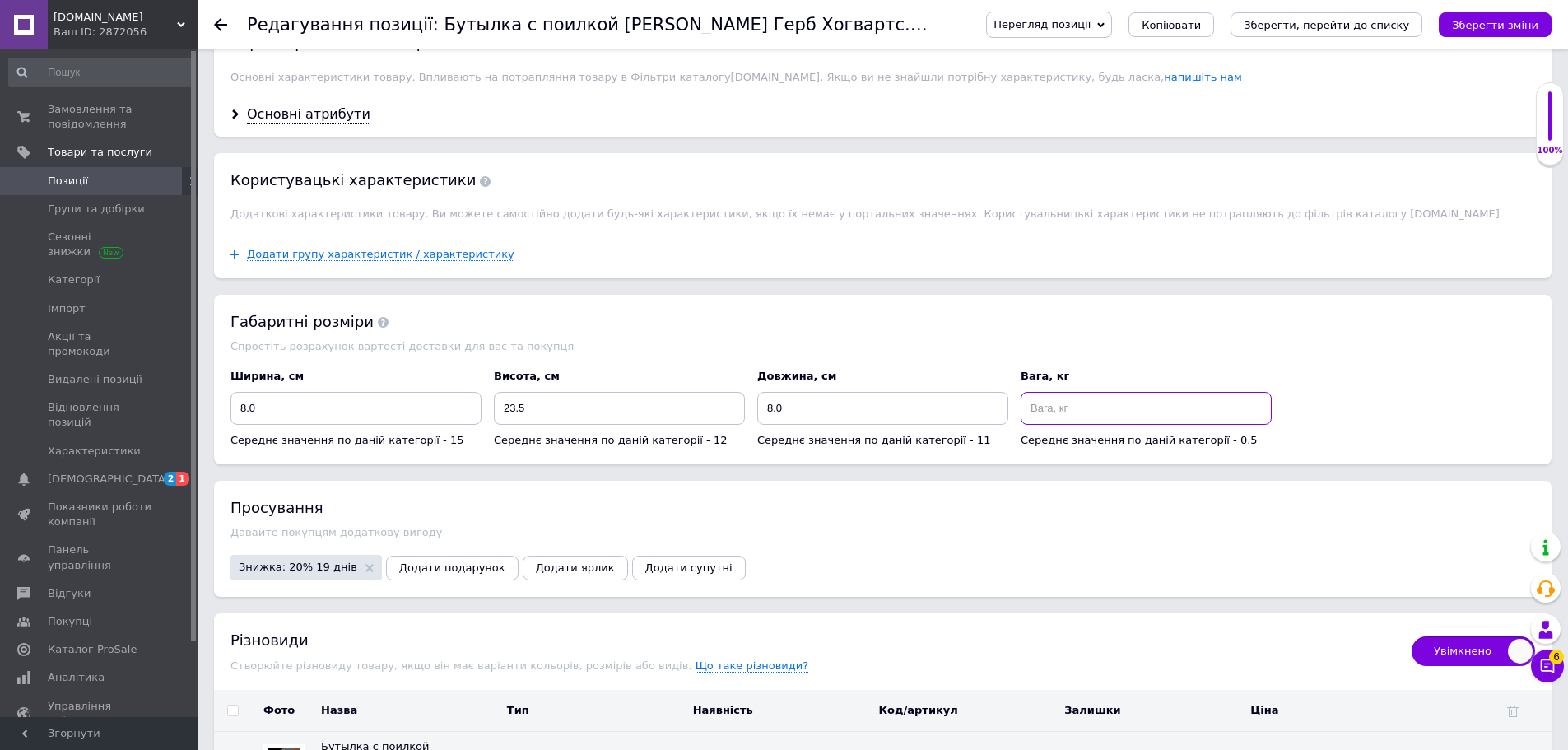
click at [1102, 405] on input at bounding box center [1146, 408] width 251 height 33
checkbox input "true"
type input "0"
checkbox input "true"
type input "03"
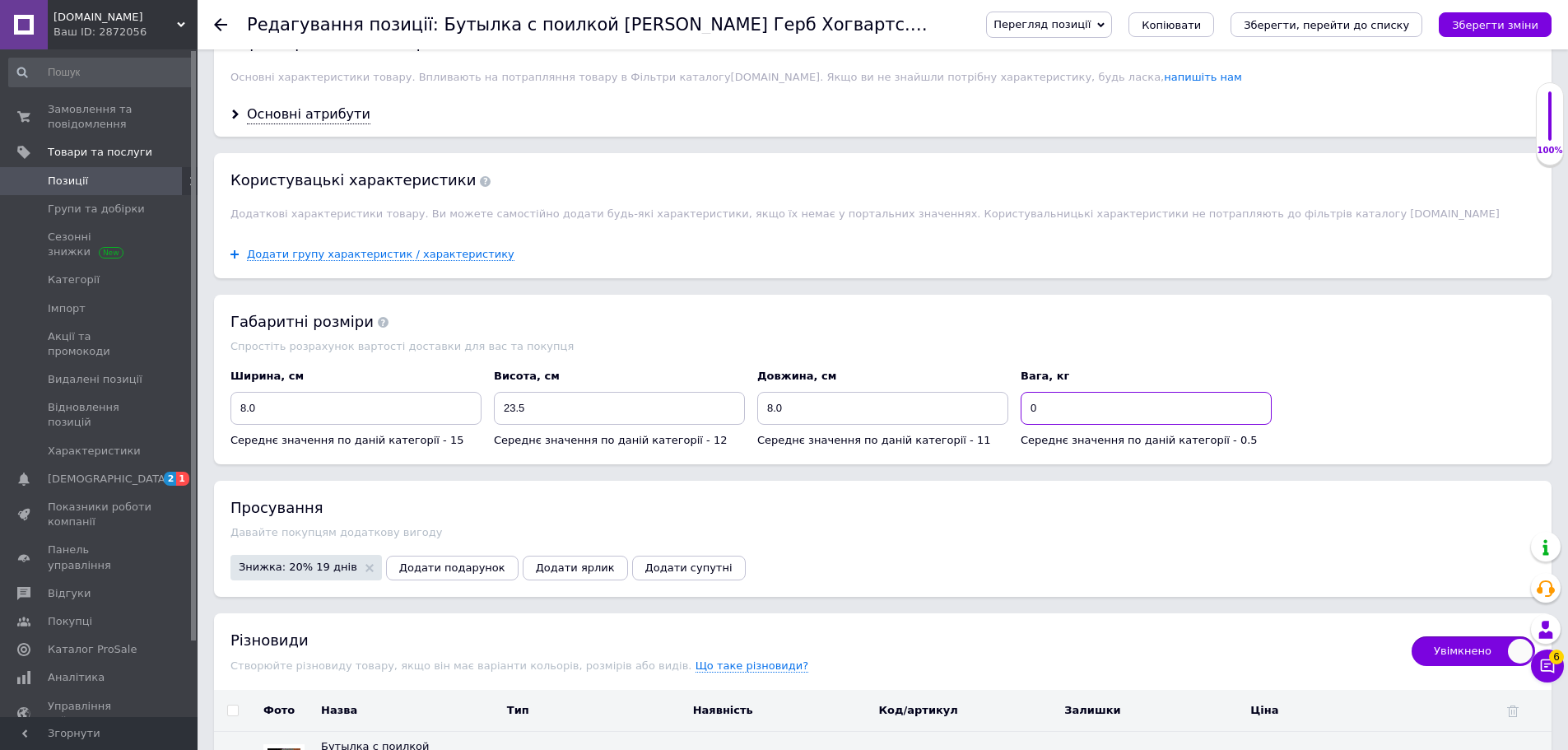
checkbox input "true"
type input "0"
checkbox input "true"
type input "0."
checkbox input "true"
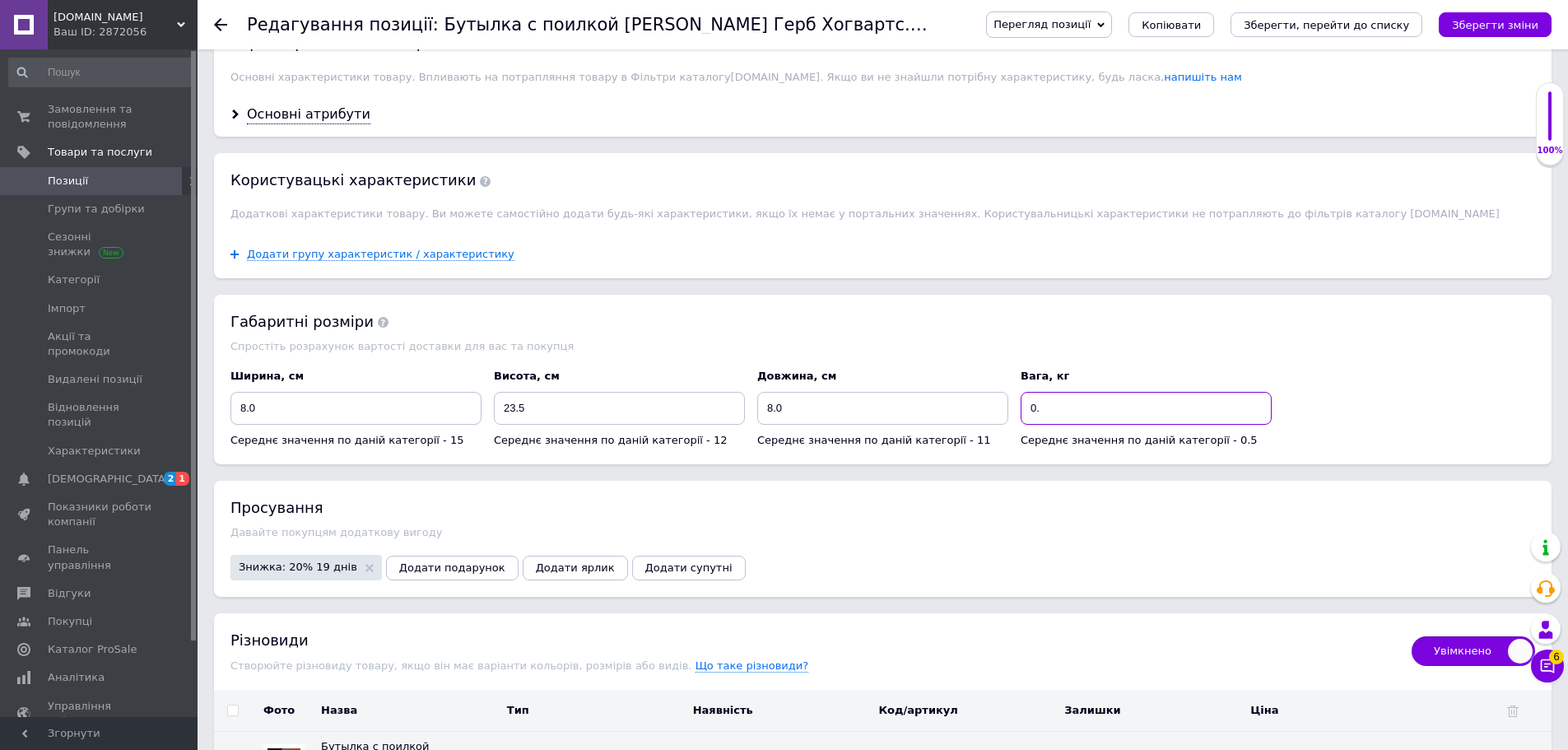
type input "0.3"
checkbox input "true"
type input "0.3"
click at [1481, 33] on button "Зберегти зміни" at bounding box center [1495, 25] width 113 height 25
click at [458, 564] on button "Додати подарунок" at bounding box center [452, 568] width 132 height 25
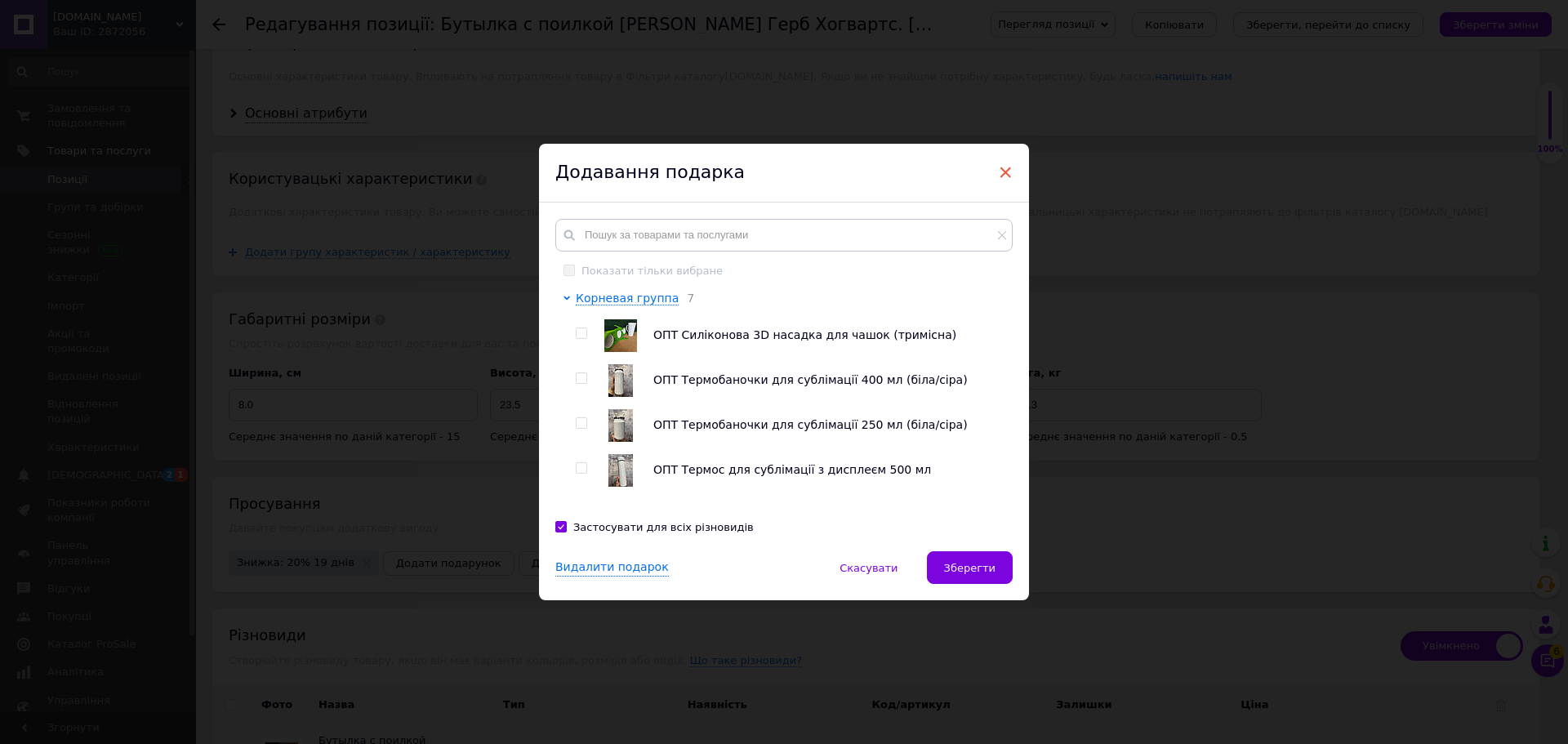
click at [1006, 171] on span "×" at bounding box center [1004, 172] width 14 height 28
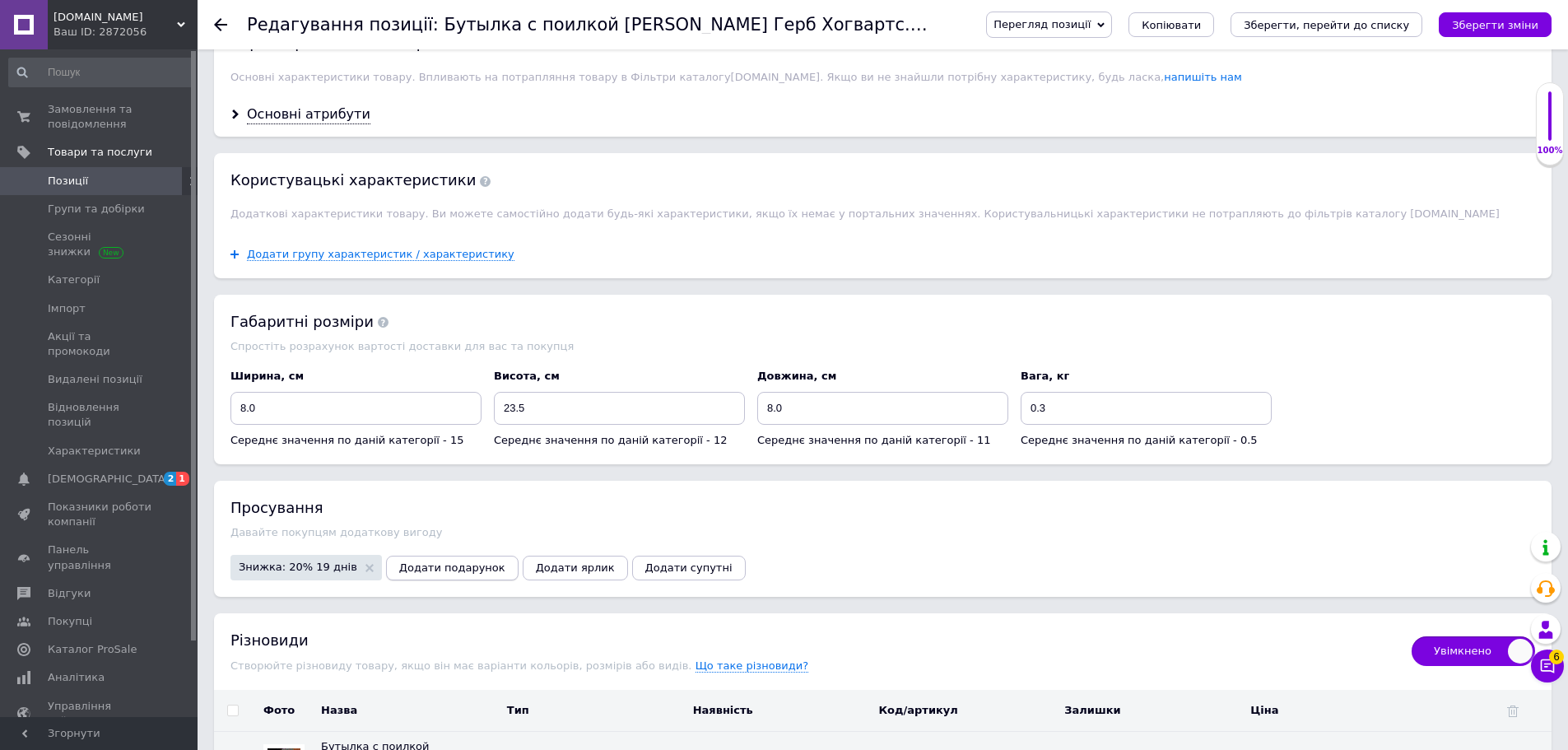
click at [443, 556] on button "Додати подарунок" at bounding box center [452, 568] width 132 height 25
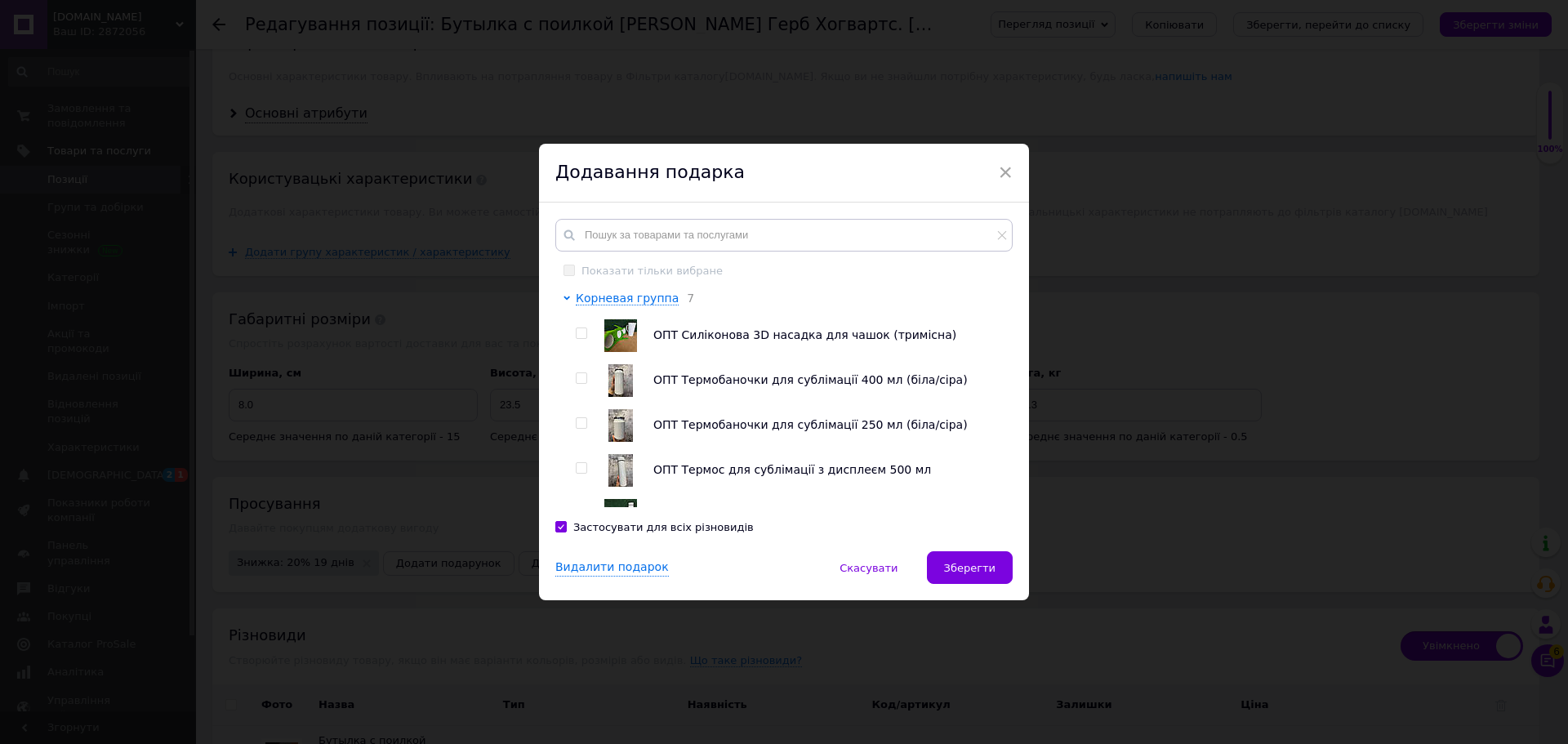
click at [1012, 172] on div "Додавання подарка" at bounding box center [784, 173] width 490 height 59
click at [1007, 170] on span "×" at bounding box center [1004, 172] width 14 height 28
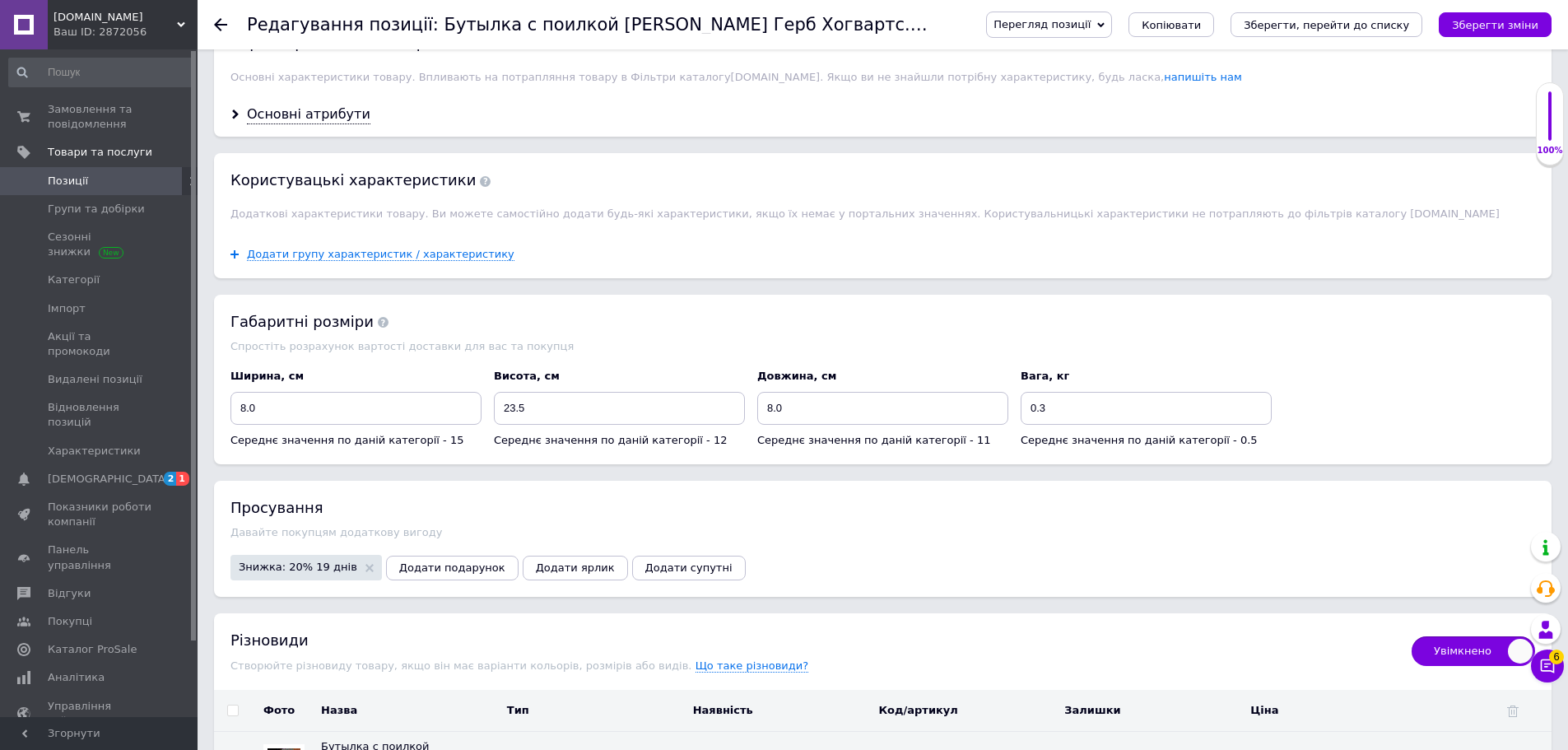
click at [530, 499] on div "Просування" at bounding box center [883, 507] width 1305 height 20
click at [641, 556] on button "Додати супутні" at bounding box center [689, 568] width 114 height 25
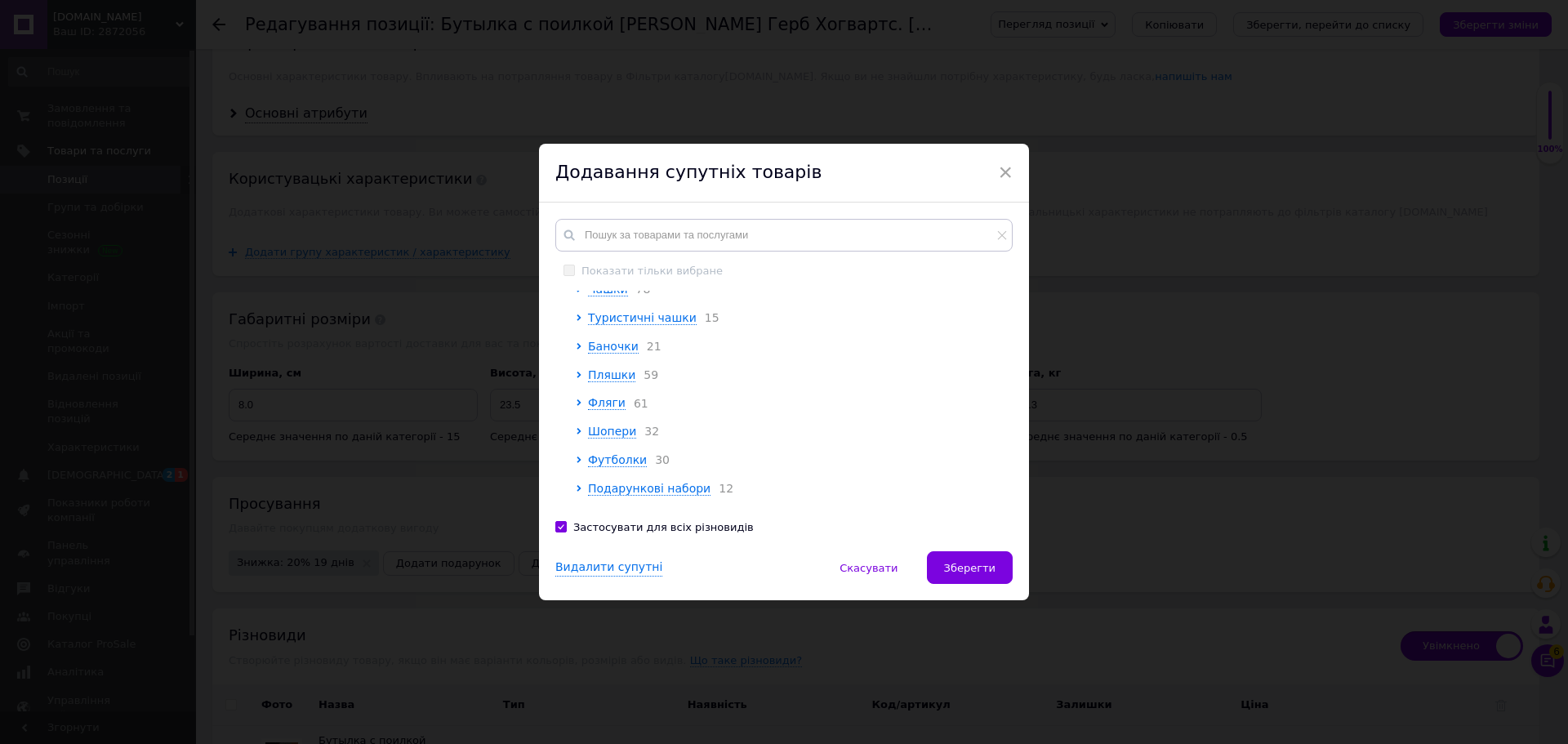
scroll to position [327, 0]
click at [606, 374] on span "Чашки" at bounding box center [608, 371] width 40 height 13
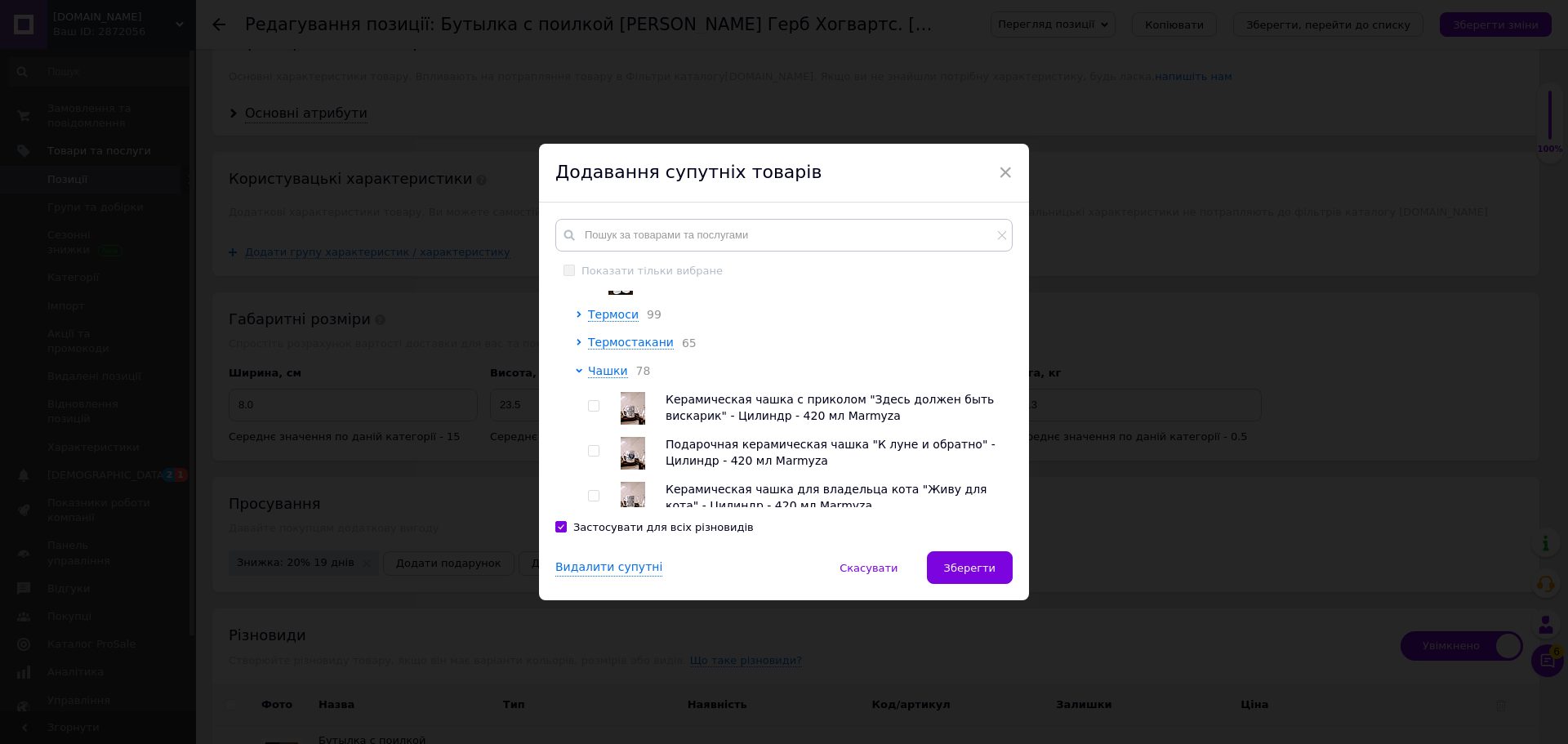
scroll to position [409, 0]
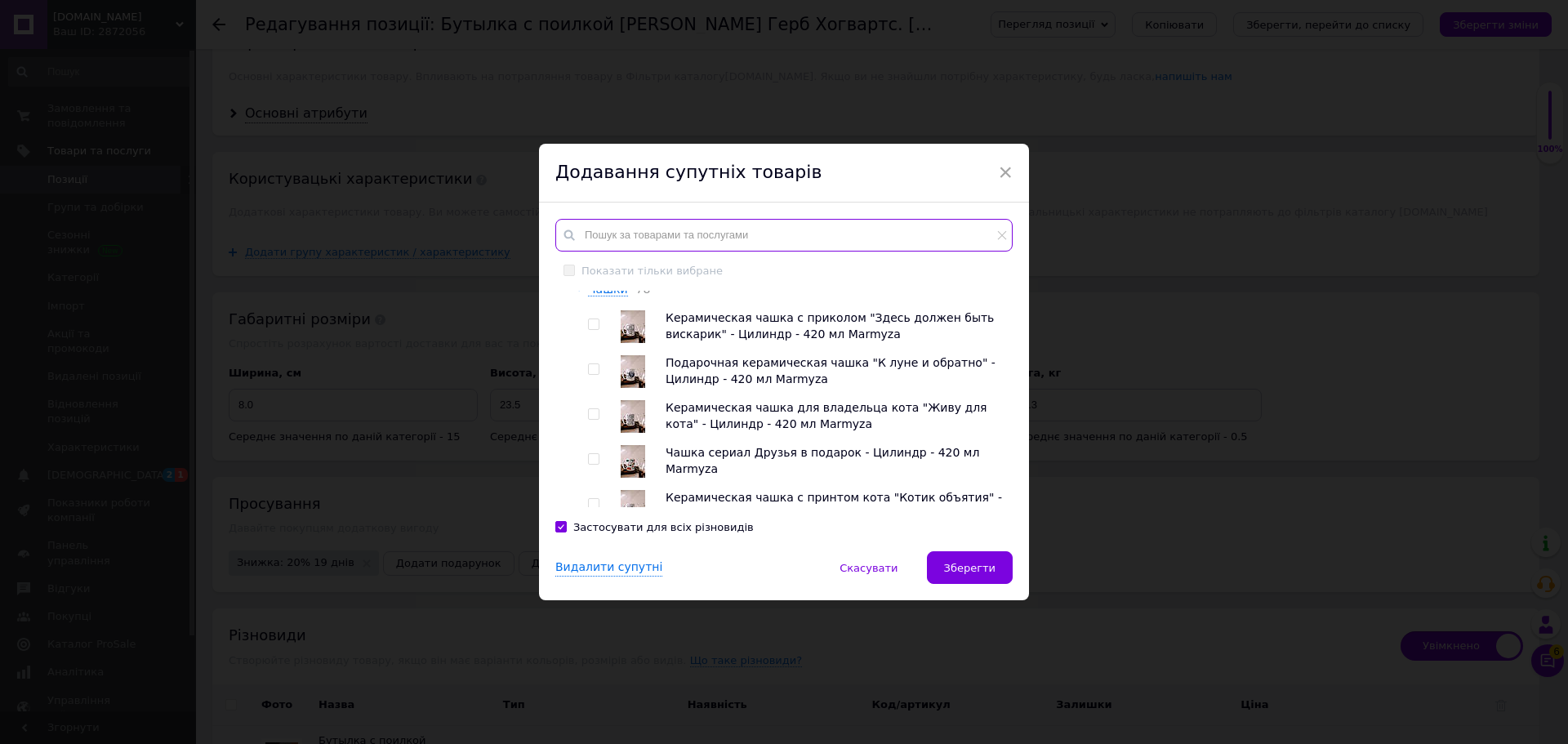
click at [695, 232] on input "text" at bounding box center [783, 235] width 457 height 32
checkbox input "true"
type input "г"
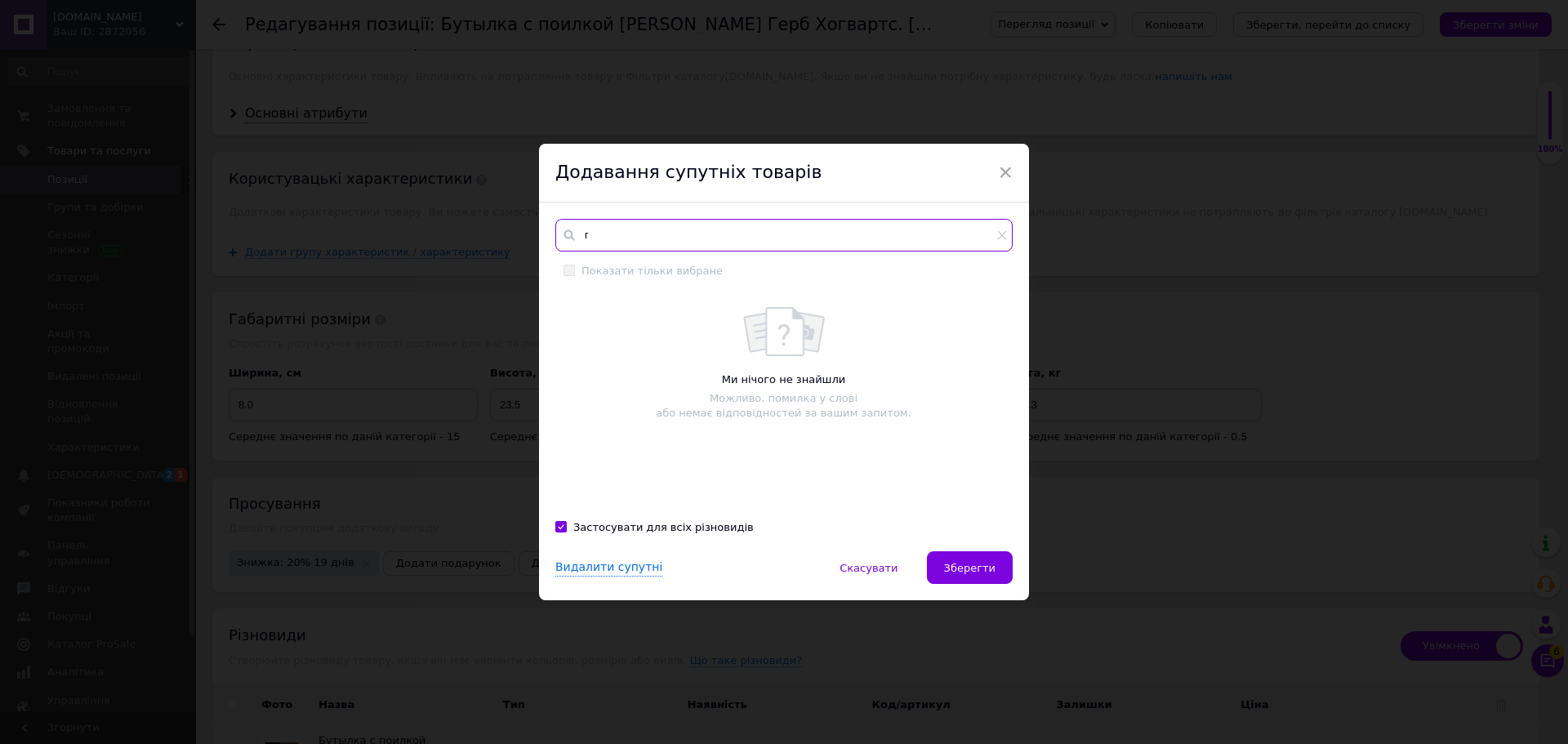
checkbox input "true"
type input "га"
checkbox input "true"
type input "гар"
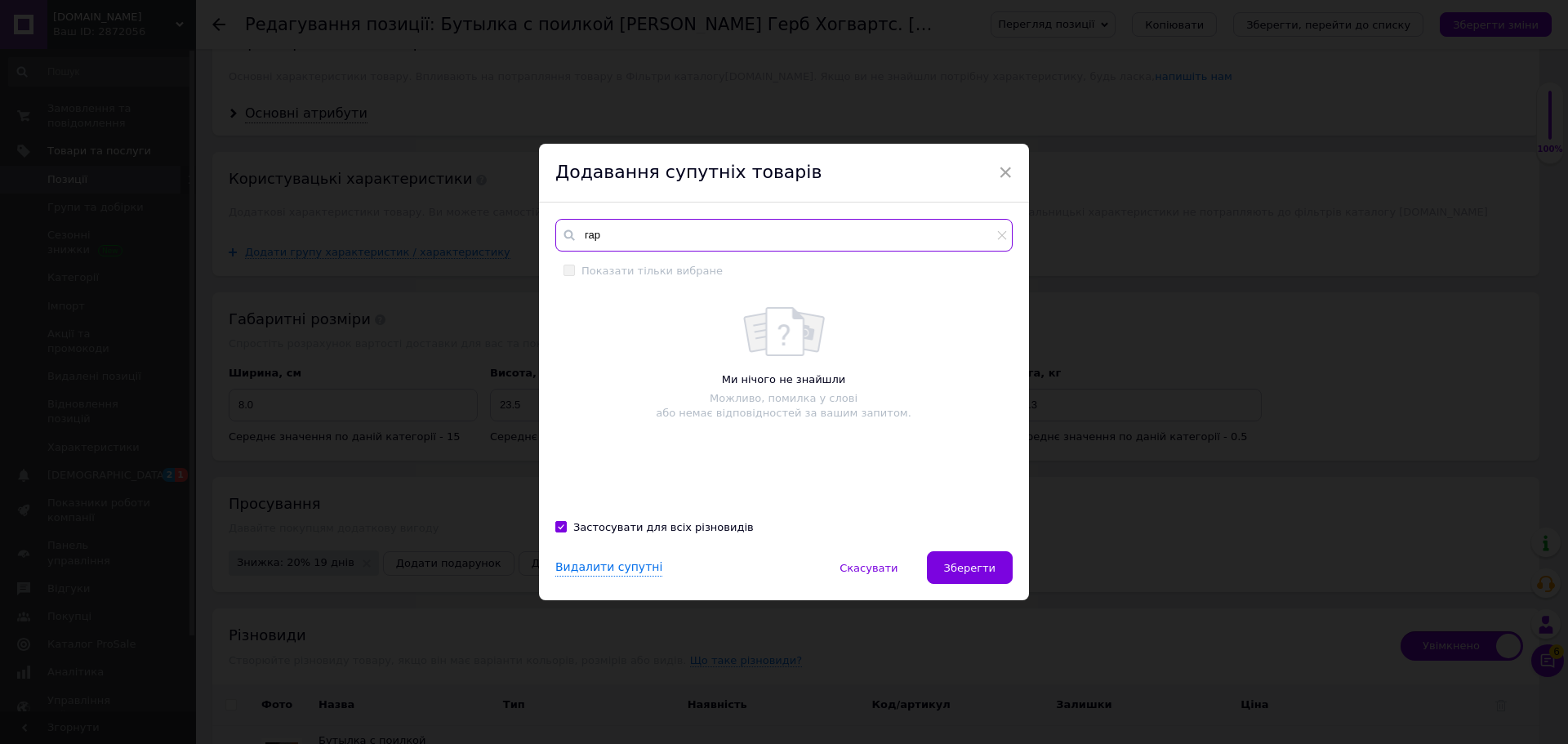
checkbox input "true"
type input "гарр"
checkbox input "true"
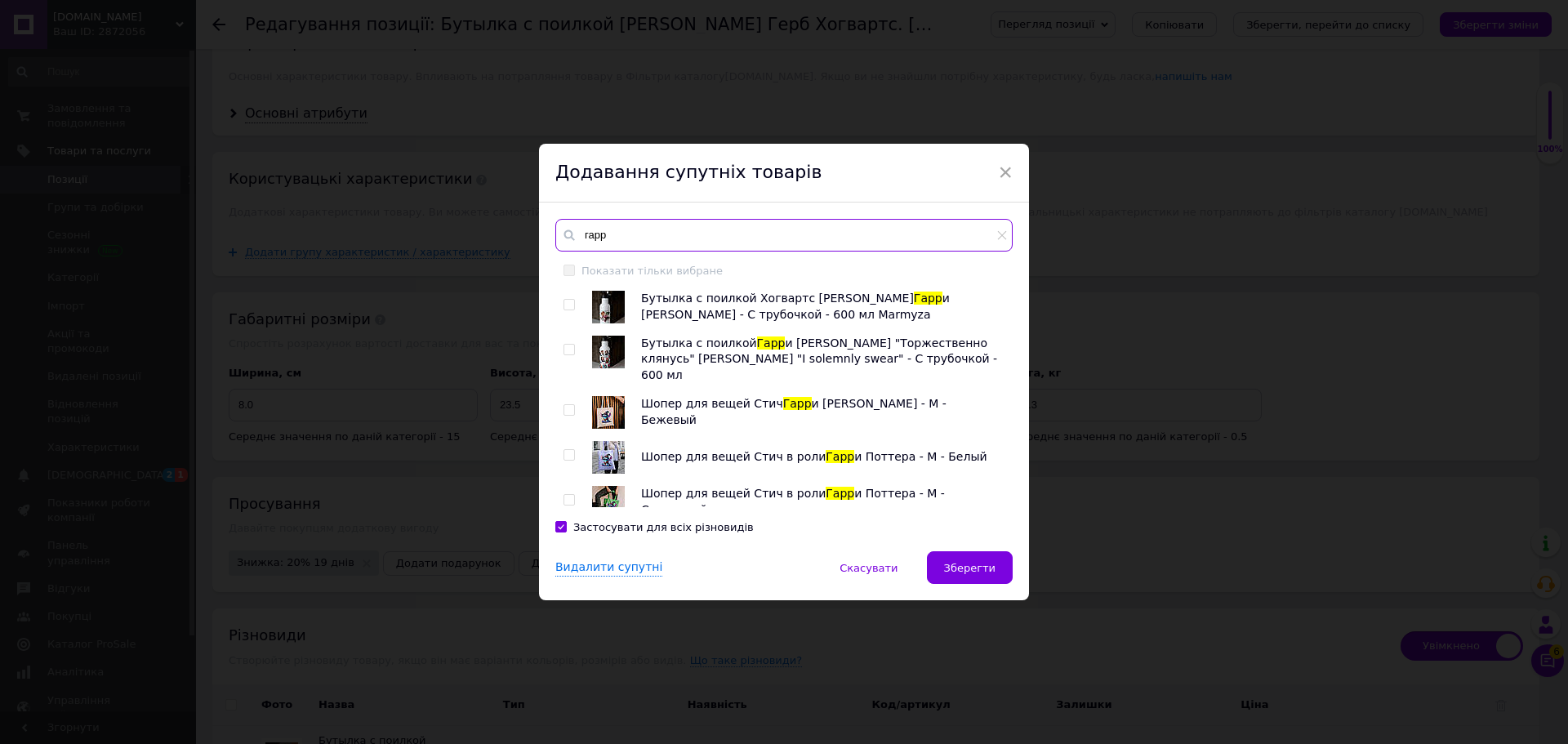
type input "гарр"
click at [564, 495] on input "checkbox" at bounding box center [568, 500] width 10 height 10
checkbox input "true"
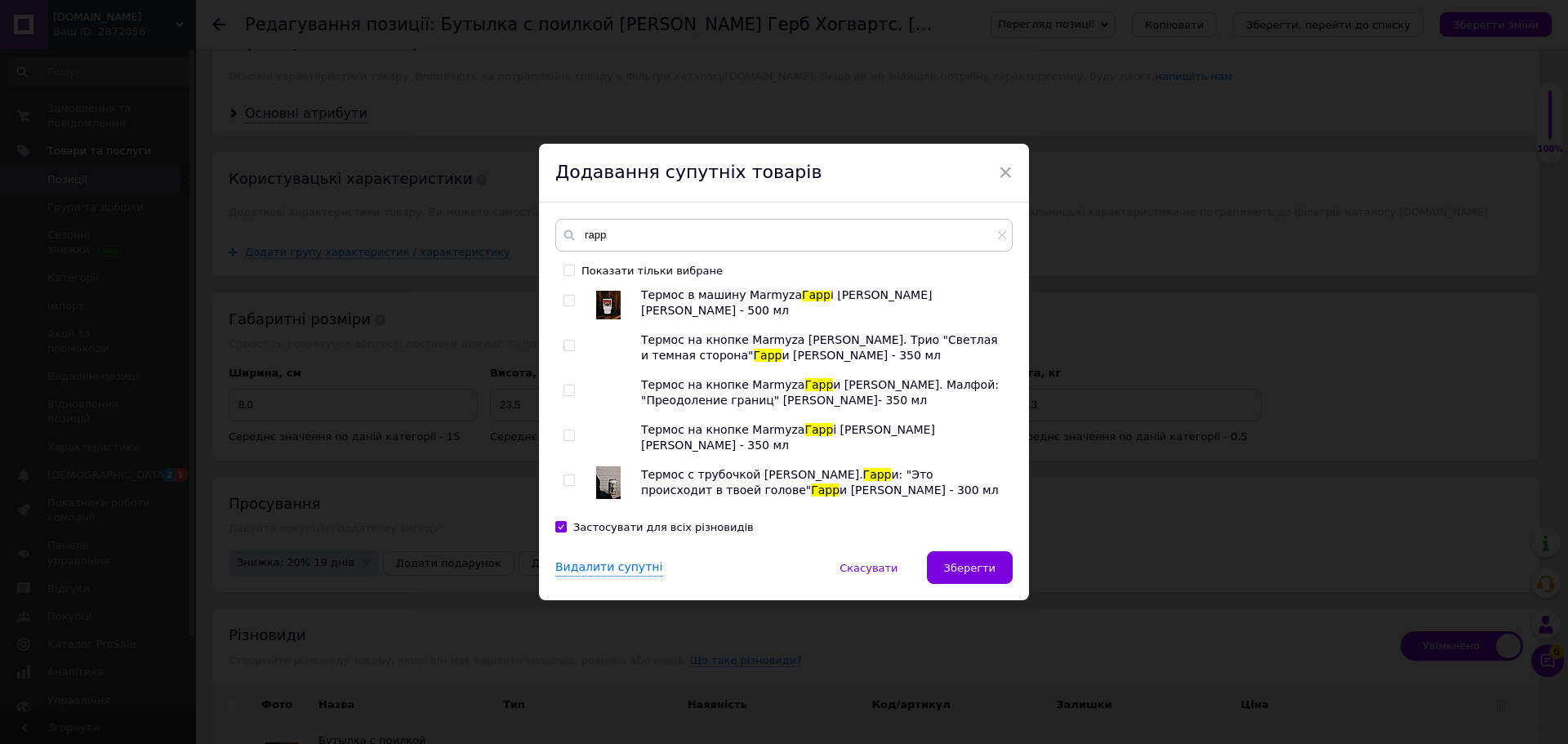
scroll to position [1878, 0]
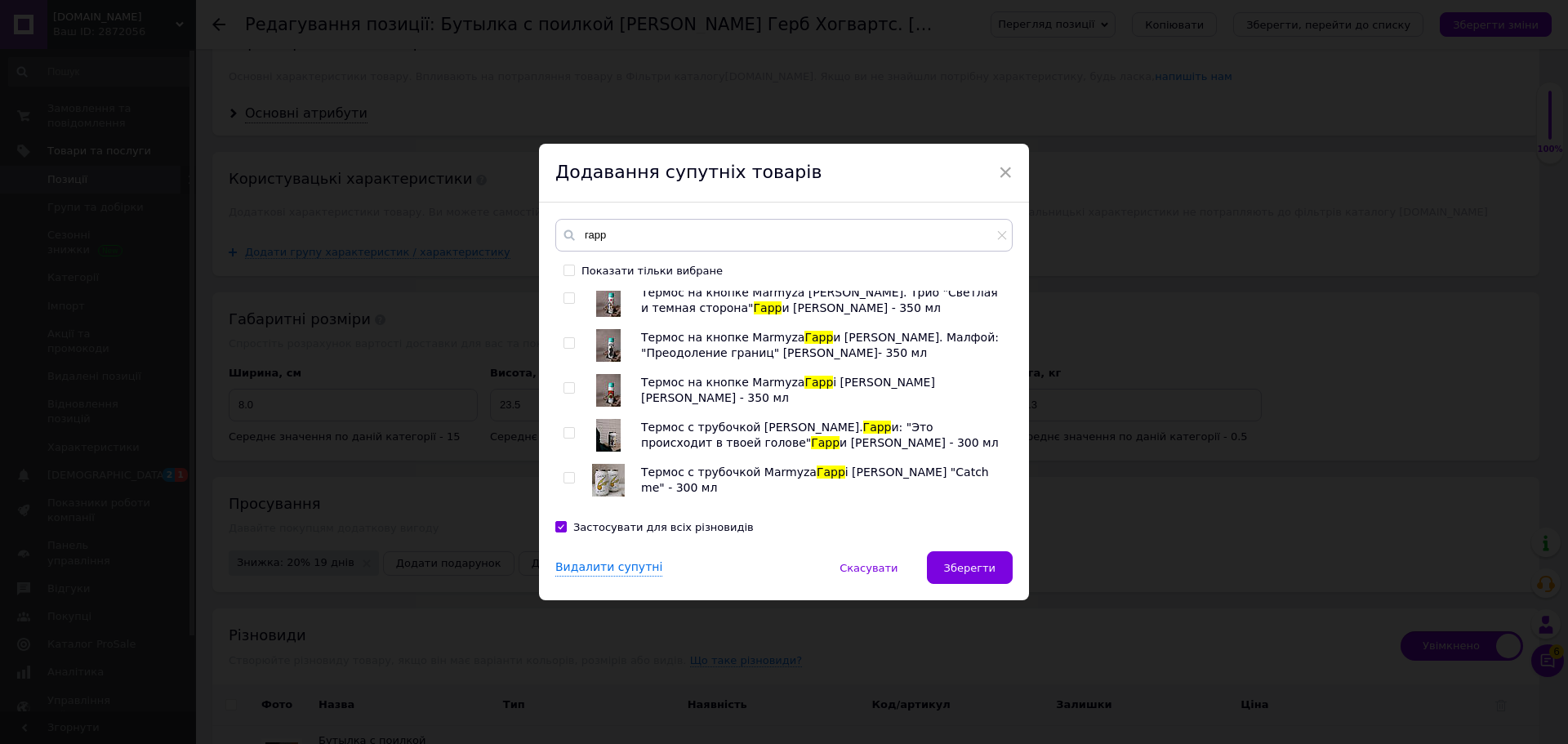
click at [566, 383] on input "checkbox" at bounding box center [568, 388] width 10 height 10
checkbox input "true"
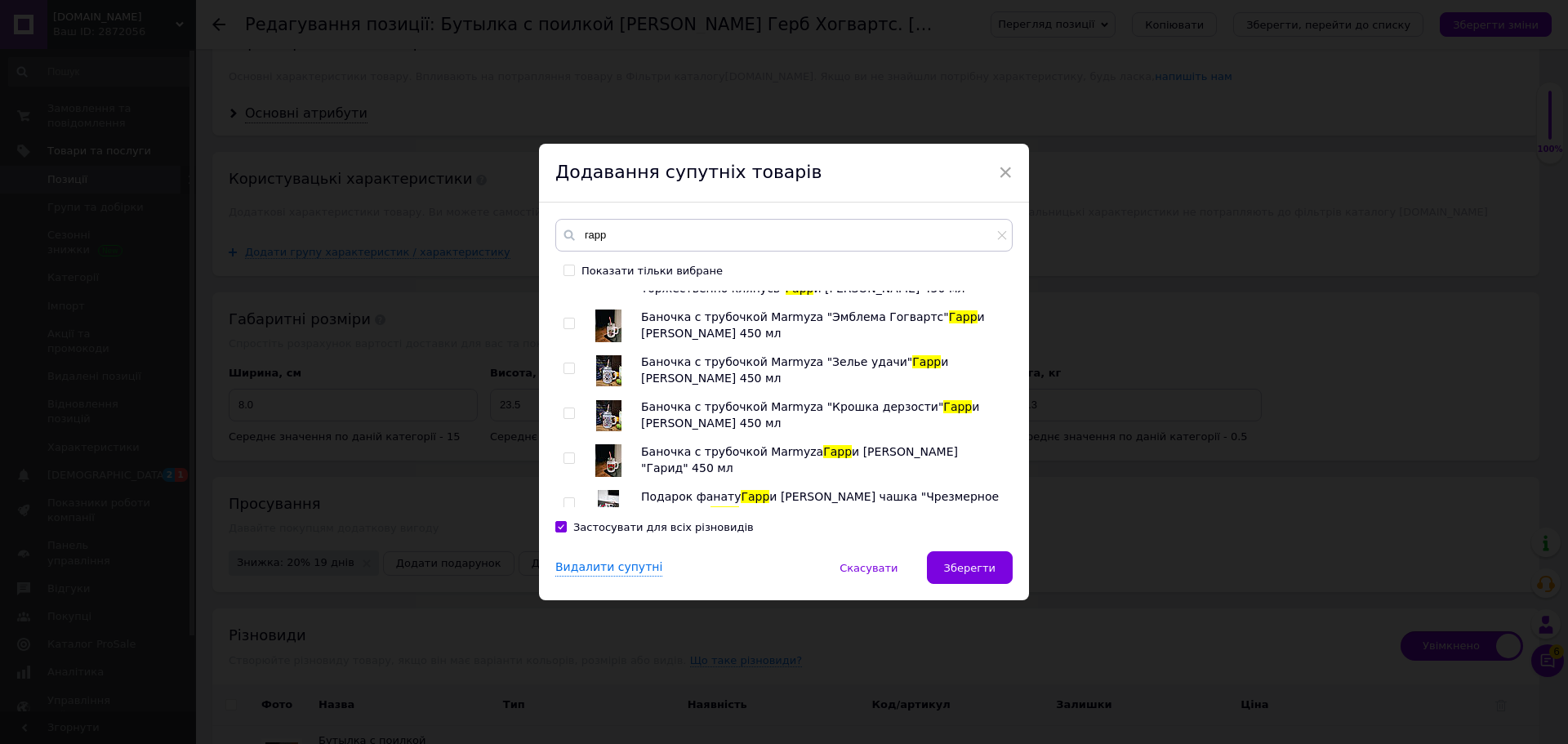
scroll to position [3673, 0]
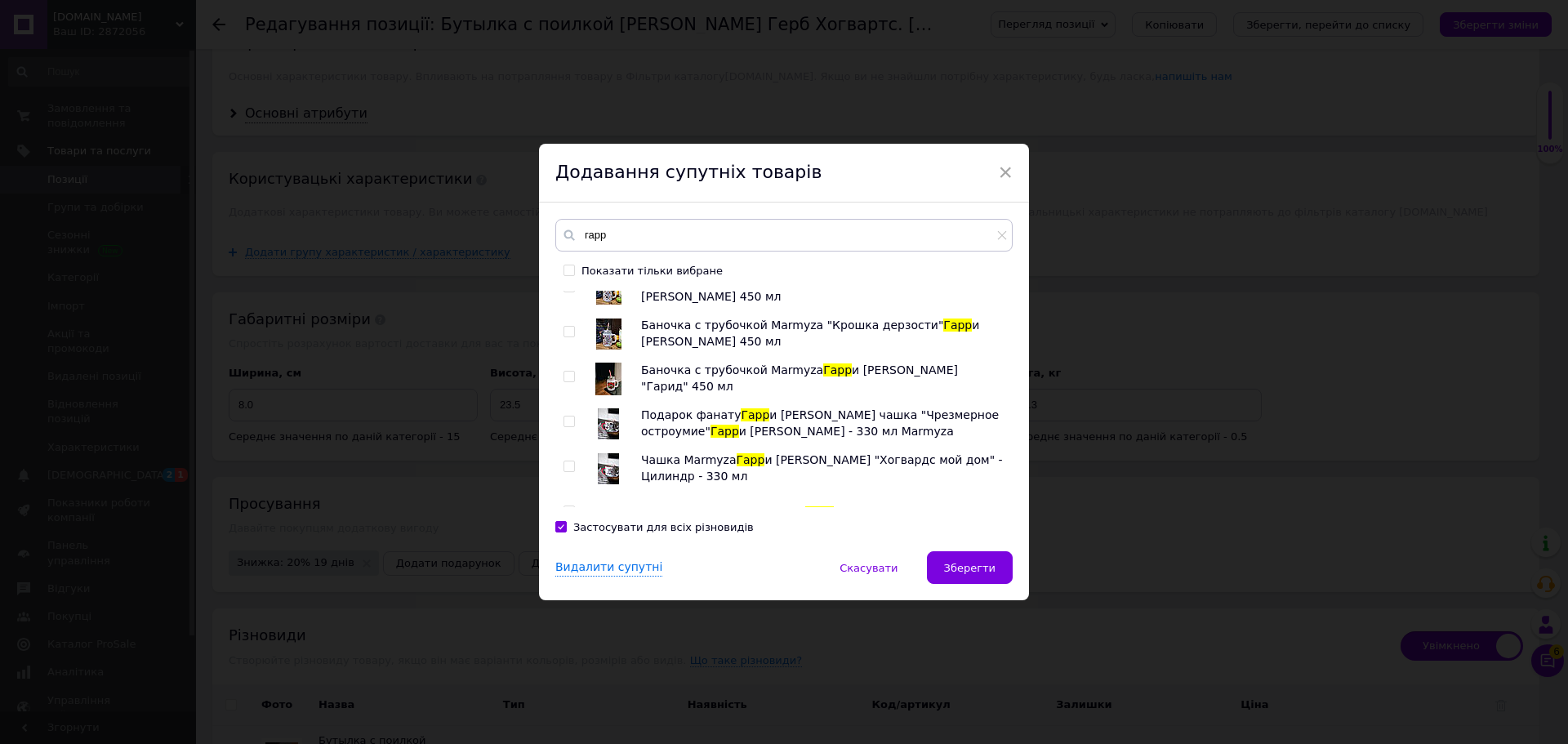
click at [566, 461] on input "checkbox" at bounding box center [568, 466] width 10 height 10
checkbox input "true"
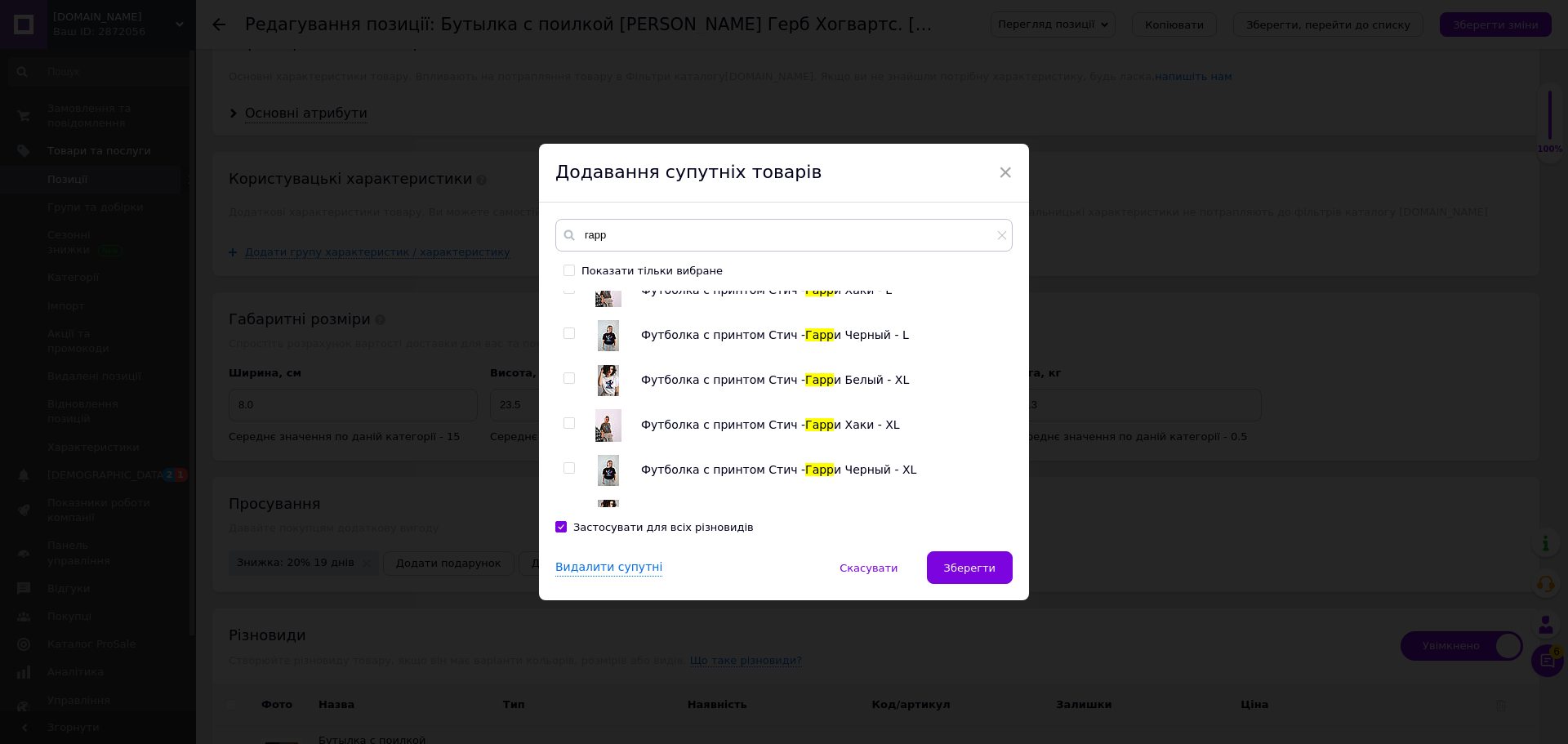
scroll to position [4262, 0]
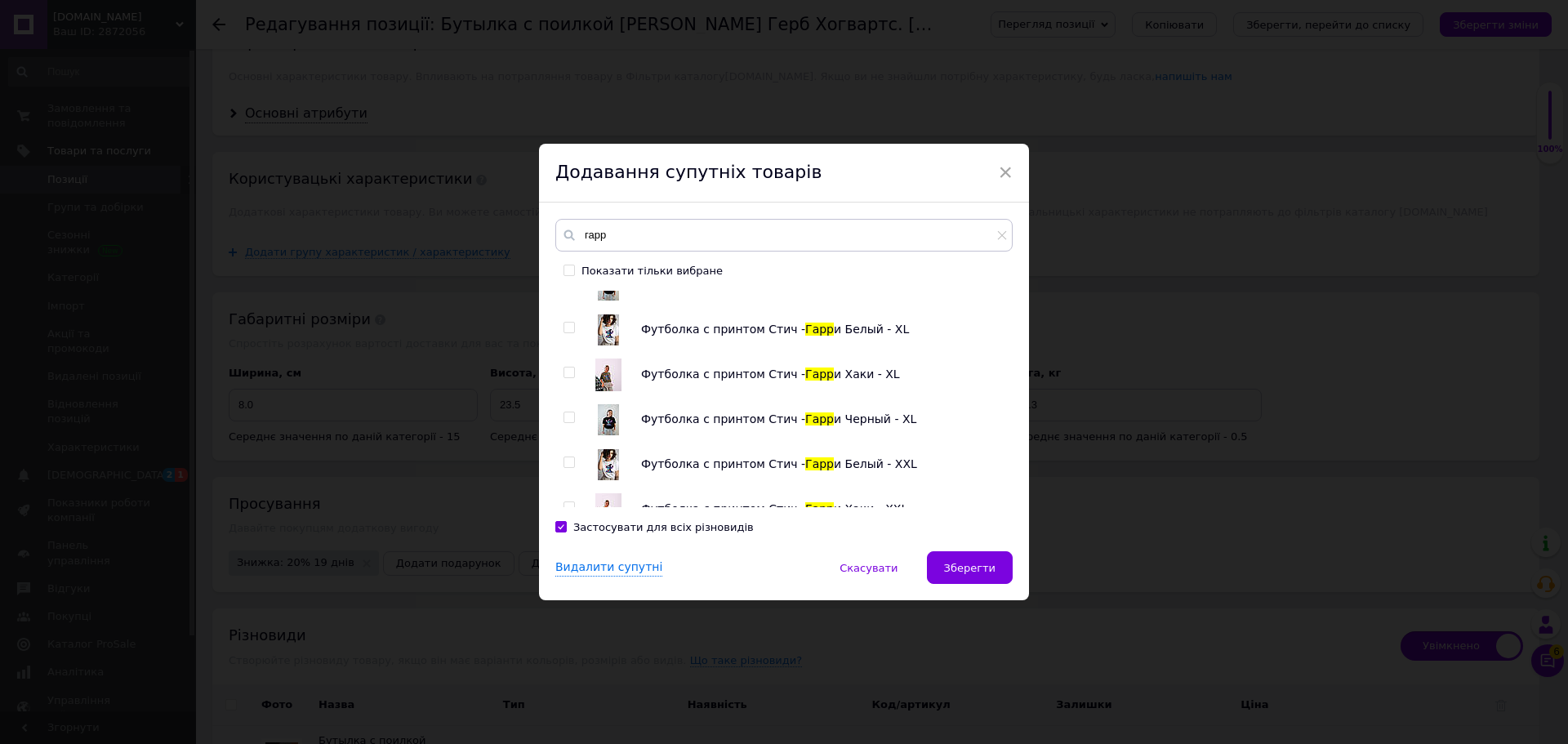
click at [565, 502] on input "checkbox" at bounding box center [568, 506] width 10 height 10
checkbox input "true"
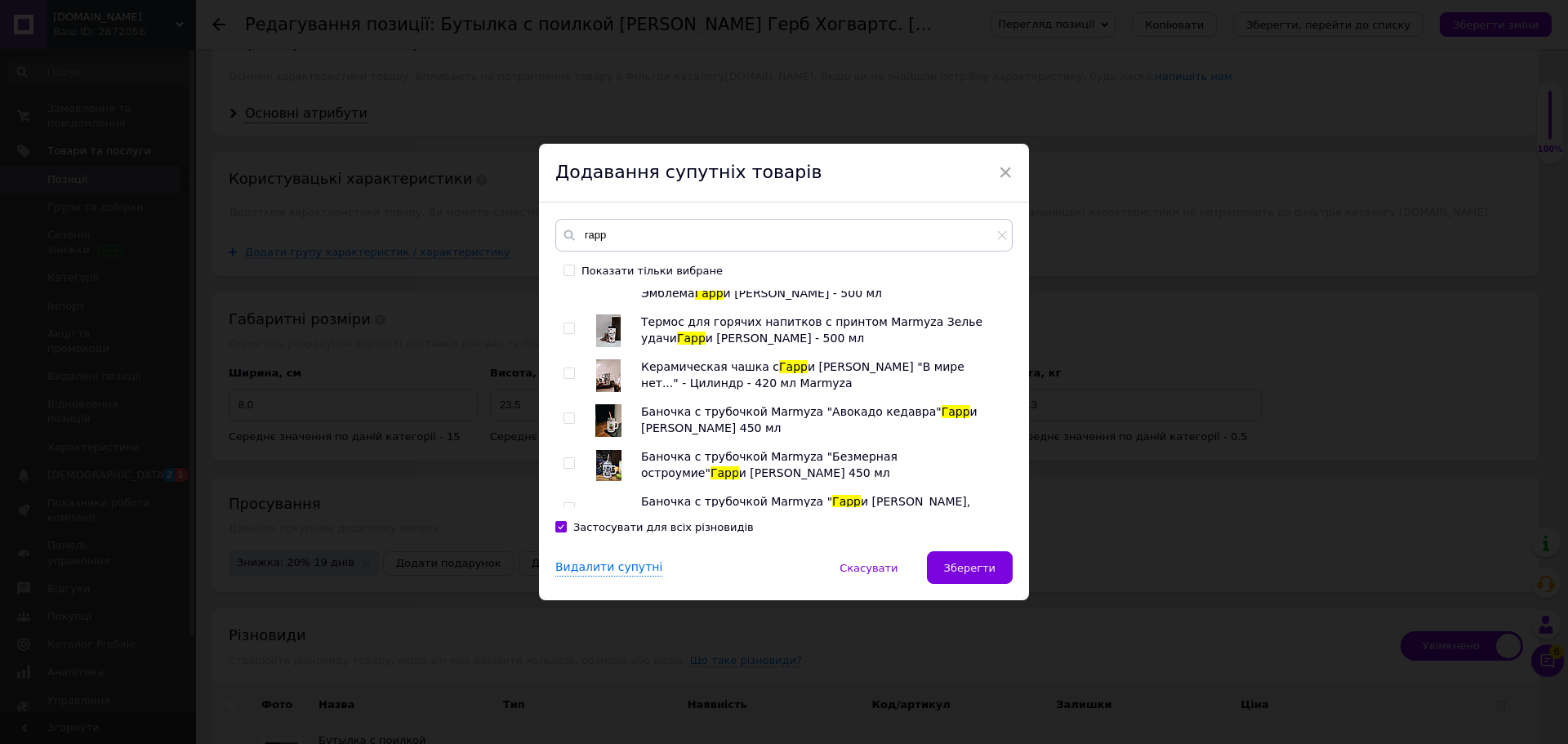
scroll to position [3364, 0]
click at [564, 592] on input "checkbox" at bounding box center [568, 597] width 10 height 10
checkbox input "true"
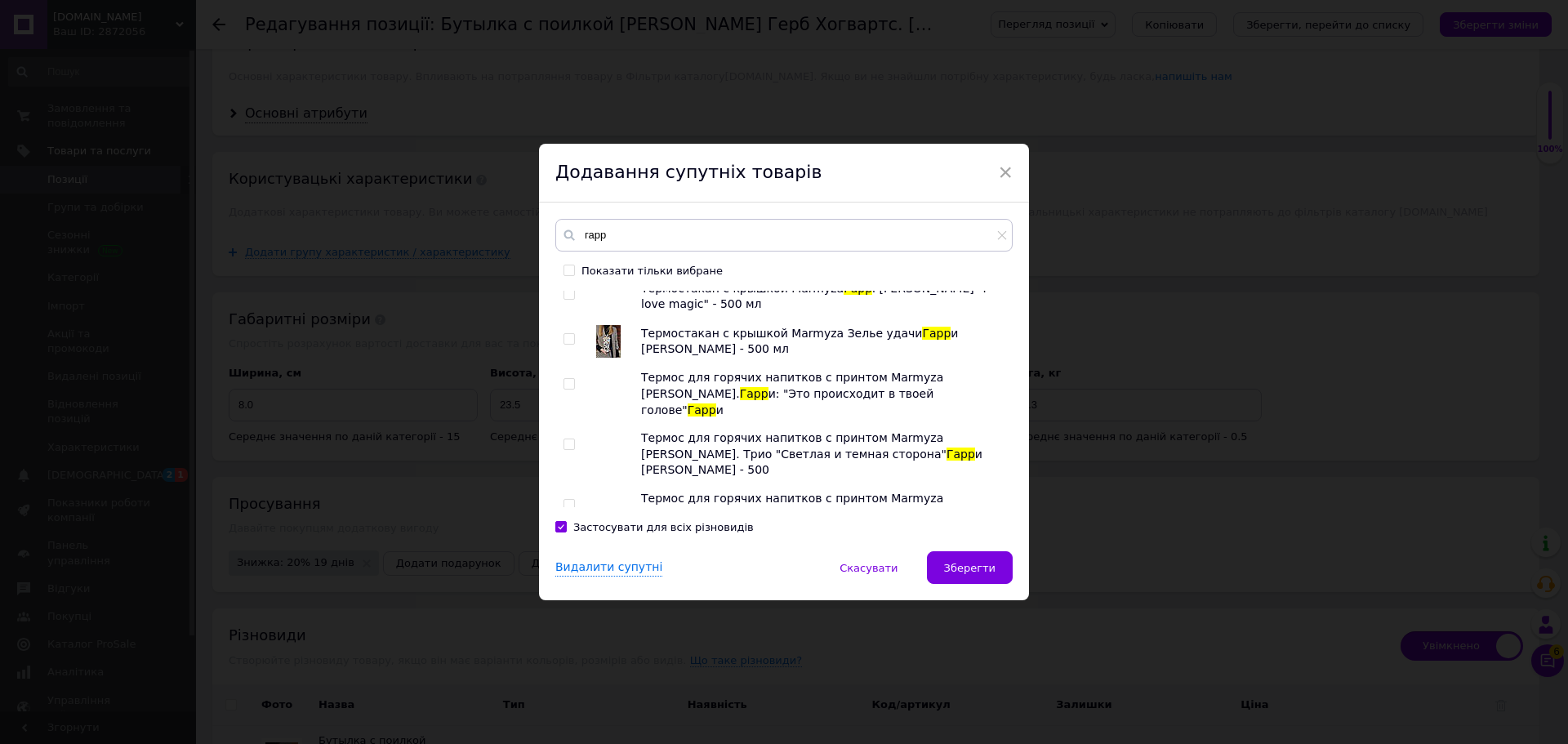
scroll to position [2792, 0]
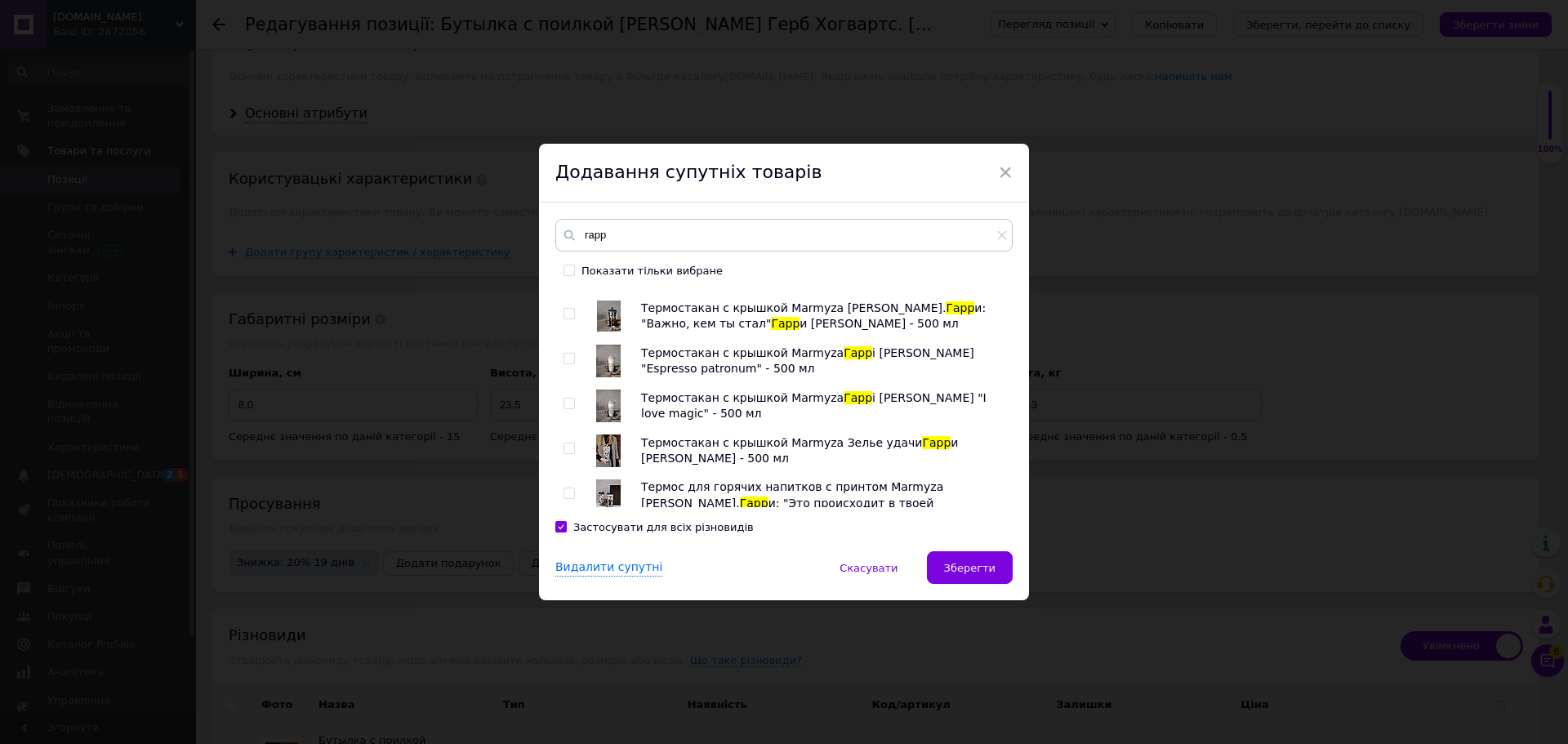
click at [567, 548] on input "checkbox" at bounding box center [568, 553] width 10 height 10
checkbox input "true"
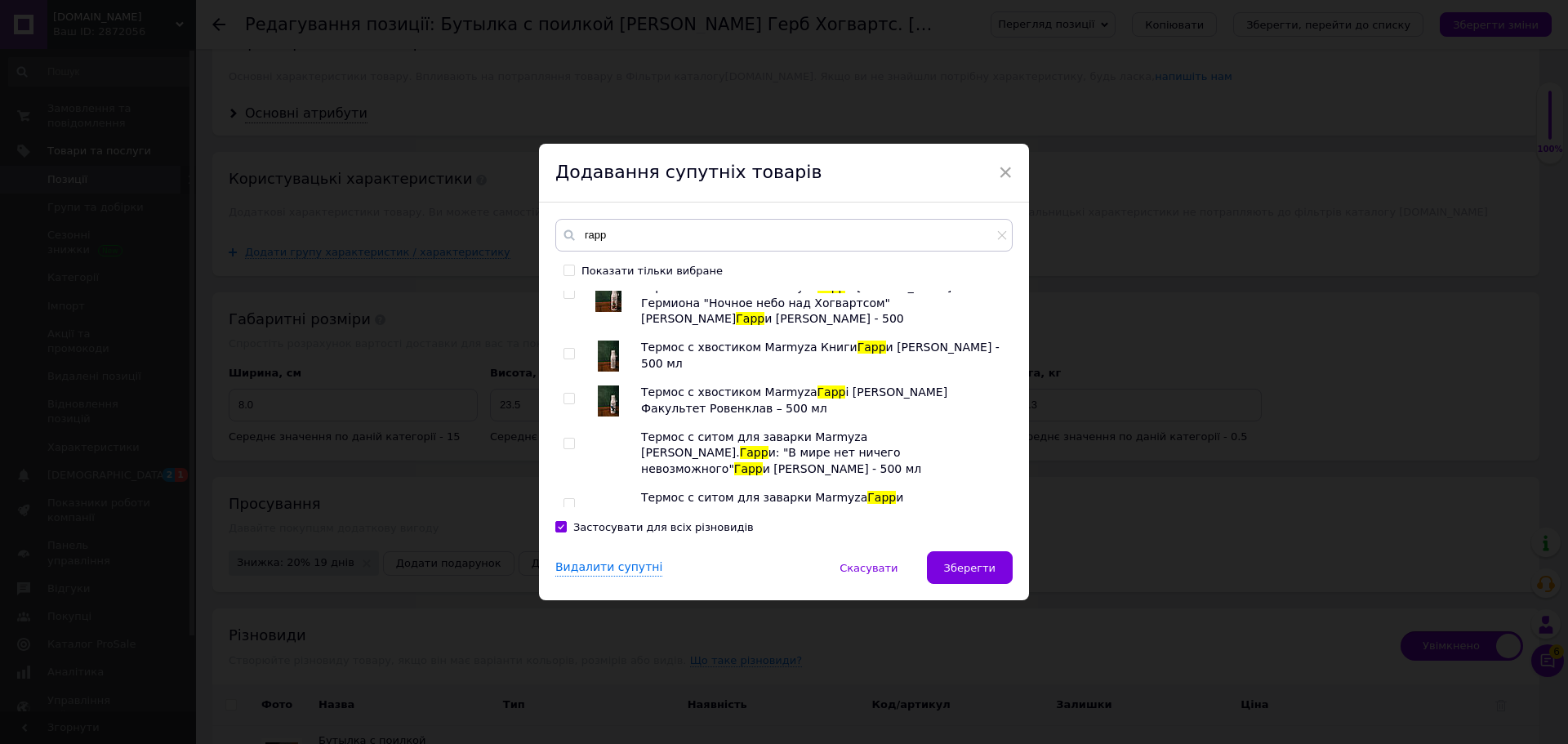
scroll to position [2466, 0]
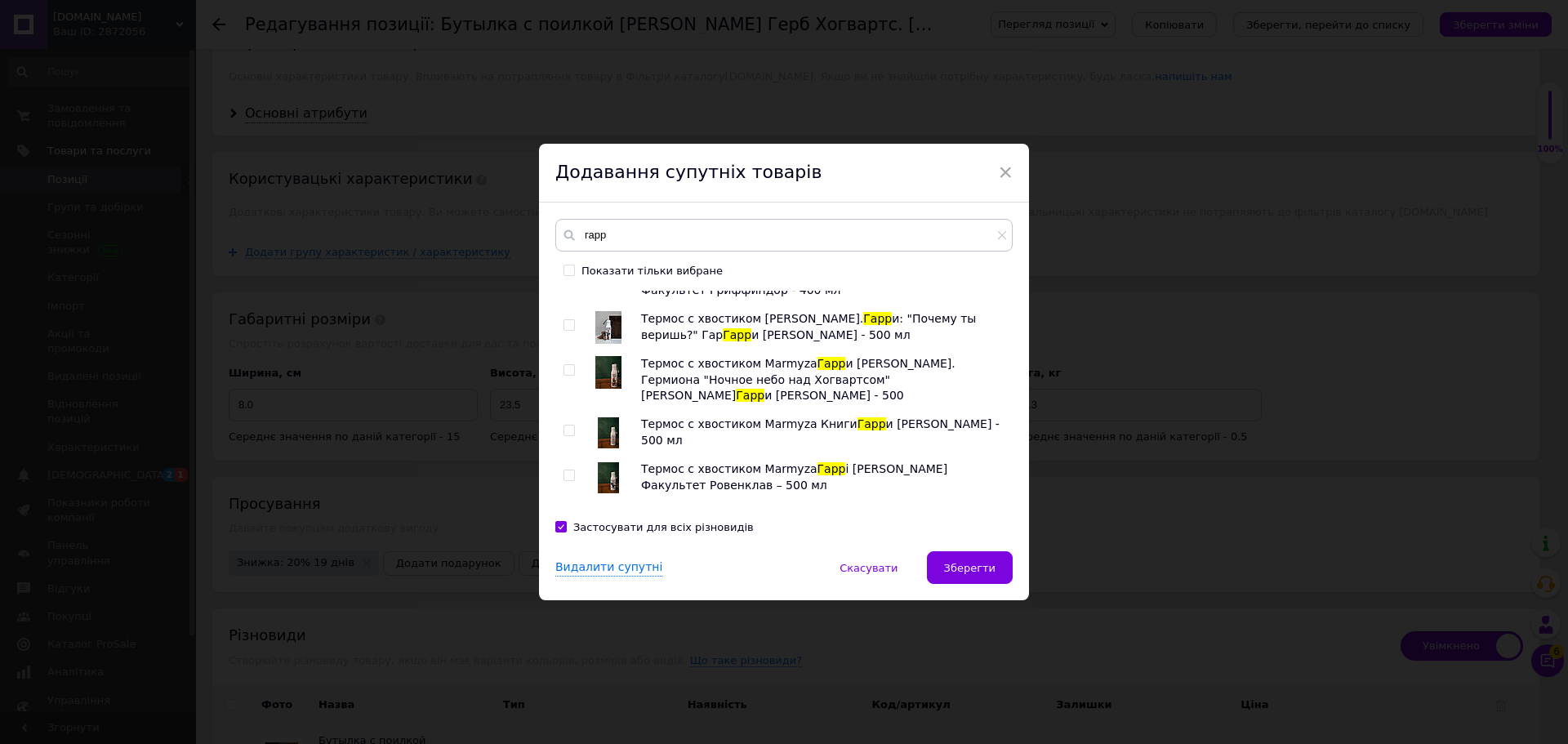
click at [568, 426] on input "checkbox" at bounding box center [568, 430] width 10 height 10
checkbox input "true"
click at [567, 515] on input "checkbox" at bounding box center [568, 520] width 10 height 10
checkbox input "true"
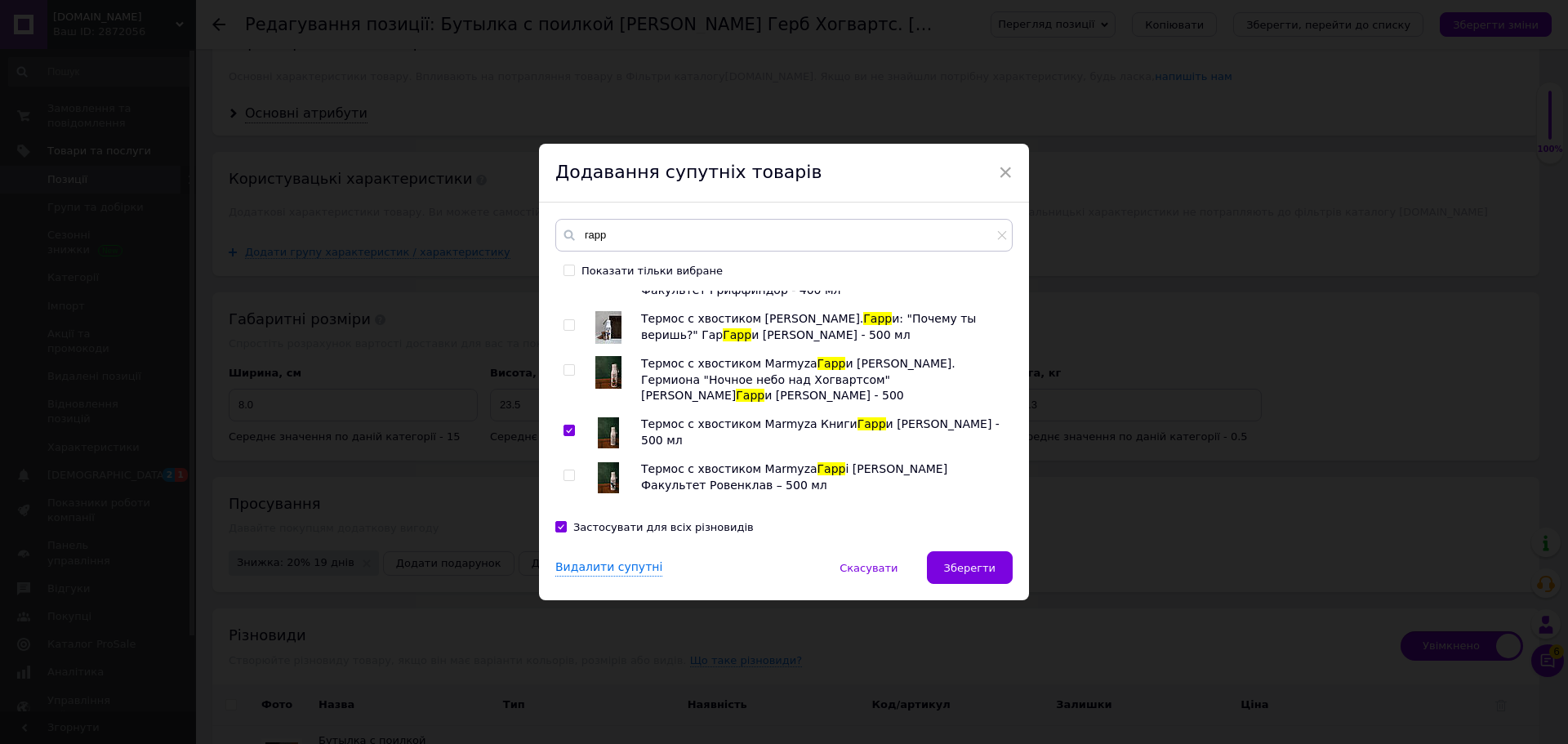
checkbox input "true"
click at [564, 576] on input "checkbox" at bounding box center [568, 581] width 10 height 10
checkbox input "true"
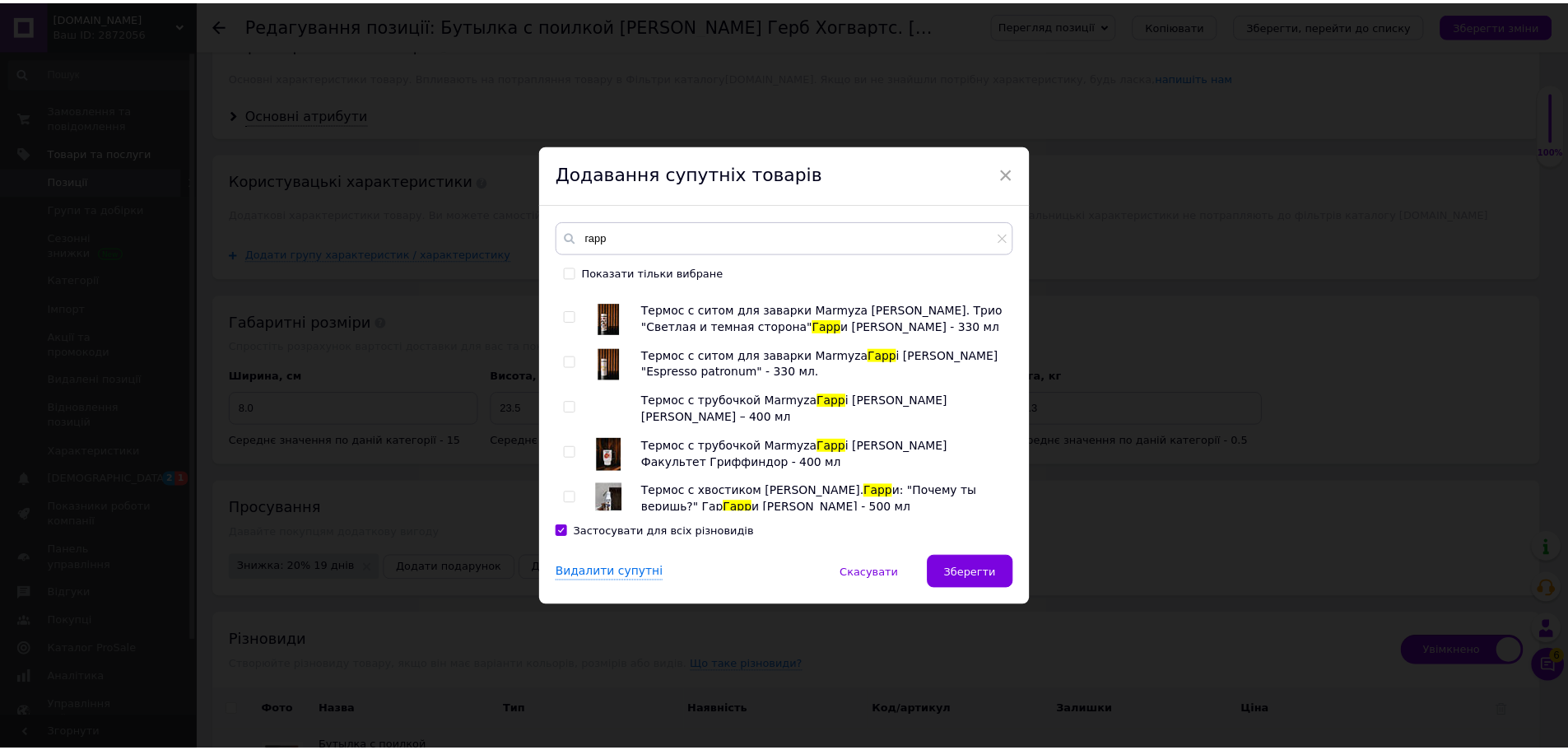
scroll to position [2239, 0]
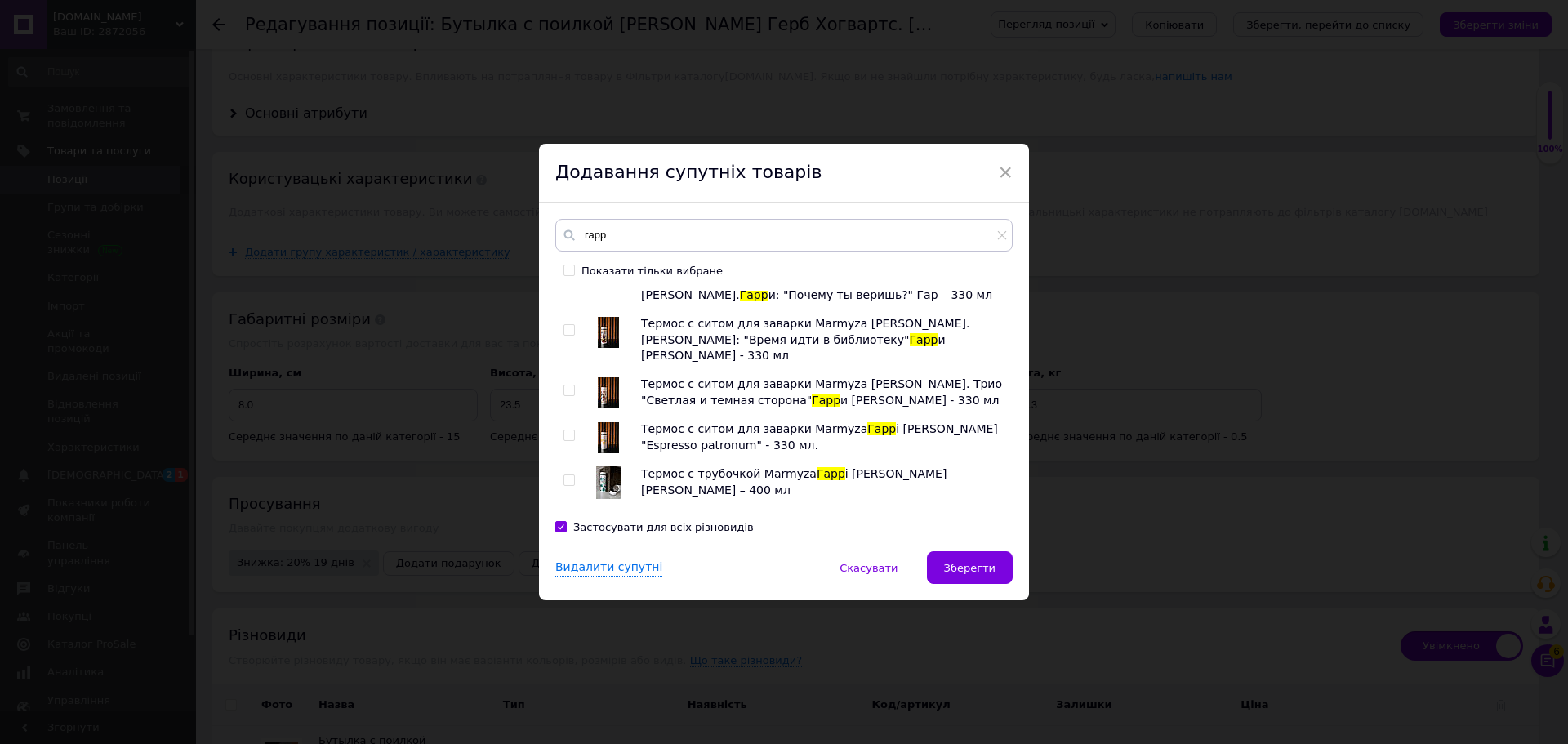
click at [565, 475] on input "checkbox" at bounding box center [568, 480] width 10 height 10
checkbox input "true"
click at [564, 386] on input "checkbox" at bounding box center [568, 391] width 10 height 10
checkbox input "true"
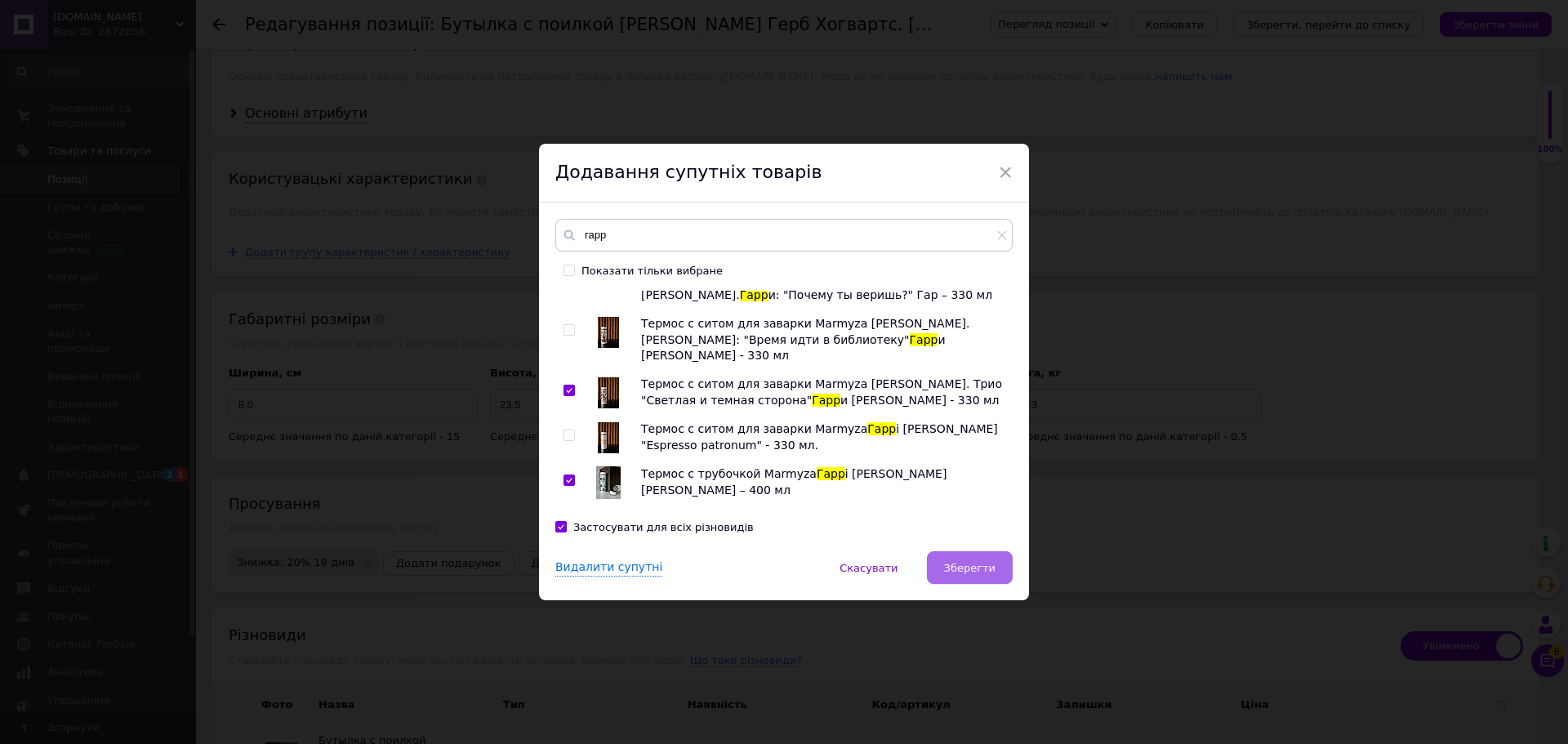
click at [987, 570] on span "Зберегти" at bounding box center [969, 567] width 51 height 12
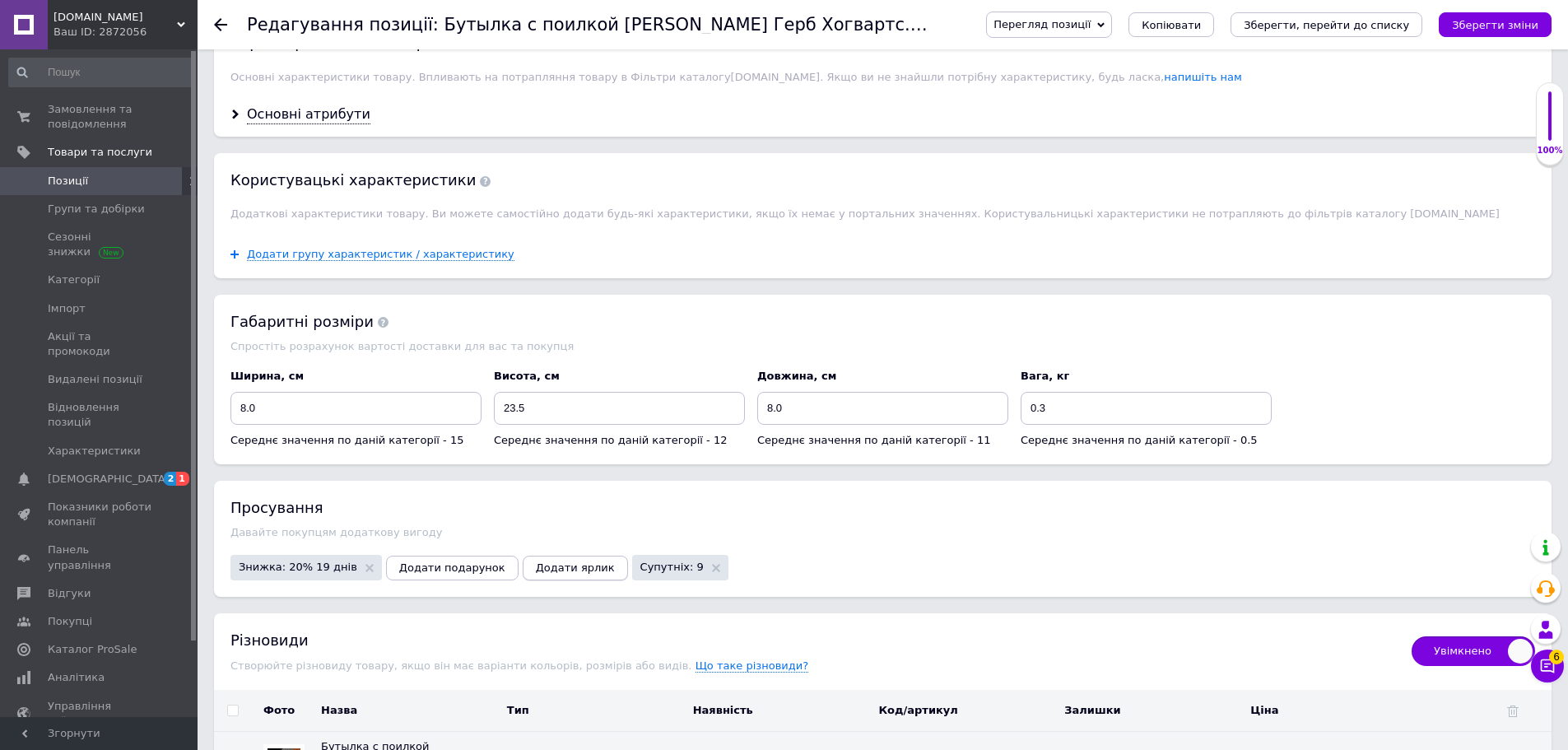
click at [538, 561] on span "Додати ярлик" at bounding box center [575, 567] width 79 height 12
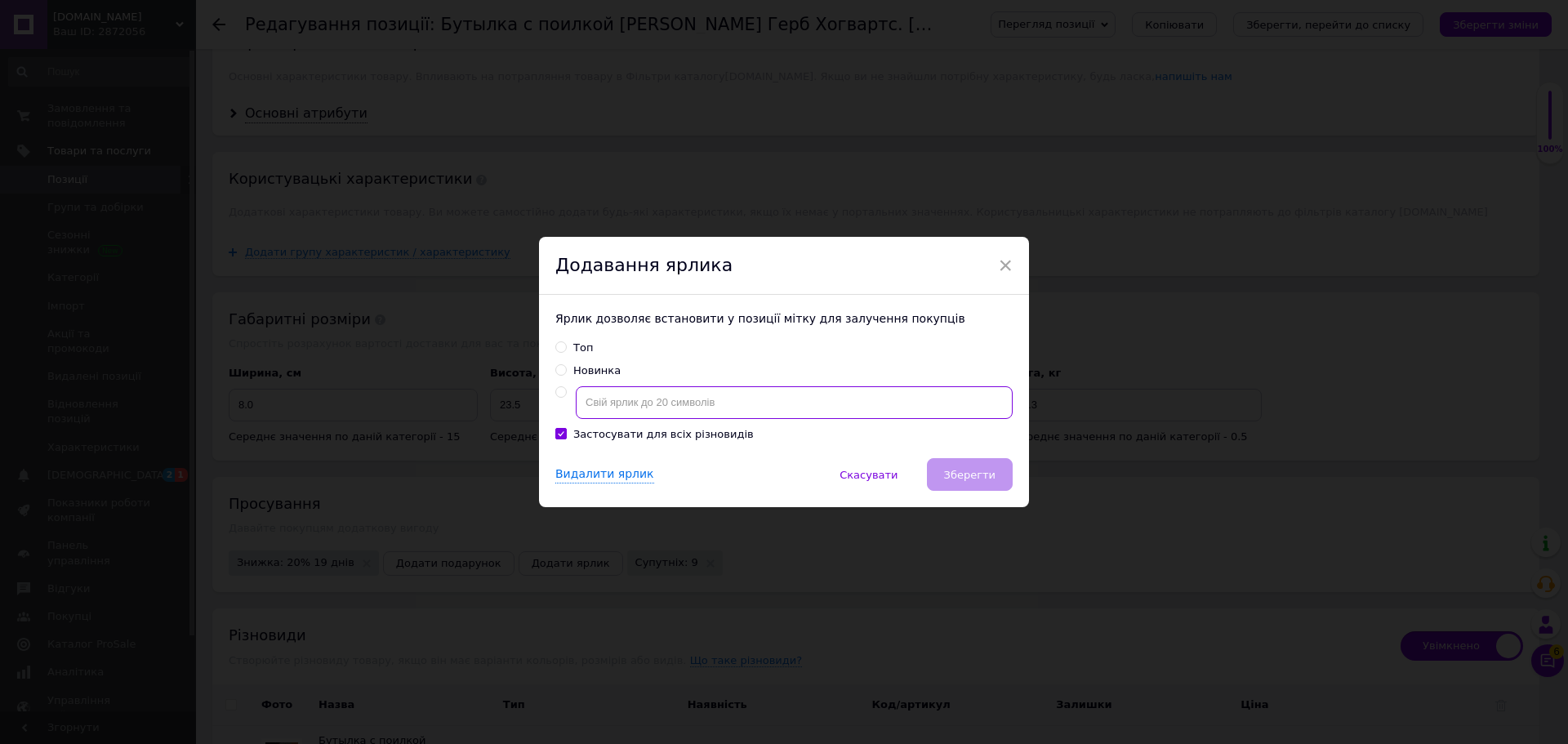
click at [606, 406] on input "text" at bounding box center [794, 402] width 437 height 32
checkbox input "true"
radio input "true"
checkbox input "true"
type input "[PERSON_NAME]"
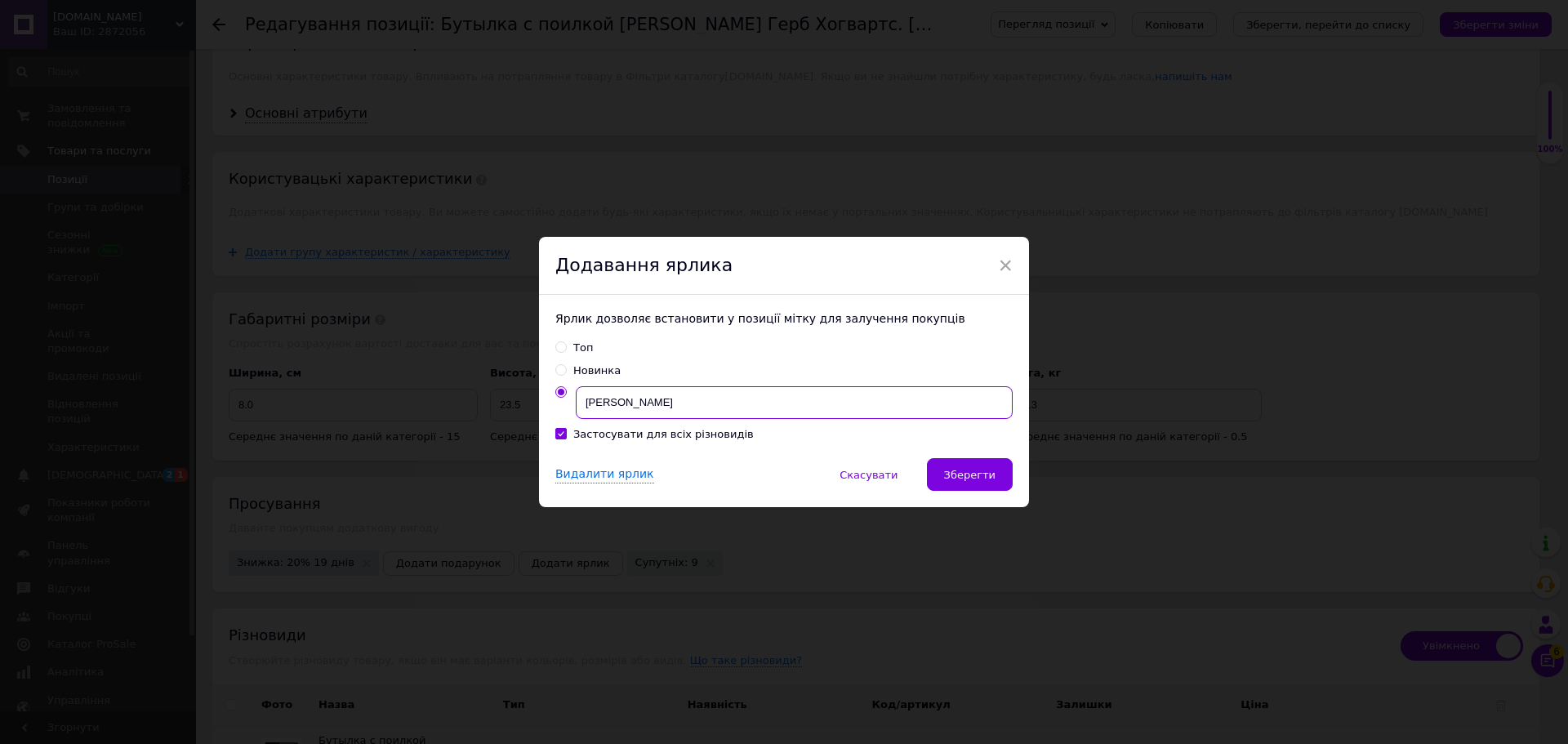
checkbox input "true"
type input "Йо"
checkbox input "true"
type input "Йор"
checkbox input "true"
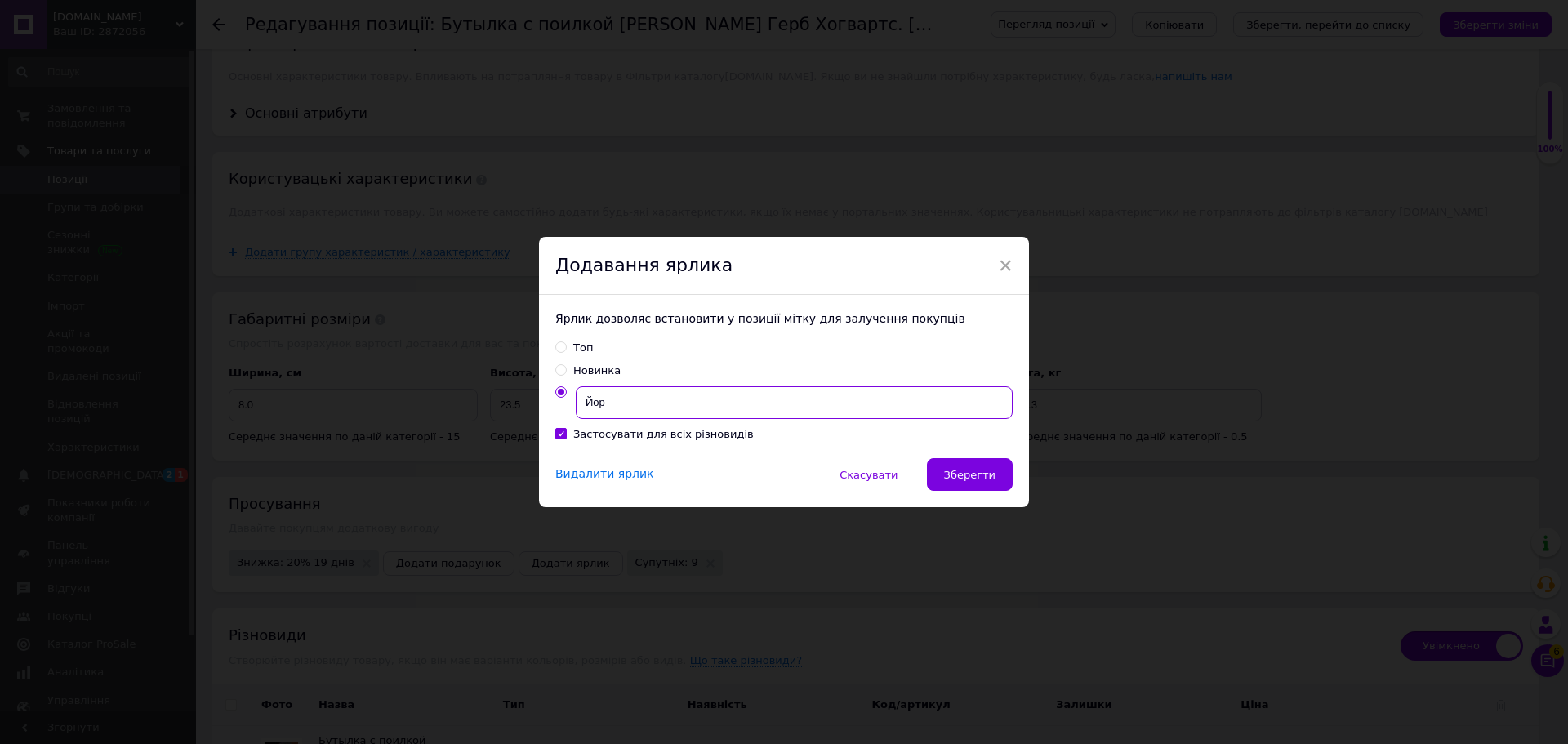
type input "Йорш"
checkbox input "true"
type input "Йорши"
checkbox input "true"
type input "Йоршик"
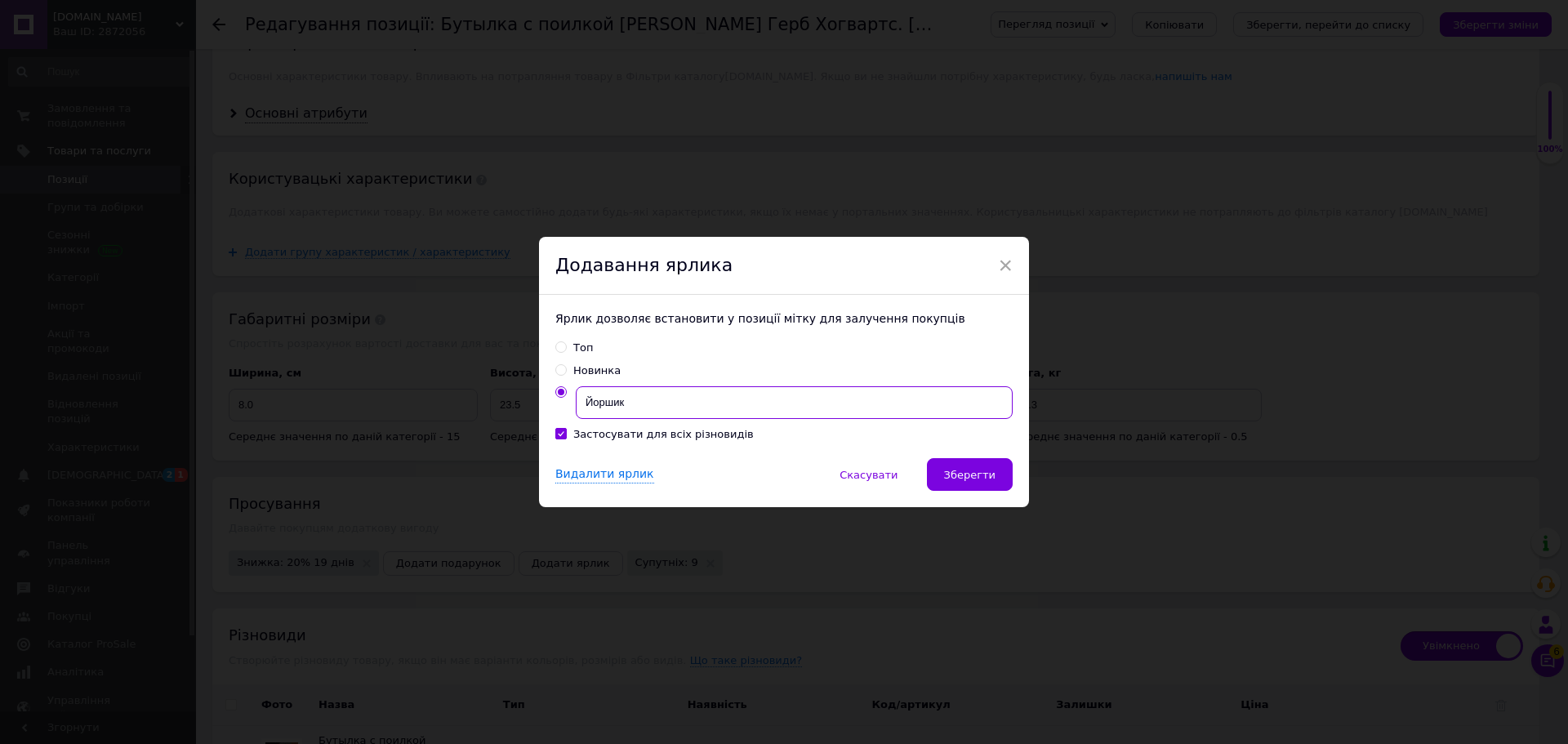
checkbox input "true"
type input "Йоршик"
checkbox input "true"
type input "Йоршик у"
checkbox input "true"
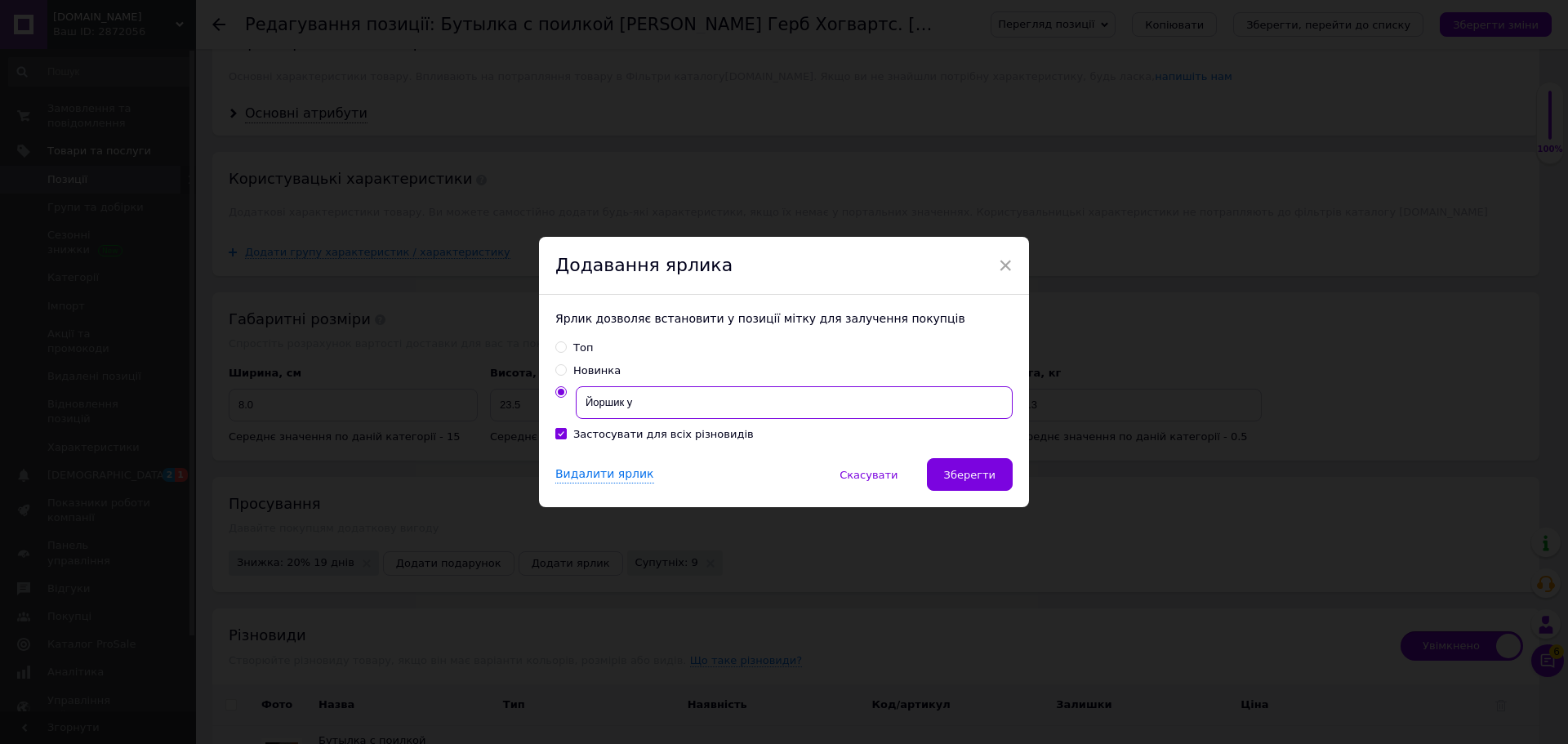
type input "Йоршик у"
checkbox input "true"
type input "[PERSON_NAME] у п"
checkbox input "true"
type input "[PERSON_NAME] у по"
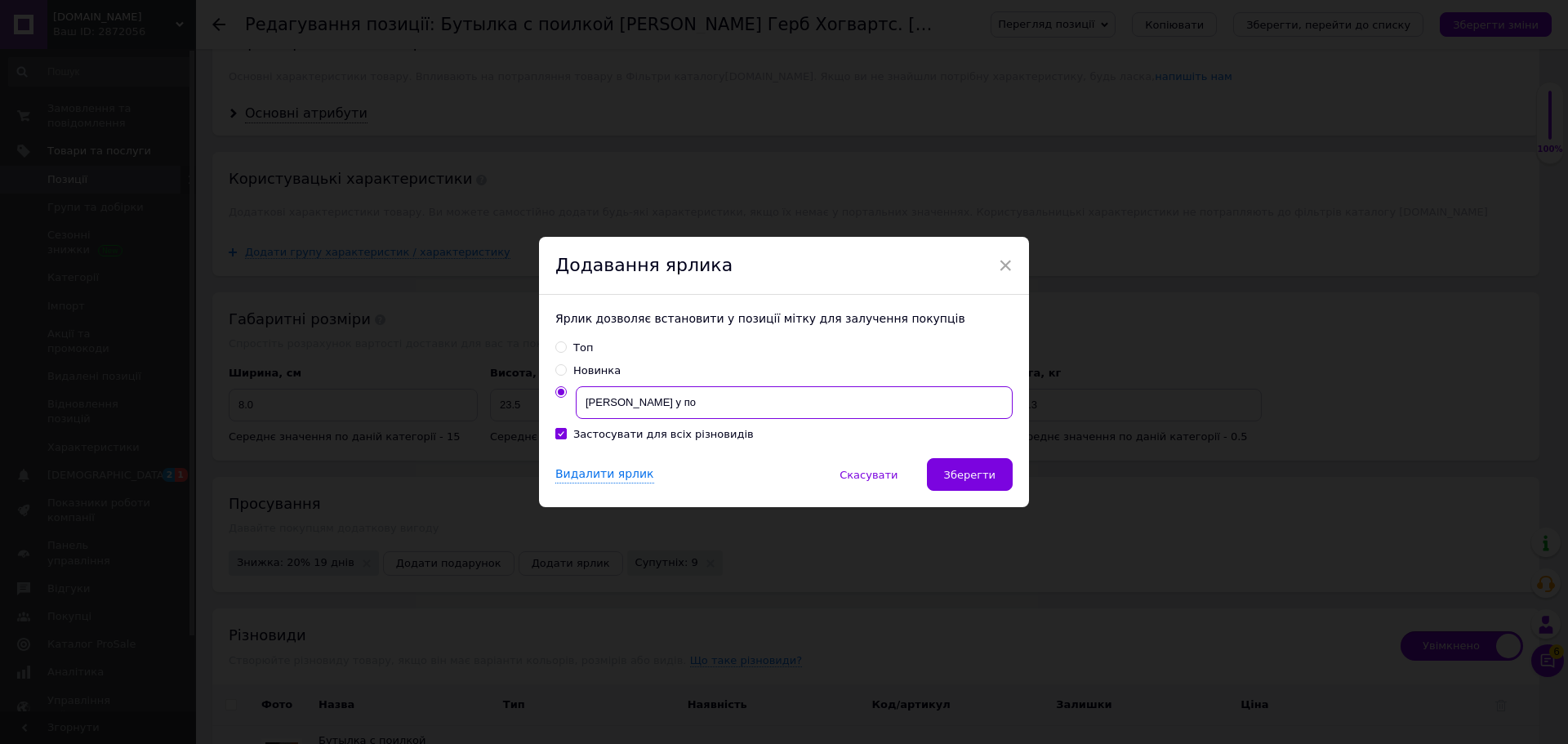
checkbox input "true"
type input "[PERSON_NAME] у под"
checkbox input "true"
type input "[PERSON_NAME] у пода"
checkbox input "true"
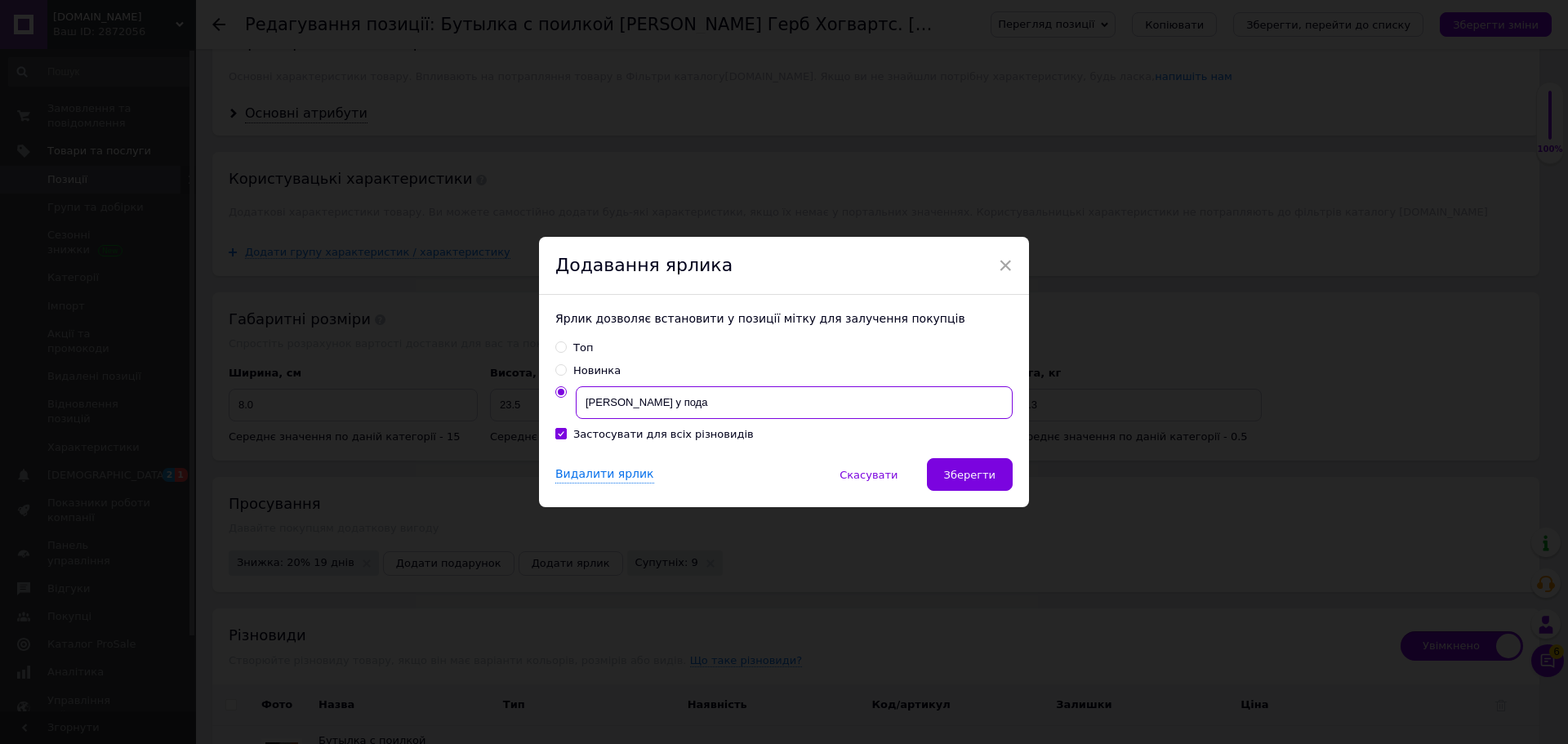
type input "[PERSON_NAME] у подар"
checkbox input "true"
type input "[PERSON_NAME] у подару"
checkbox input "true"
type input "[PERSON_NAME] у подарун"
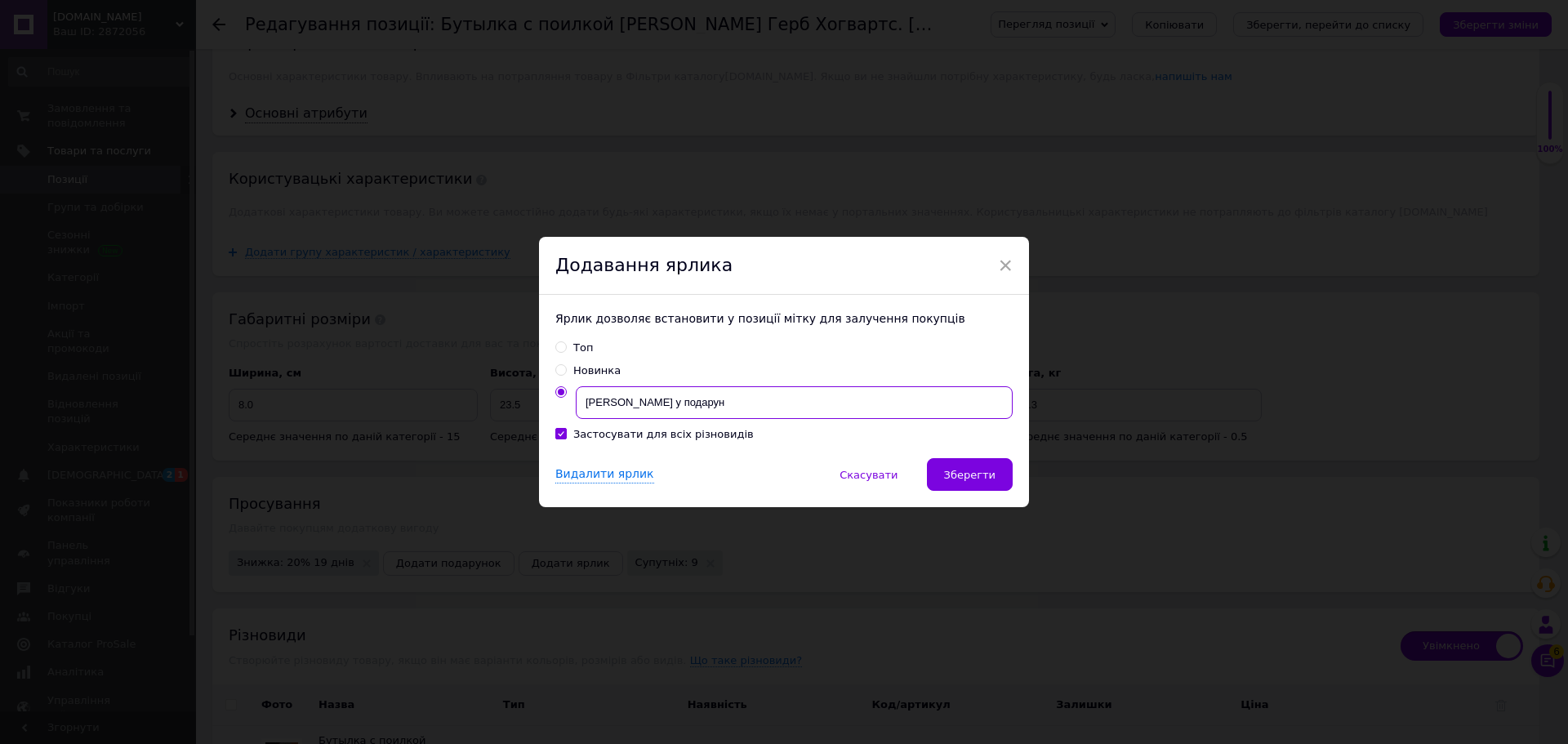
checkbox input "true"
type input "[PERSON_NAME] у подаруно"
checkbox input "true"
type input "[PERSON_NAME] у подарунок"
click at [980, 480] on span "Зберегти" at bounding box center [969, 474] width 51 height 12
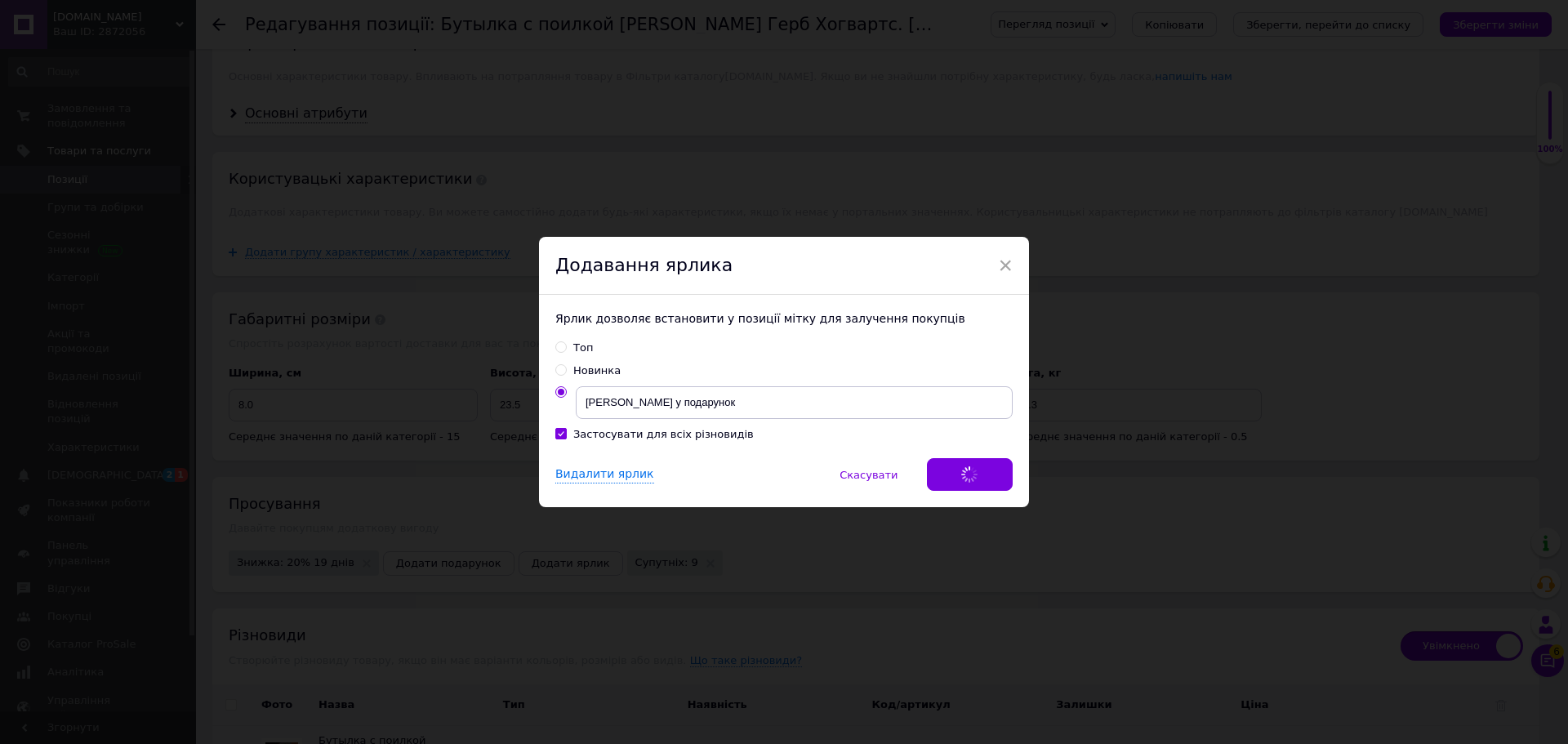
checkbox input "true"
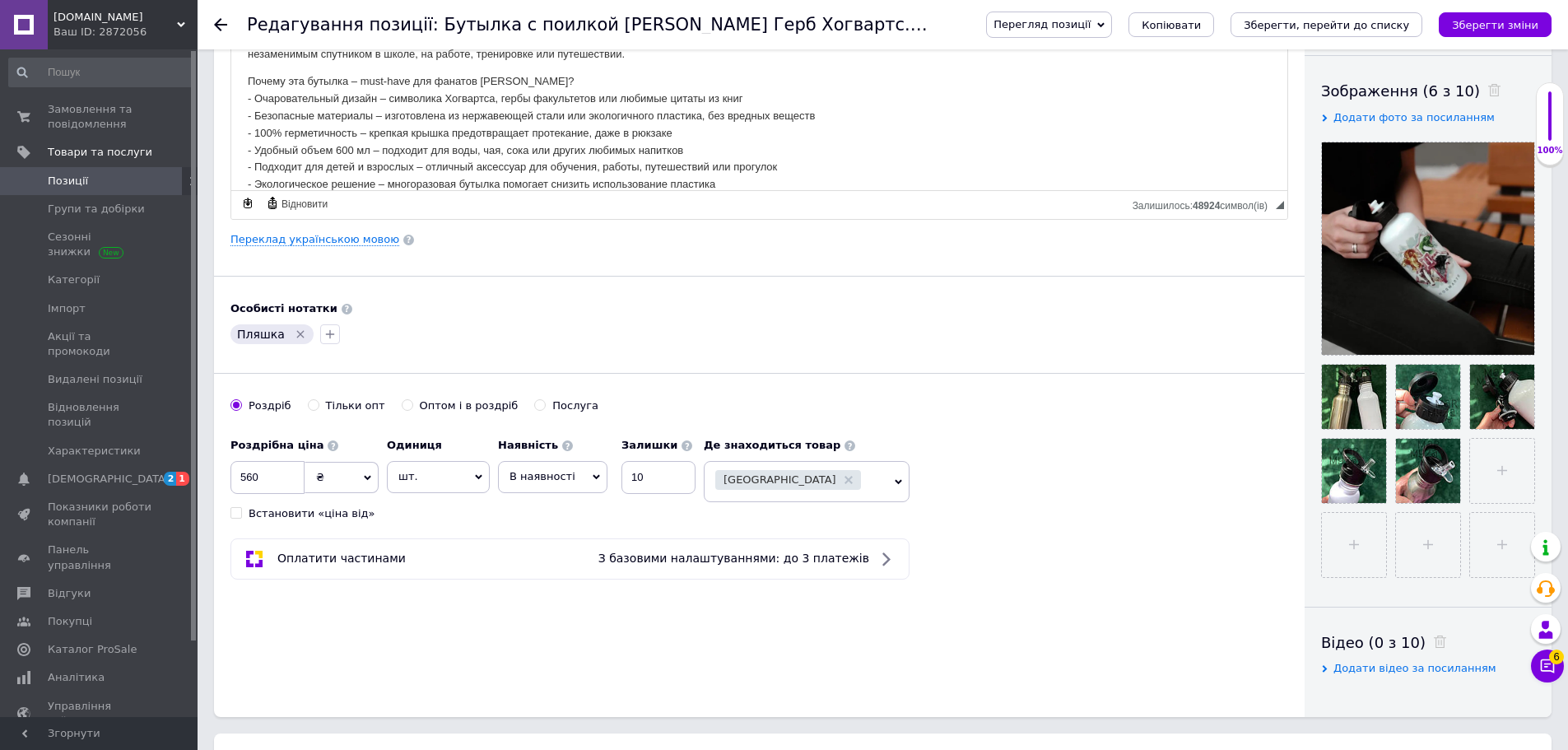
scroll to position [247, 0]
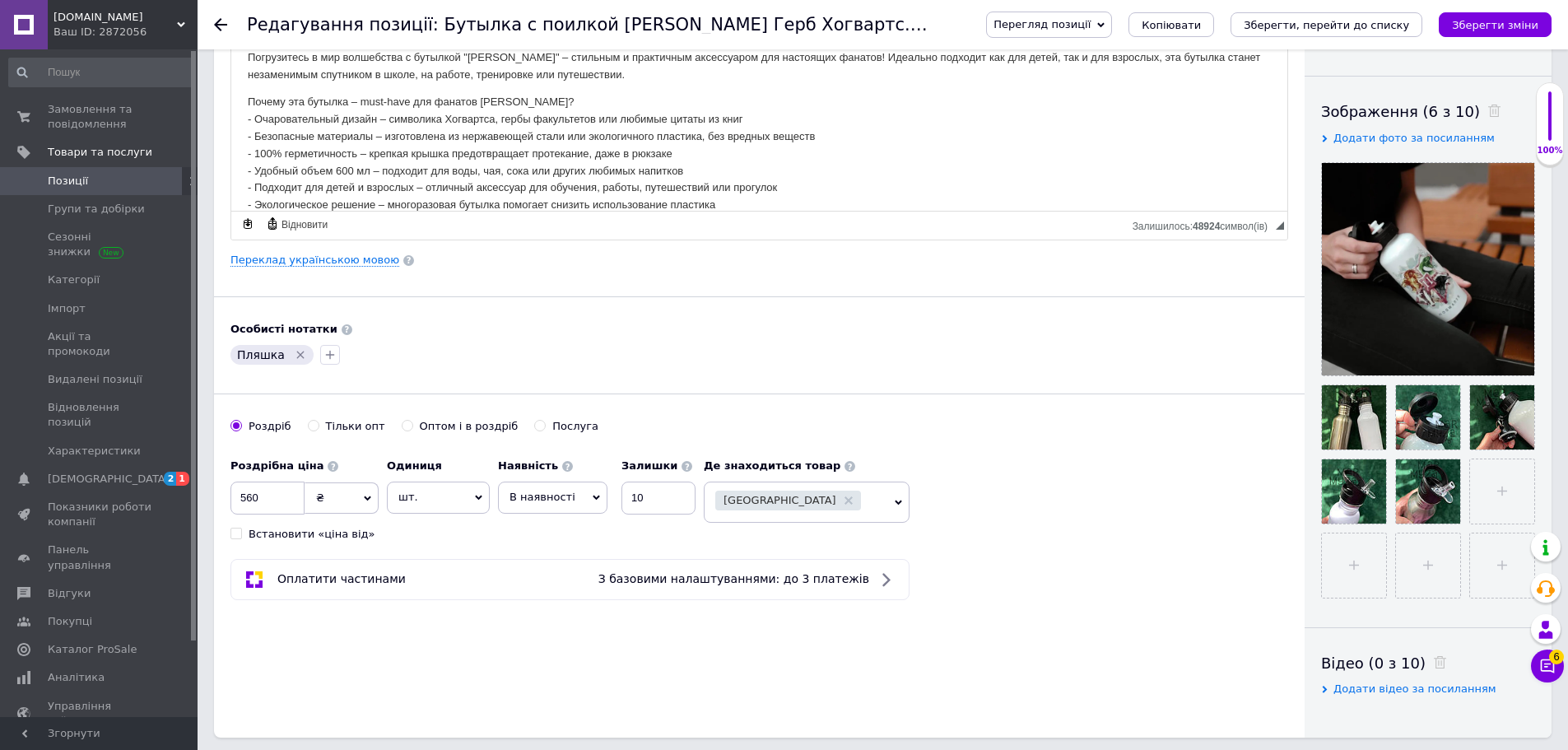
click at [237, 535] on input "Встановити «ціна від»" at bounding box center [236, 533] width 11 height 11
checkbox input "true"
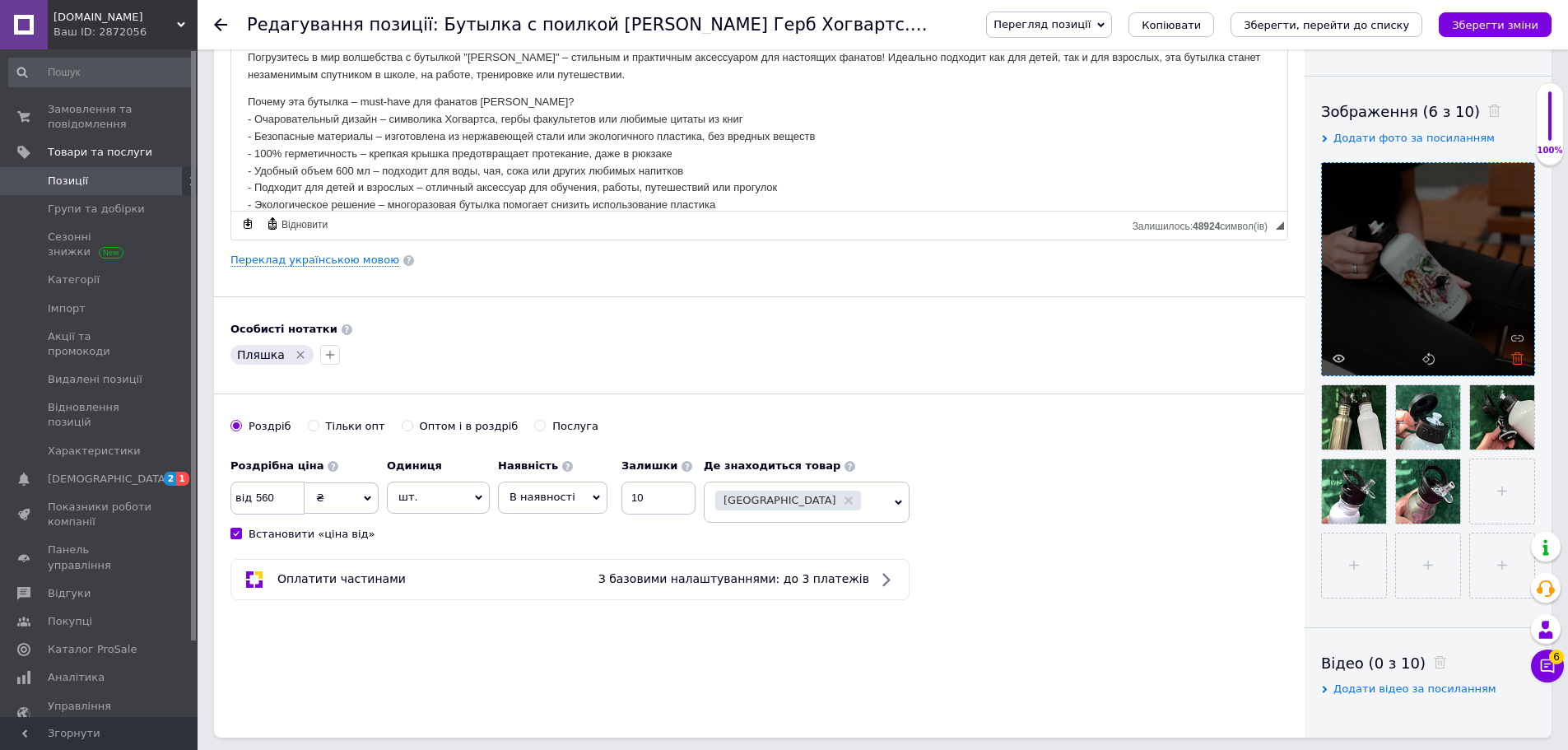
click at [1519, 358] on icon at bounding box center [1516, 358] width 12 height 12
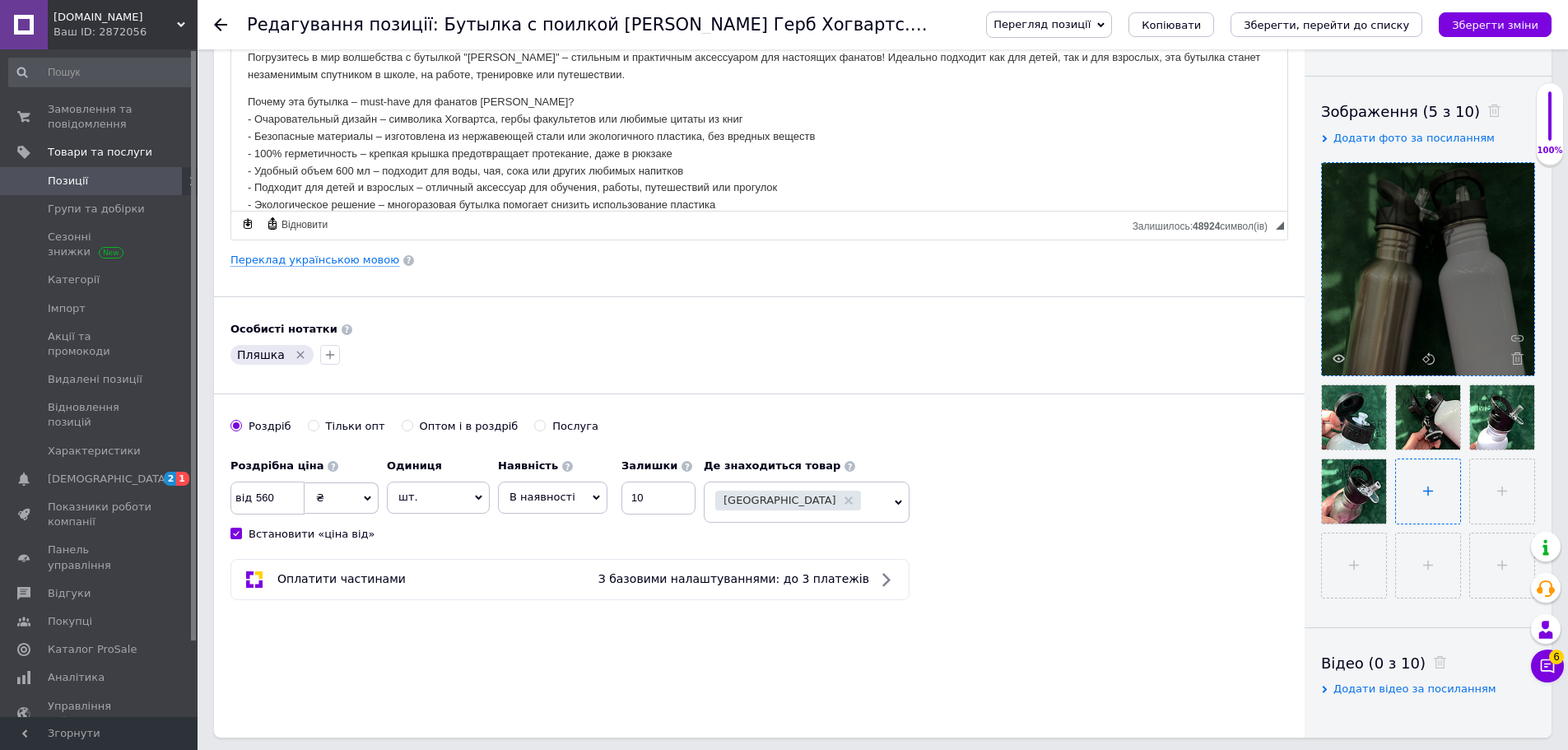
click at [1433, 498] on input "file" at bounding box center [1427, 490] width 64 height 64
click at [1495, 19] on icon "Зберегти зміни" at bounding box center [1495, 25] width 86 height 12
click at [1443, 494] on input "file" at bounding box center [1427, 490] width 64 height 64
checkbox input "true"
type input "C:\fakepath\21798023.jpg"
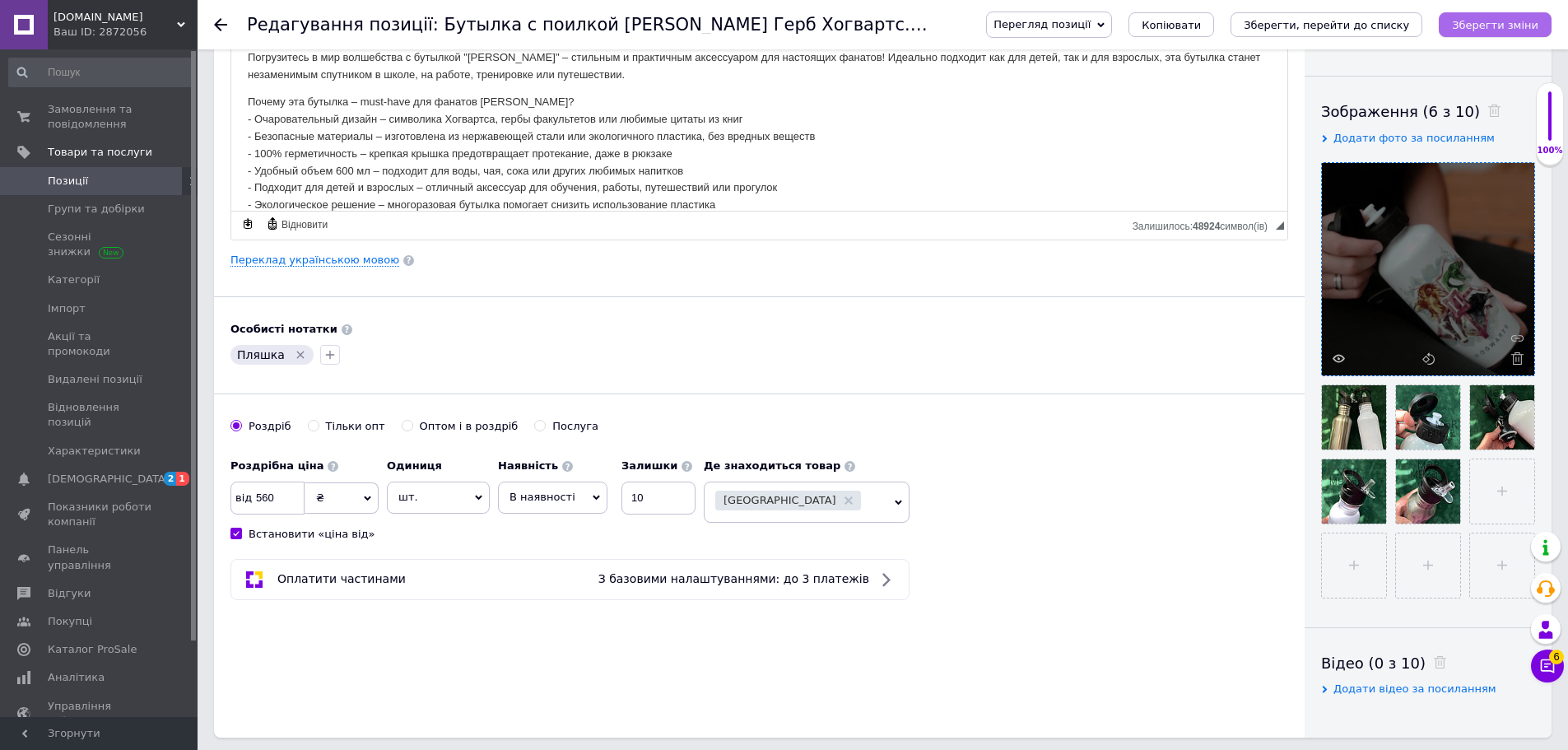
click at [1506, 14] on button "Зберегти зміни" at bounding box center [1495, 25] width 113 height 25
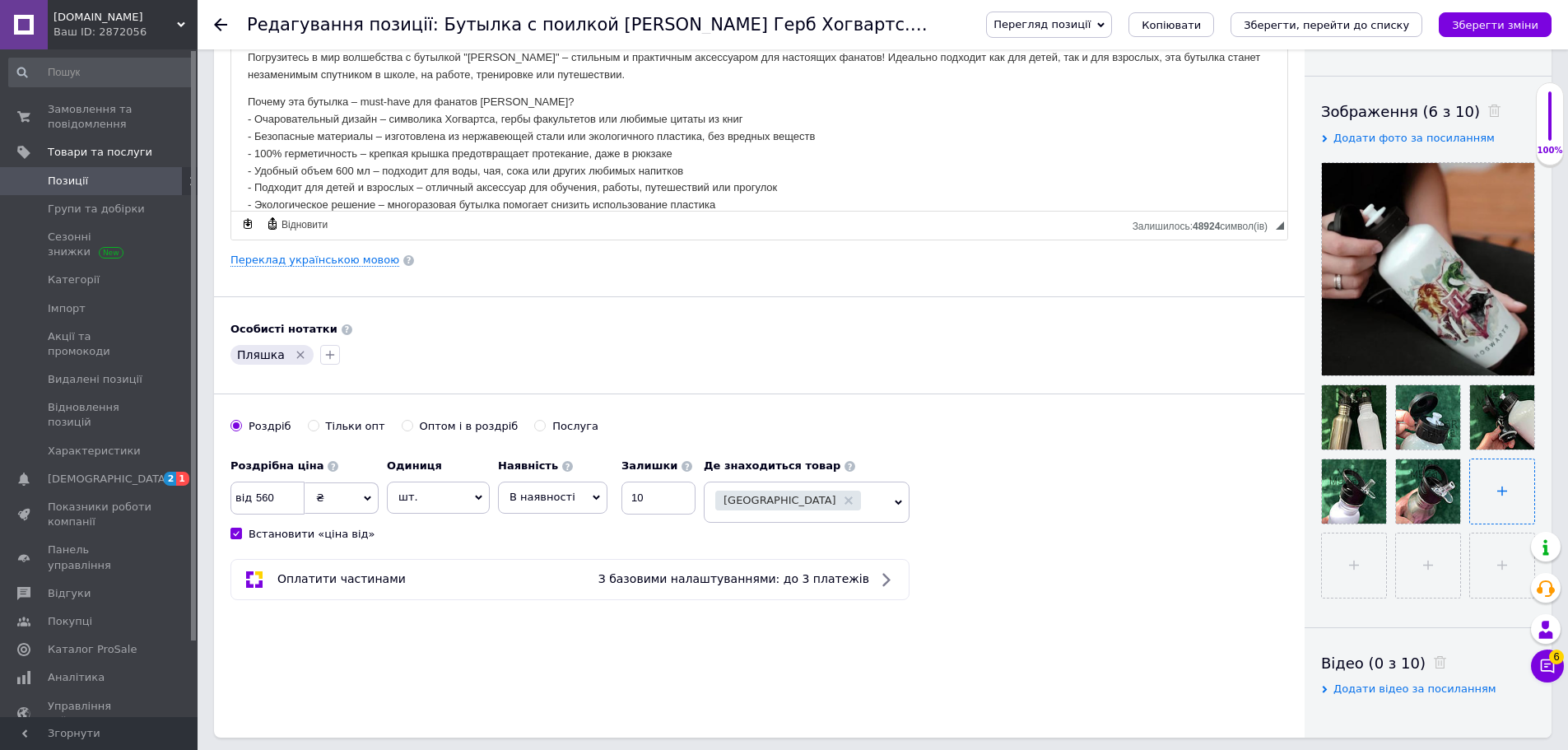
click at [1489, 488] on input "file" at bounding box center [1502, 490] width 64 height 64
click at [1376, 438] on icon at bounding box center [1376, 435] width 12 height 12
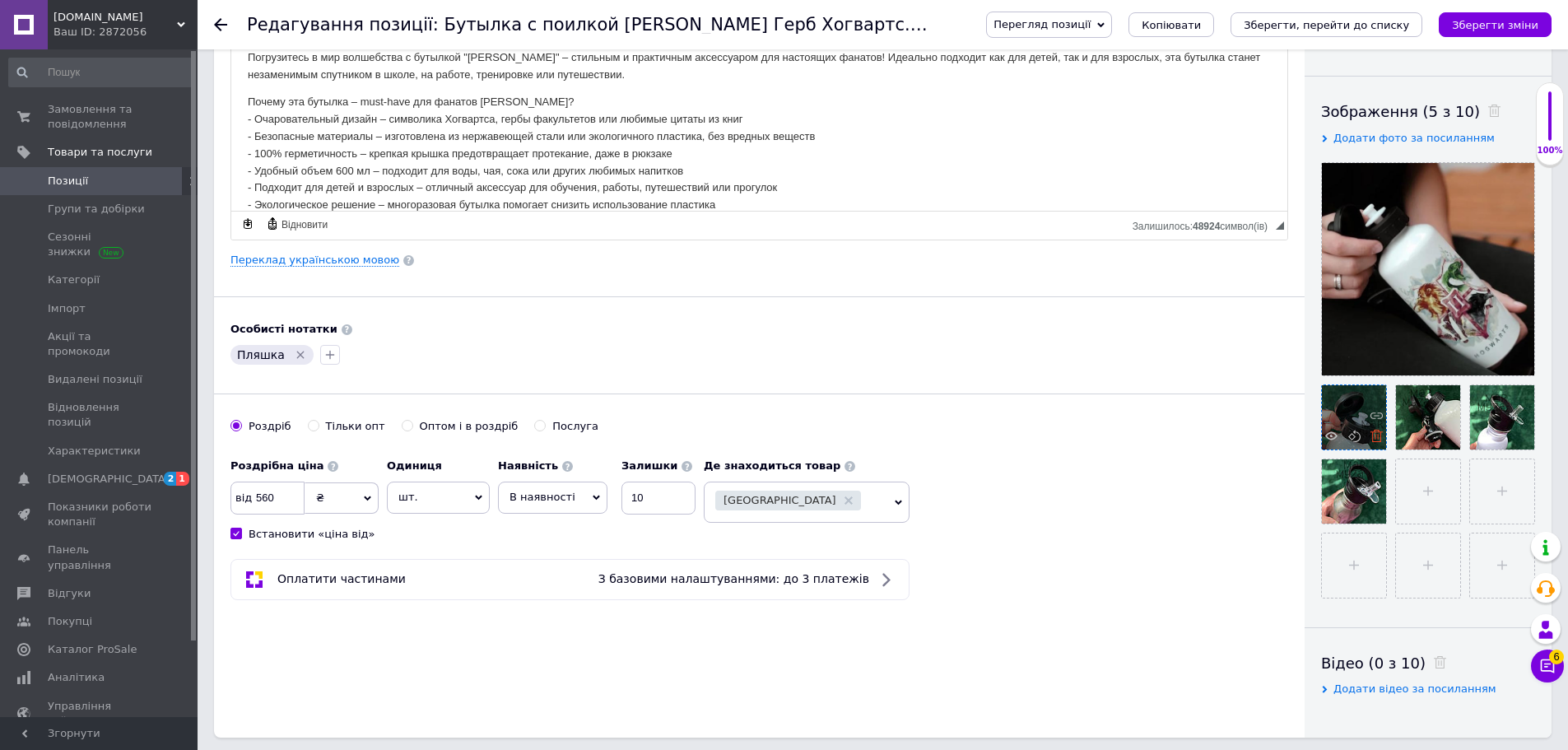
click at [1376, 432] on use at bounding box center [1376, 435] width 12 height 12
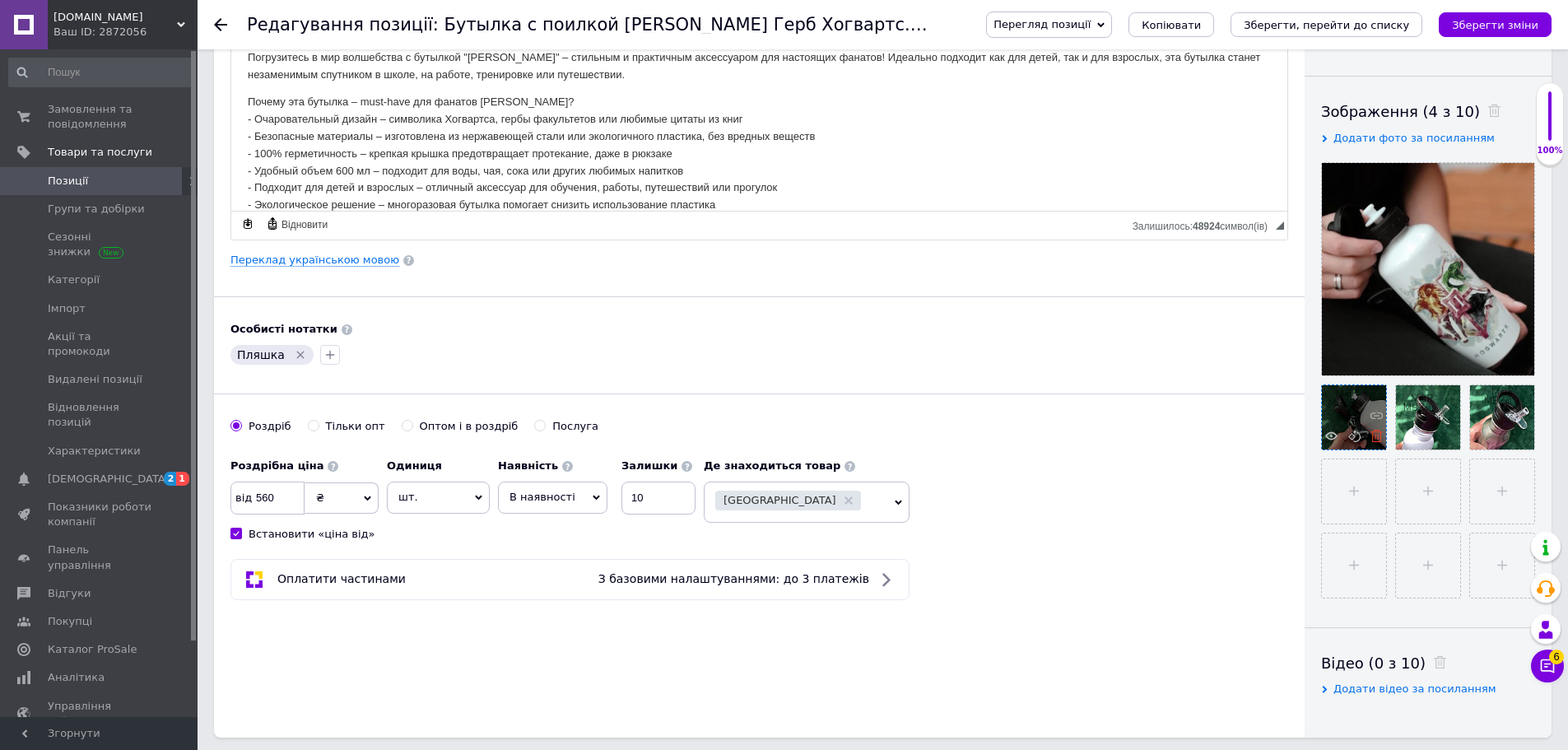
click at [1376, 436] on icon at bounding box center [1376, 435] width 12 height 12
click at [0, 0] on icon at bounding box center [0, 0] width 0 height 0
click at [1378, 439] on icon at bounding box center [1376, 435] width 12 height 12
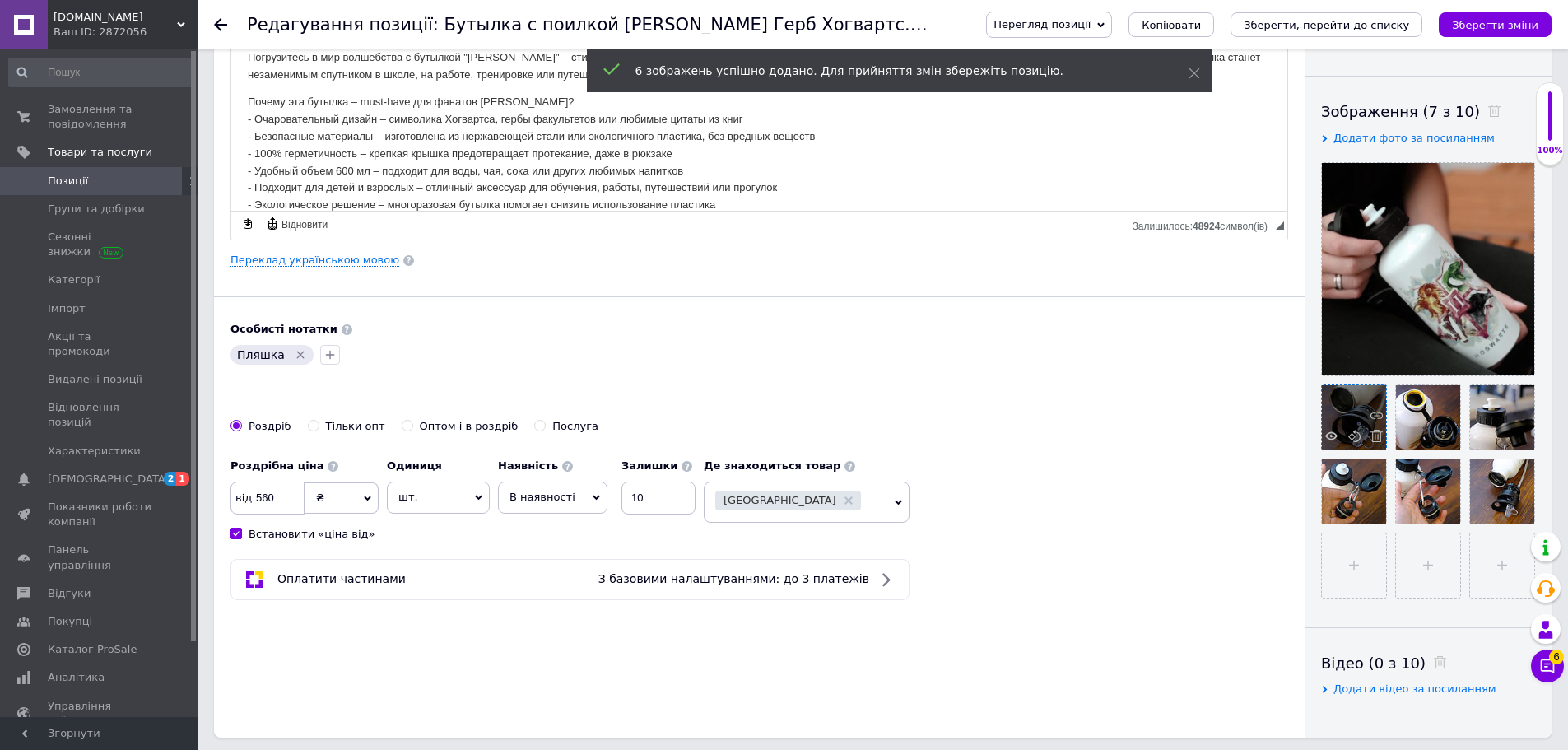
click at [1375, 443] on span at bounding box center [1372, 437] width 20 height 16
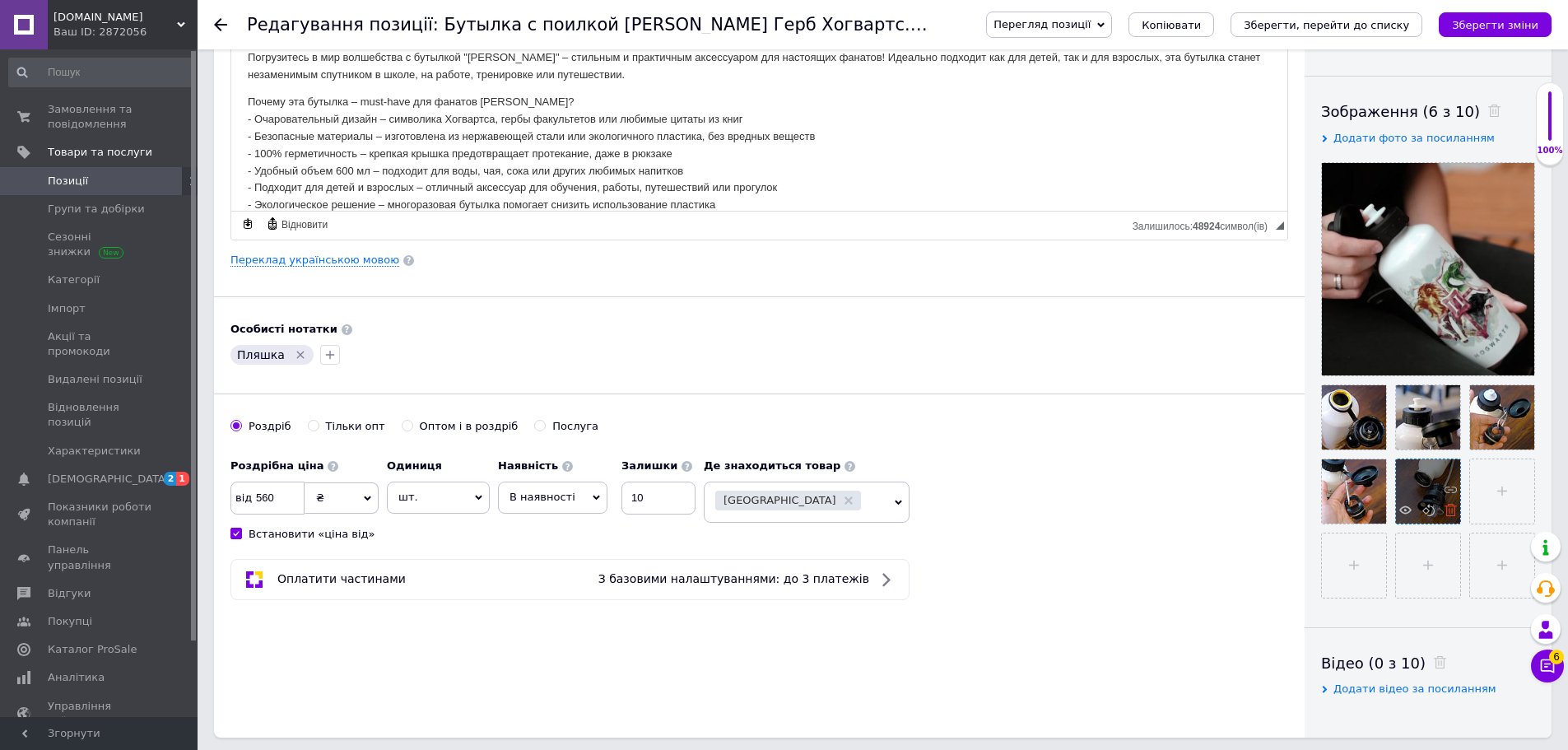
click at [1449, 511] on use at bounding box center [1450, 510] width 12 height 12
click at [1501, 32] on icon "Зберегти зміни" at bounding box center [1495, 25] width 86 height 12
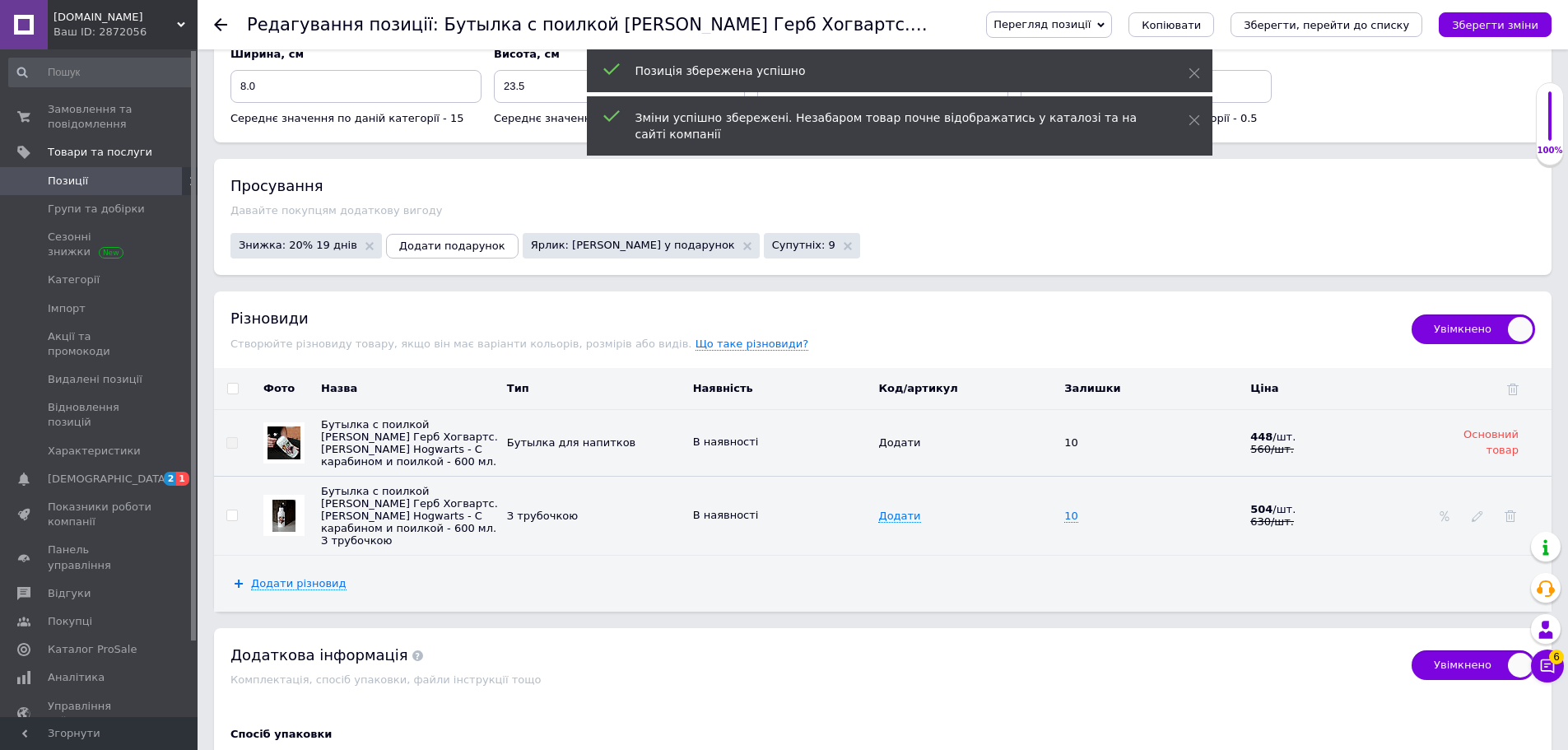
scroll to position [1728, 0]
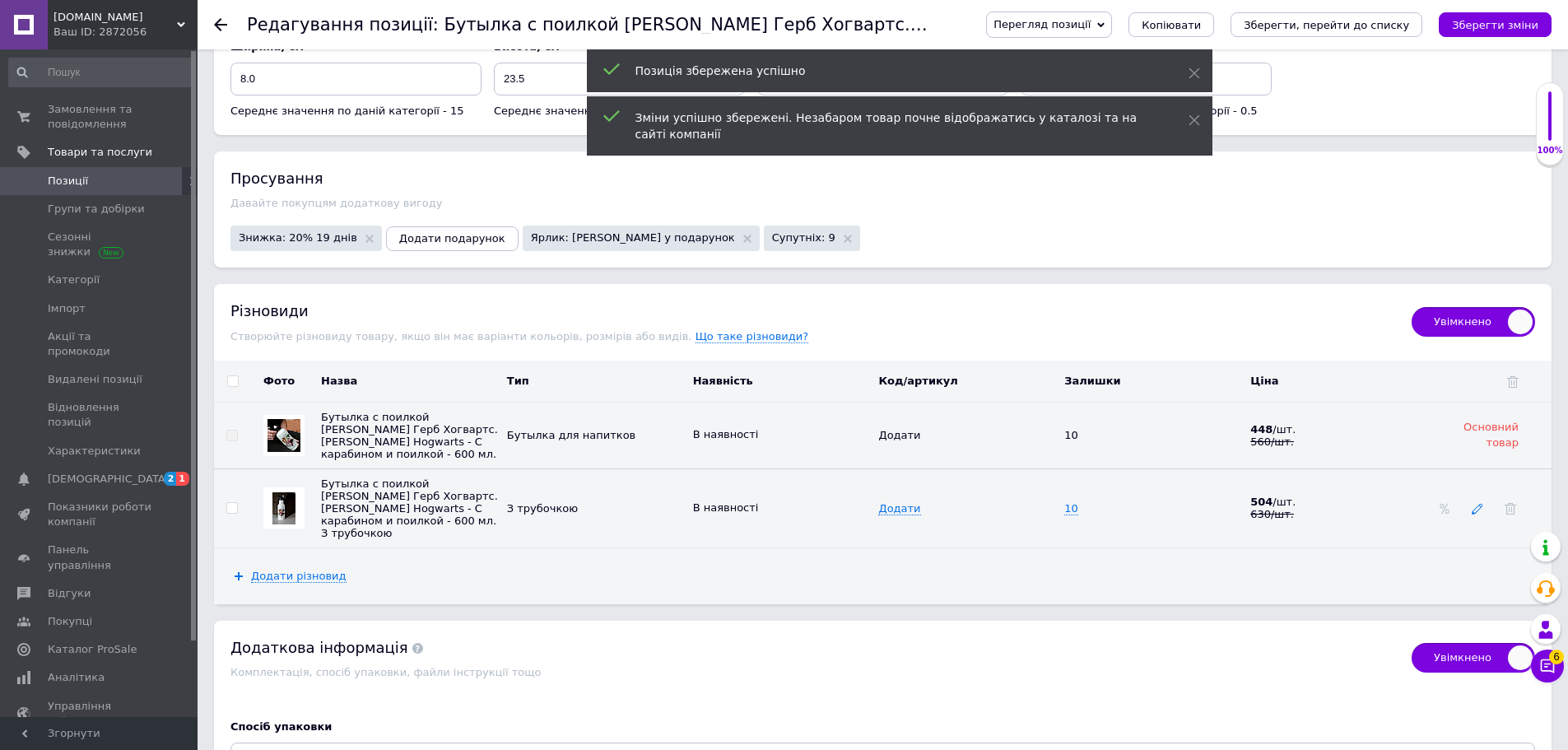
click at [1479, 506] on icon at bounding box center [1477, 509] width 11 height 11
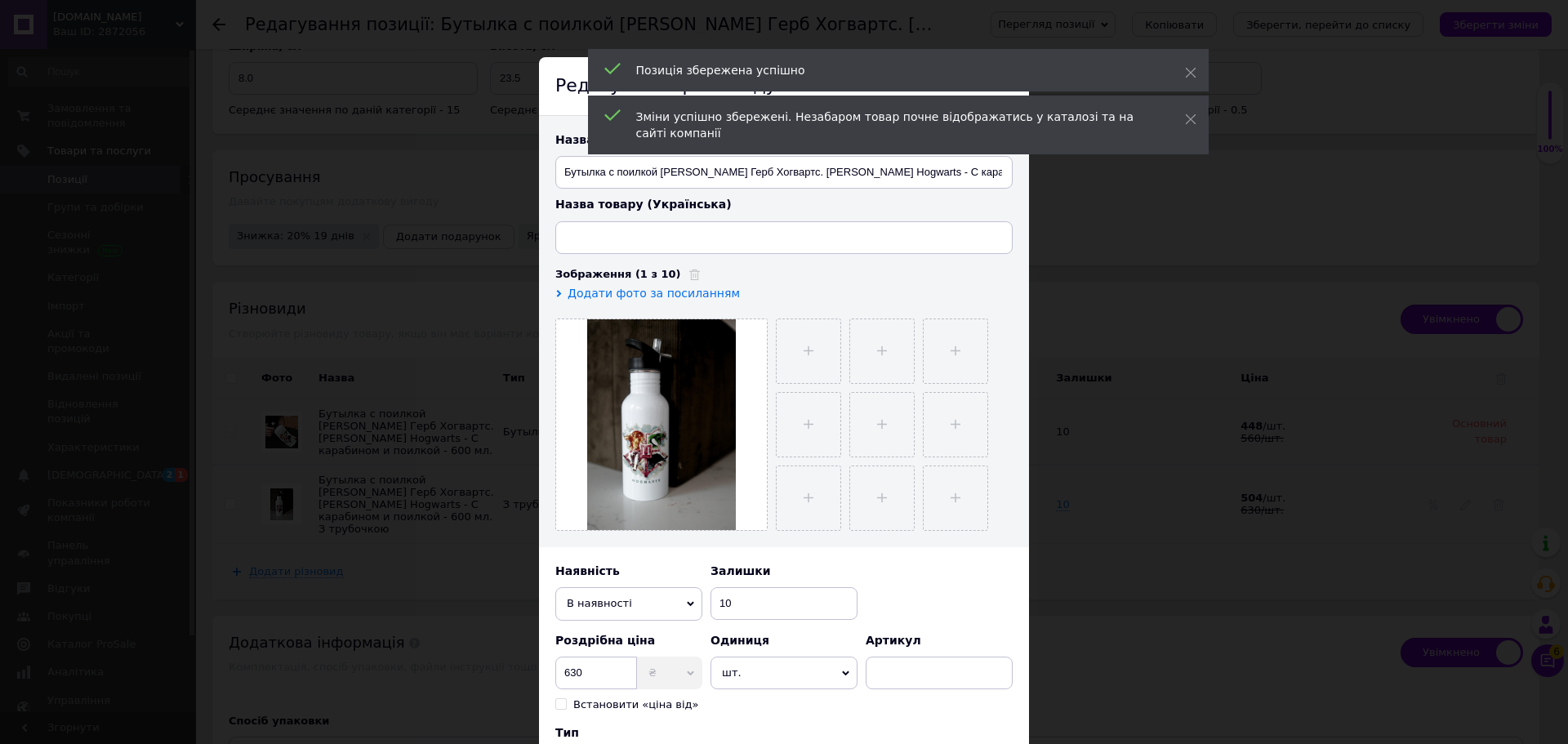
checkbox input "true"
type input "Пляшка з поїлкою [PERSON_NAME] Герб Хогвортс. [PERSON_NAME] Hogwarts - З карабі…"
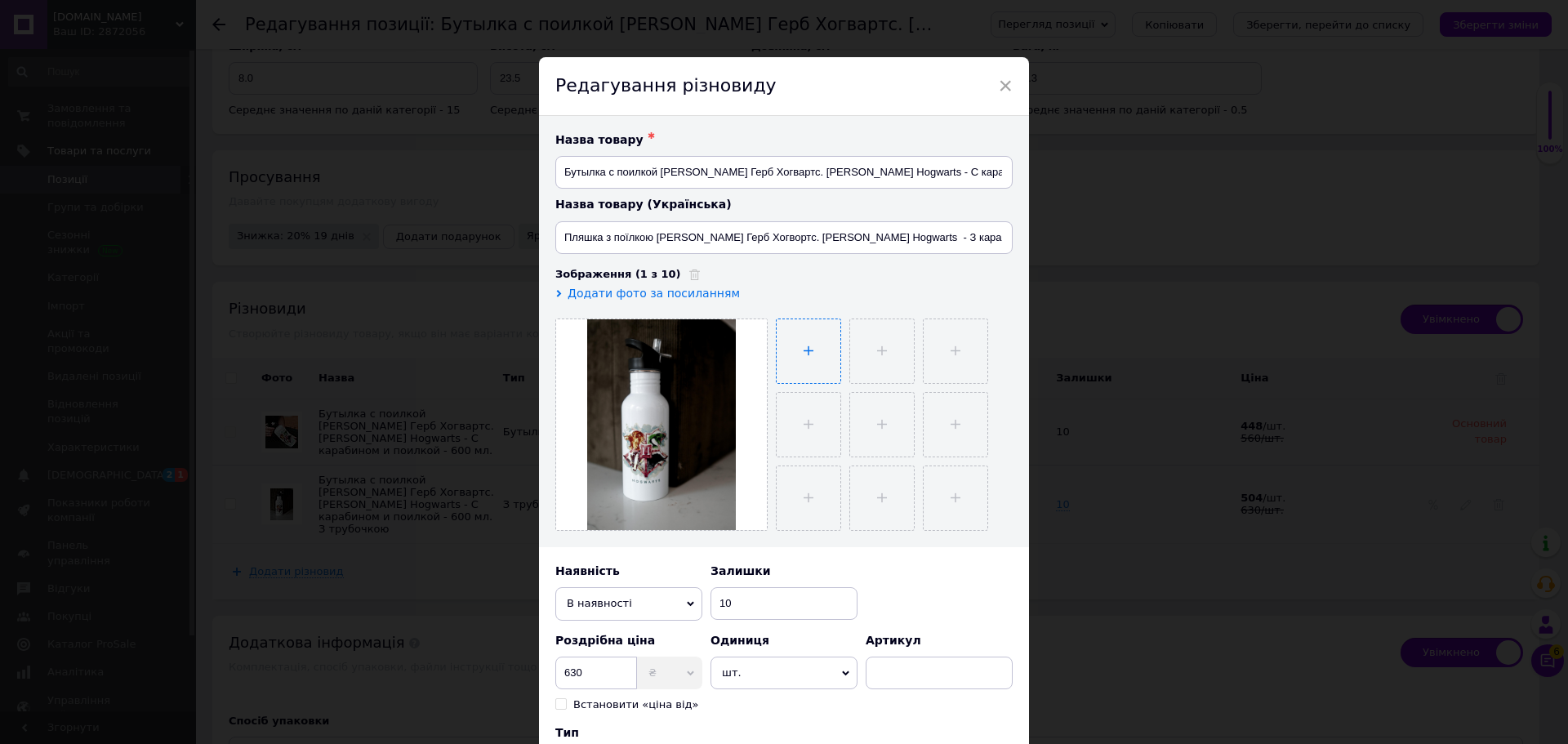
click at [808, 362] on input "file" at bounding box center [808, 351] width 64 height 64
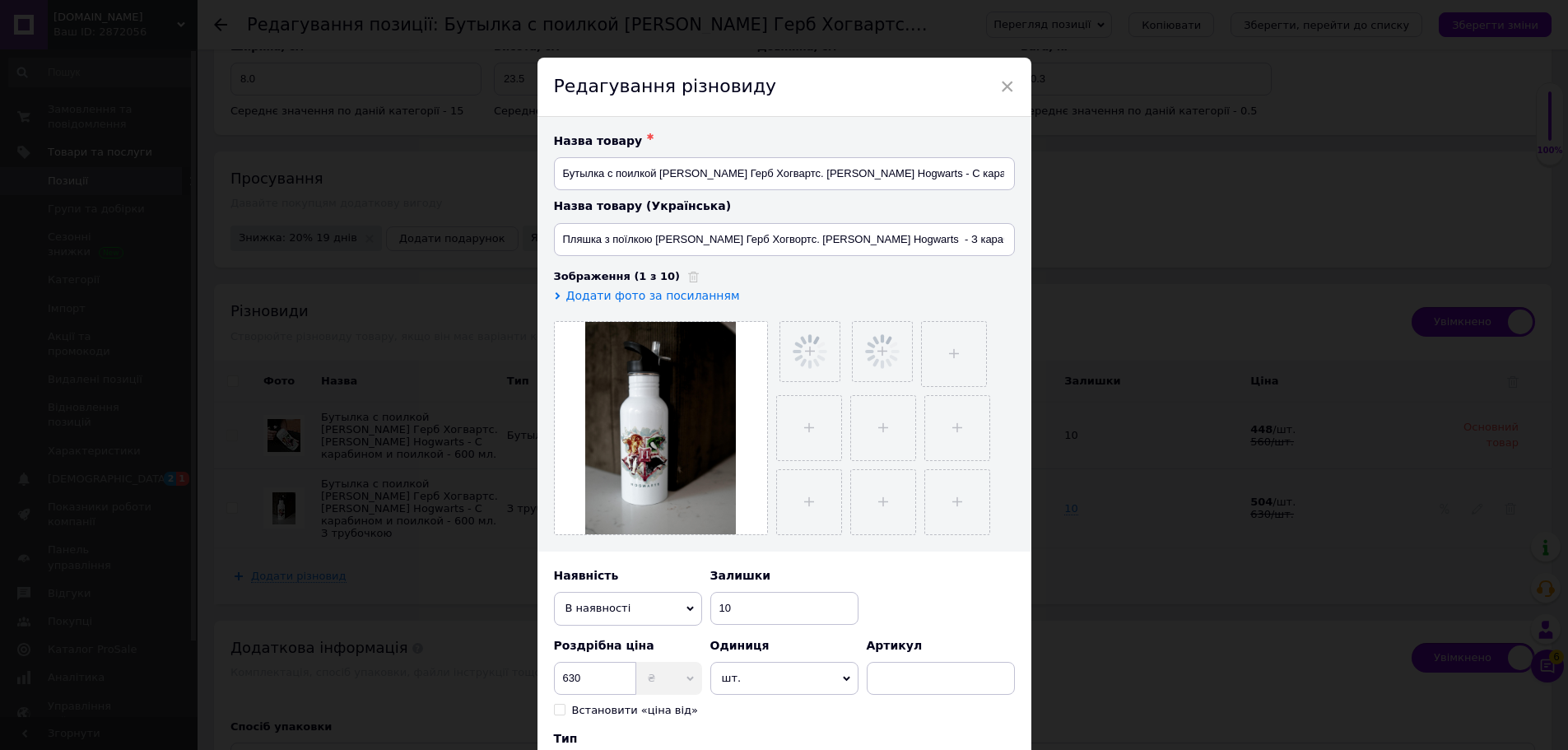
scroll to position [1774, 0]
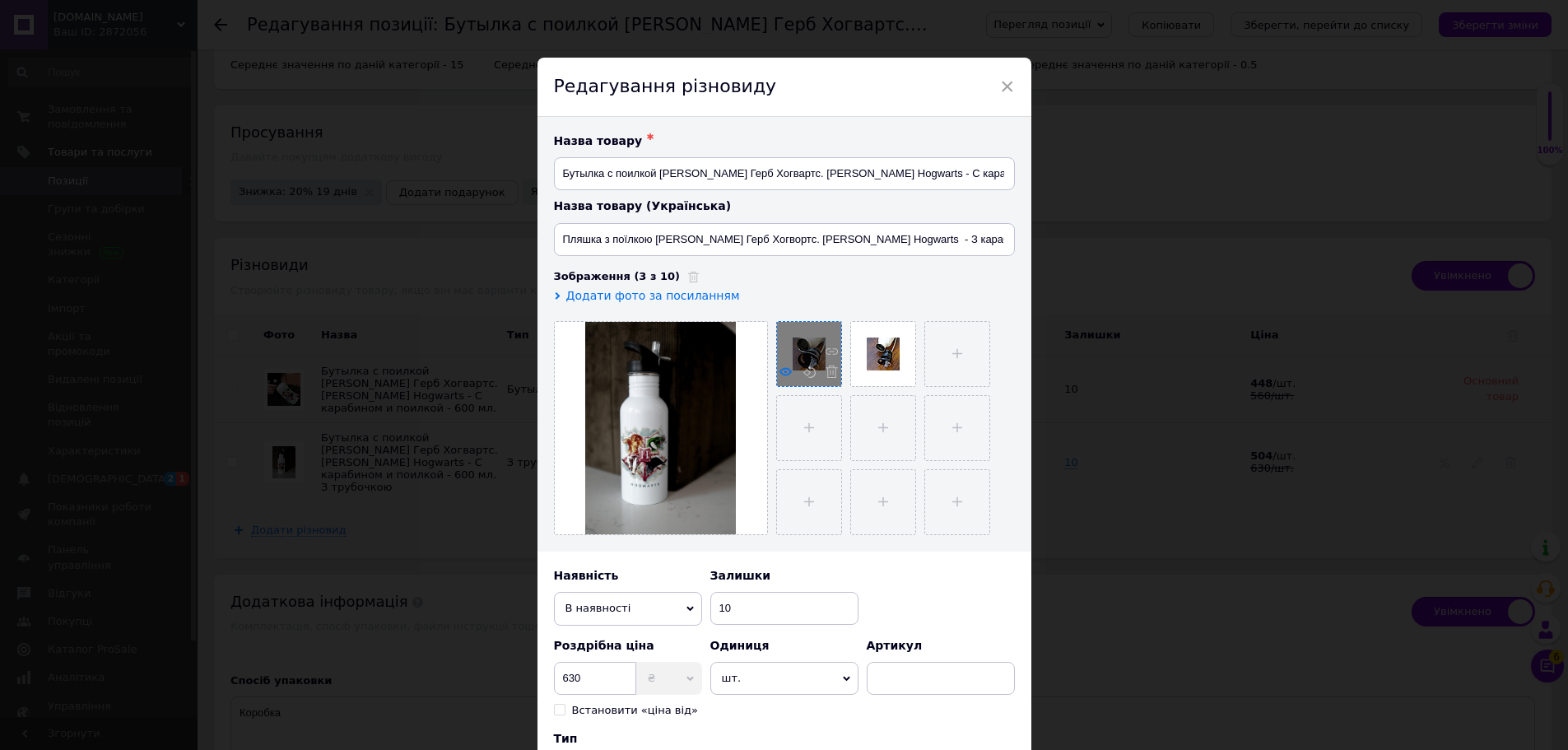
click at [784, 372] on icon at bounding box center [785, 371] width 12 height 12
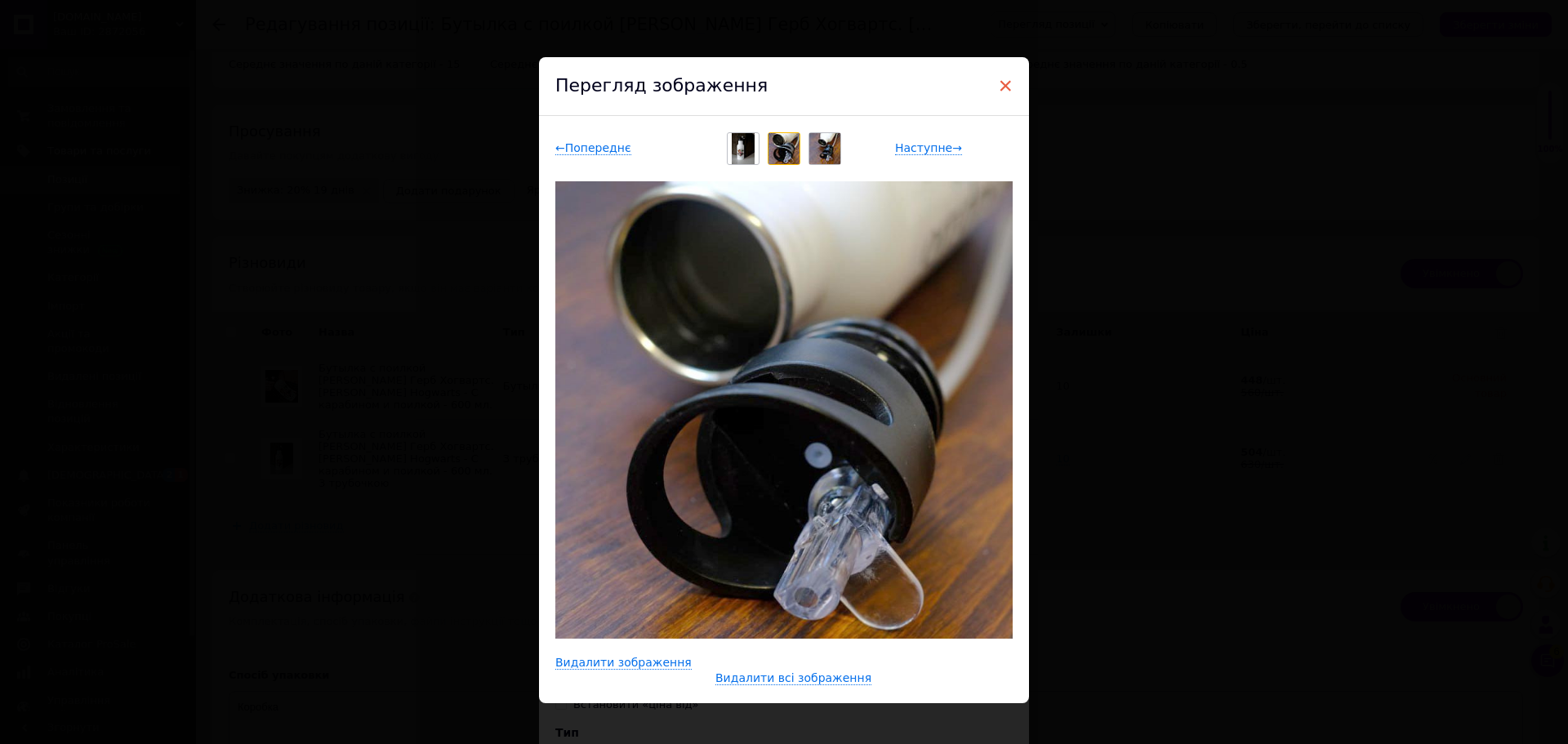
click at [998, 84] on span "×" at bounding box center [1004, 86] width 14 height 28
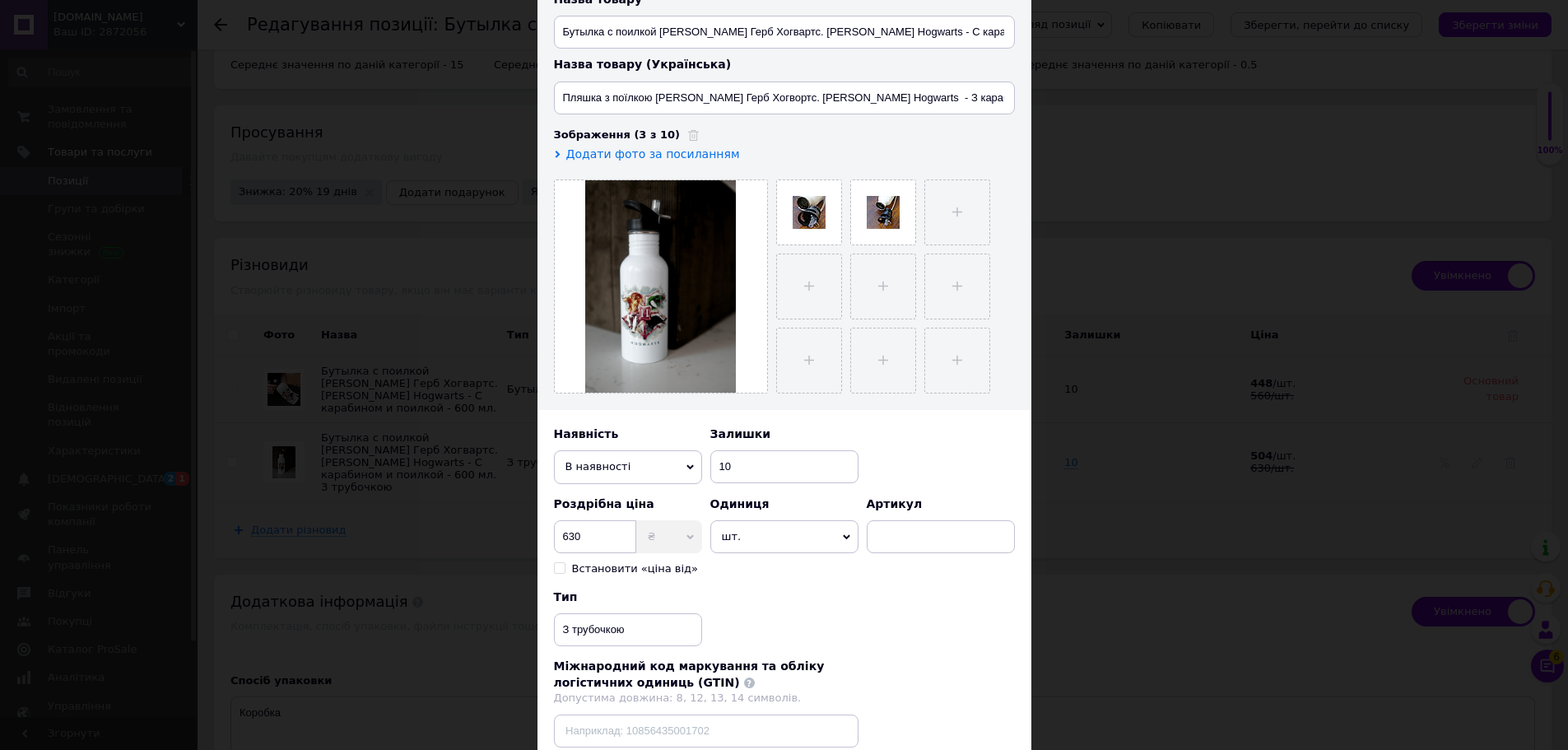
scroll to position [330, 0]
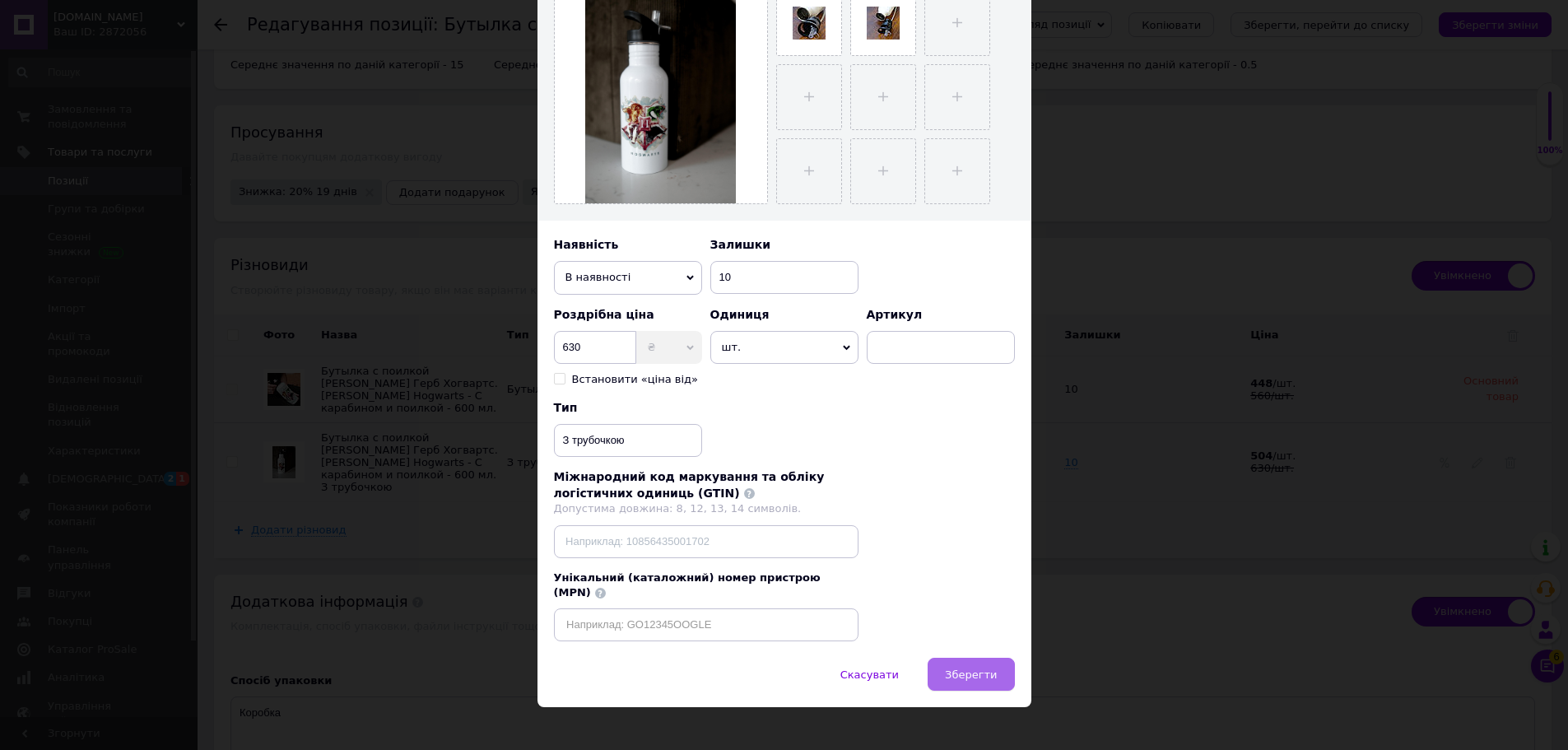
click at [974, 669] on span "Зберегти" at bounding box center [970, 674] width 52 height 12
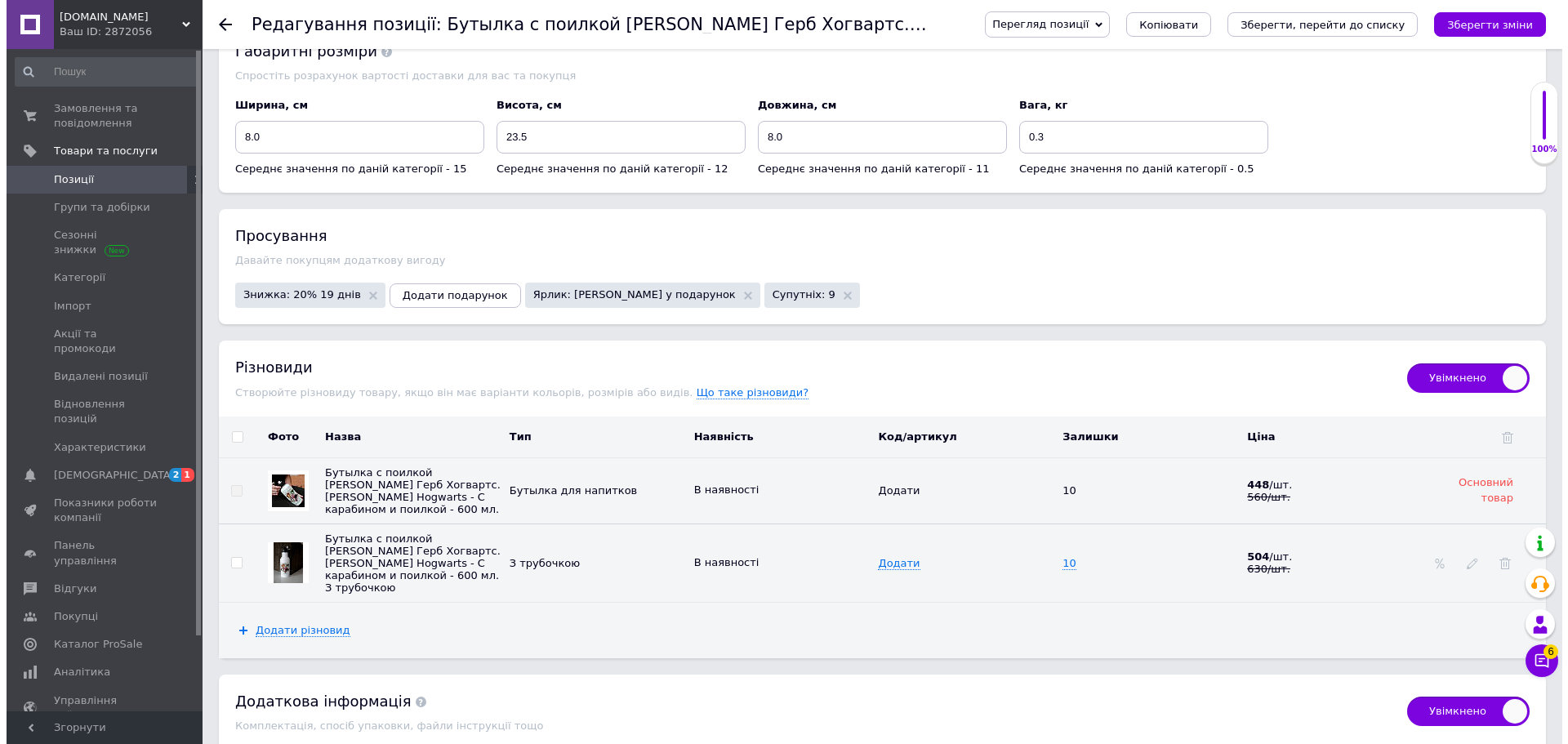
scroll to position [1879, 0]
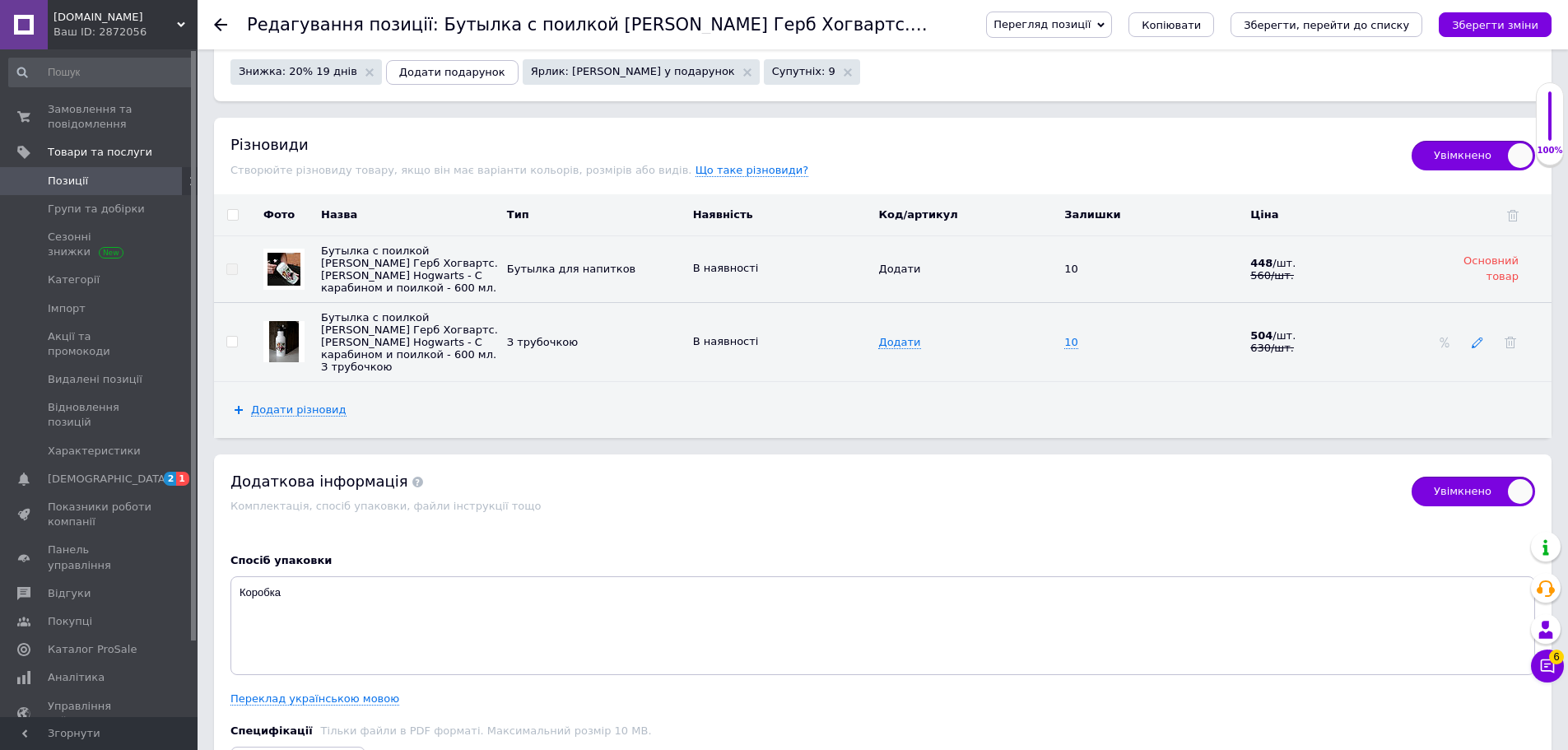
click at [1473, 339] on icon at bounding box center [1477, 342] width 11 height 11
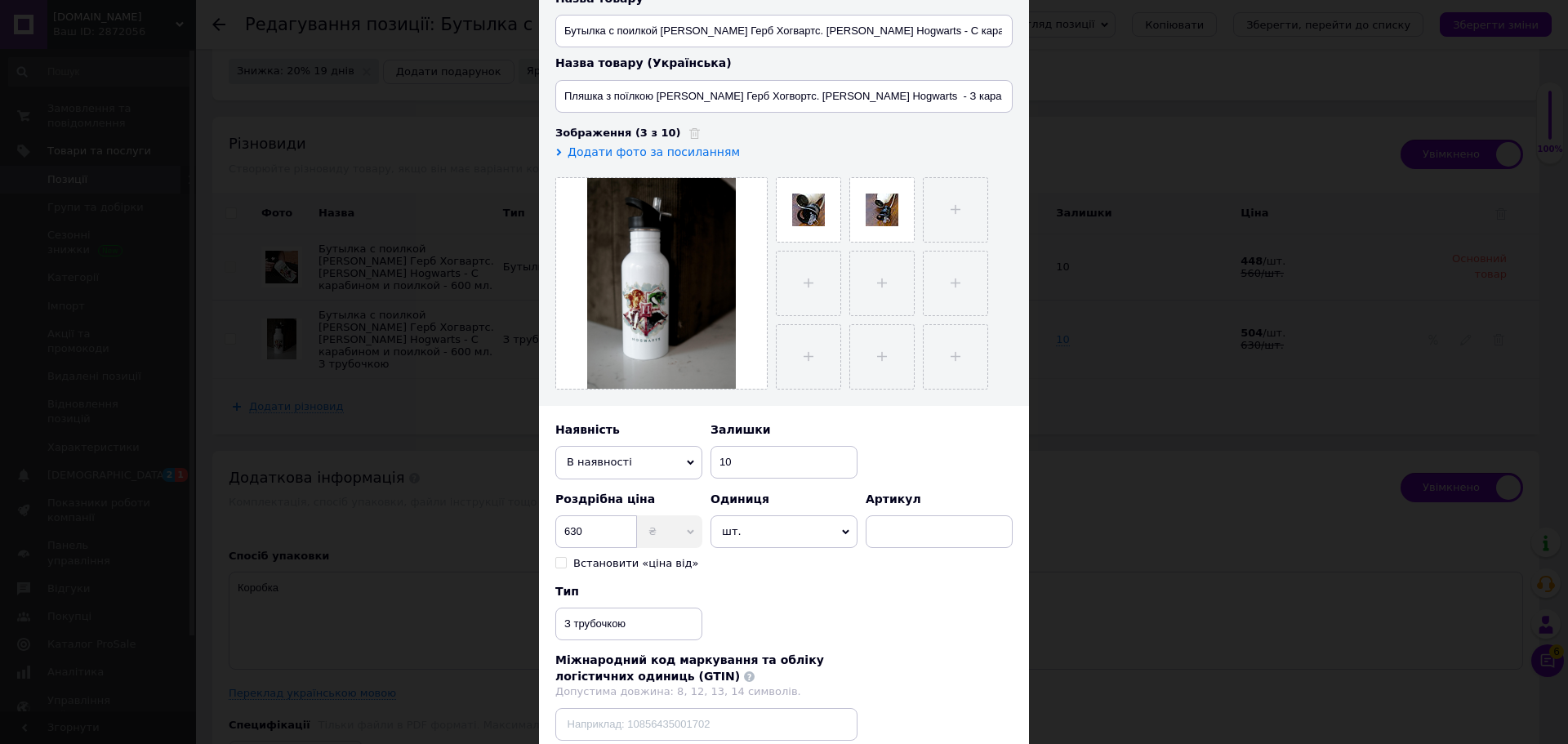
scroll to position [163, 0]
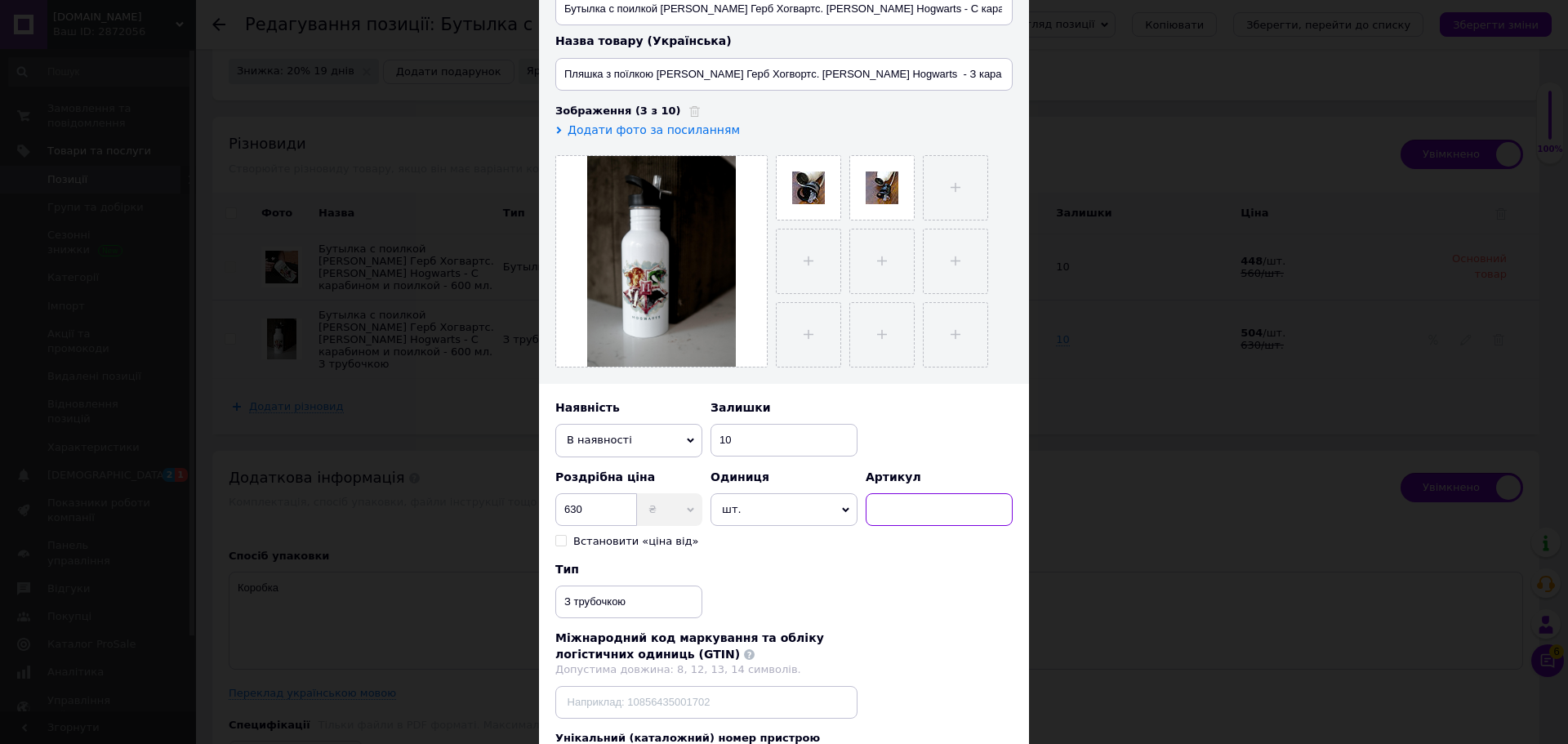
click at [932, 505] on input at bounding box center [939, 509] width 147 height 32
checkbox input "true"
type input "и"
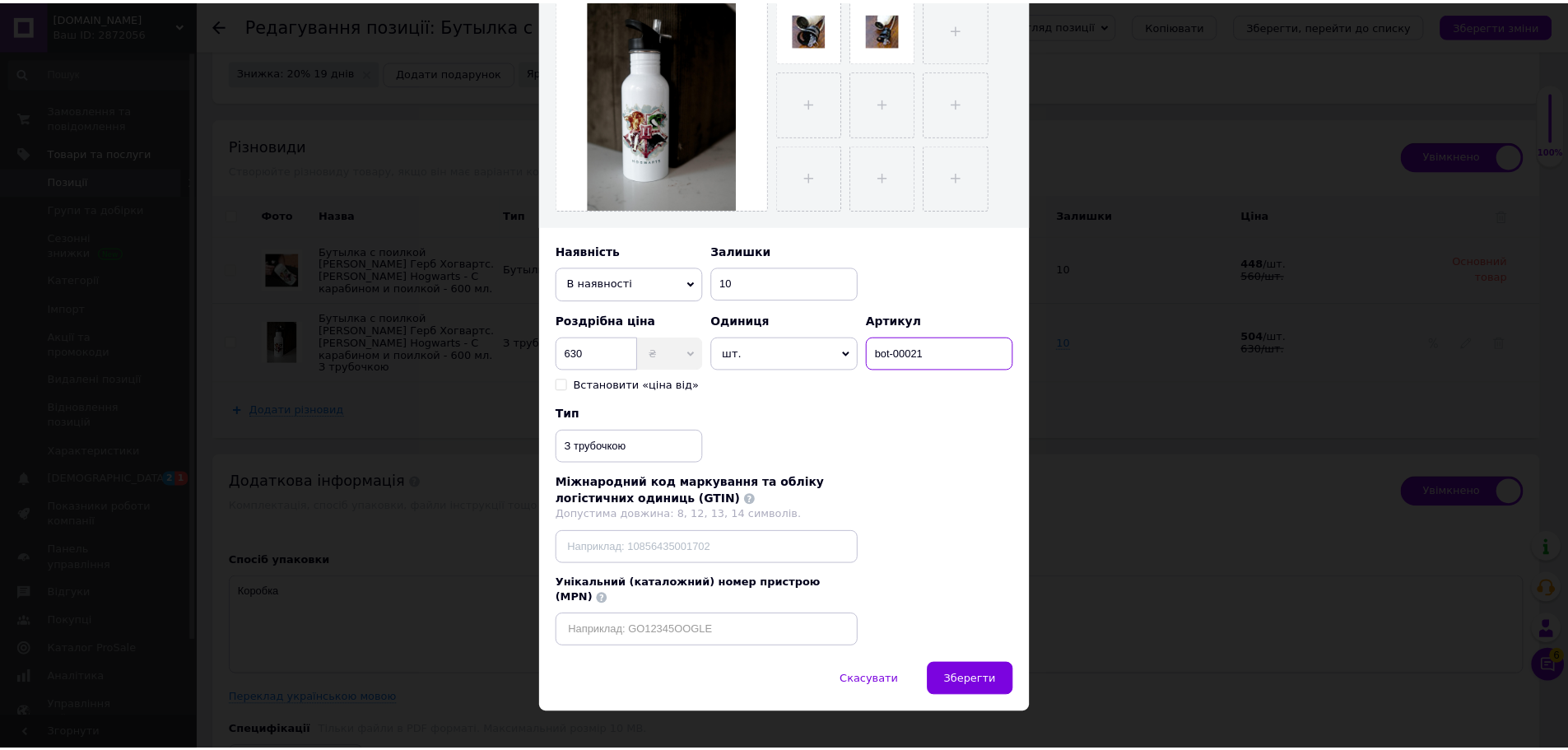
scroll to position [330, 0]
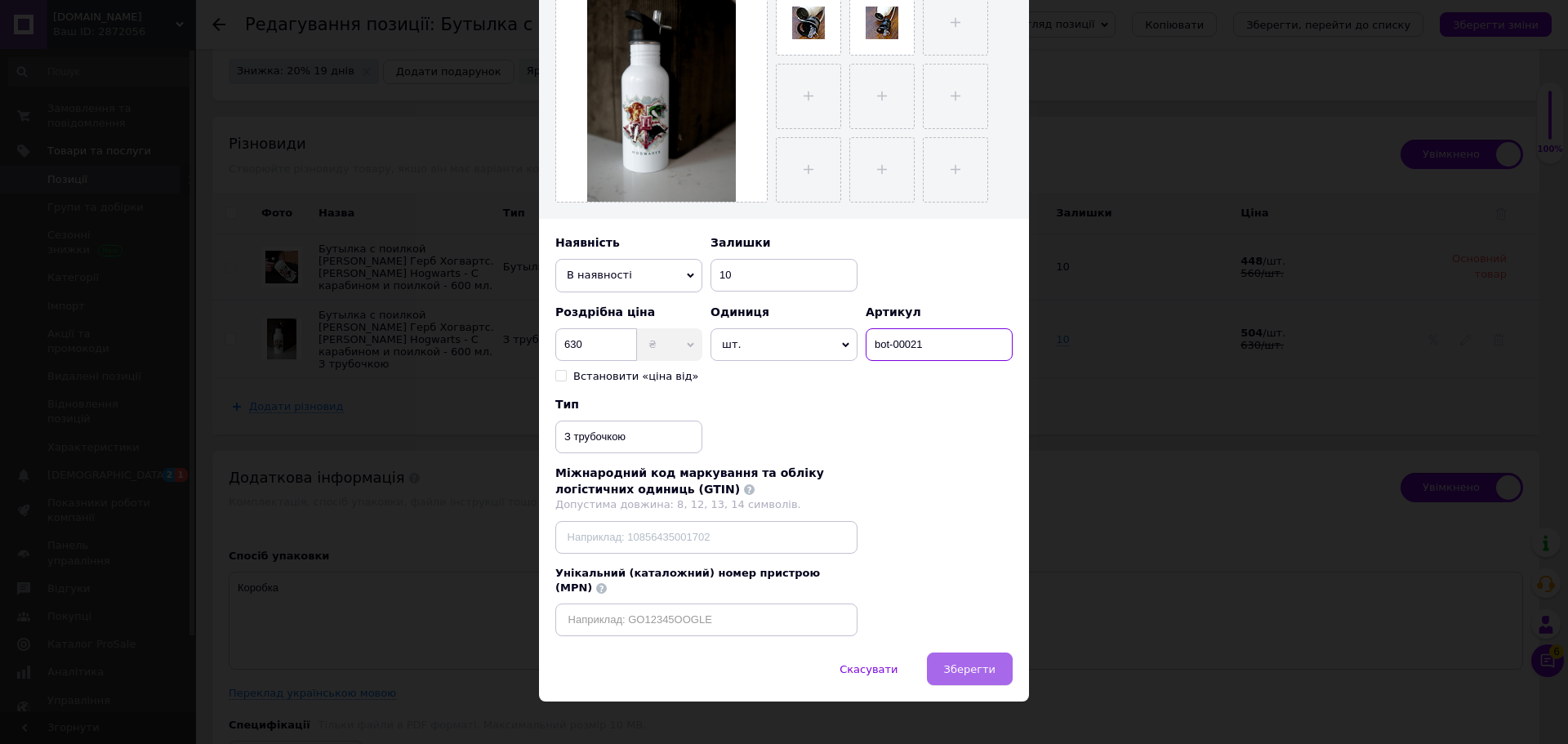
type input "bot-00021"
click at [974, 661] on button "Зберегти" at bounding box center [969, 668] width 86 height 32
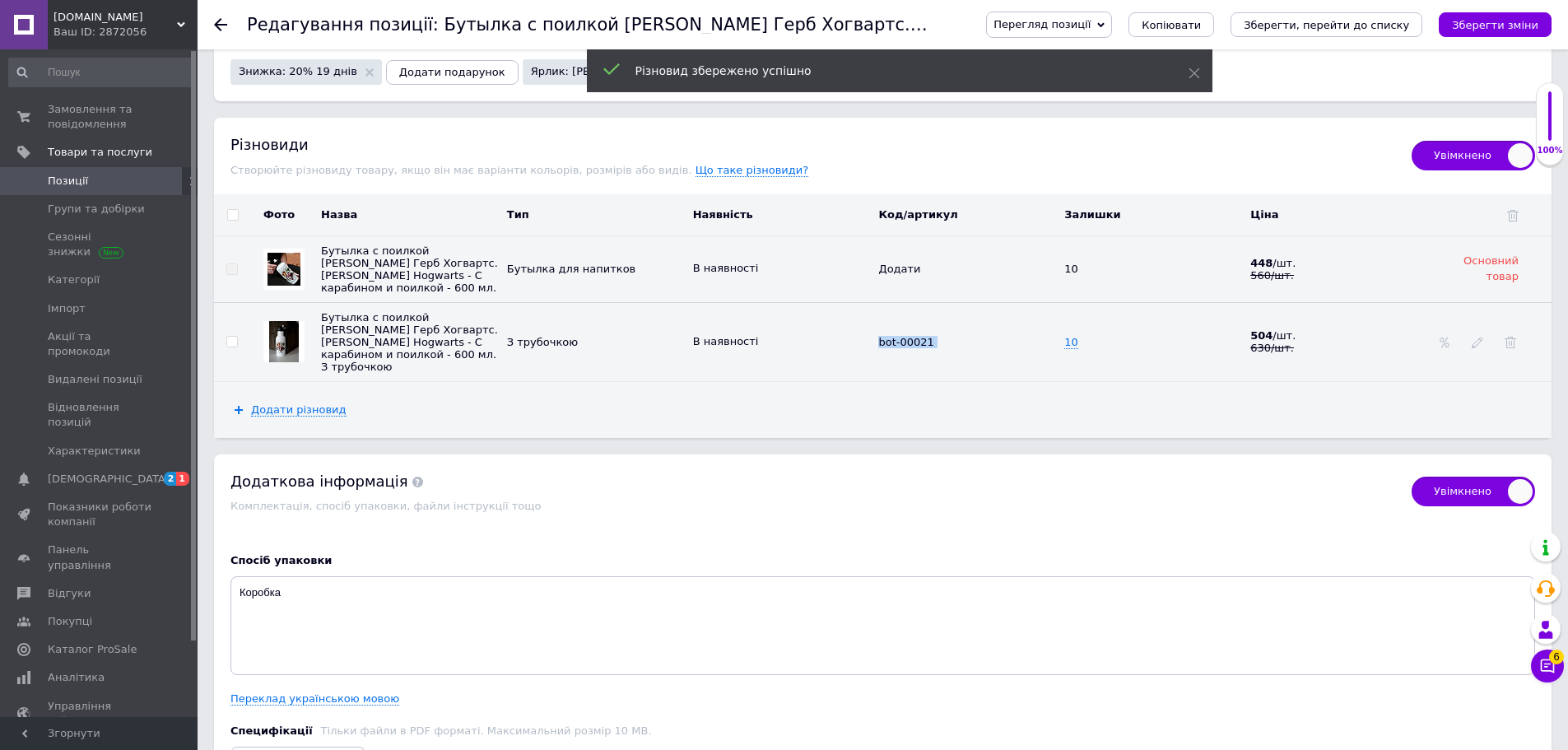
drag, startPoint x: 940, startPoint y: 340, endPoint x: 868, endPoint y: 348, distance: 72.4
click at [868, 348] on tr "Бутылка с поилкой [PERSON_NAME] Герб Хогвартс. [PERSON_NAME] Hogwarts - С караб…" at bounding box center [882, 341] width 1337 height 79
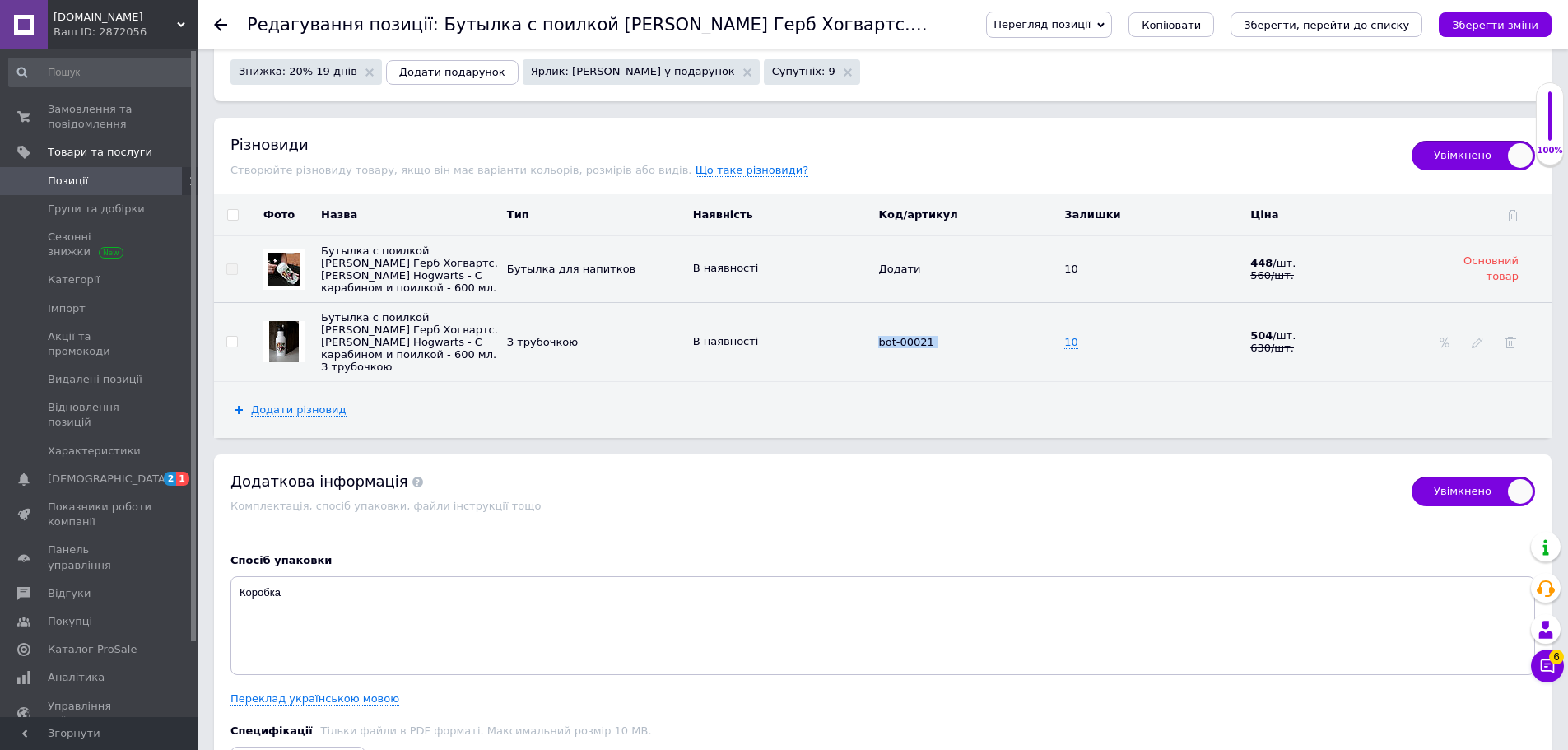
copy tr "В наявності bot-00021 10"
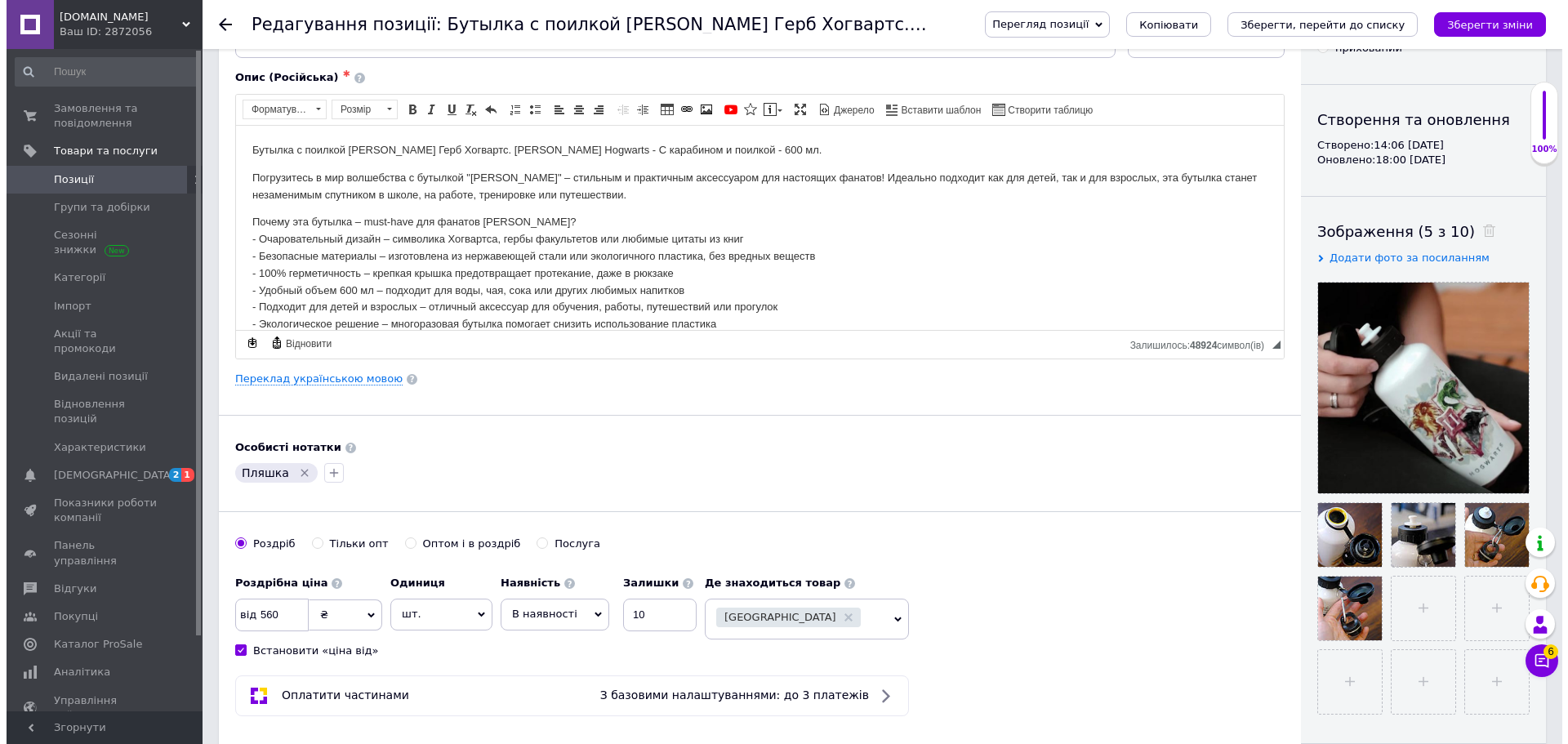
scroll to position [0, 0]
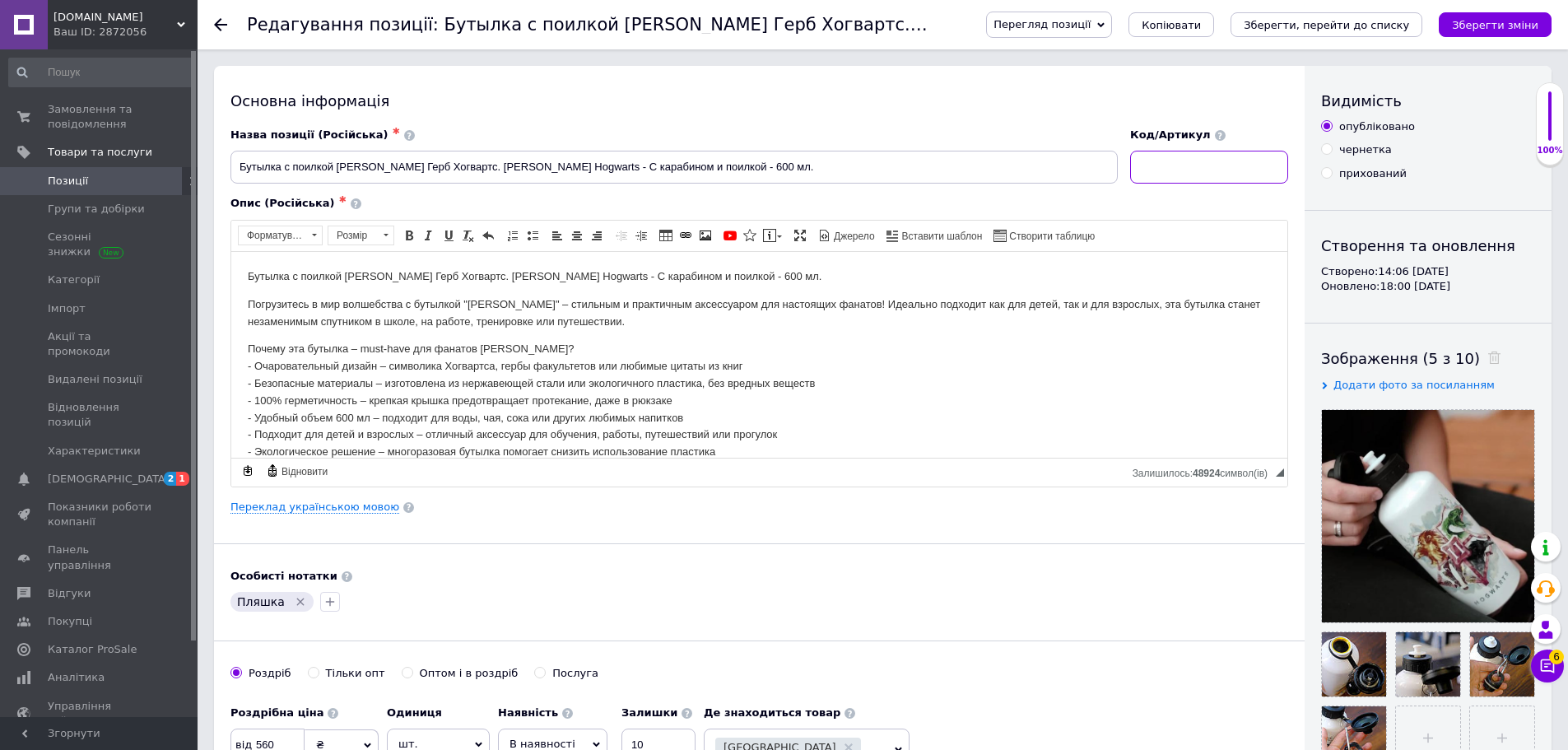
click at [1202, 173] on input at bounding box center [1209, 167] width 158 height 33
checkbox input "true"
paste input "bot-00021"
type input "bot-00021"
checkbox input "true"
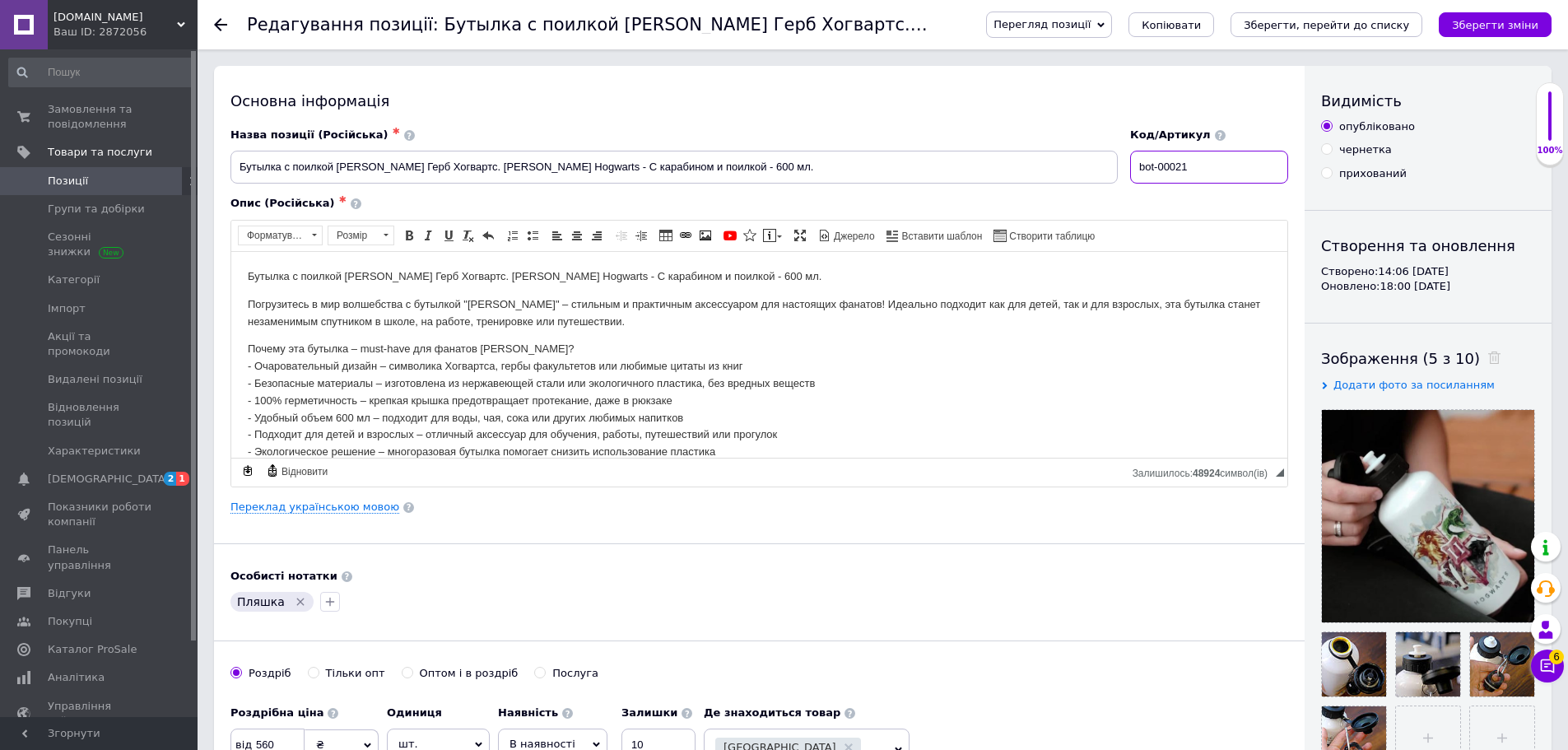
type input "bot-0002"
checkbox input "true"
type input "bot-000"
checkbox input "true"
type input "bot-0001"
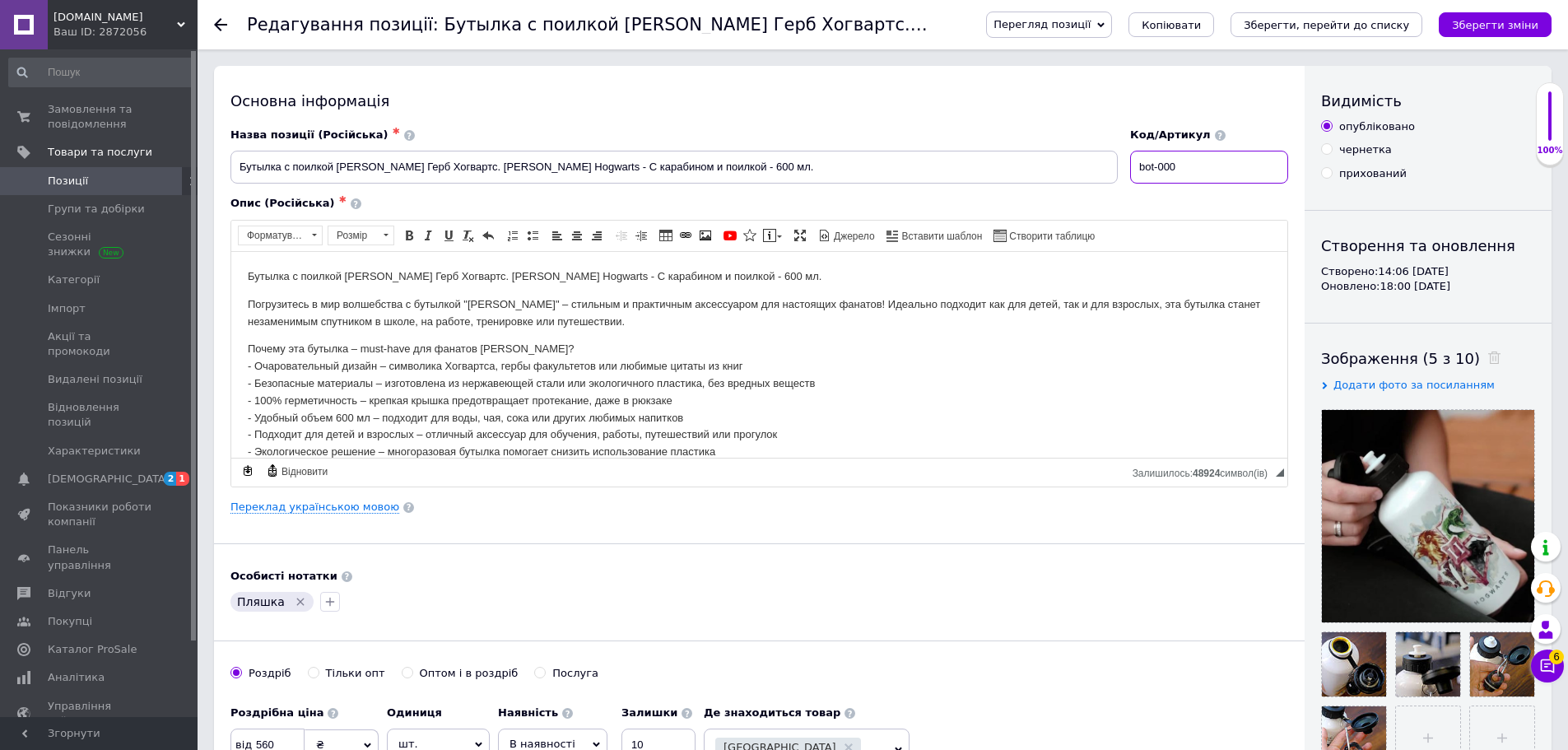
checkbox input "true"
click at [1514, 25] on icon "Зберегти зміни" at bounding box center [1495, 25] width 86 height 12
click at [113, 150] on span "Товари та послуги" at bounding box center [100, 151] width 104 height 14
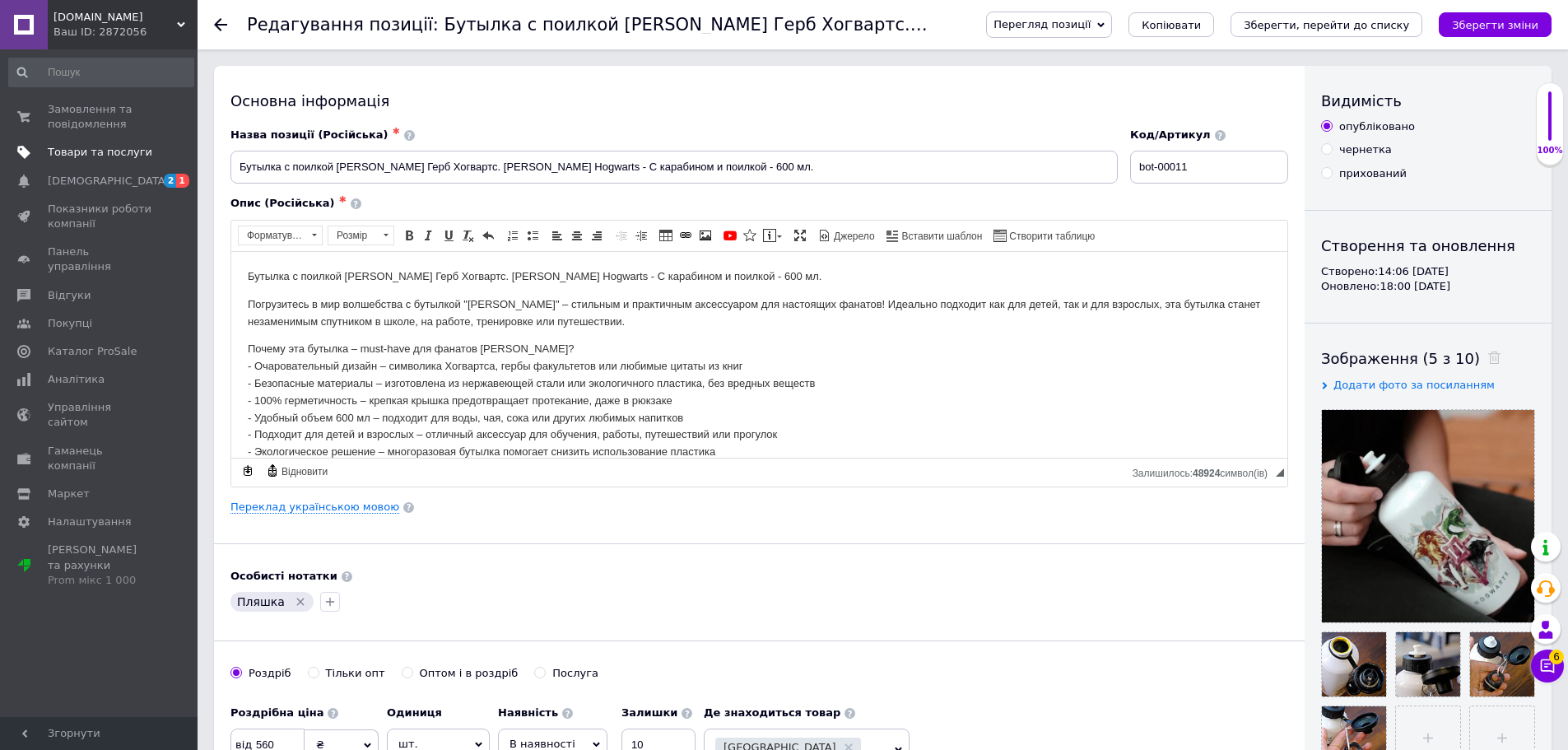
click at [101, 153] on span "Товари та послуги" at bounding box center [100, 151] width 104 height 14
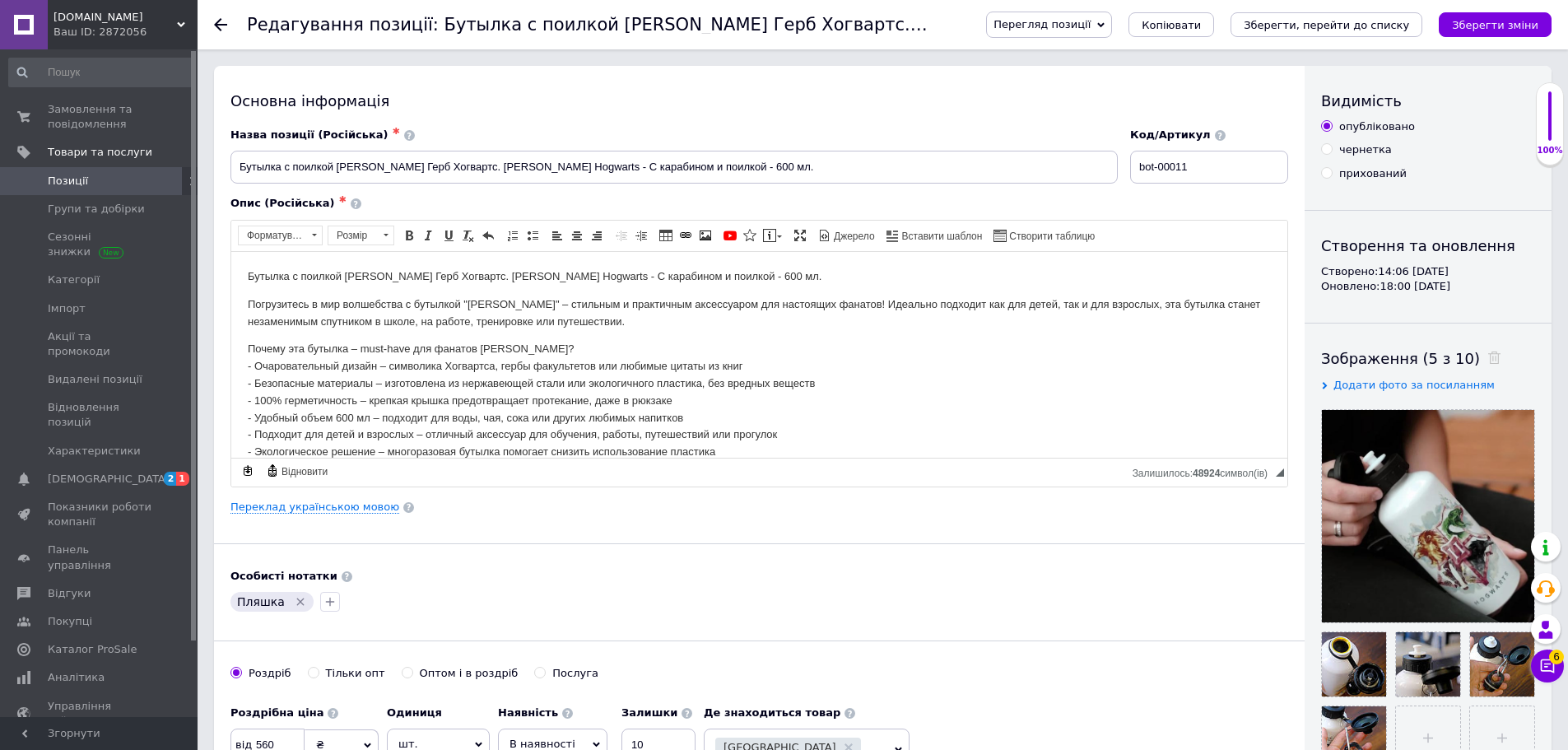
click at [98, 185] on span "Позиції" at bounding box center [100, 180] width 104 height 14
